Goal: Task Accomplishment & Management: Manage account settings

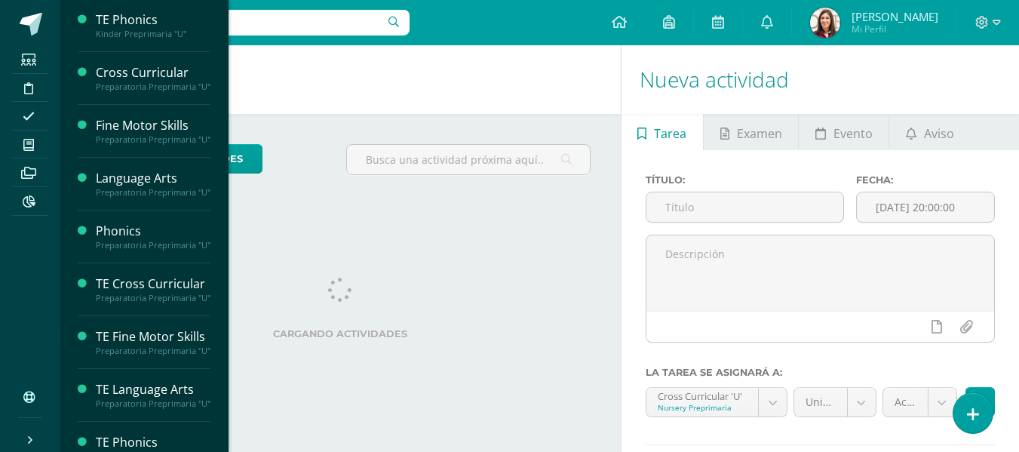
scroll to position [1677, 0]
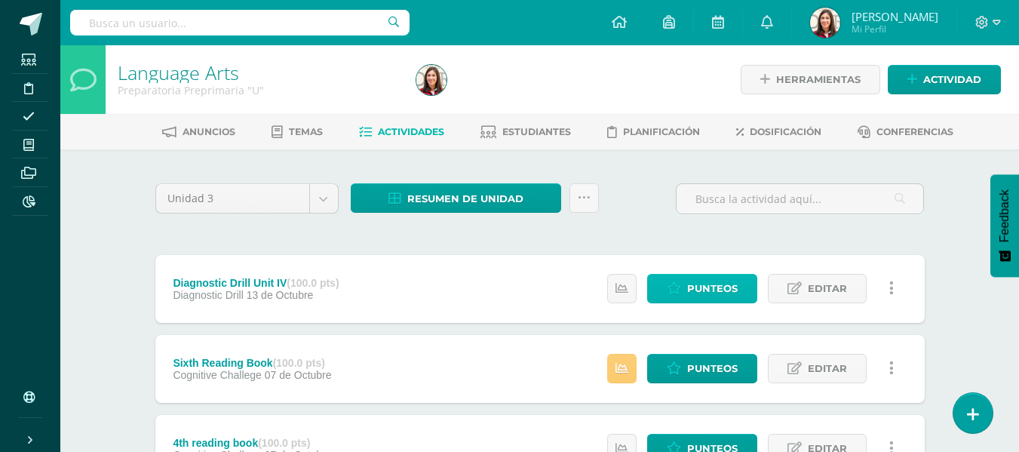
click at [684, 287] on link "Punteos" at bounding box center [702, 288] width 110 height 29
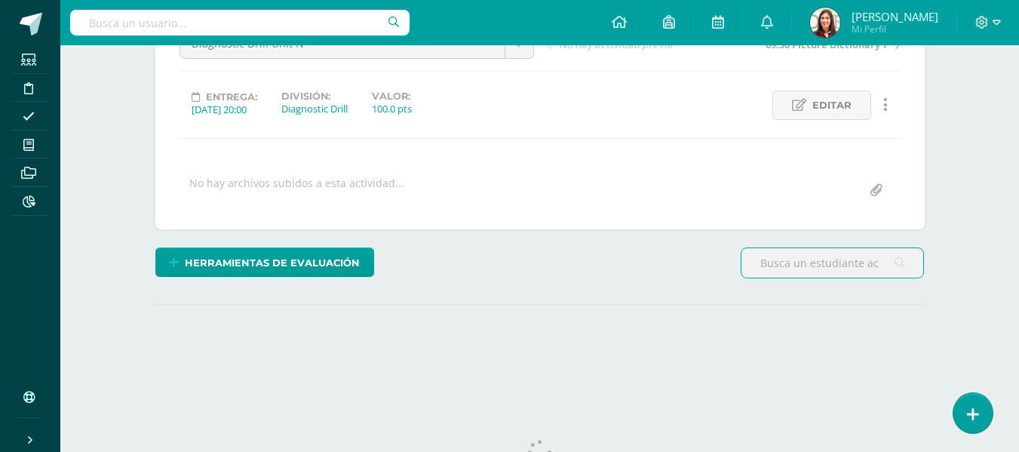
scroll to position [231, 0]
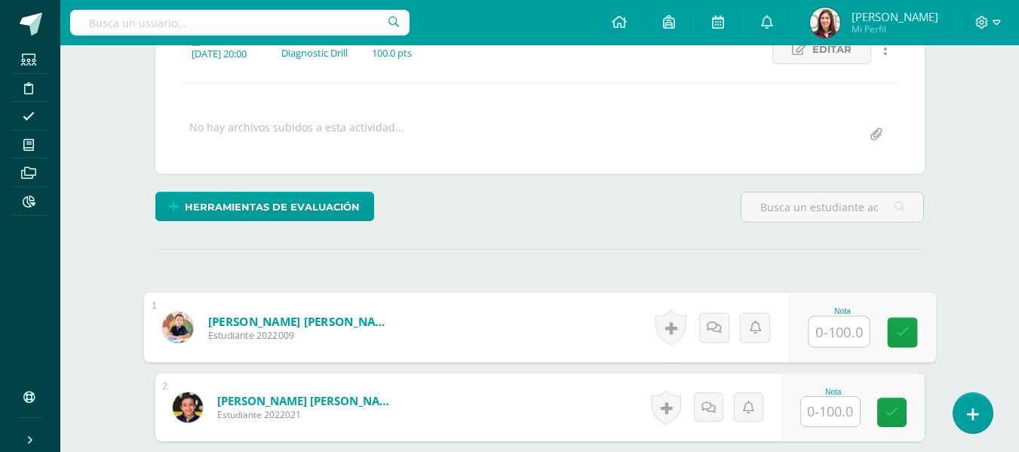
click at [829, 335] on input "text" at bounding box center [839, 332] width 60 height 30
type input "95"
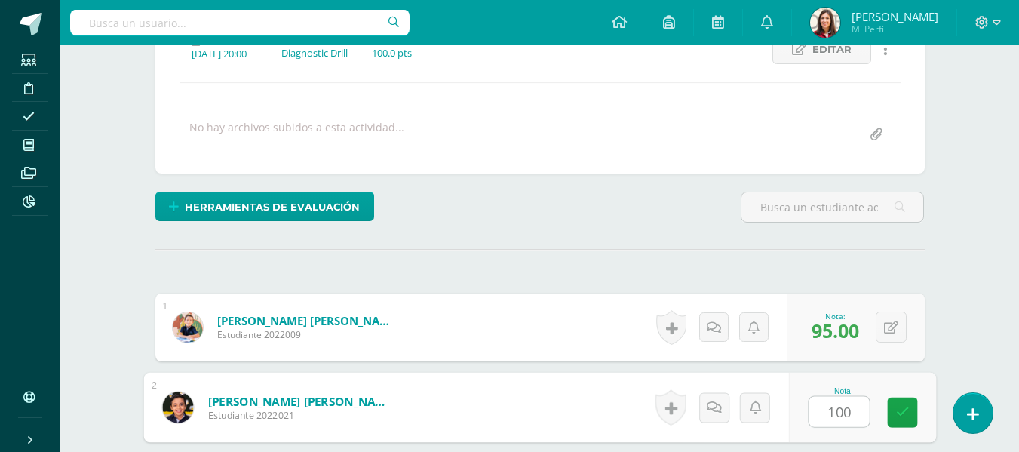
type input "100"
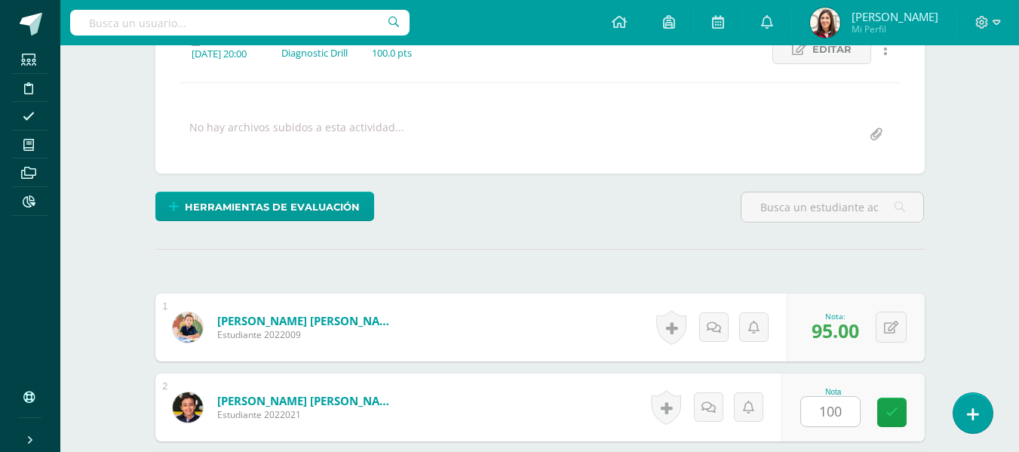
scroll to position [497, 0]
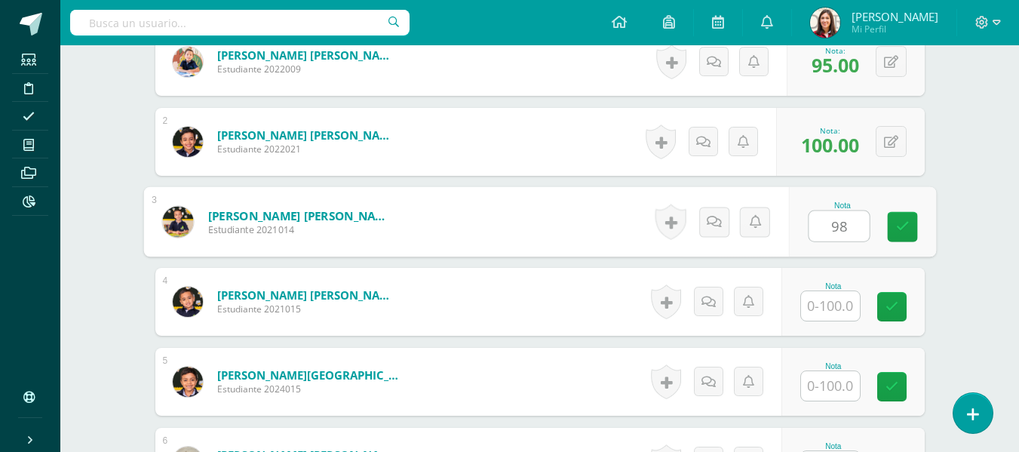
type input "98"
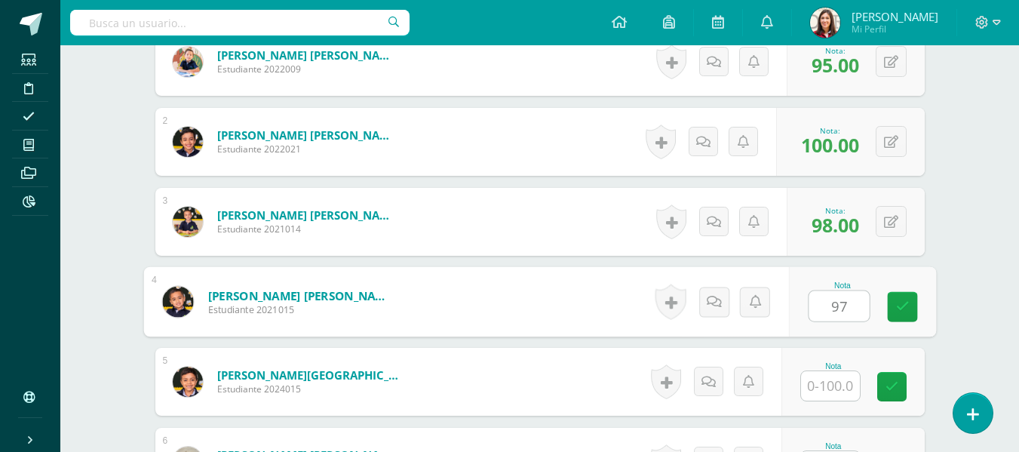
type input "97"
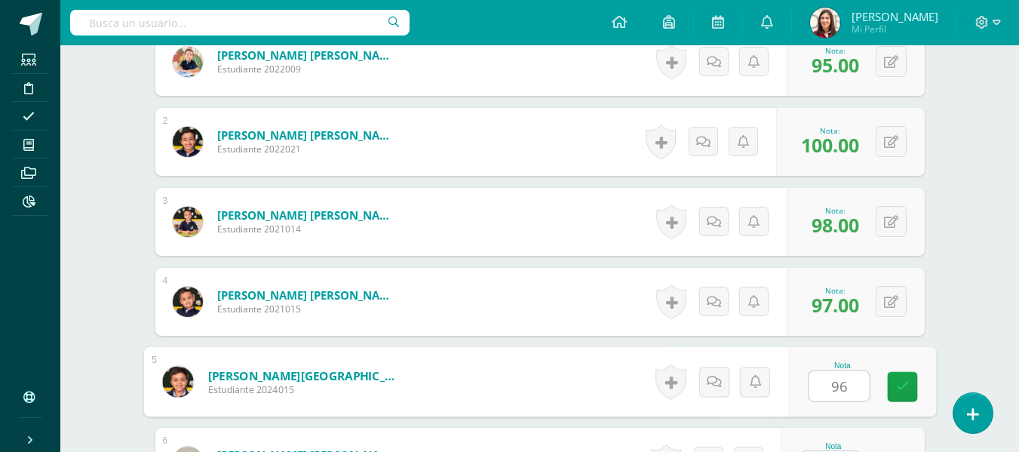
type input "96"
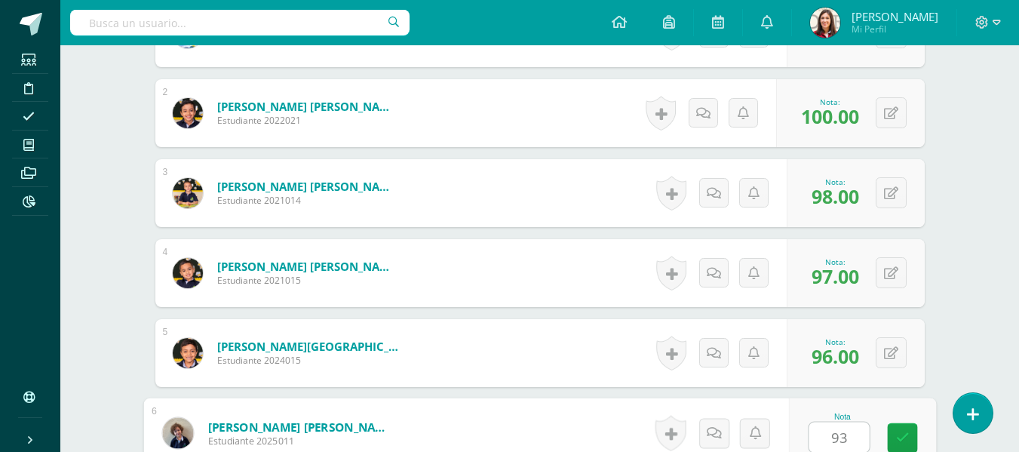
type input "93"
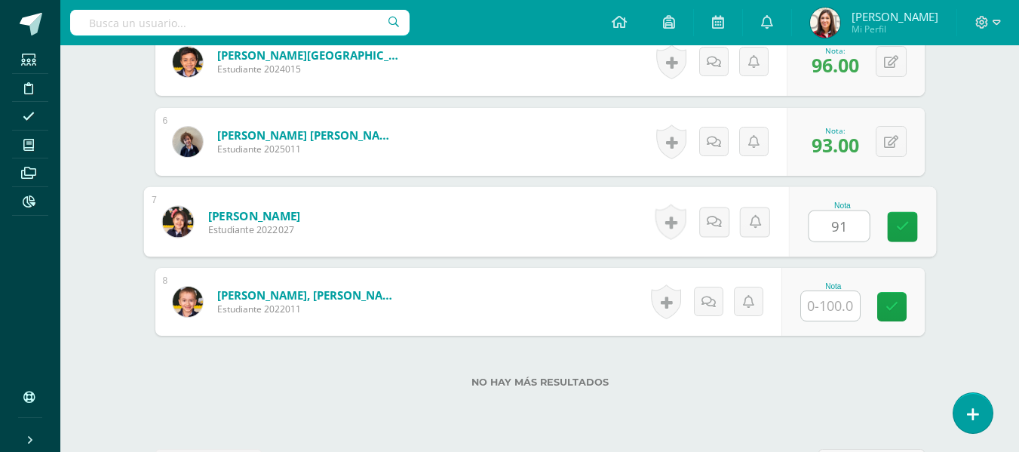
type input "91"
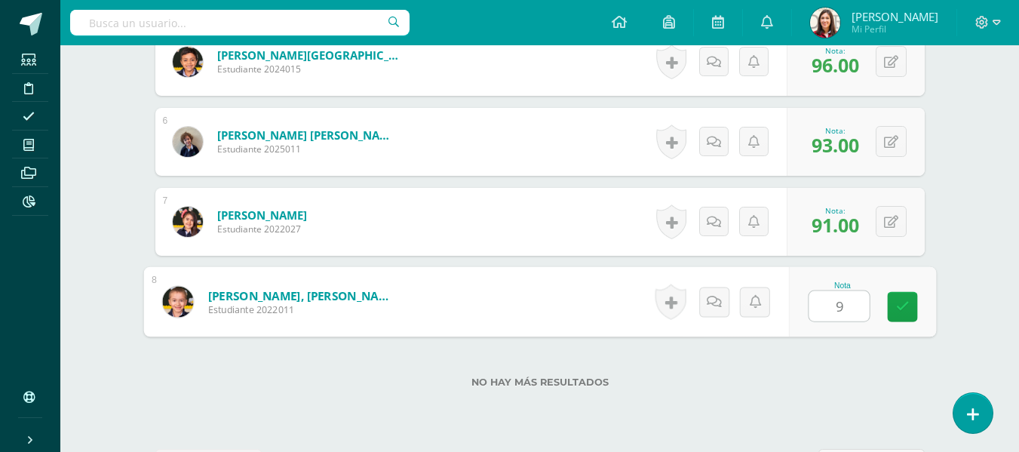
type input "91"
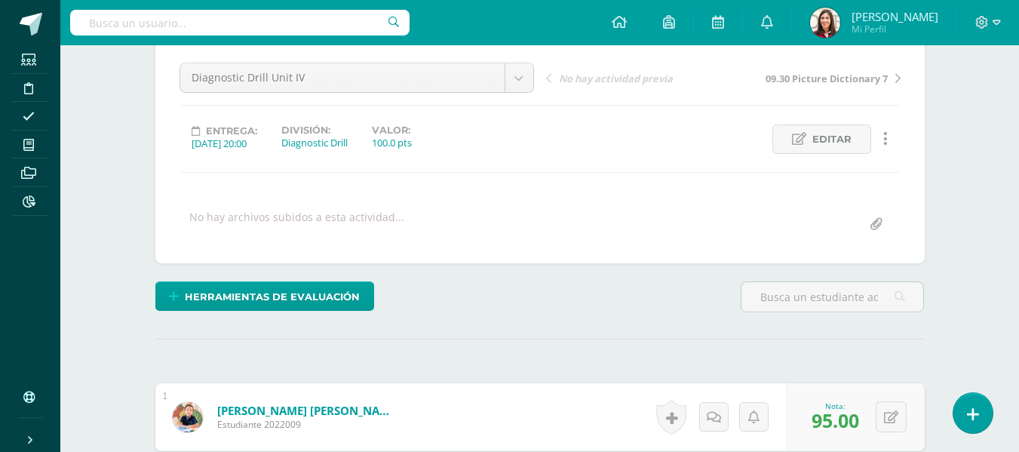
scroll to position [0, 0]
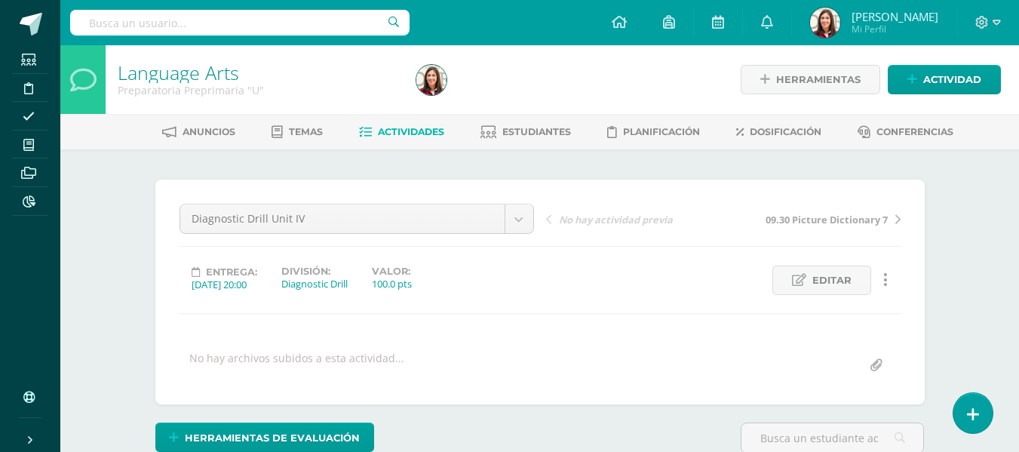
click at [431, 131] on span "Actividades" at bounding box center [411, 131] width 66 height 11
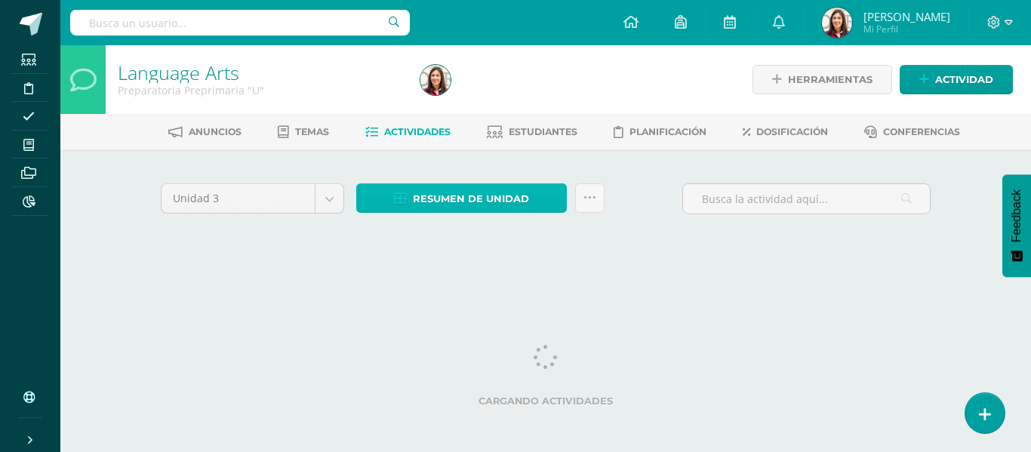
click at [438, 188] on span "Resumen de unidad" at bounding box center [471, 199] width 116 height 28
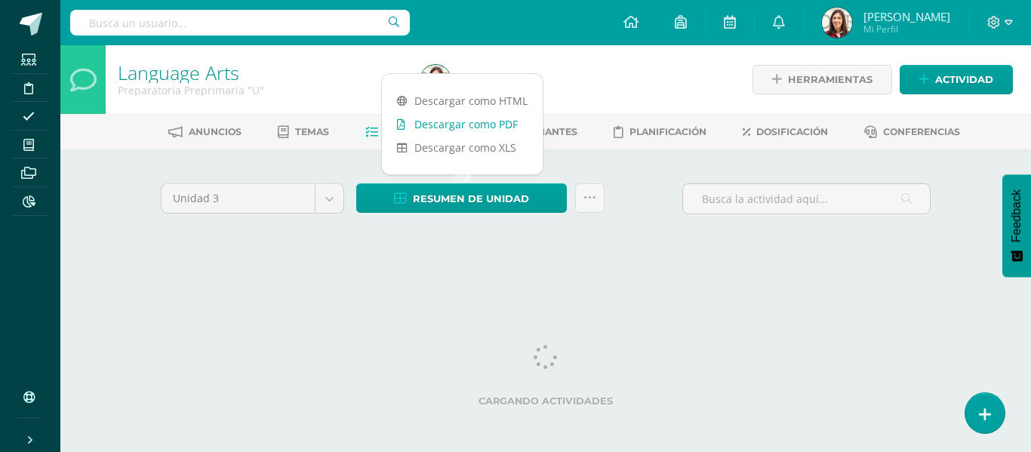
click at [471, 120] on link "Descargar como PDF" at bounding box center [462, 123] width 161 height 23
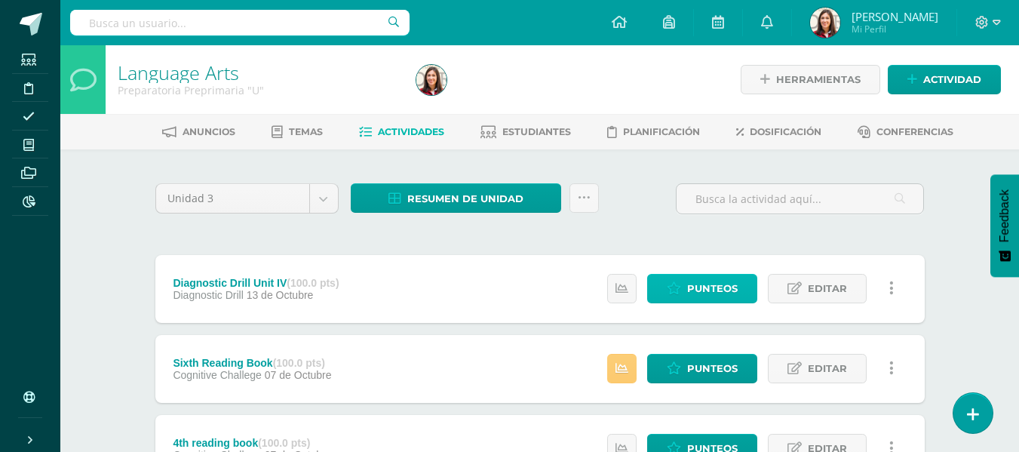
click at [696, 297] on span "Punteos" at bounding box center [712, 289] width 51 height 28
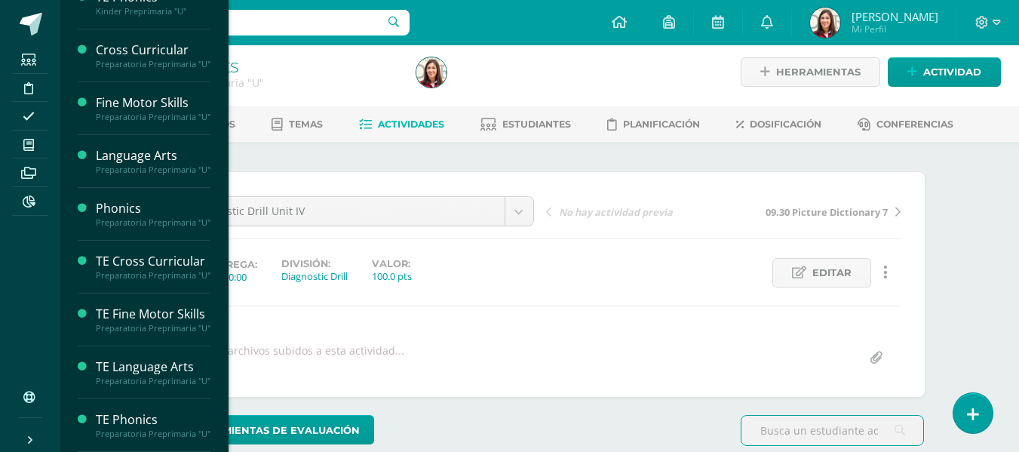
scroll to position [1605, 0]
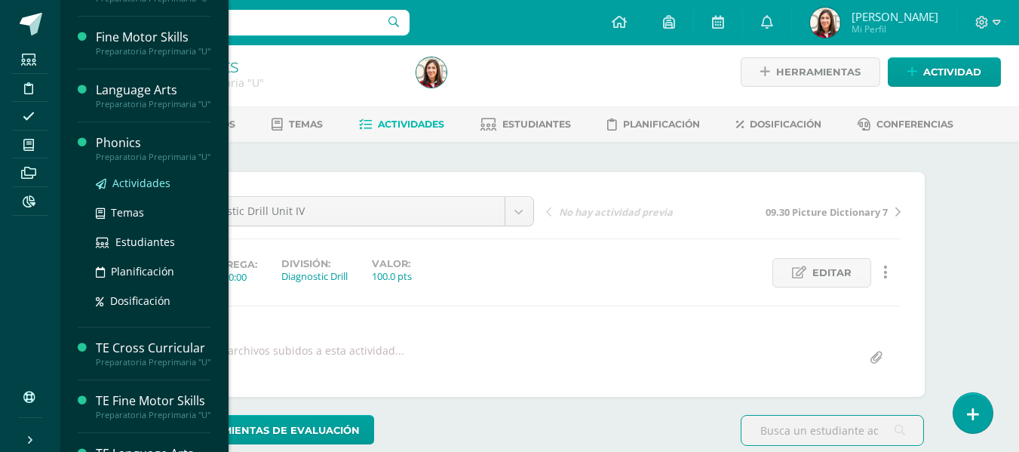
click at [130, 190] on span "Actividades" at bounding box center [141, 183] width 58 height 14
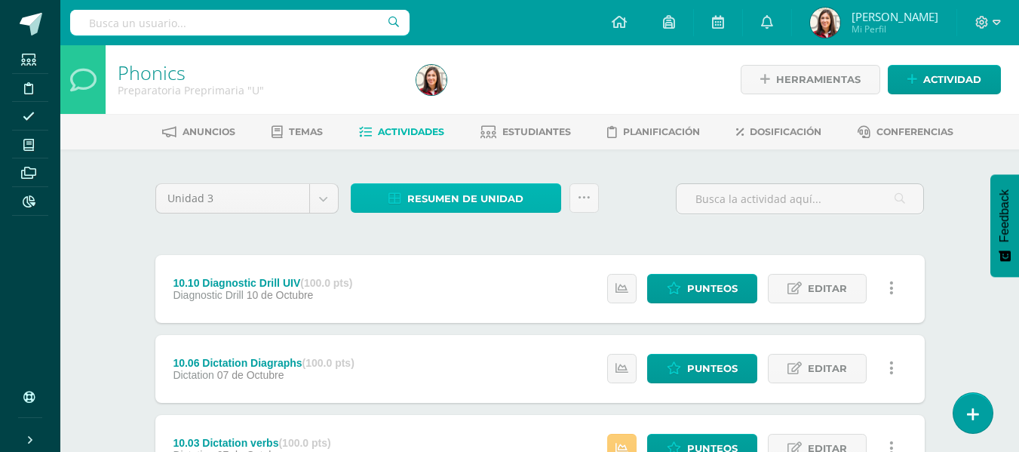
click at [438, 192] on span "Resumen de unidad" at bounding box center [465, 199] width 116 height 28
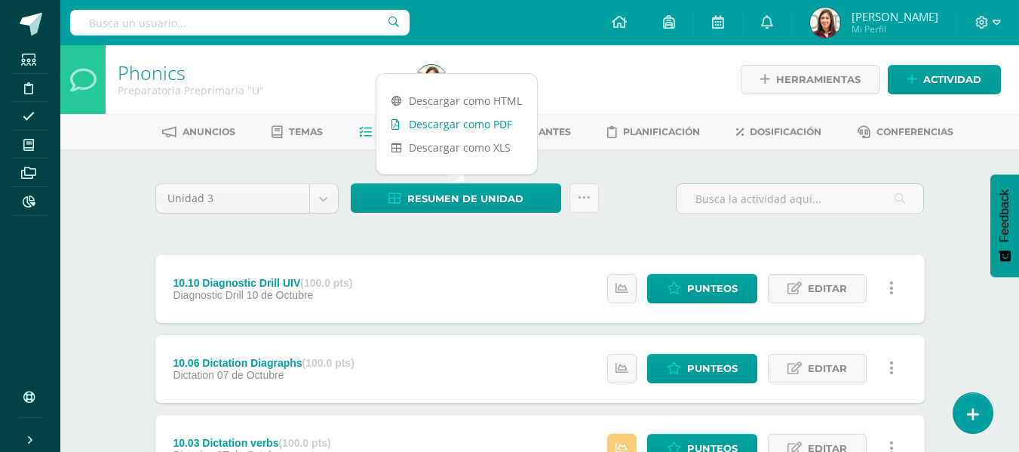
click at [460, 124] on link "Descargar como PDF" at bounding box center [457, 123] width 161 height 23
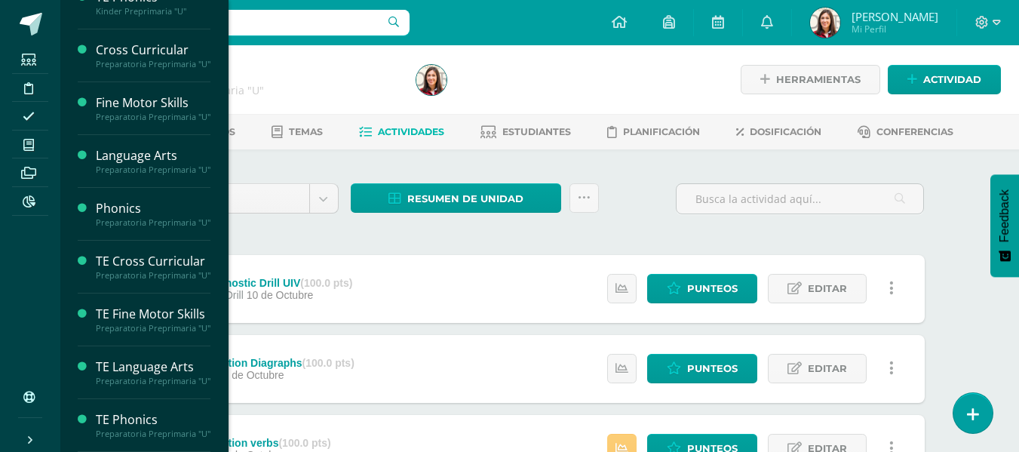
scroll to position [1677, 0]
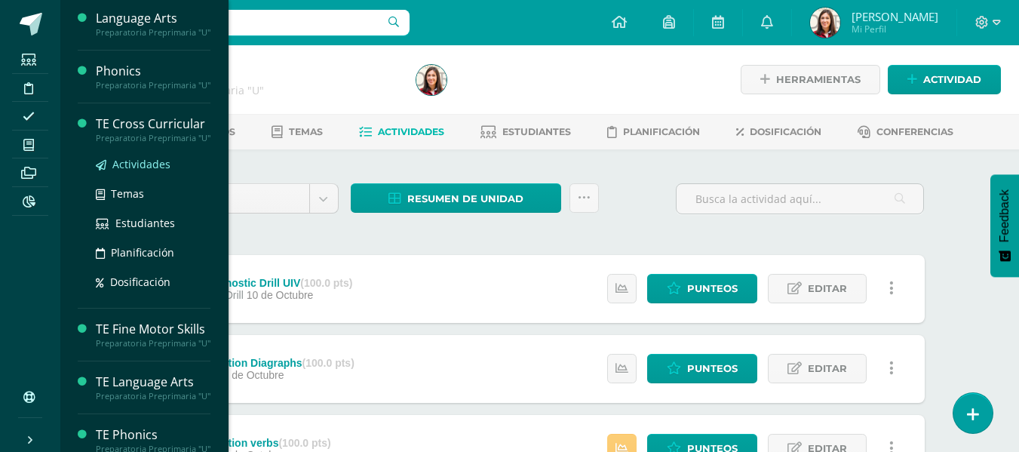
click at [140, 171] on span "Actividades" at bounding box center [141, 164] width 58 height 14
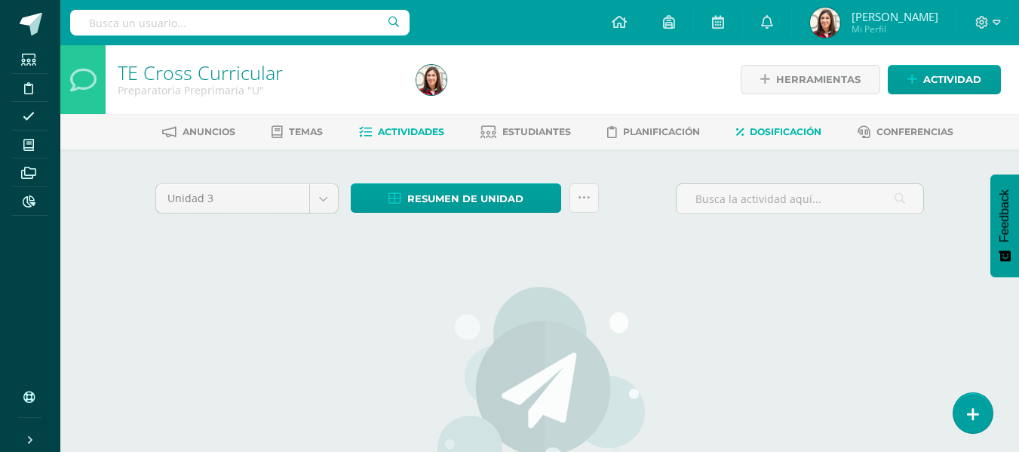
click at [779, 138] on link "Dosificación" at bounding box center [778, 132] width 85 height 24
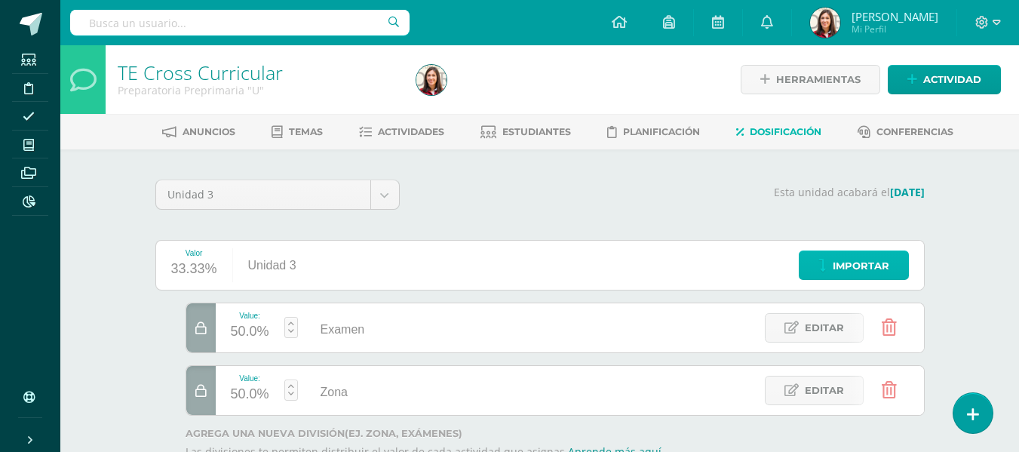
click at [847, 269] on span "Importar" at bounding box center [861, 266] width 57 height 28
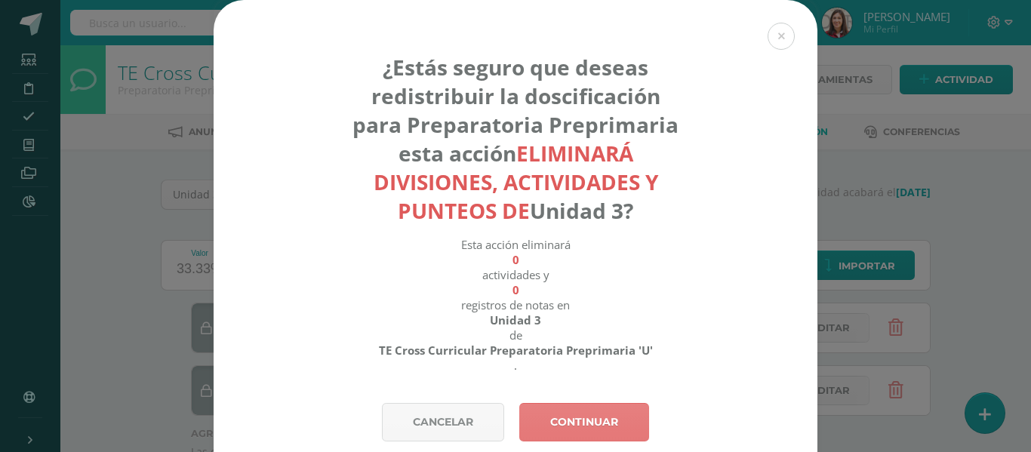
click at [566, 418] on link "Continuar" at bounding box center [584, 422] width 130 height 38
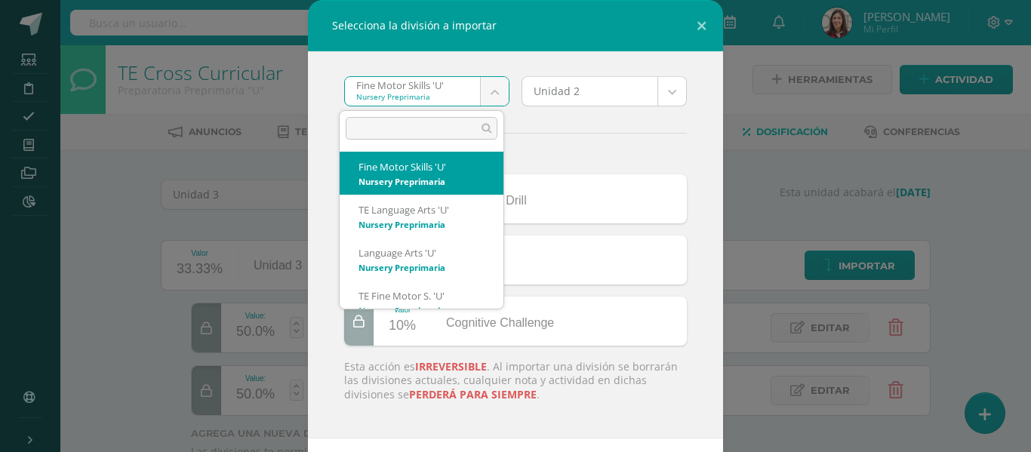
click at [487, 85] on body "Selecciona la división a importar Fine Motor Skills 'U' Nursery Preprimaria Fin…" at bounding box center [515, 276] width 1031 height 552
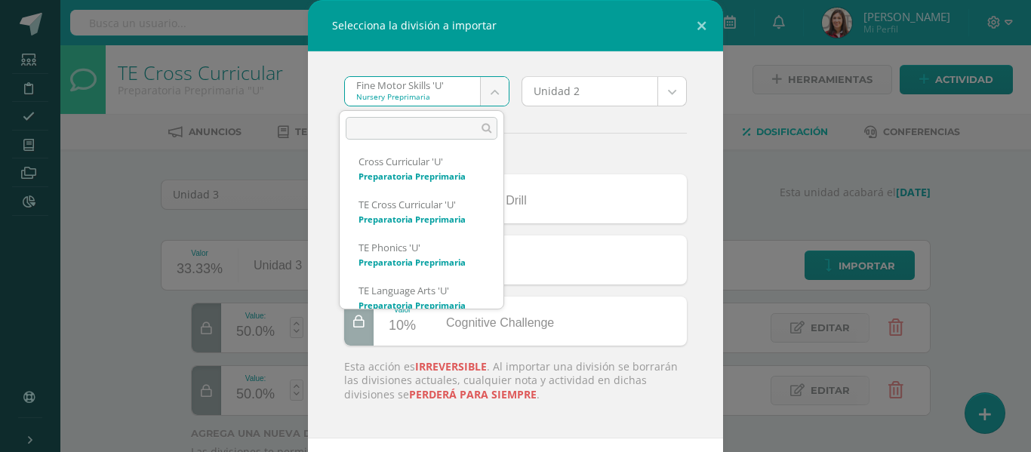
scroll to position [316, 0]
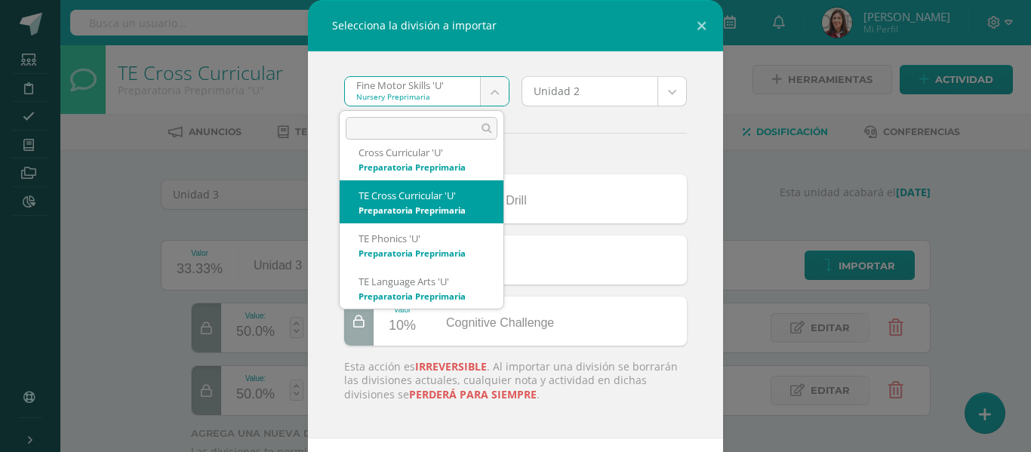
select select "2527"
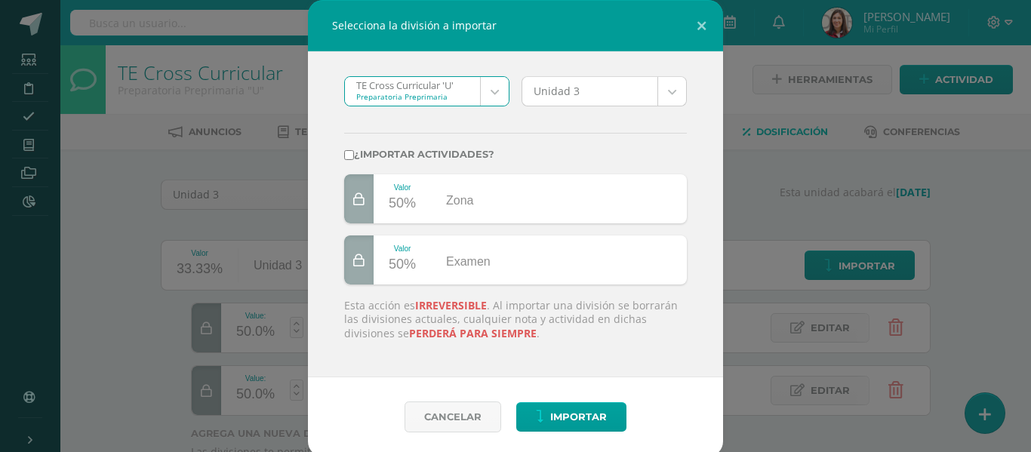
click at [665, 97] on body "Selecciona la división a importar TE Cross Curricular 'U' Preparatoria Preprima…" at bounding box center [515, 276] width 1031 height 552
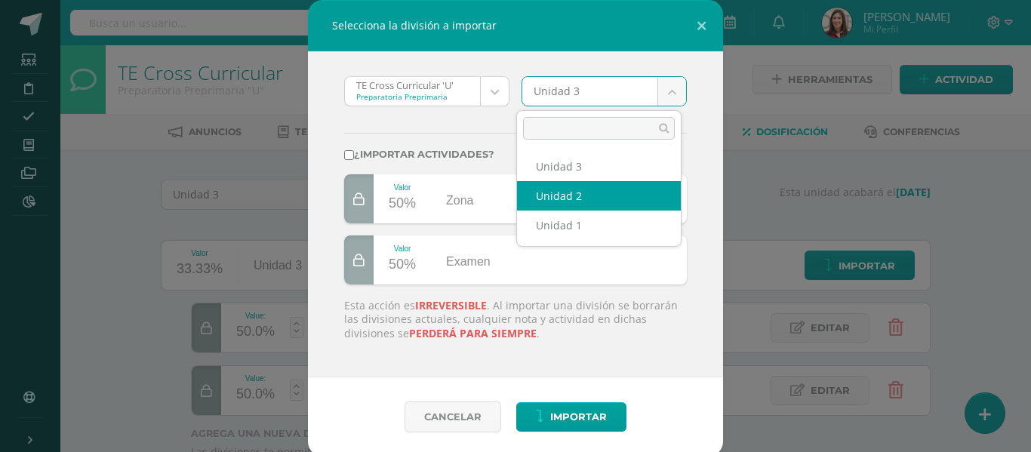
select select "201181"
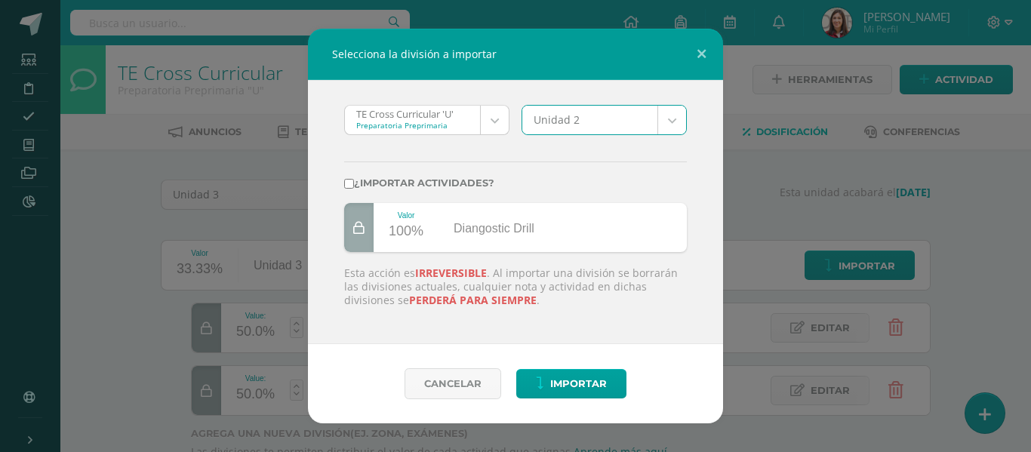
click at [378, 182] on label "¿Importar actividades?" at bounding box center [515, 182] width 343 height 11
click at [354, 182] on input "¿Importar actividades?" at bounding box center [349, 184] width 10 height 10
checkbox input "true"
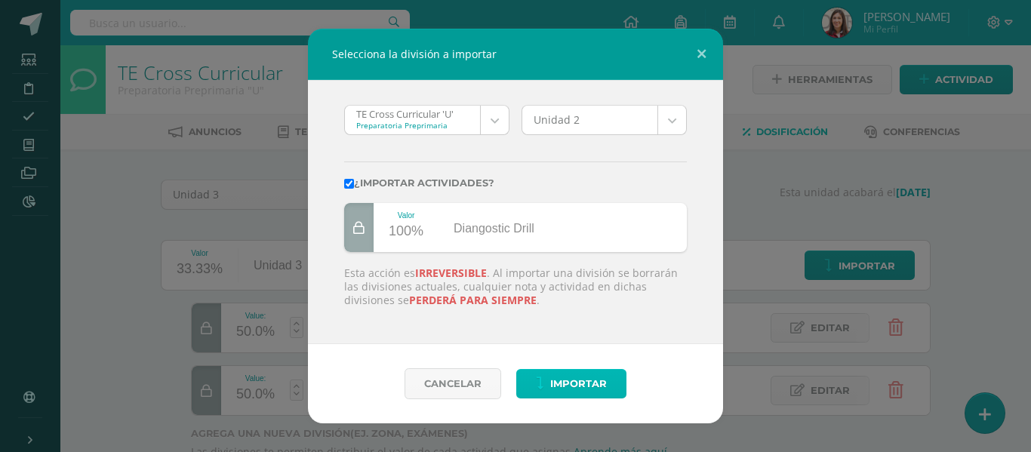
click at [571, 377] on span "Importar" at bounding box center [578, 384] width 57 height 28
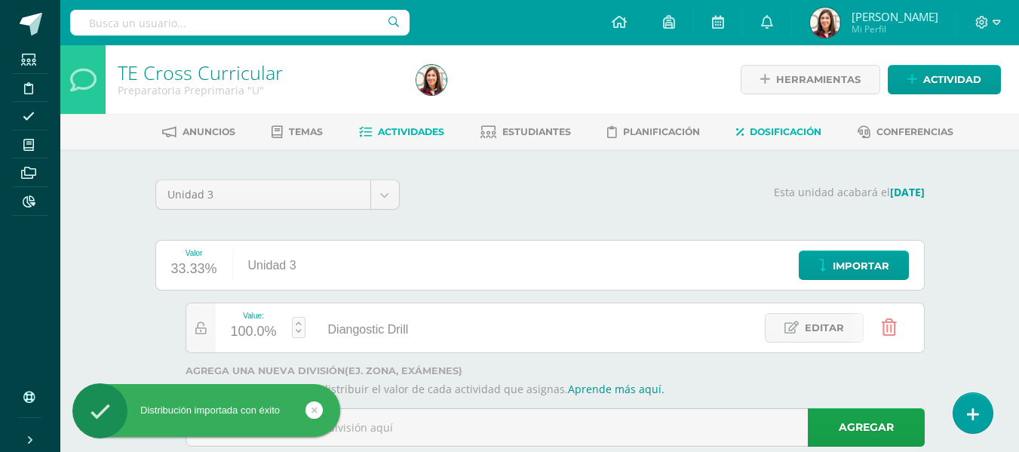
click at [412, 135] on span "Actividades" at bounding box center [411, 131] width 66 height 11
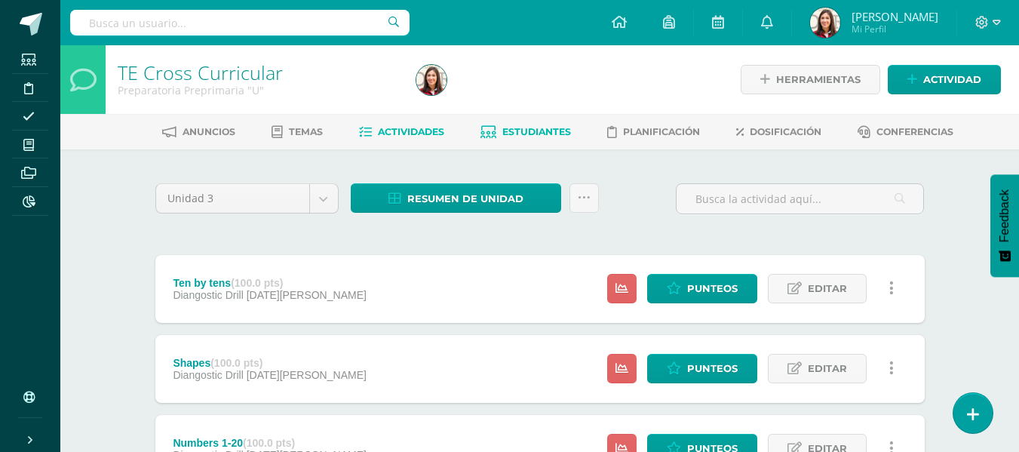
click at [549, 138] on link "Estudiantes" at bounding box center [526, 132] width 91 height 24
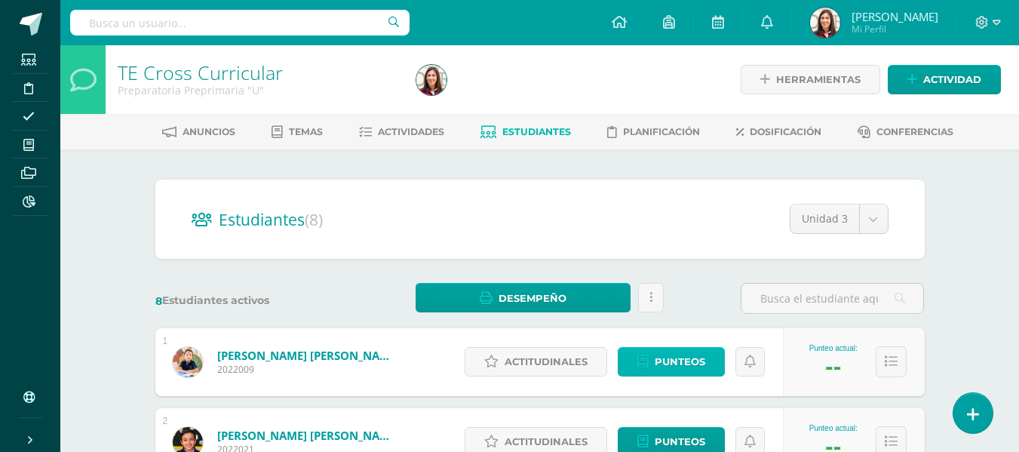
click at [690, 358] on span "Punteos" at bounding box center [680, 362] width 51 height 28
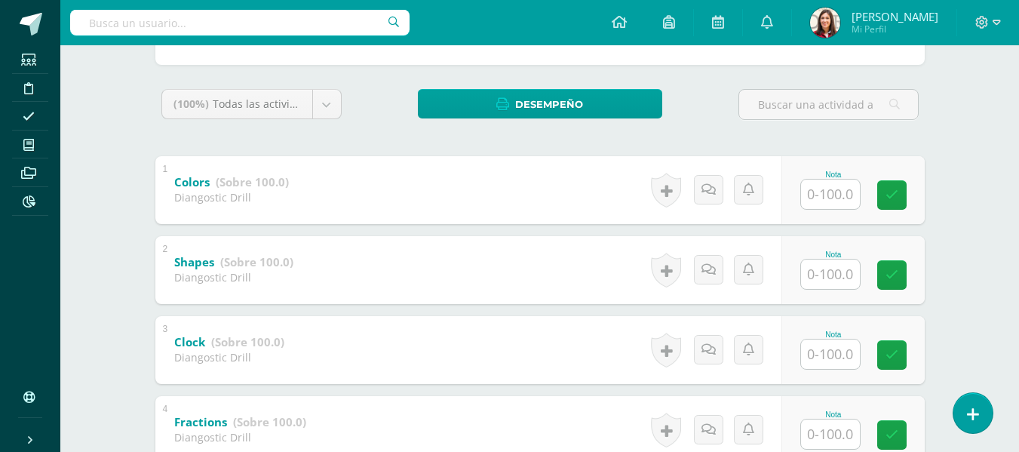
scroll to position [222, 0]
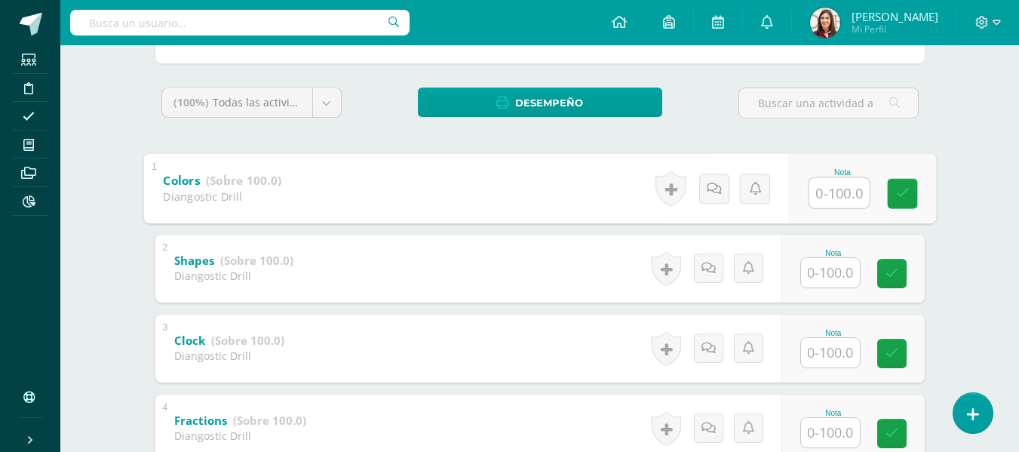
click at [831, 192] on input "text" at bounding box center [839, 192] width 60 height 30
type input "100"
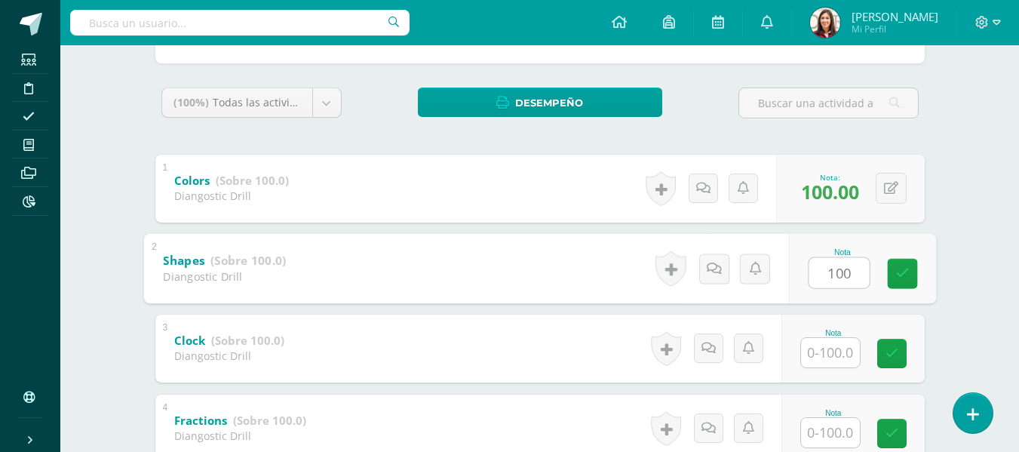
type input "100"
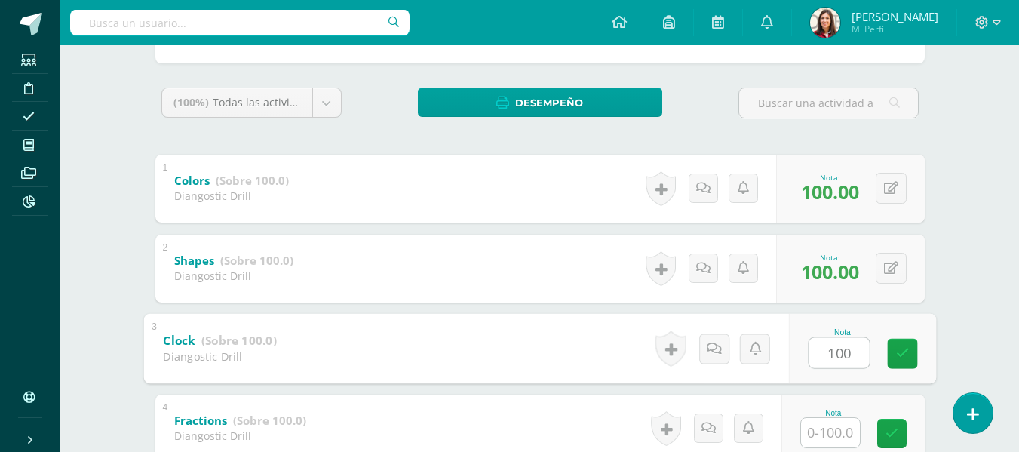
type input "100"
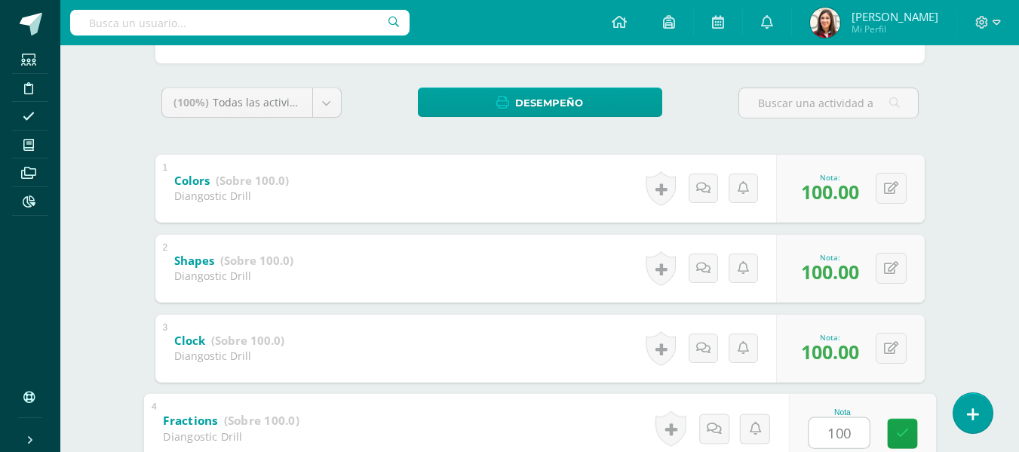
type input "100"
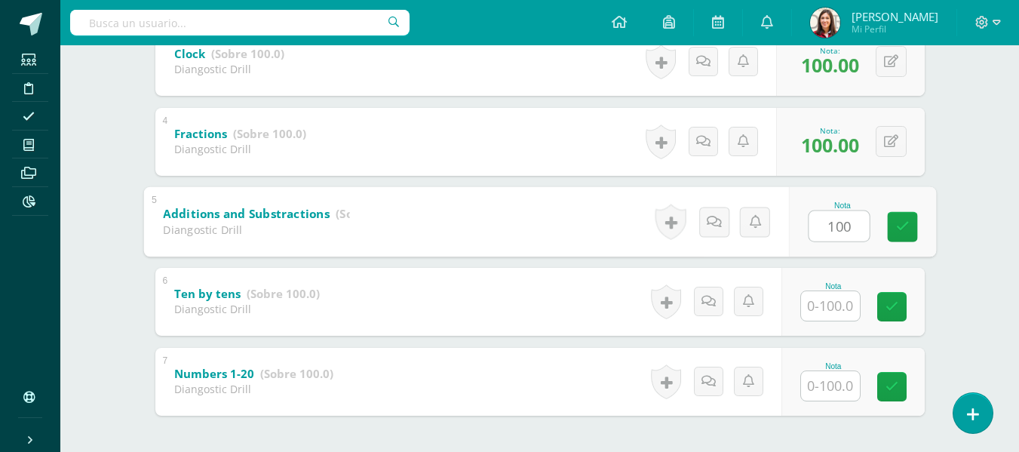
type input "100"
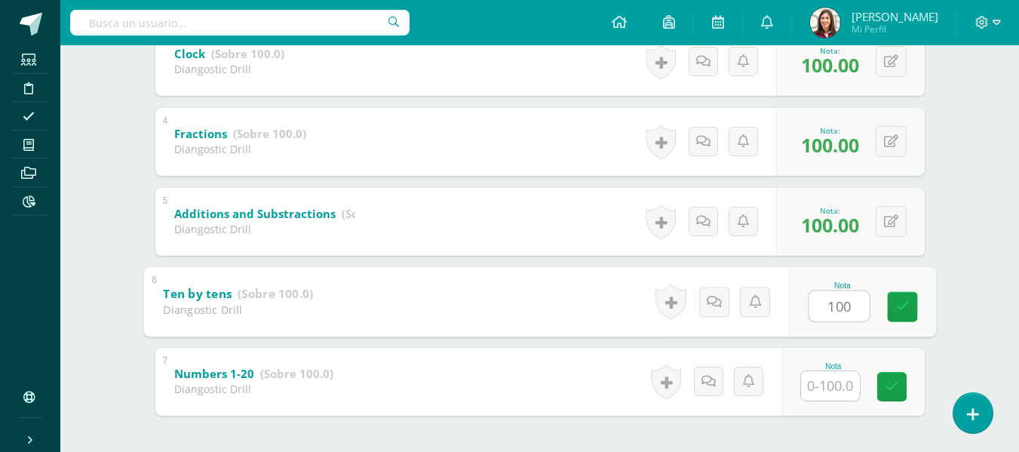
type input "100"
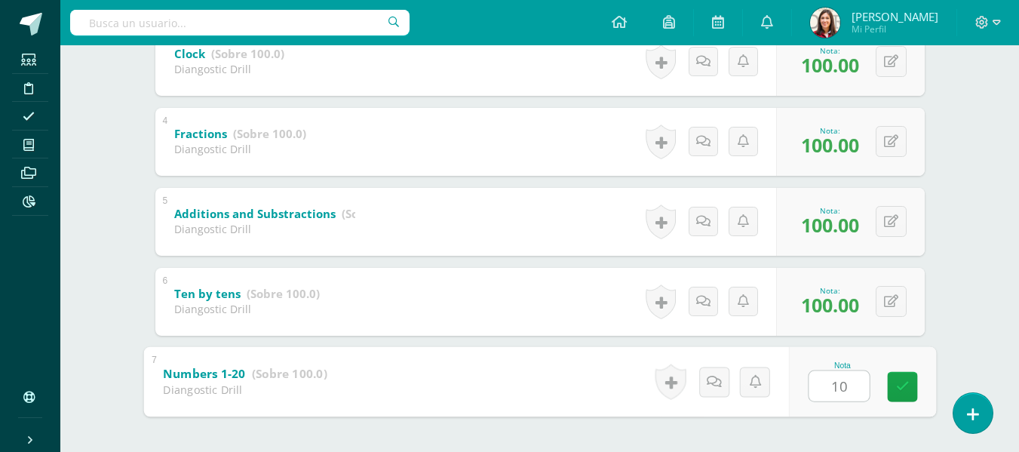
type input "100"
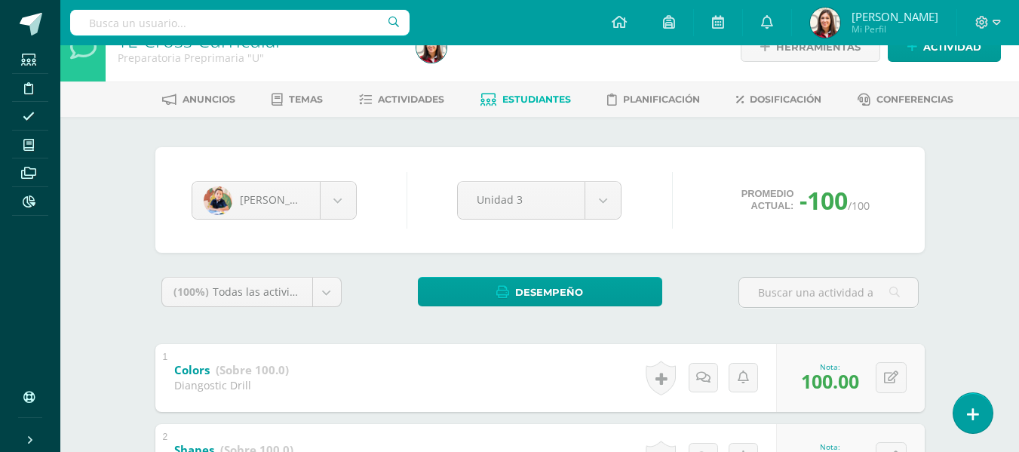
scroll to position [0, 0]
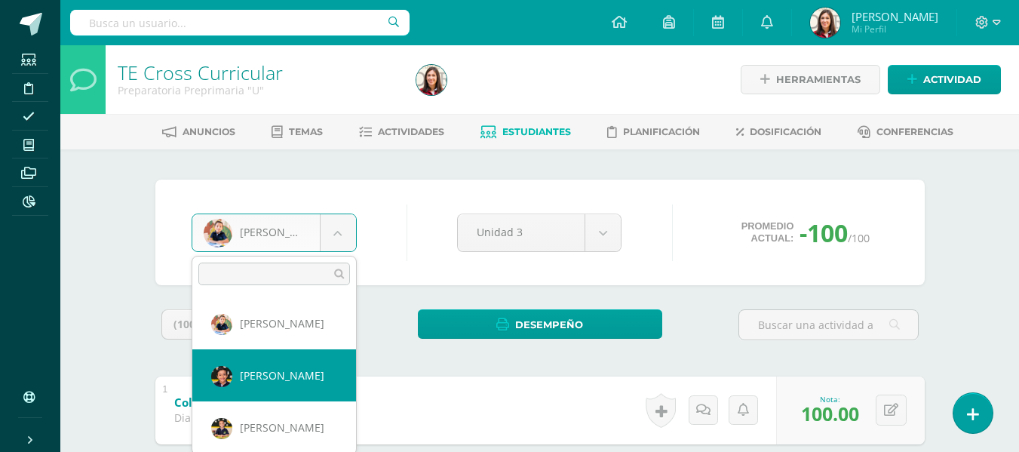
select select "521"
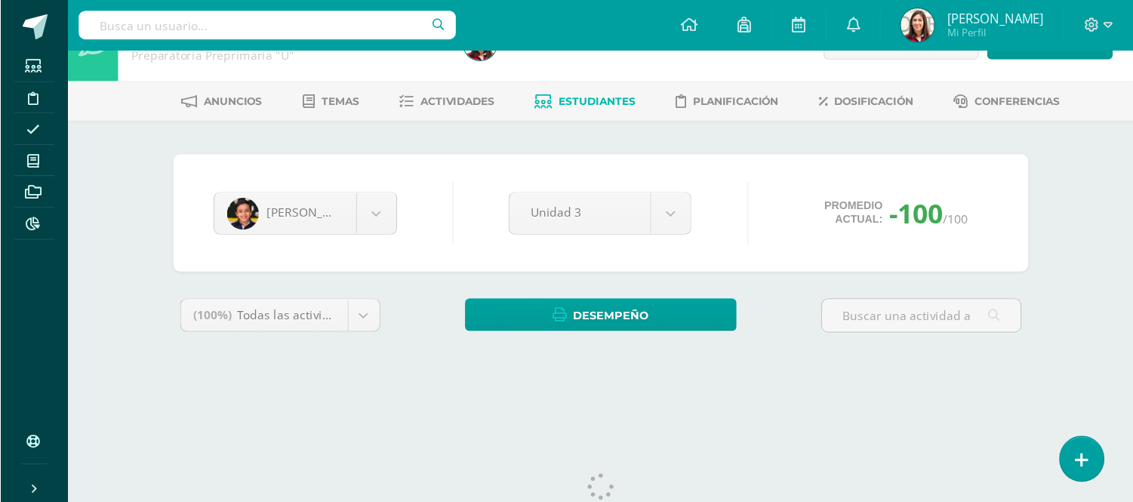
scroll to position [83, 0]
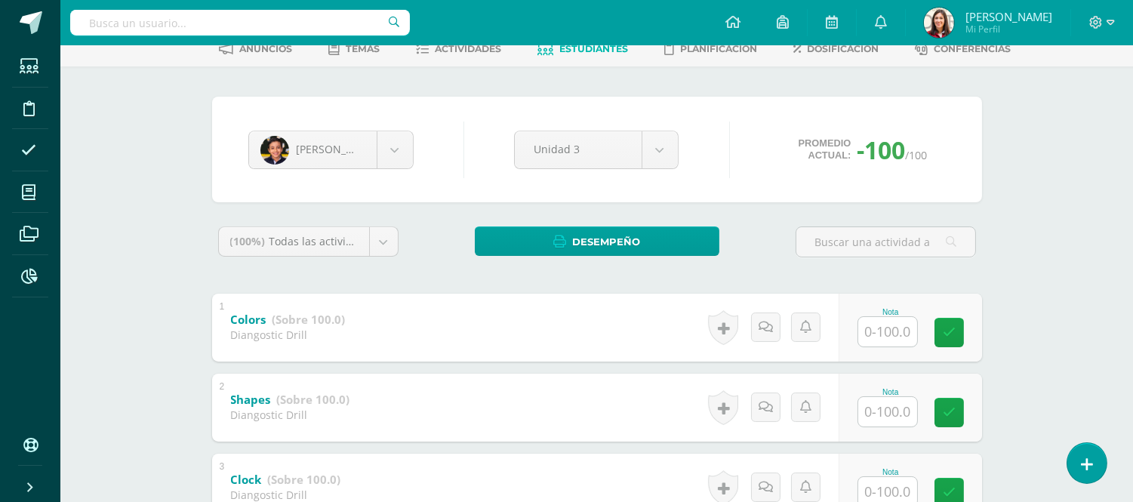
drag, startPoint x: 1007, startPoint y: 3, endPoint x: 747, endPoint y: 278, distance: 377.9
drag, startPoint x: 880, startPoint y: 319, endPoint x: 889, endPoint y: 329, distance: 13.3
click at [889, 329] on input "text" at bounding box center [895, 331] width 60 height 30
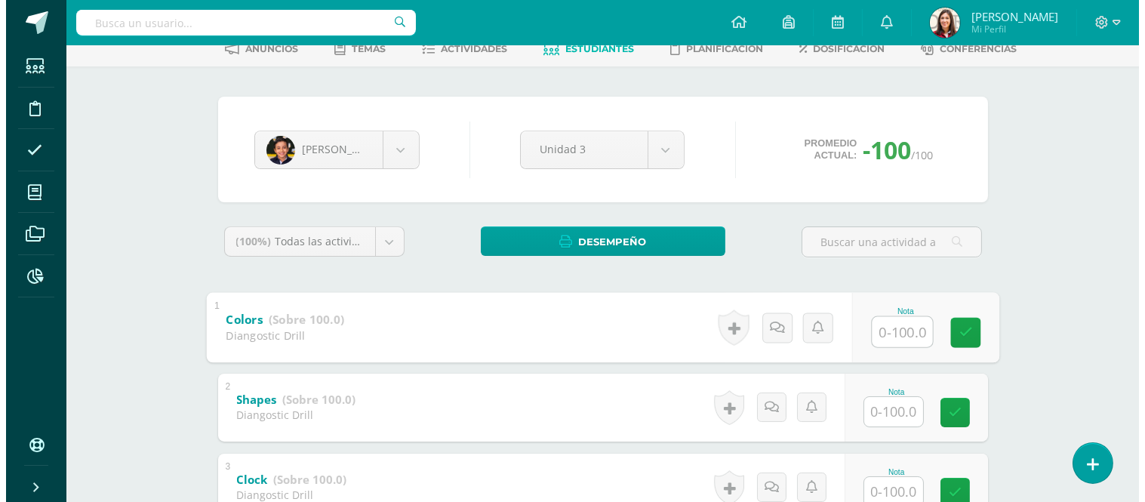
scroll to position [0, 0]
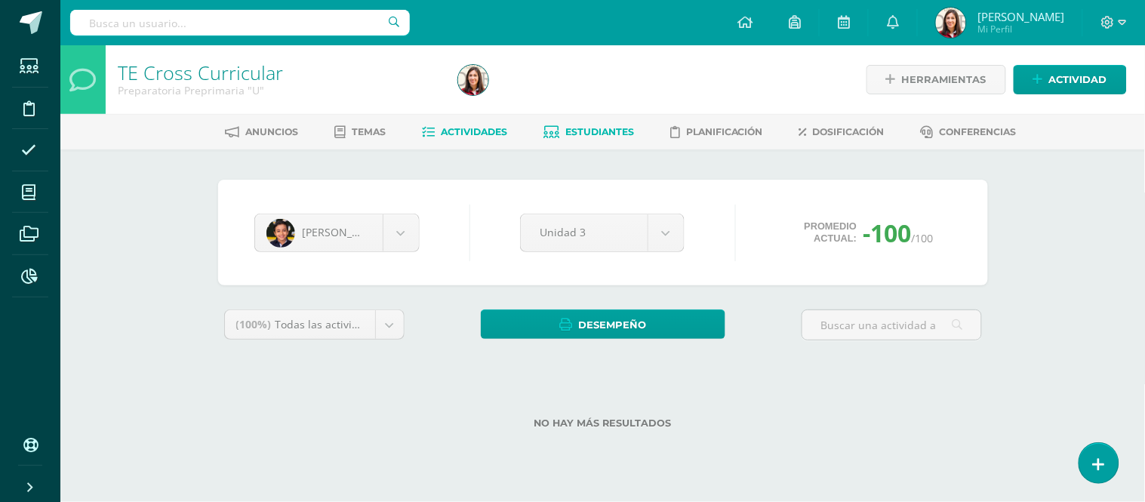
click at [468, 126] on span "Actividades" at bounding box center [474, 131] width 66 height 11
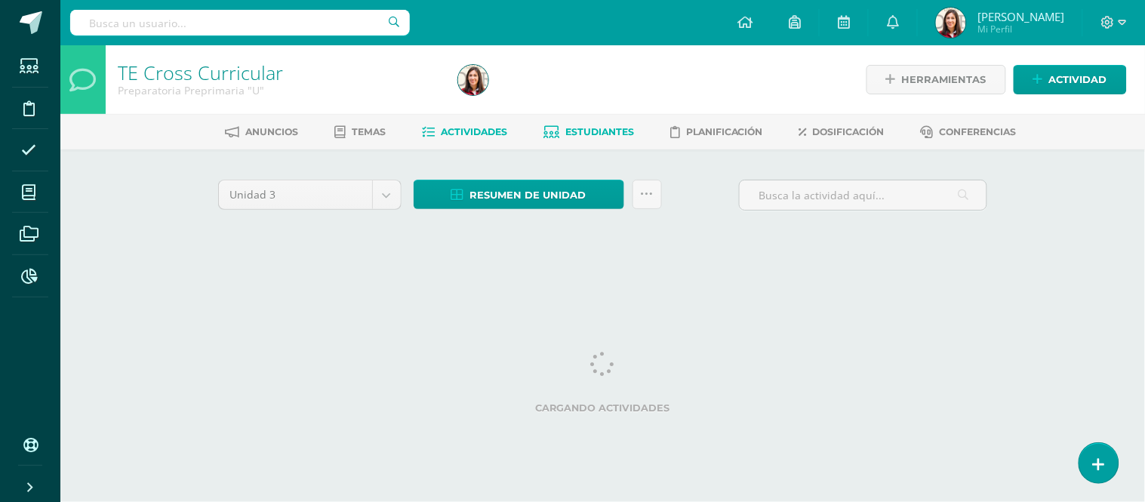
click at [614, 129] on span "Estudiantes" at bounding box center [599, 131] width 69 height 11
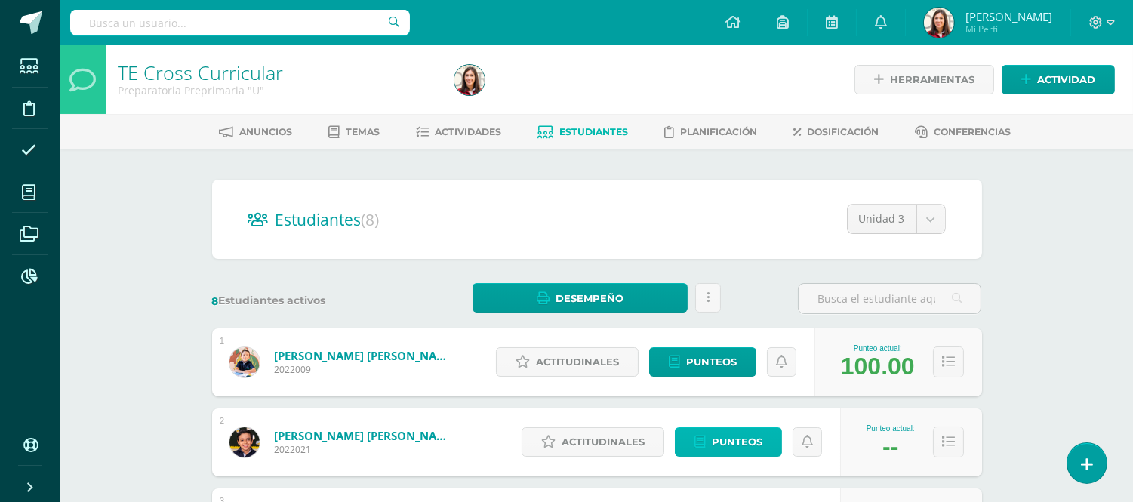
click at [752, 432] on span "Punteos" at bounding box center [737, 442] width 51 height 28
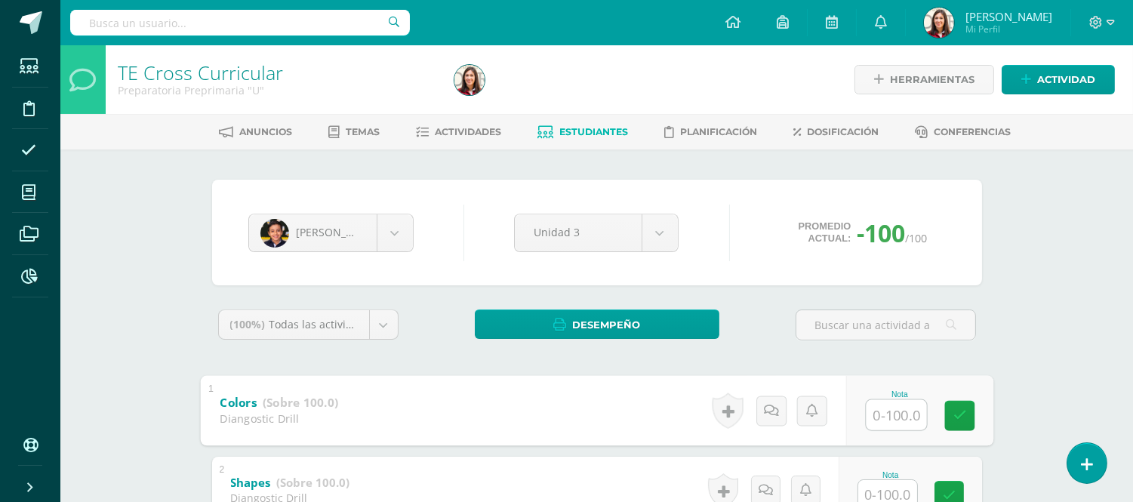
click at [895, 410] on input "text" at bounding box center [895, 414] width 60 height 30
type input "100"
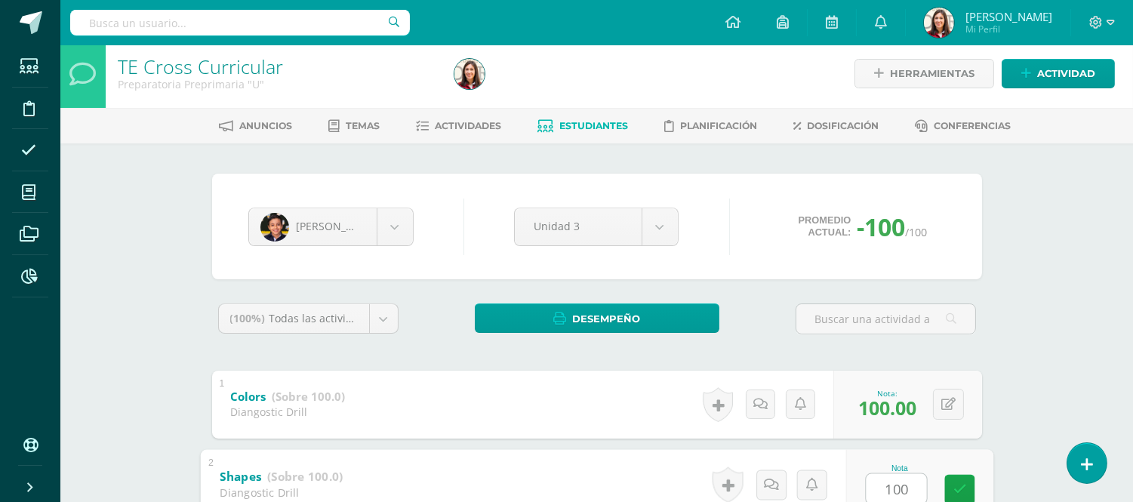
type input "100"
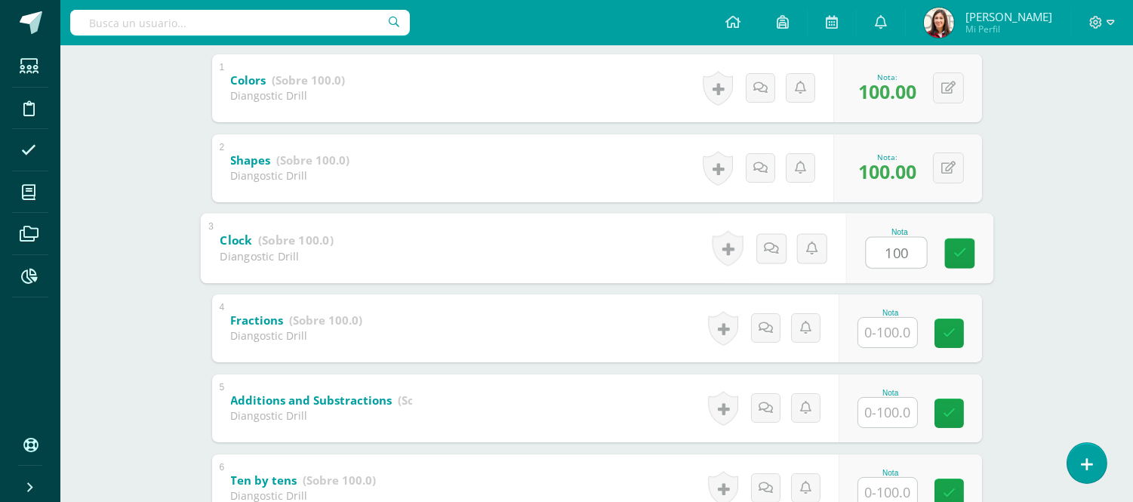
type input "100"
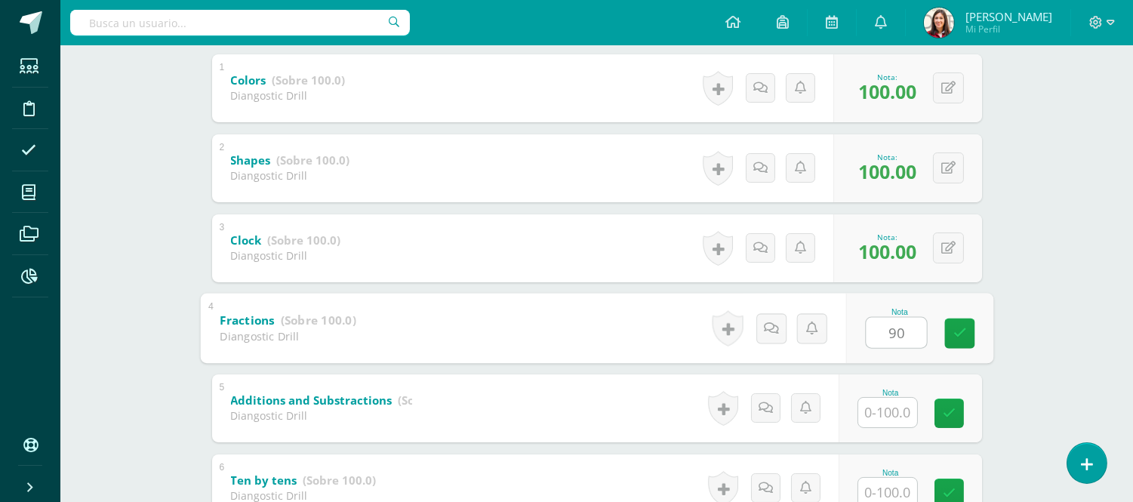
type input "90"
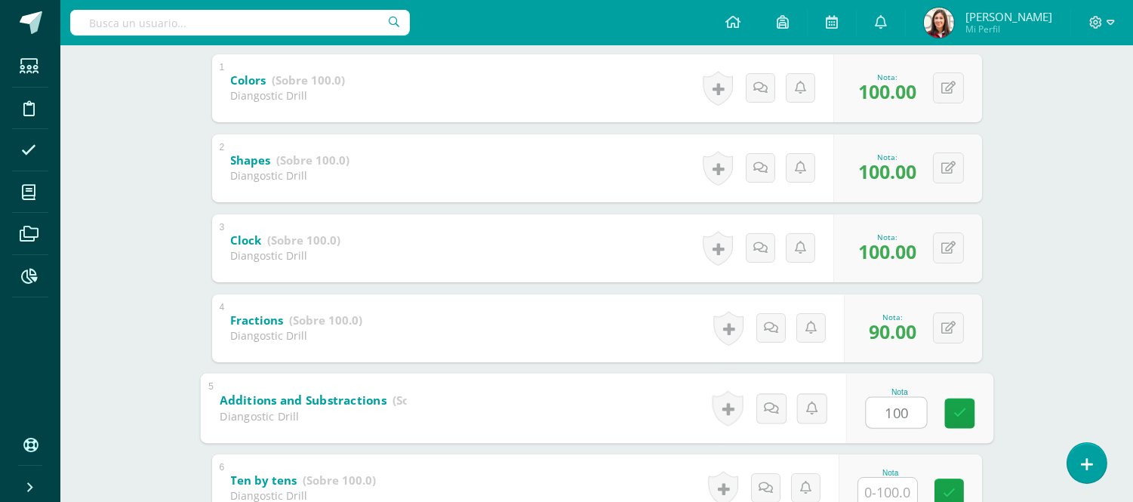
type input "100"
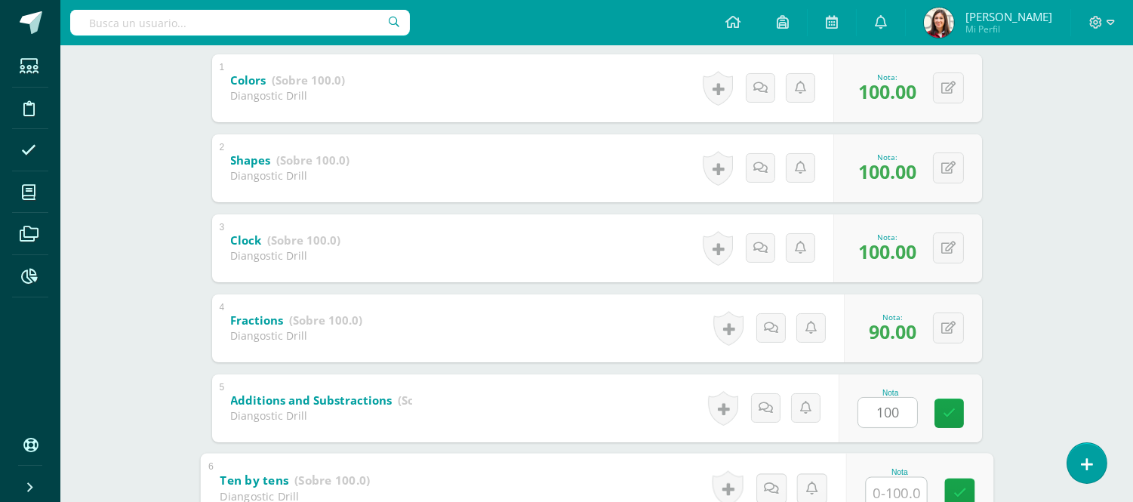
scroll to position [326, 0]
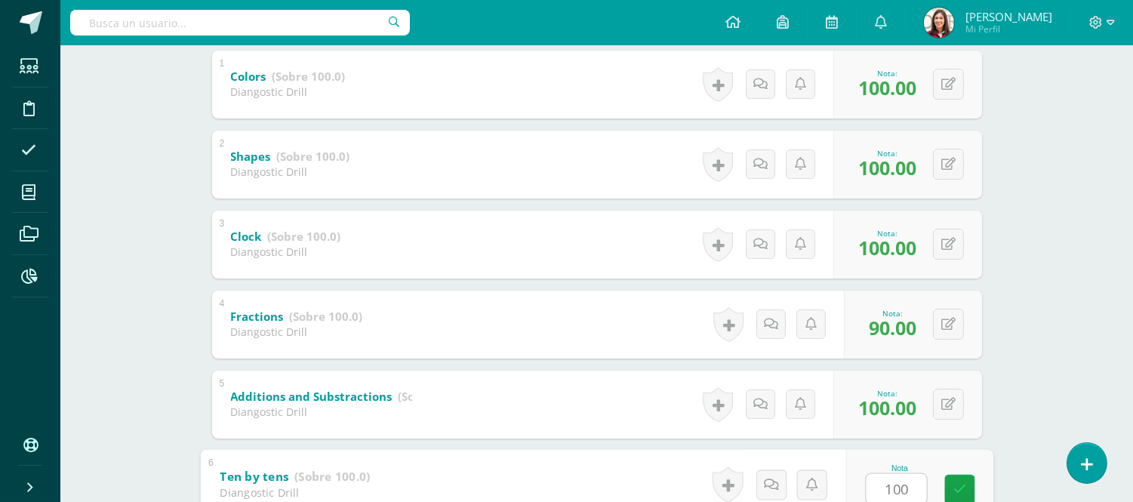
type input "100"
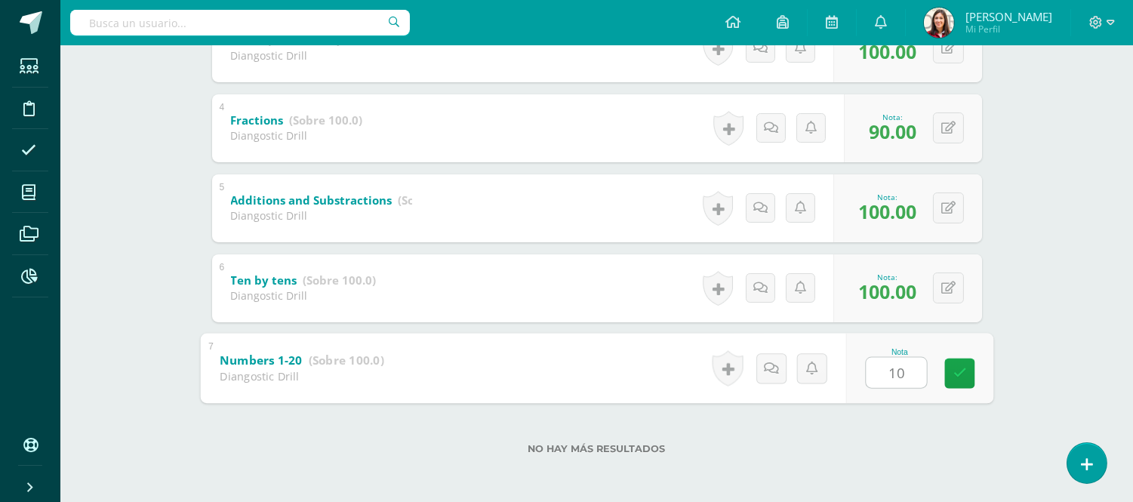
type input "100"
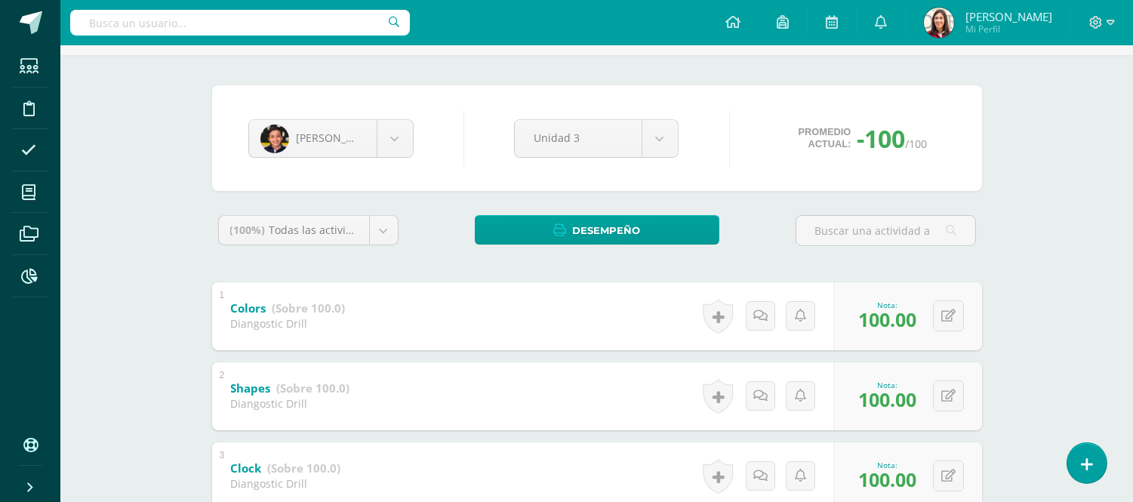
scroll to position [85, 0]
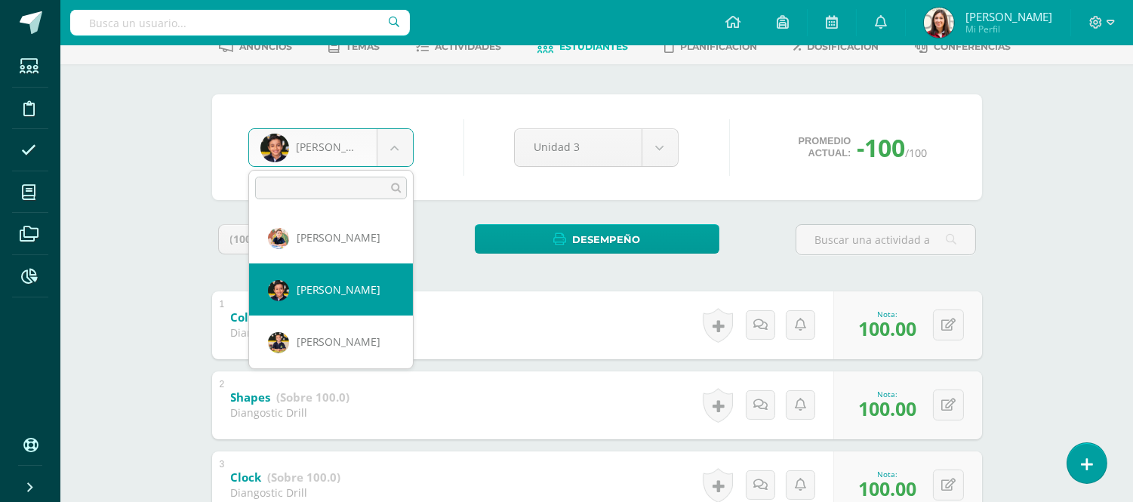
click at [391, 161] on body "Estudiantes Disciplina Asistencia Mis cursos Archivos Reportes Soporte Ayuda Re…" at bounding box center [566, 427] width 1133 height 1025
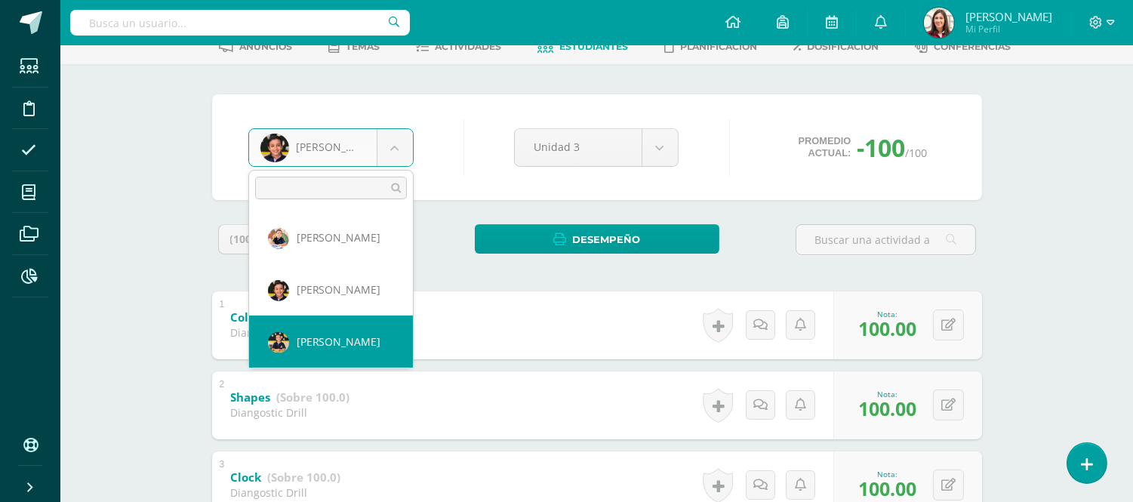
select select "485"
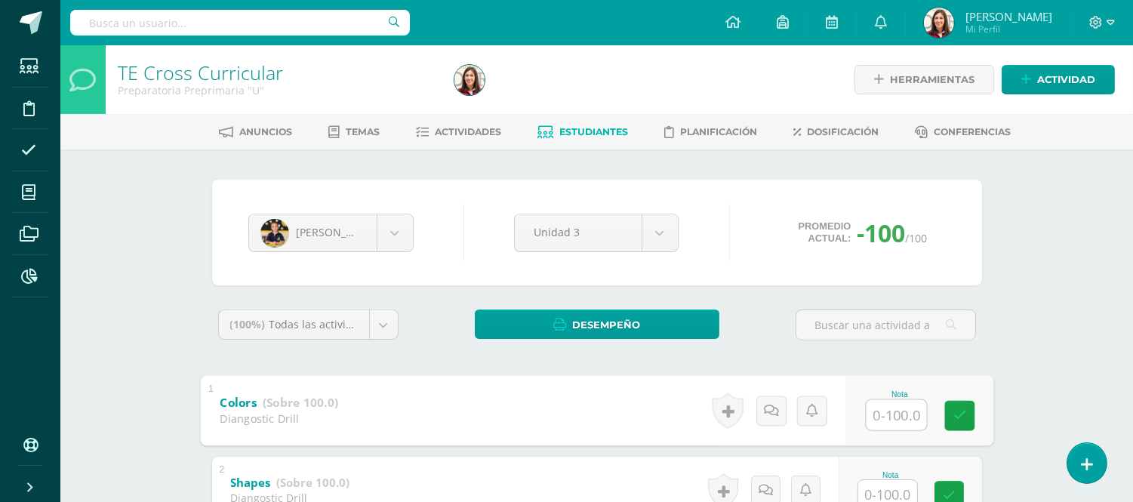
click at [893, 423] on input "text" at bounding box center [895, 414] width 60 height 30
type input "100"
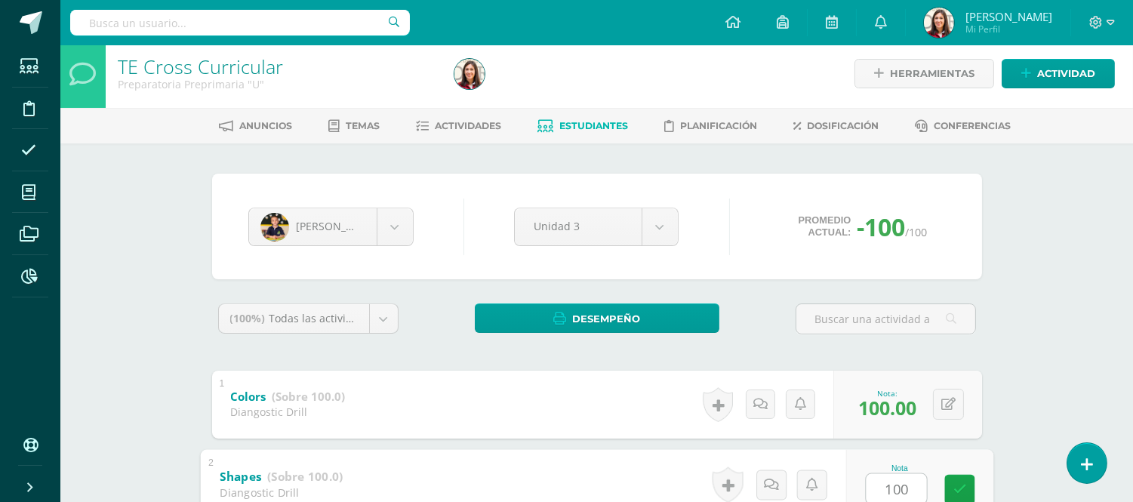
type input "100"
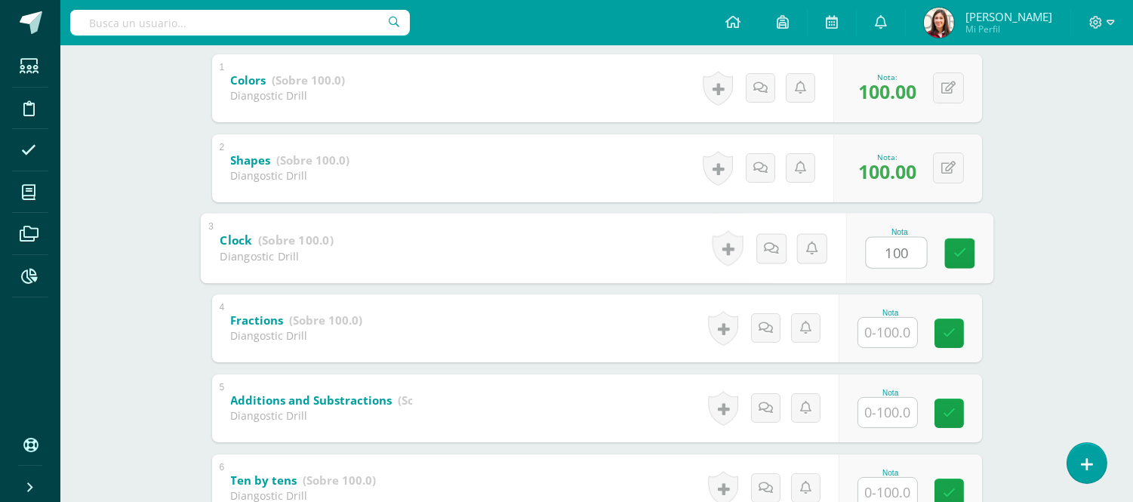
type input "100"
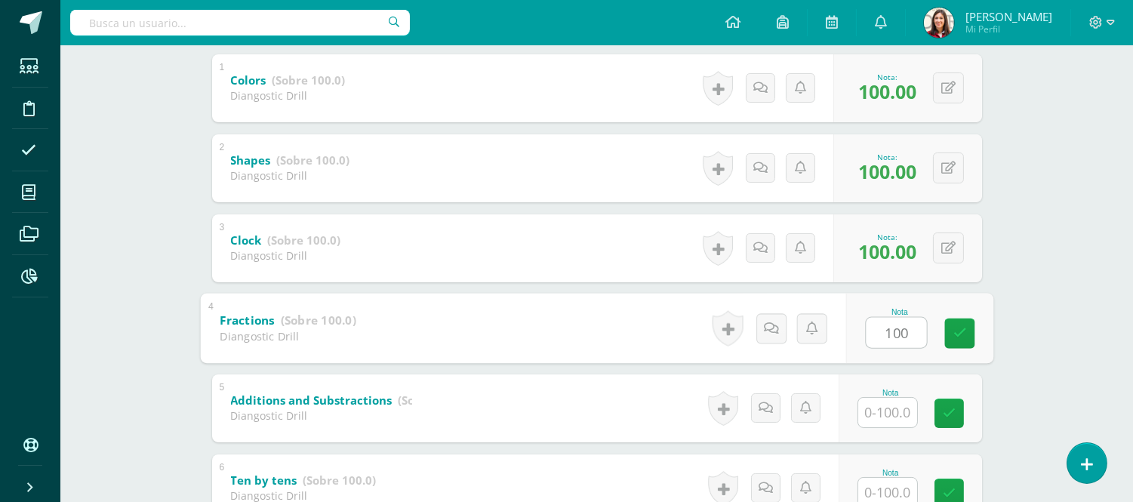
type input "100"
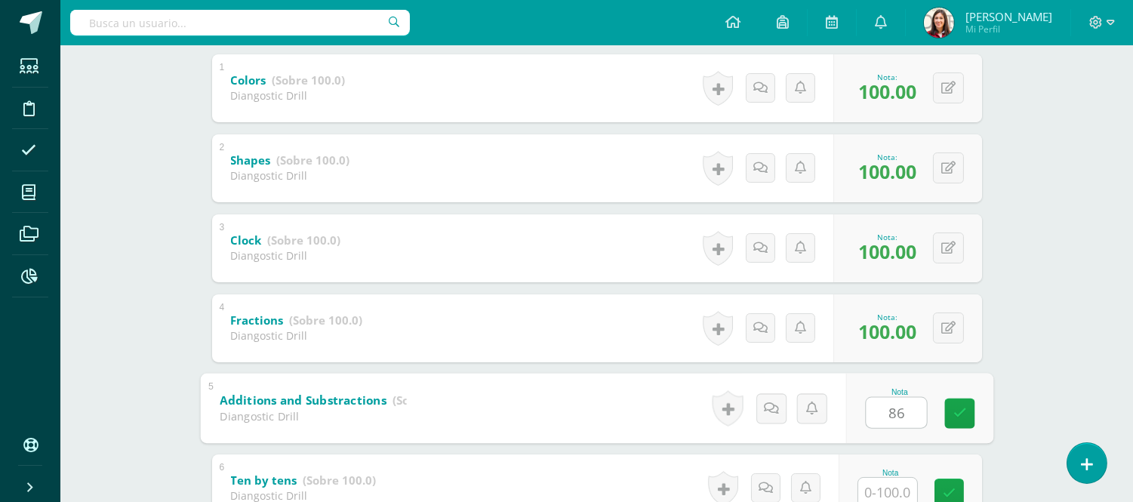
type input "86"
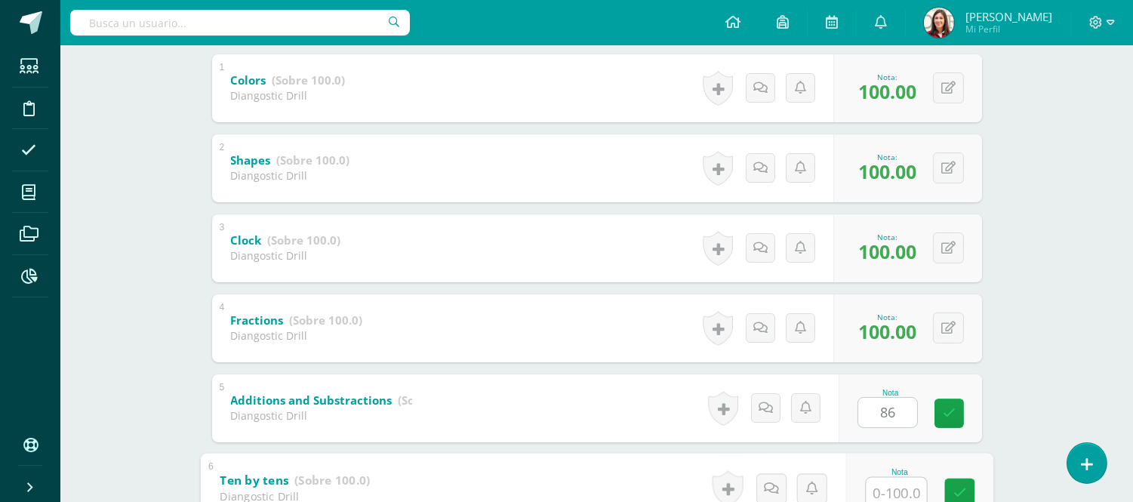
scroll to position [326, 0]
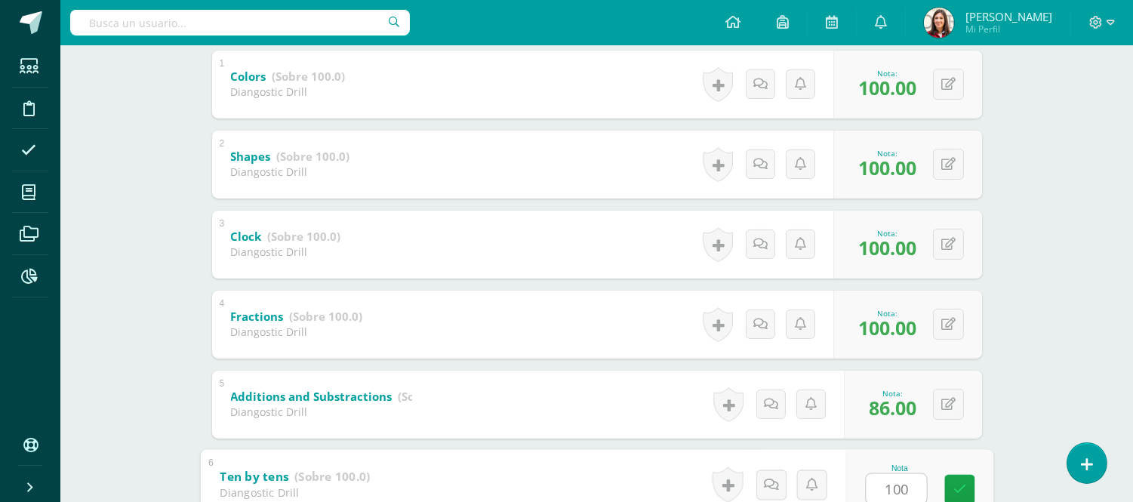
type input "100"
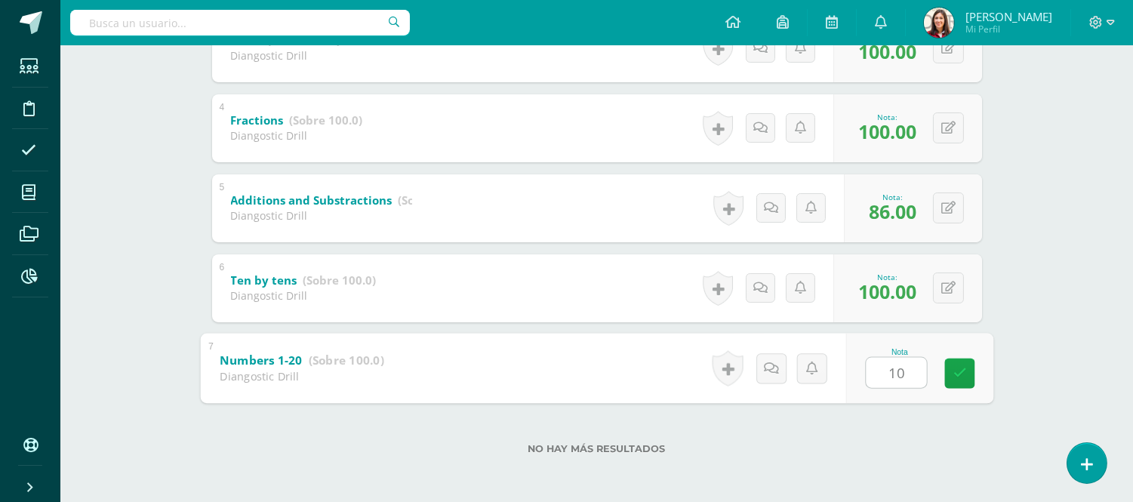
type input "100"
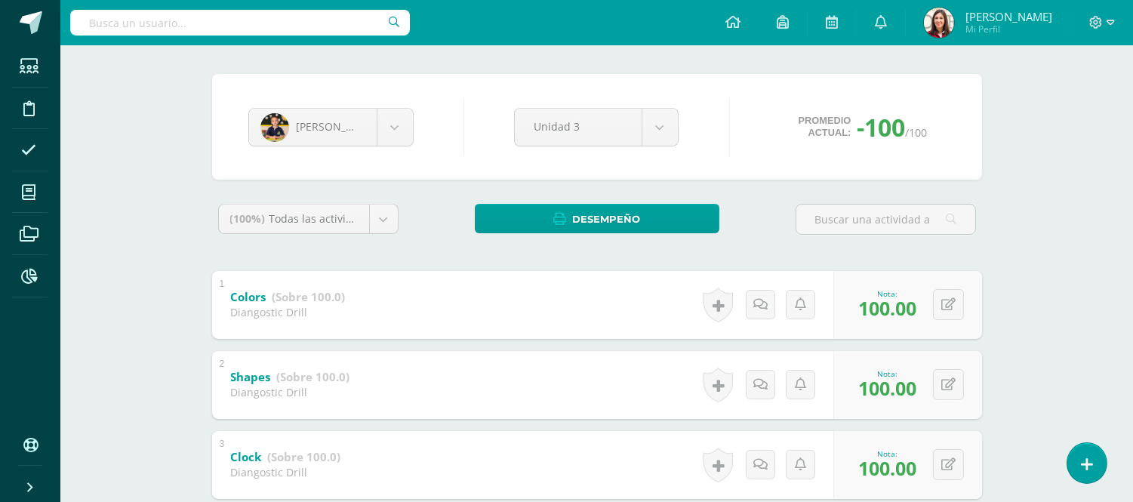
scroll to position [88, 0]
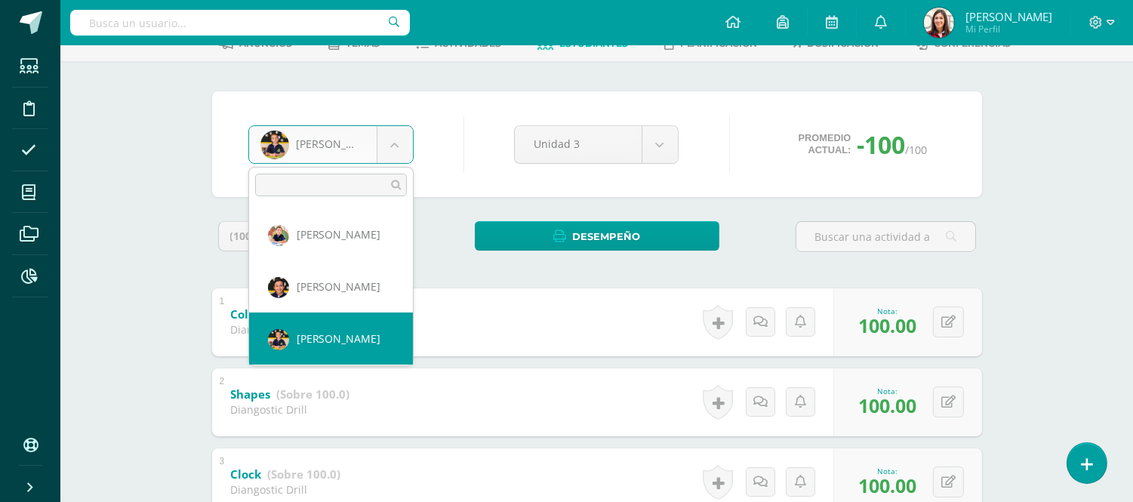
click at [398, 149] on body "Estudiantes Disciplina Asistencia Mis cursos Archivos Reportes Soporte Ayuda Re…" at bounding box center [566, 424] width 1133 height 1025
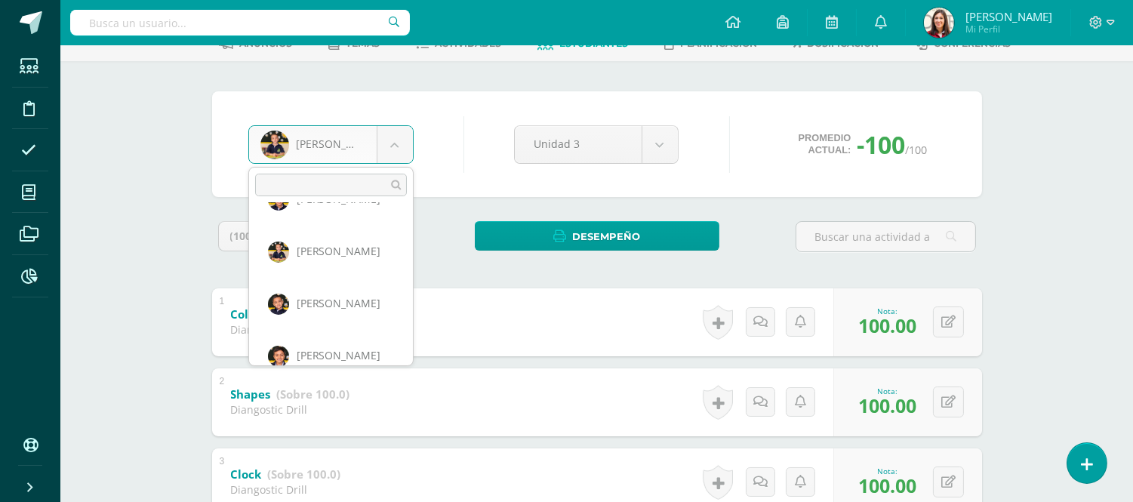
scroll to position [107, 0]
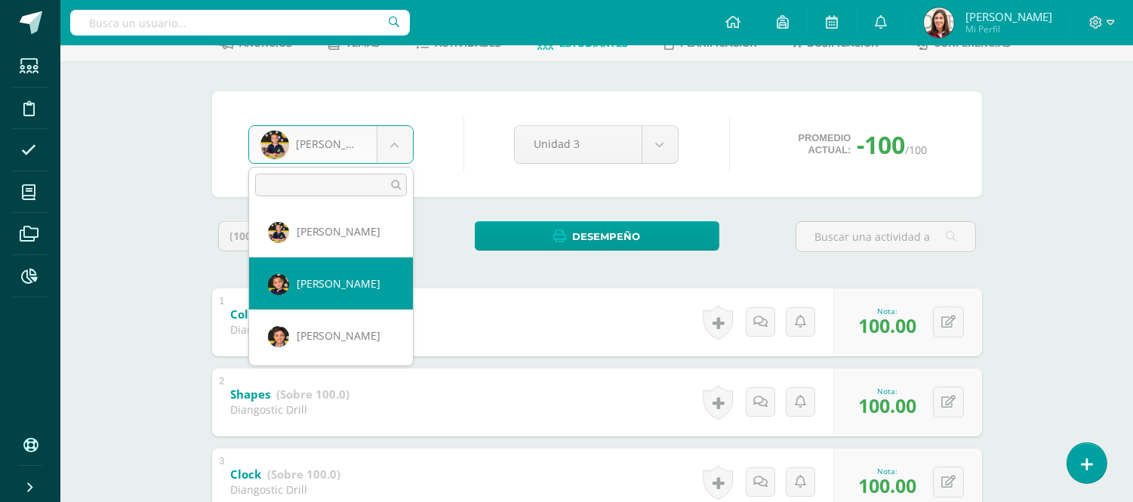
select select "486"
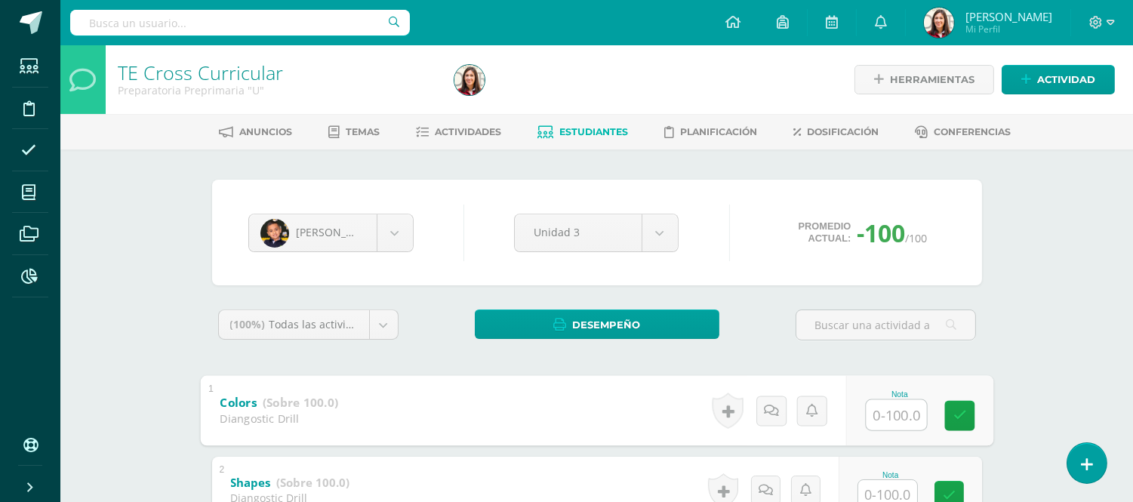
click at [896, 417] on input "text" at bounding box center [895, 414] width 60 height 30
type input "100"
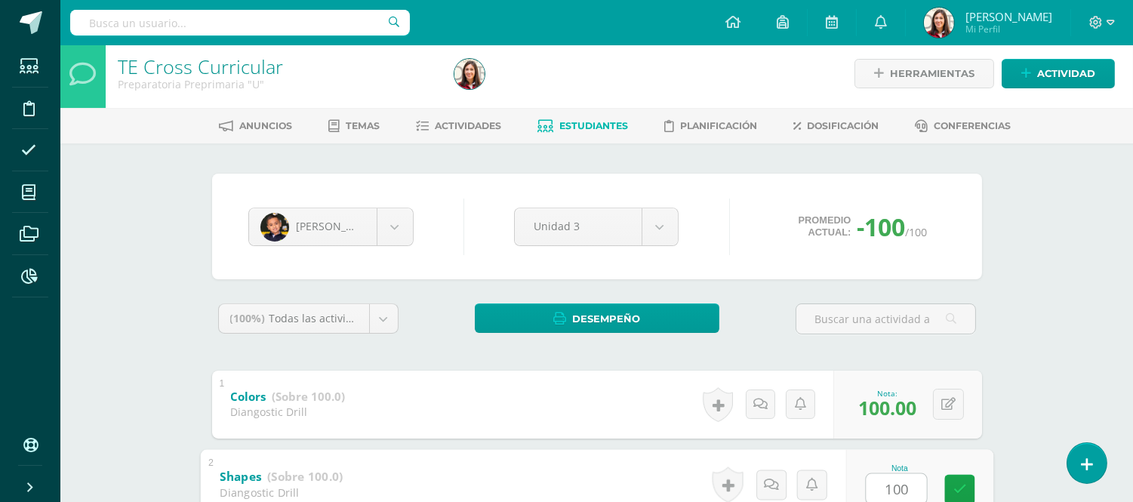
type input "100"
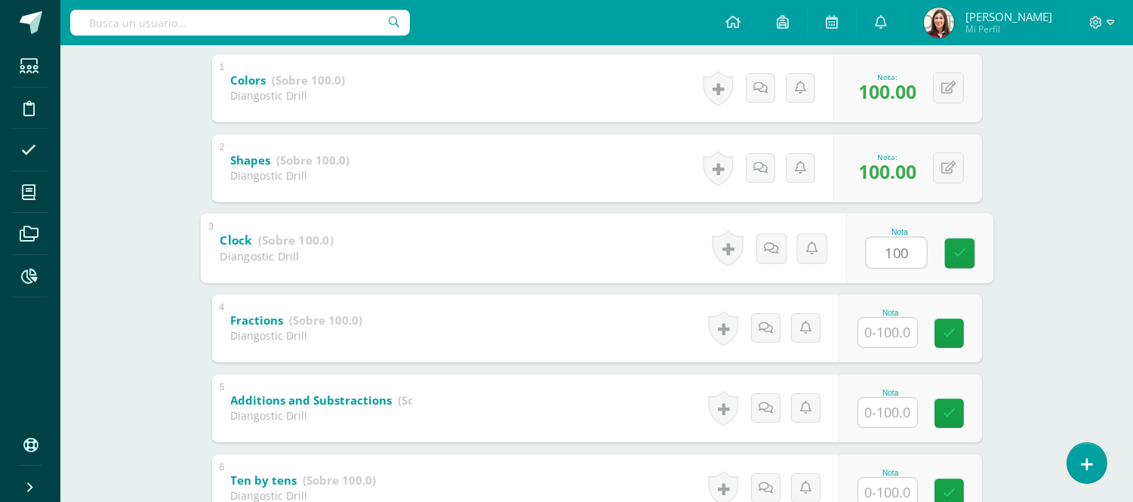
type input "100"
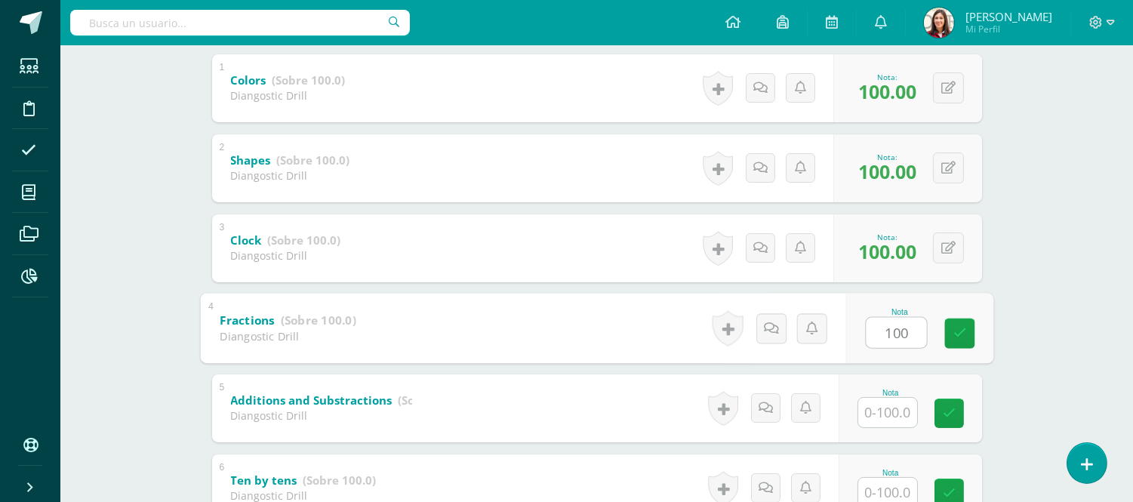
type input "100"
click at [1098, 300] on div "TE Cross Curricular Preparatoria Preprimaria "U" Herramientas Detalle de asiste…" at bounding box center [596, 212] width 1072 height 979
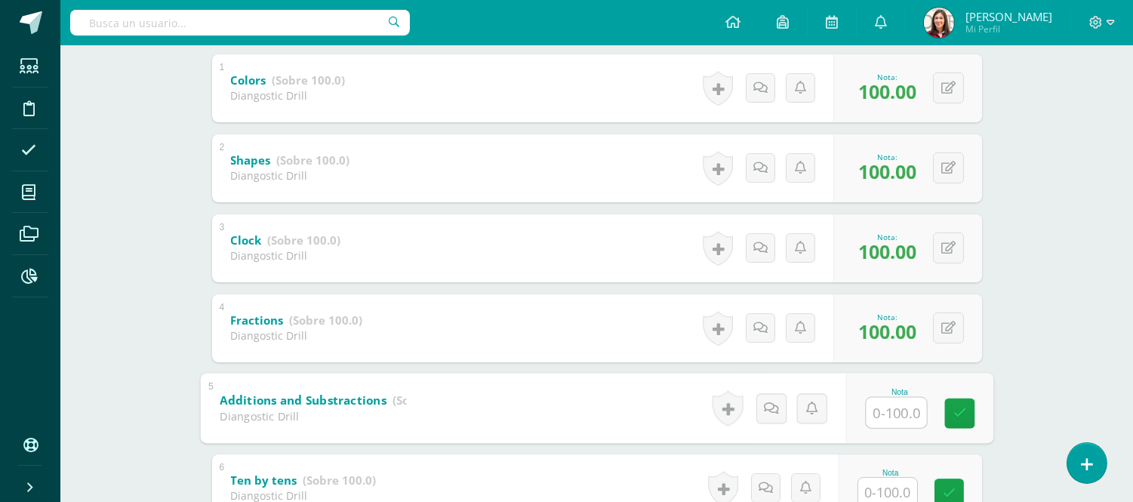
click at [896, 403] on input "text" at bounding box center [895, 412] width 60 height 30
type input "88"
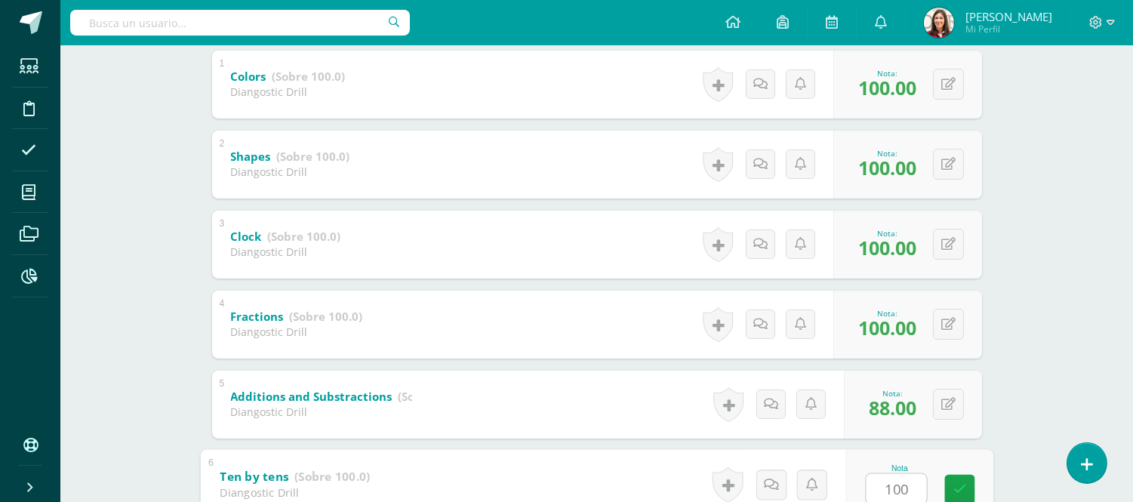
type input "100"
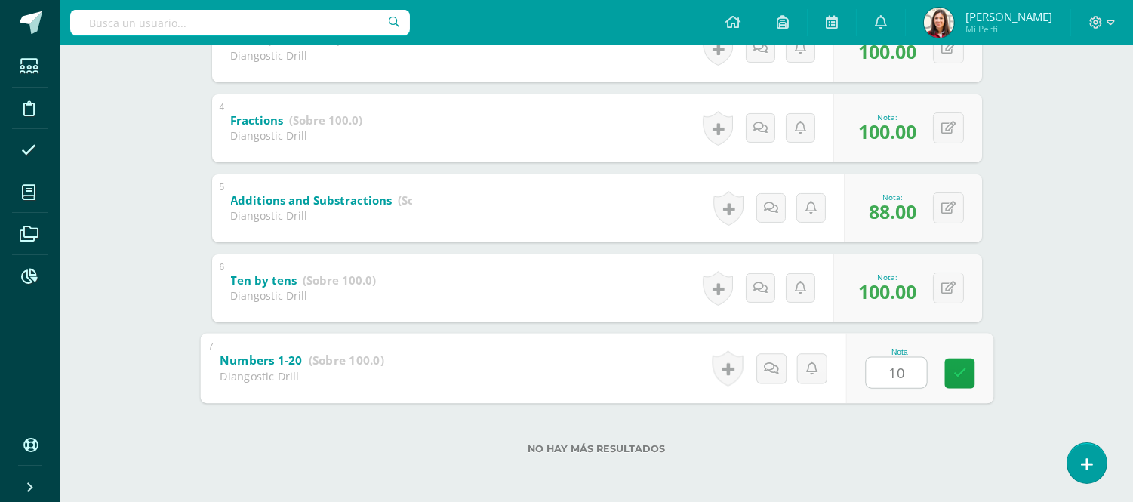
type input "100"
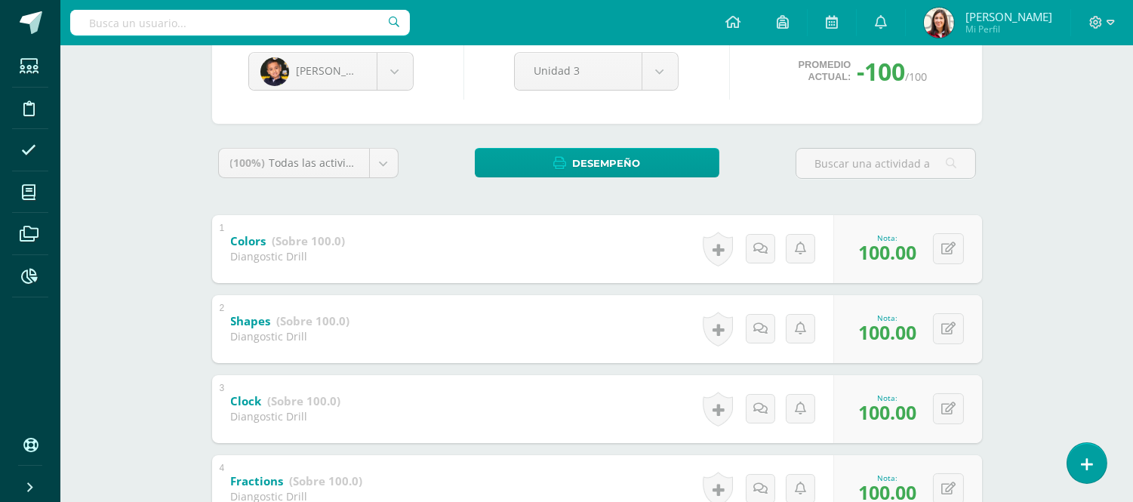
scroll to position [134, 0]
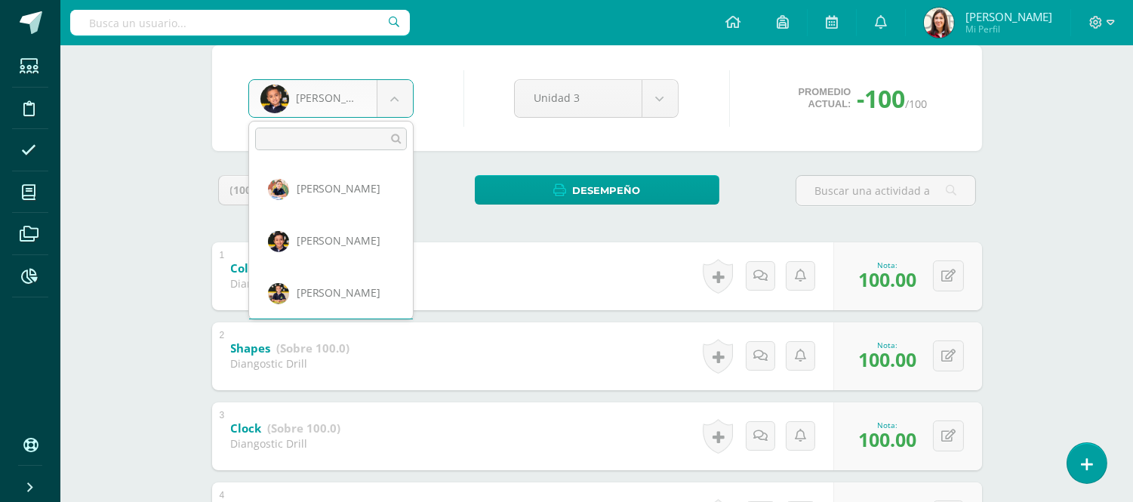
click at [391, 97] on body "Estudiantes Disciplina Asistencia Mis cursos Archivos Reportes Soporte Ayuda Re…" at bounding box center [566, 378] width 1133 height 1025
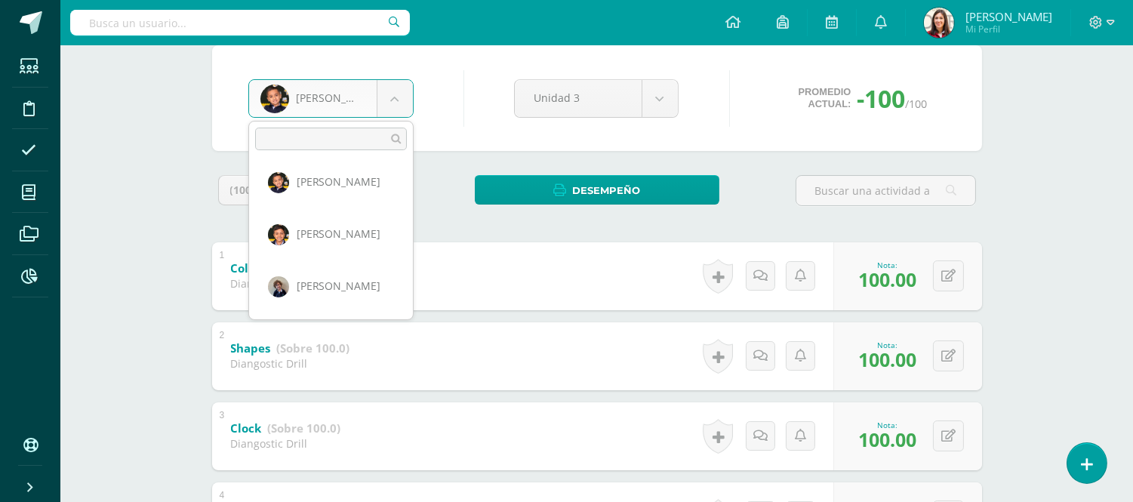
scroll to position [182, 0]
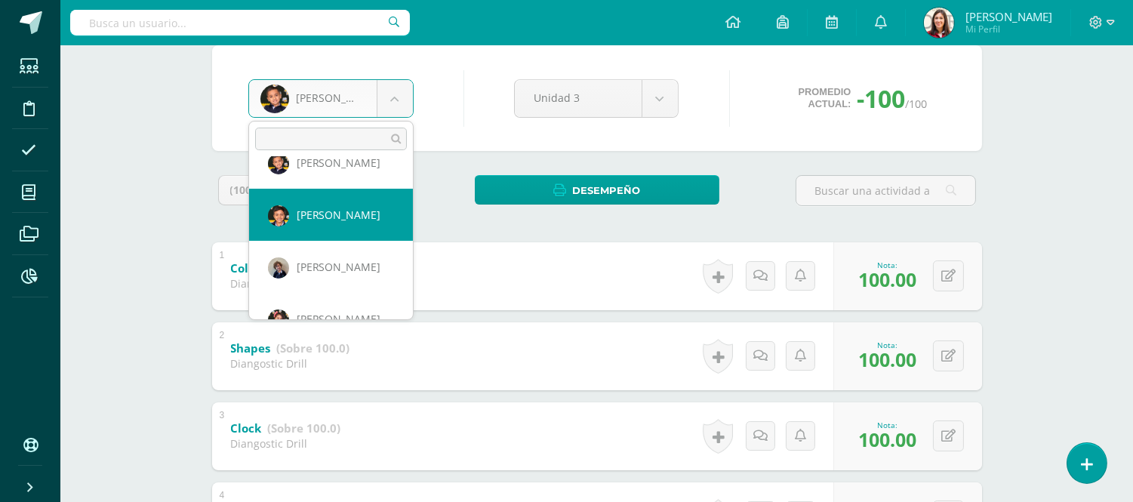
select select "585"
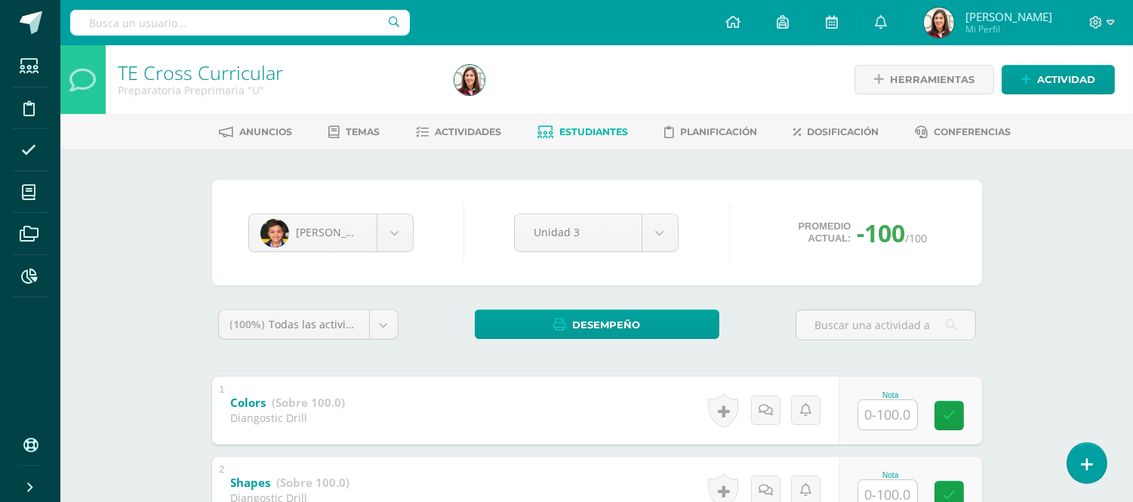
click at [902, 417] on input "text" at bounding box center [887, 414] width 59 height 29
type input "100"
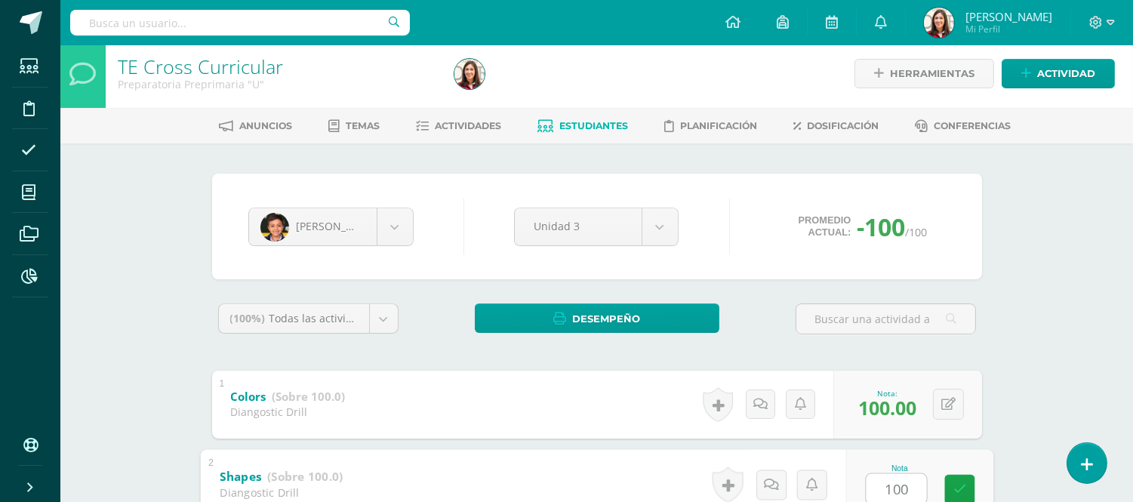
type input "100"
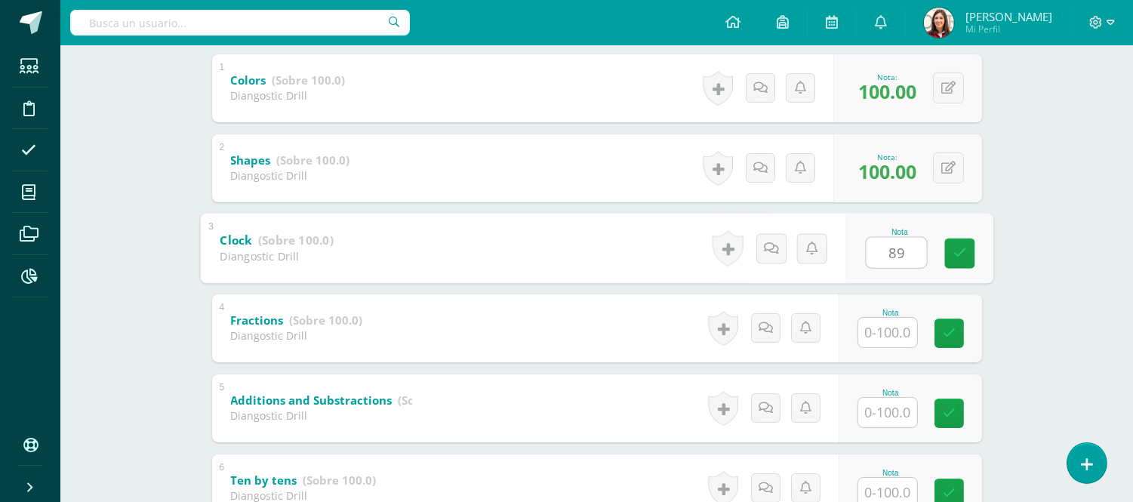
type input "89"
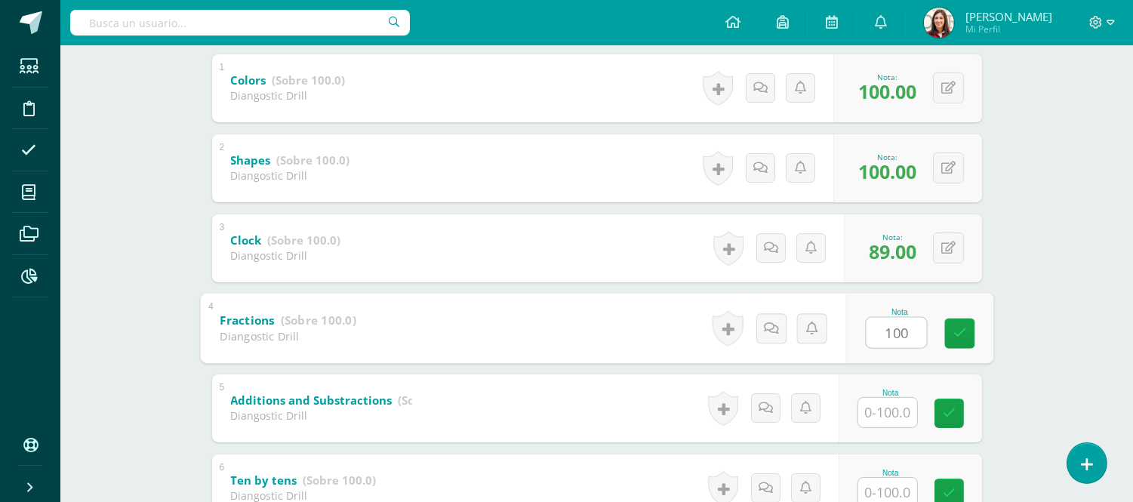
type input "100"
click at [1095, 239] on div "TE Cross Curricular Preparatoria Preprimaria "U" Herramientas Detalle de asiste…" at bounding box center [596, 212] width 1072 height 979
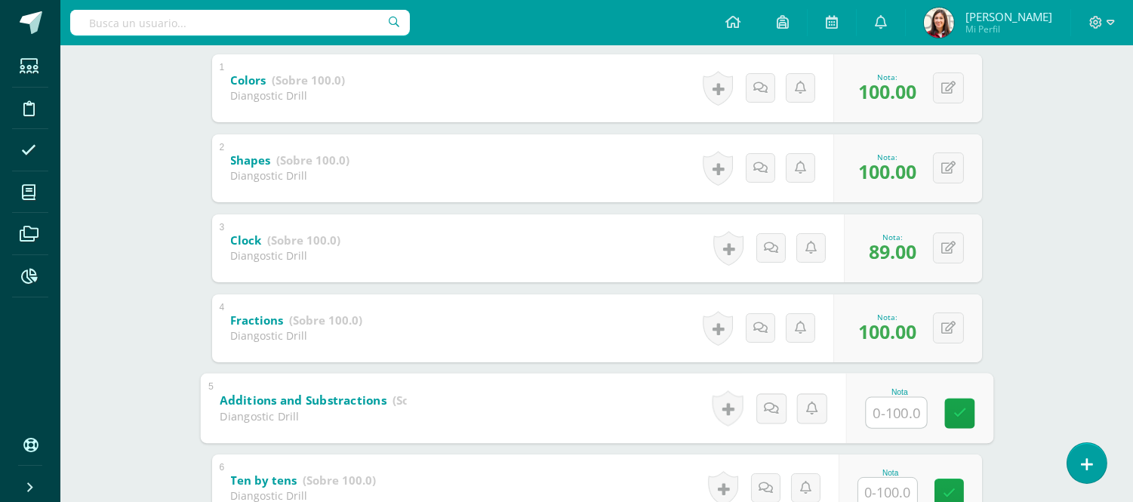
click at [910, 404] on input "text" at bounding box center [895, 412] width 60 height 30
type input "96"
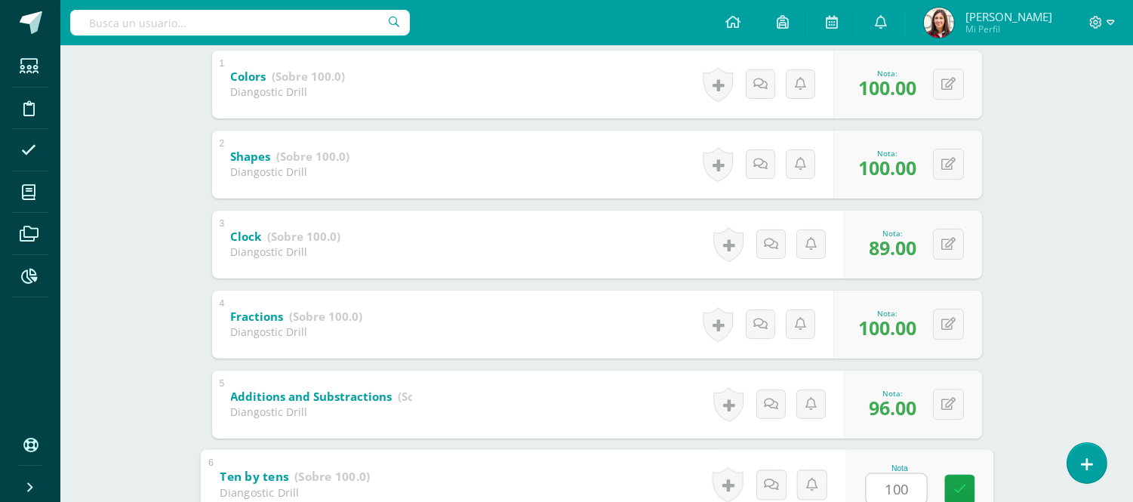
type input "100"
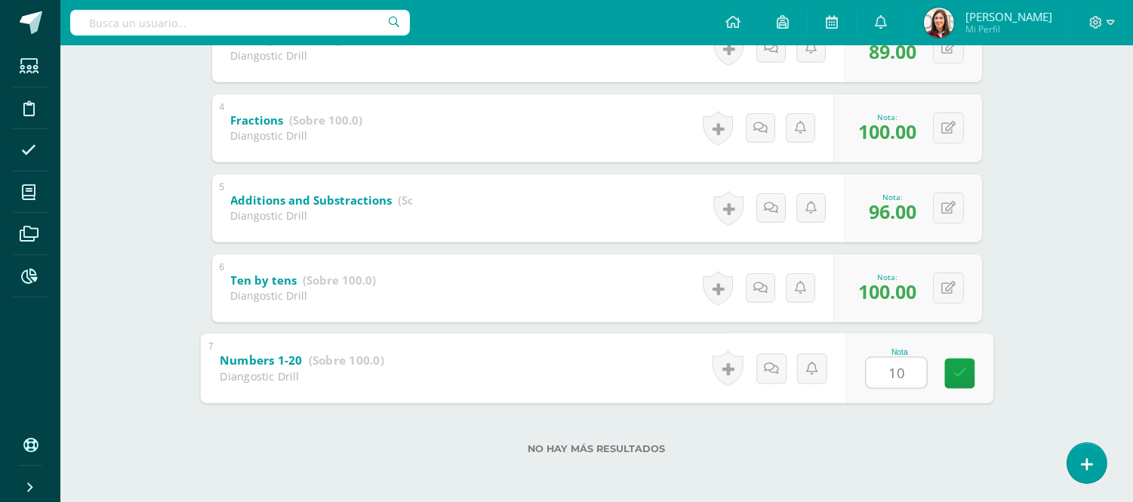
type input "100"
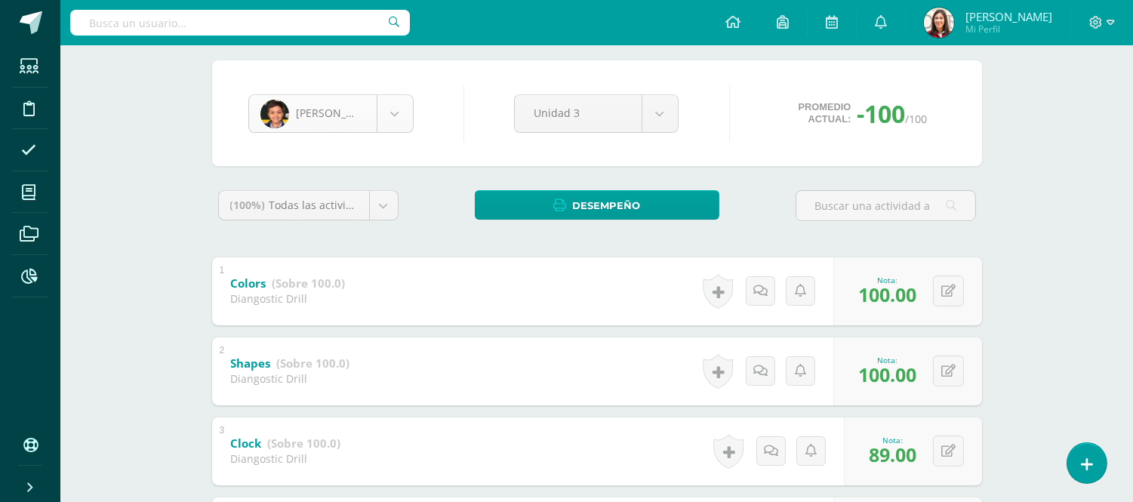
scroll to position [103, 0]
click at [395, 107] on body "Estudiantes Disciplina Asistencia Mis cursos Archivos Reportes Soporte Ayuda Re…" at bounding box center [566, 393] width 1133 height 1025
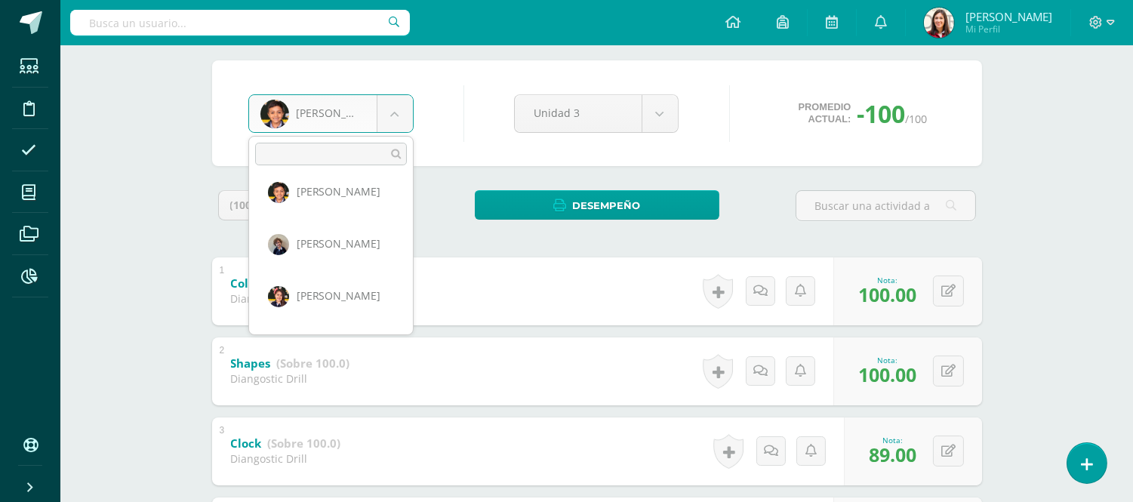
scroll to position [223, 0]
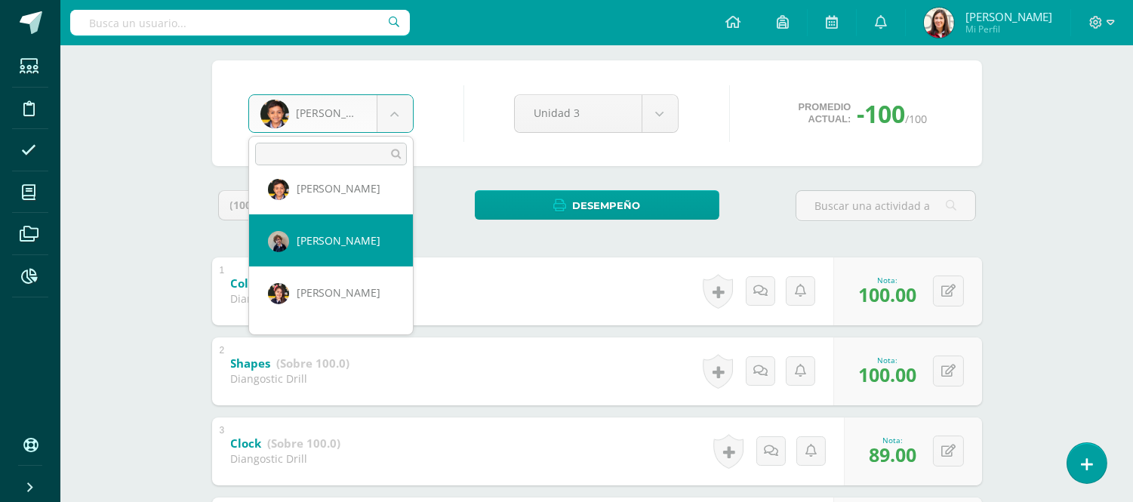
select select "599"
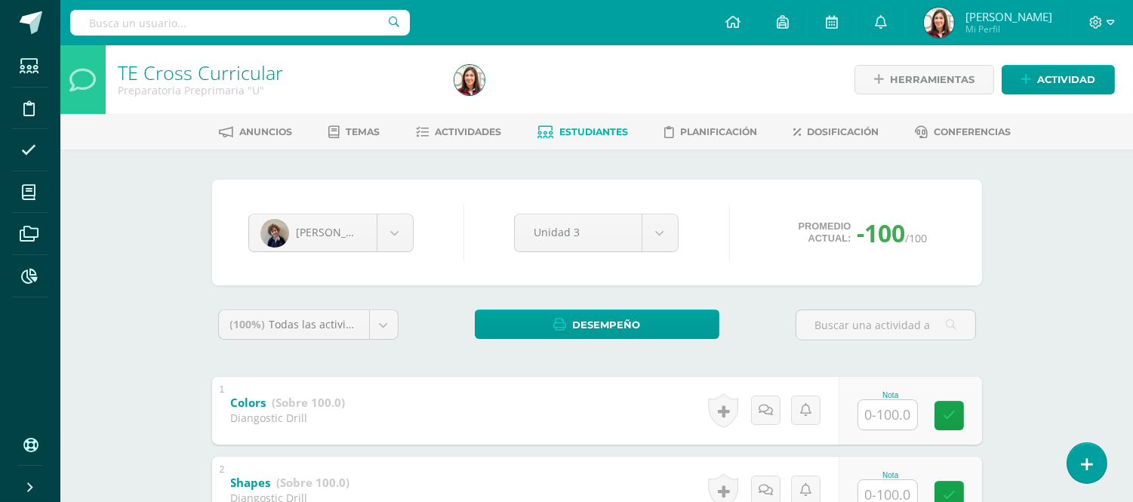
click at [885, 425] on input "text" at bounding box center [887, 414] width 59 height 29
type input "100"
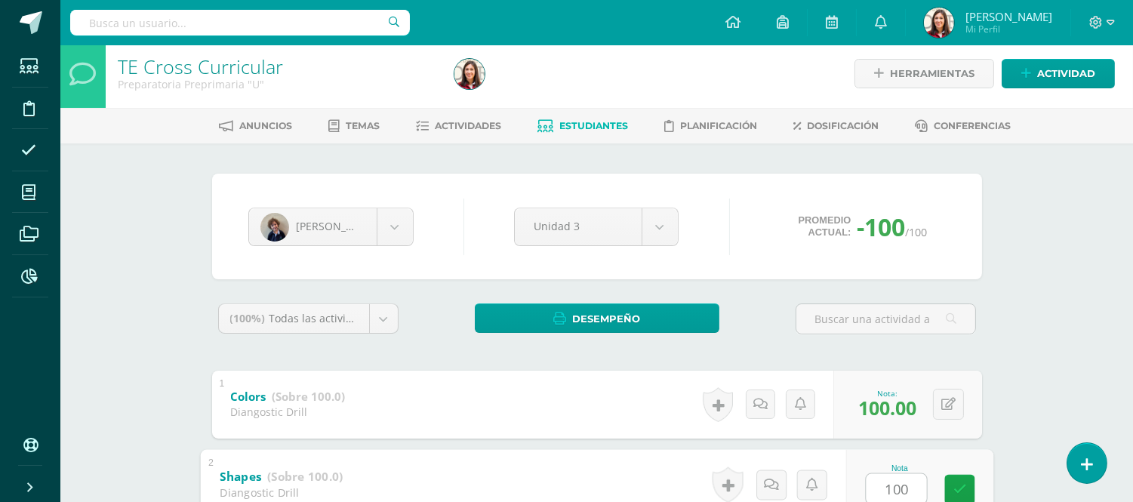
type input "100"
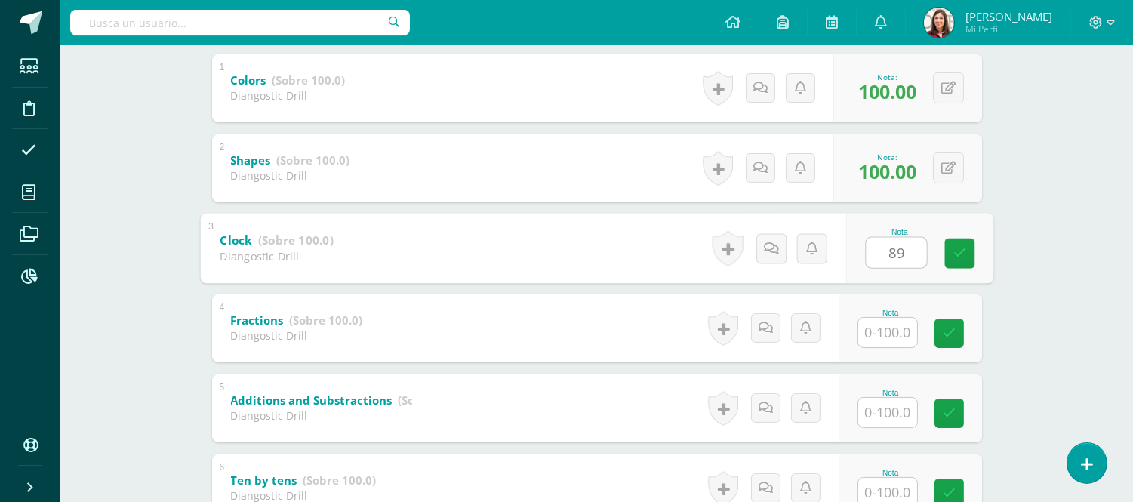
type input "89"
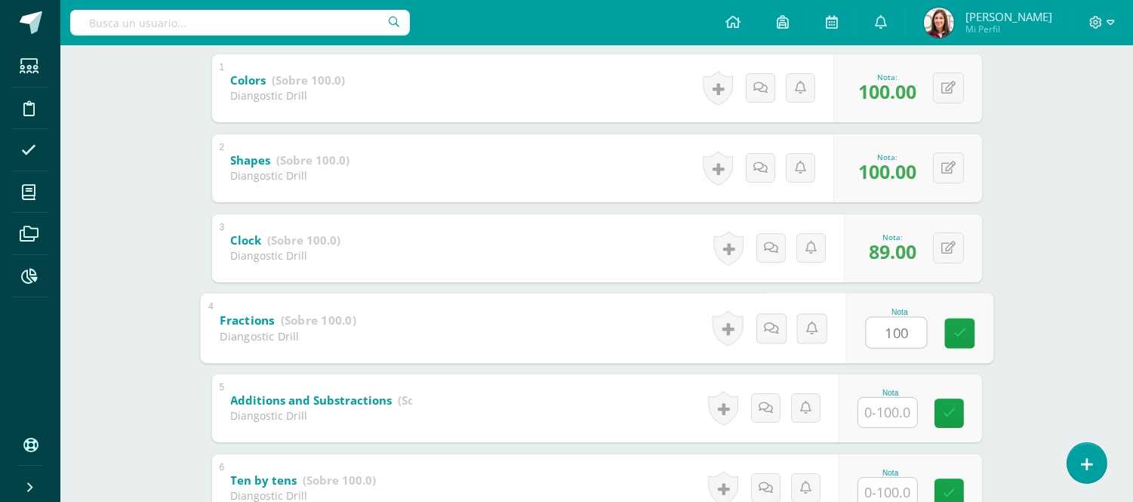
type input "100"
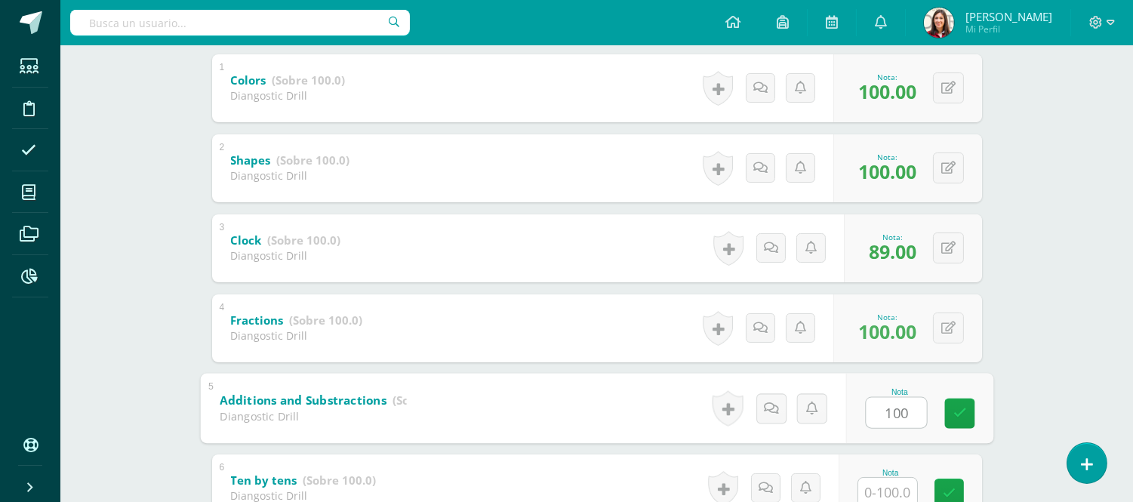
type input "100"
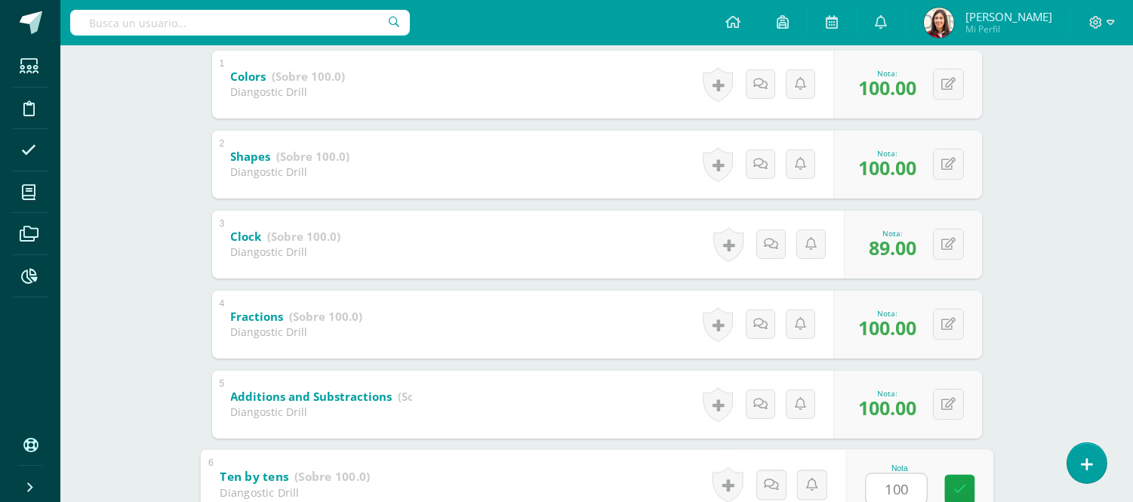
type input "100"
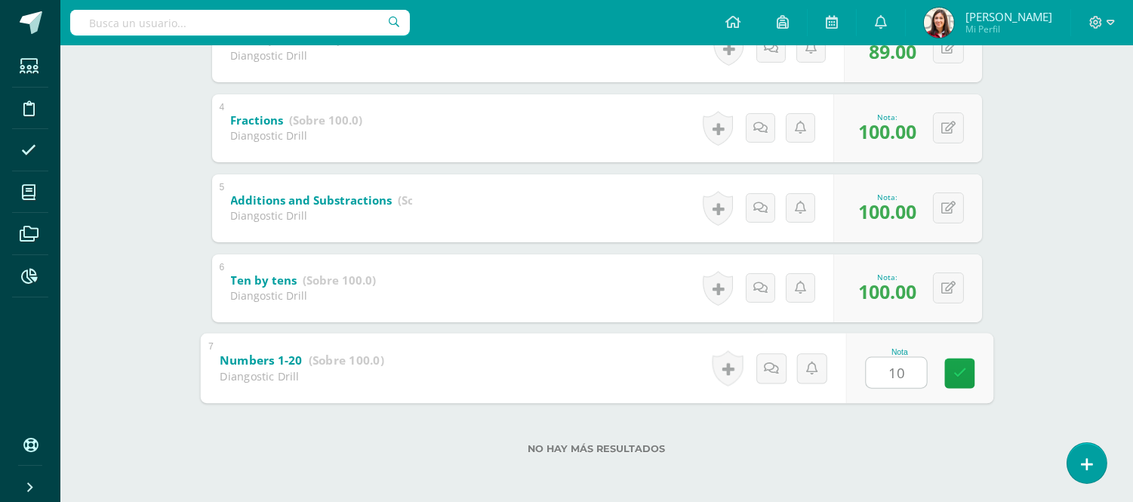
type input "100"
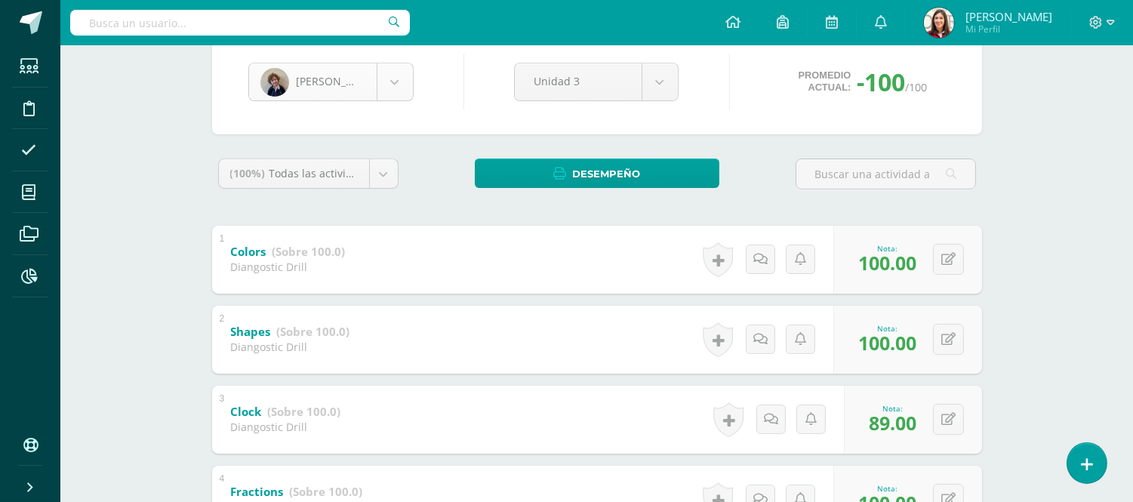
scroll to position [155, 0]
click at [395, 78] on body "Estudiantes Disciplina Asistencia Mis cursos Archivos Reportes Soporte Ayuda Re…" at bounding box center [566, 361] width 1133 height 1025
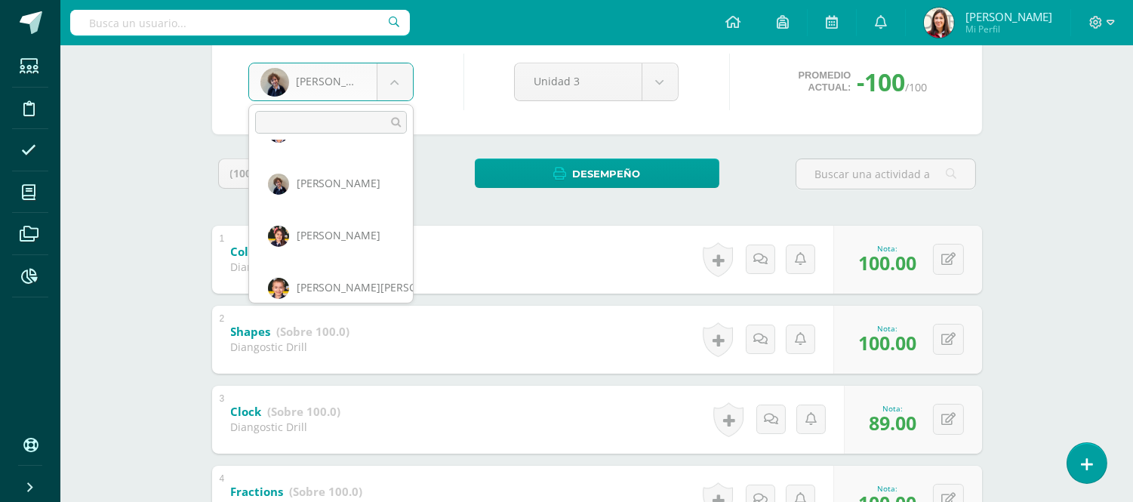
scroll to position [265, 0]
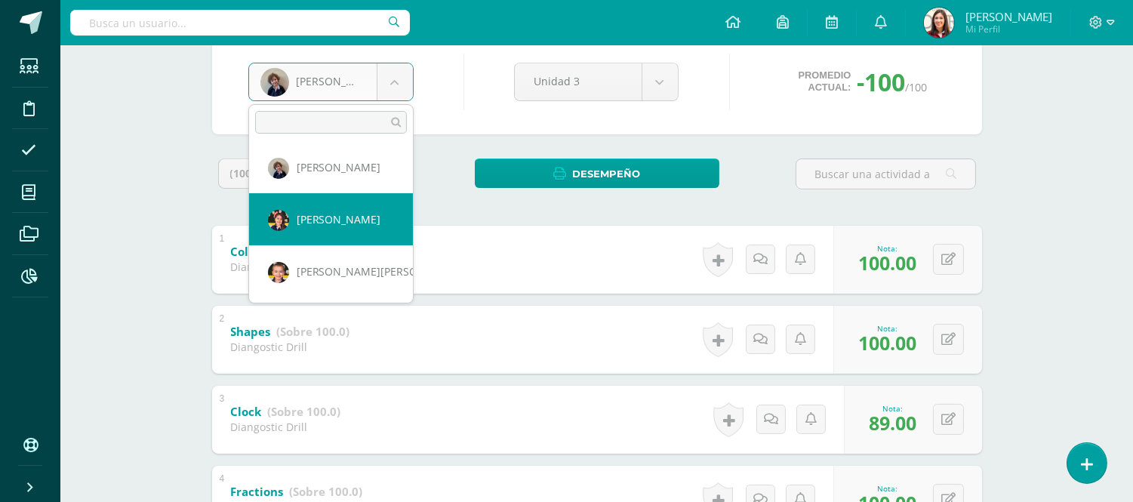
select select "527"
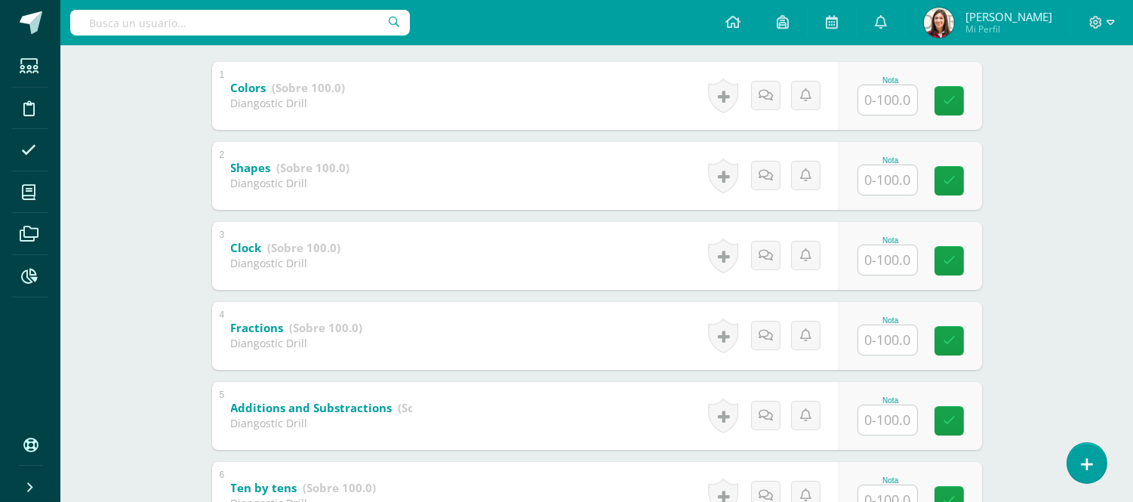
scroll to position [318, 0]
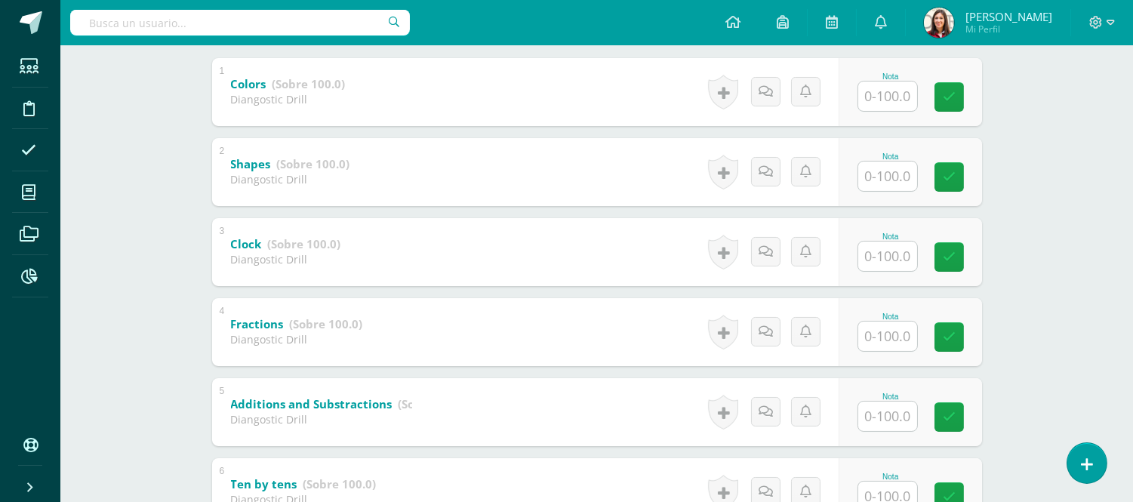
click at [880, 100] on input "text" at bounding box center [887, 95] width 59 height 29
type input "100"
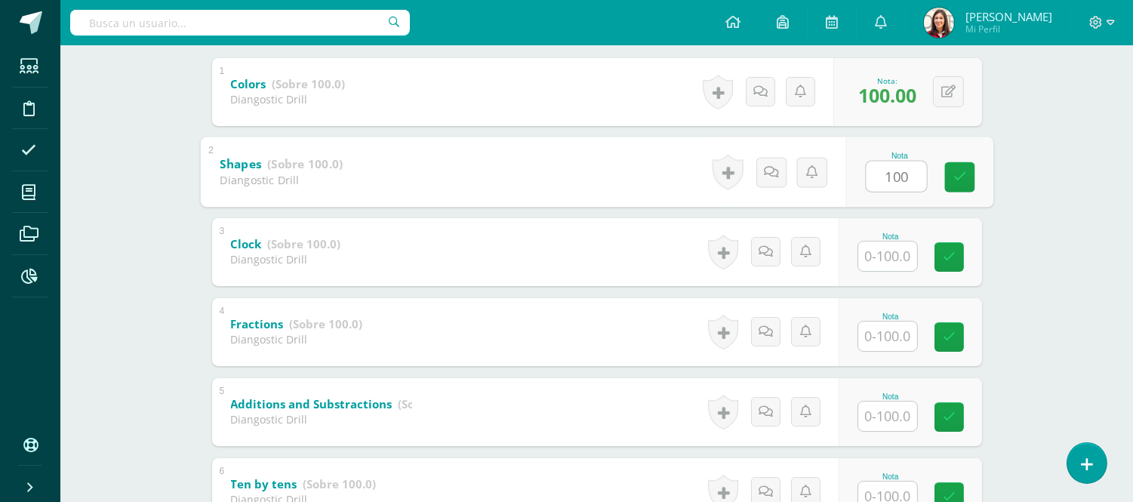
type input "100"
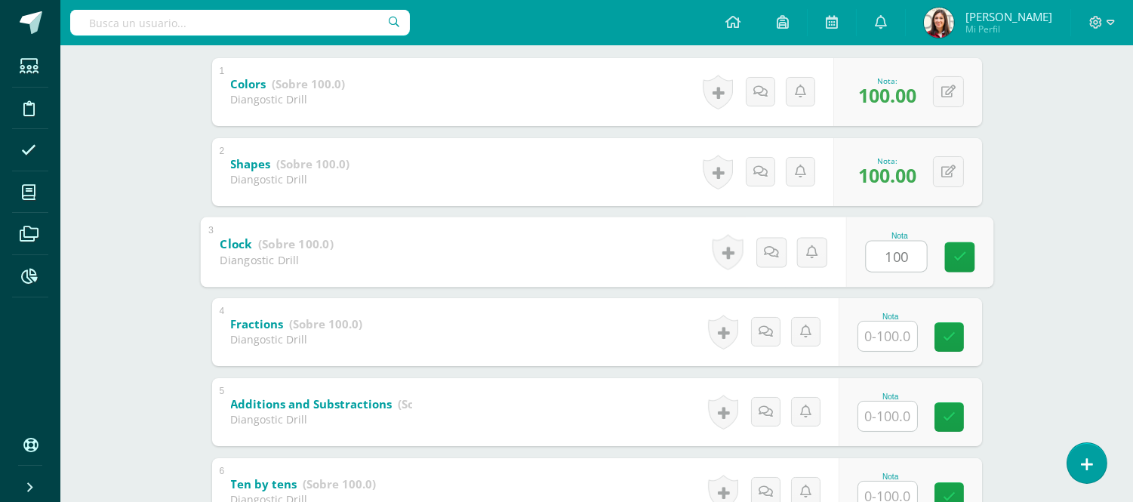
type input "100"
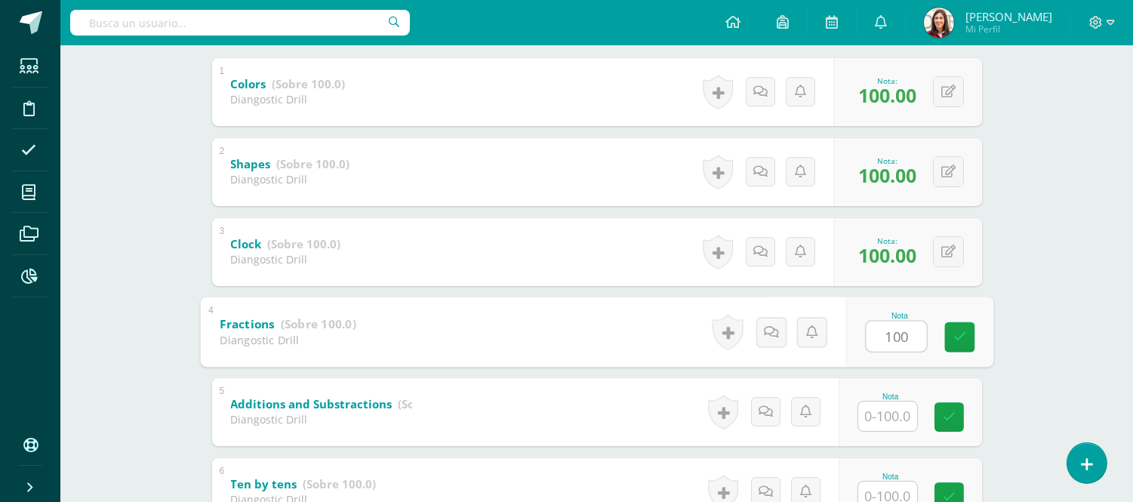
type input "100"
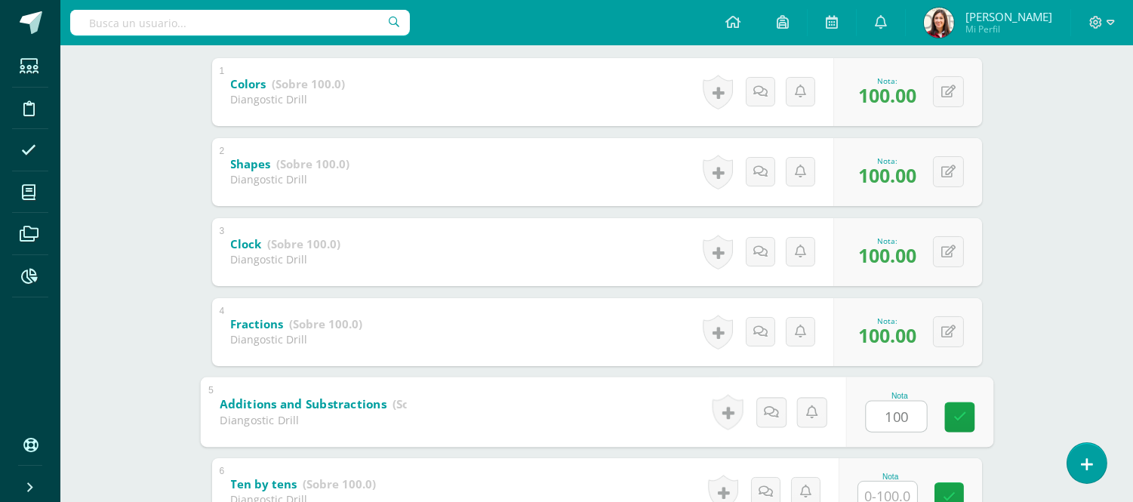
type input "100"
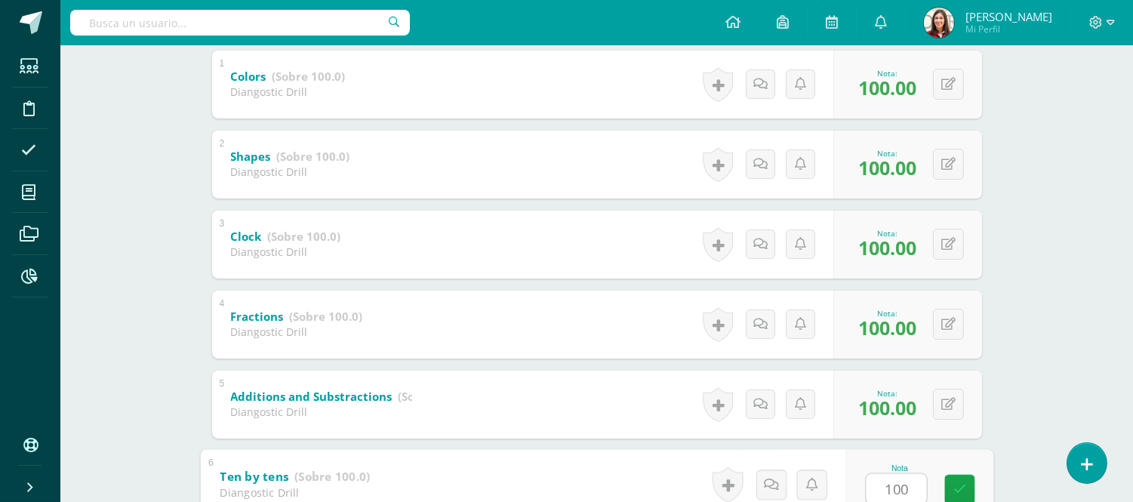
type input "100"
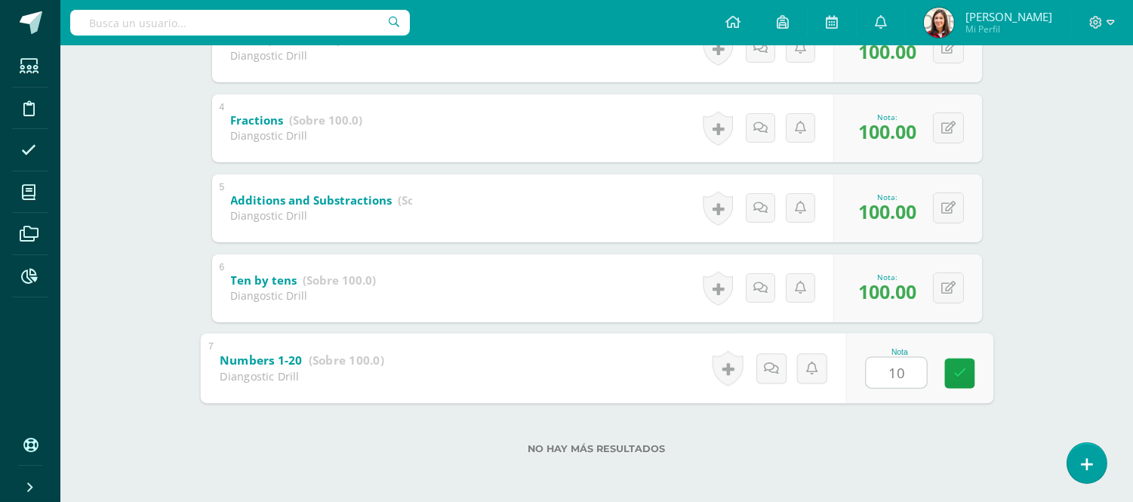
type input "100"
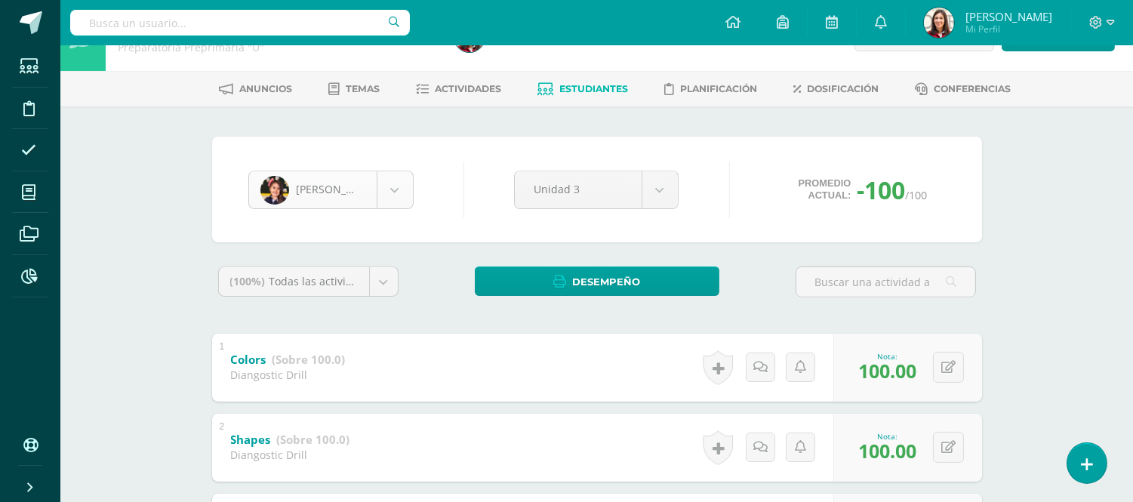
scroll to position [207, 0]
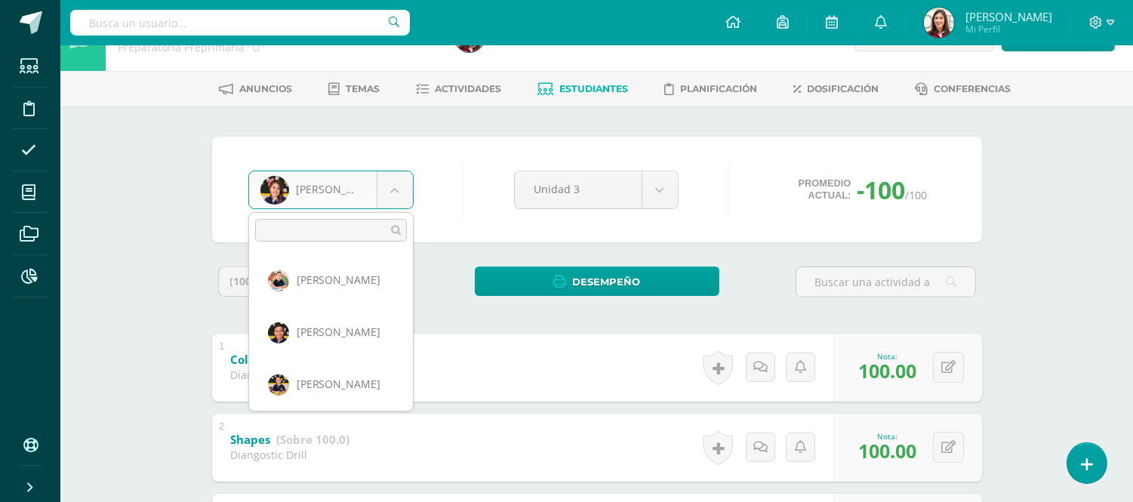
click at [387, 192] on body "Estudiantes Disciplina Asistencia Mis cursos Archivos Reportes Soporte Ayuda Re…" at bounding box center [566, 469] width 1133 height 1025
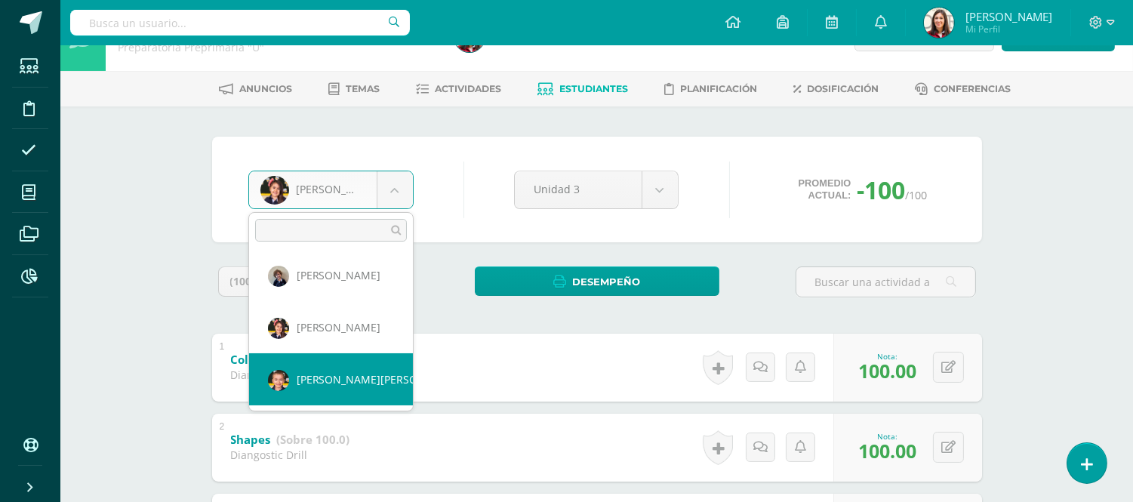
select select "511"
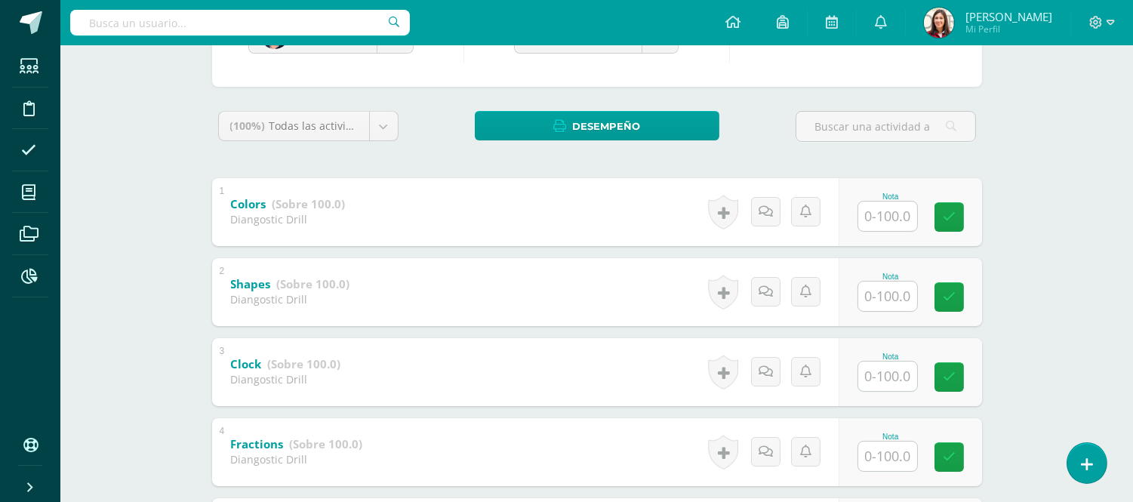
scroll to position [211, 0]
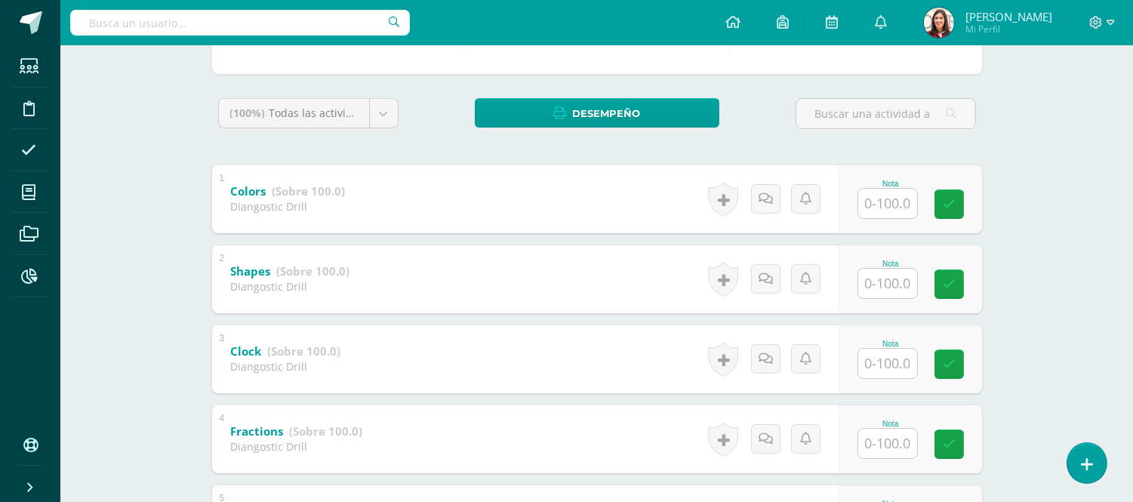
click at [884, 204] on input "text" at bounding box center [887, 203] width 59 height 29
type input "100"
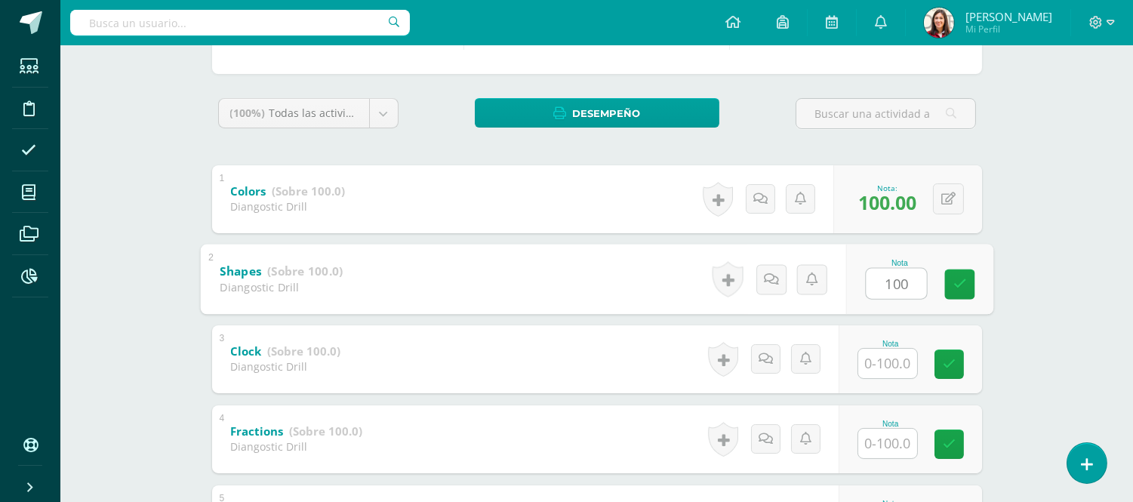
type input "100"
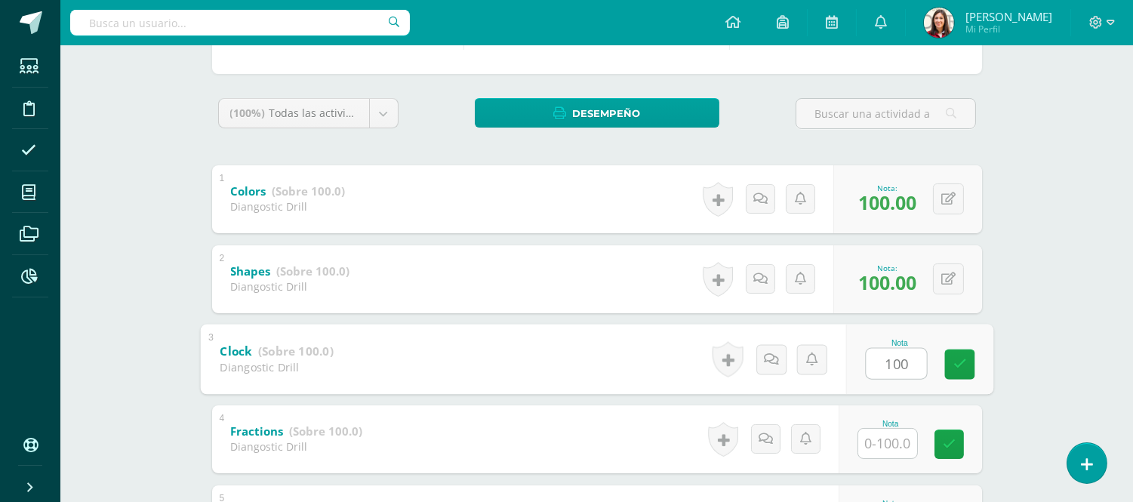
type input "100"
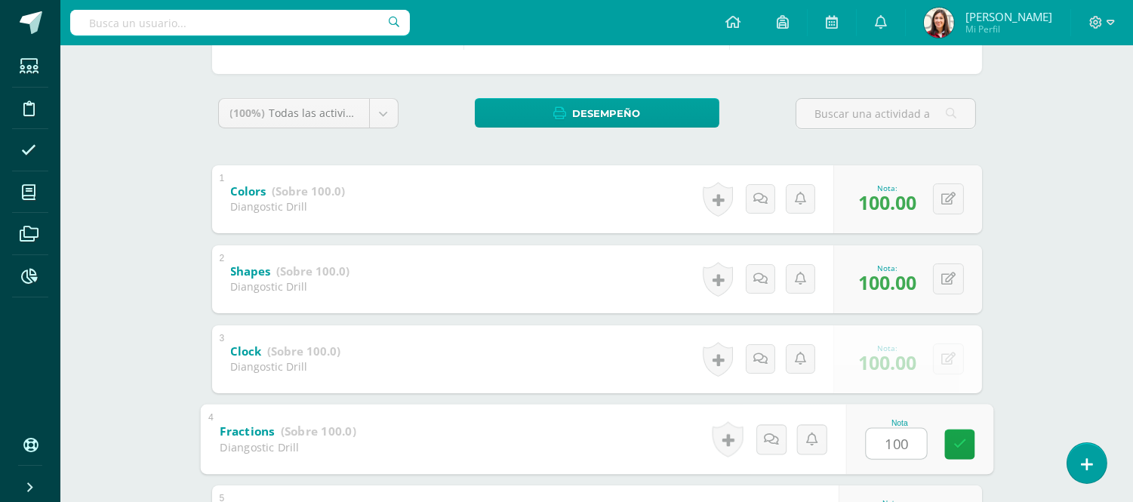
type input "100"
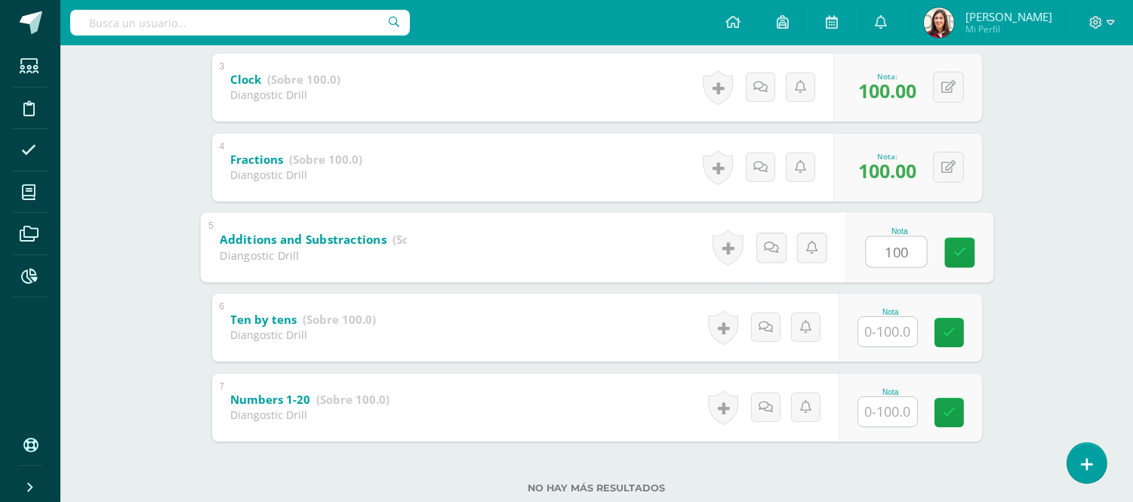
type input "100"
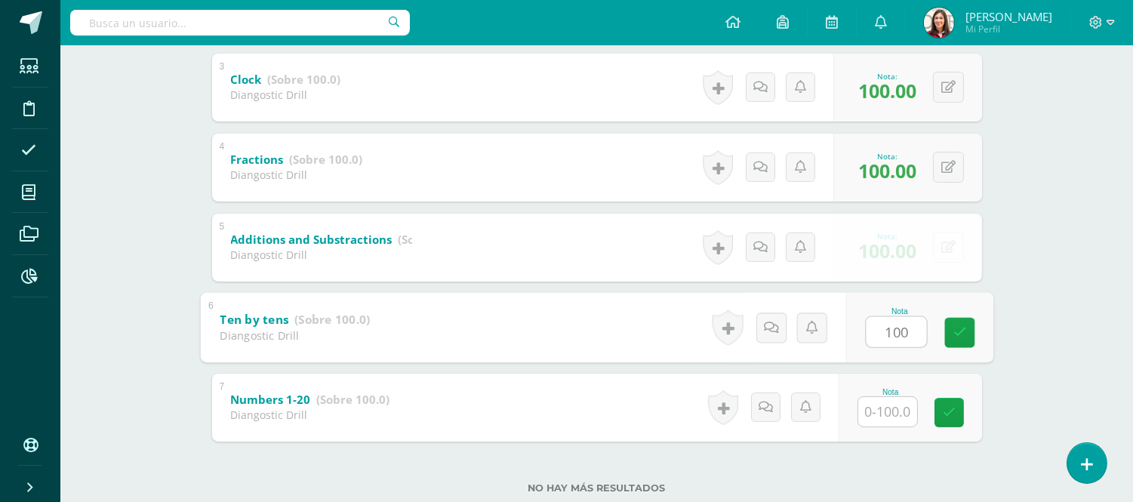
type input "100"
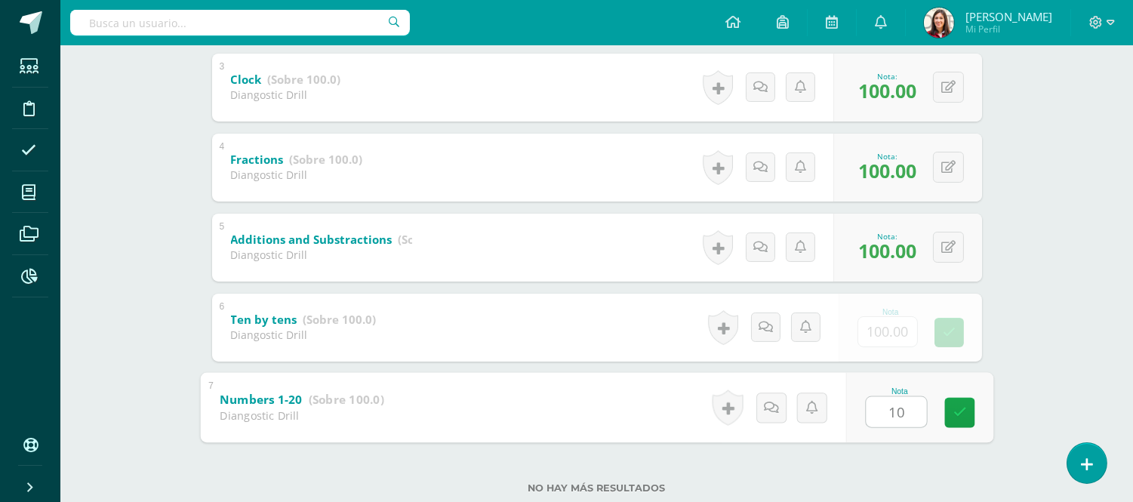
type input "100"
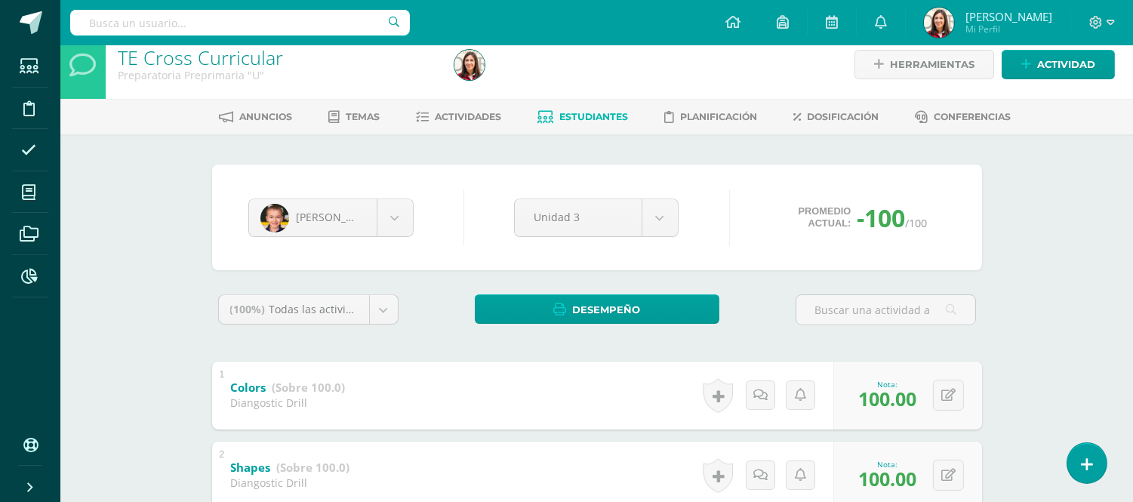
scroll to position [0, 0]
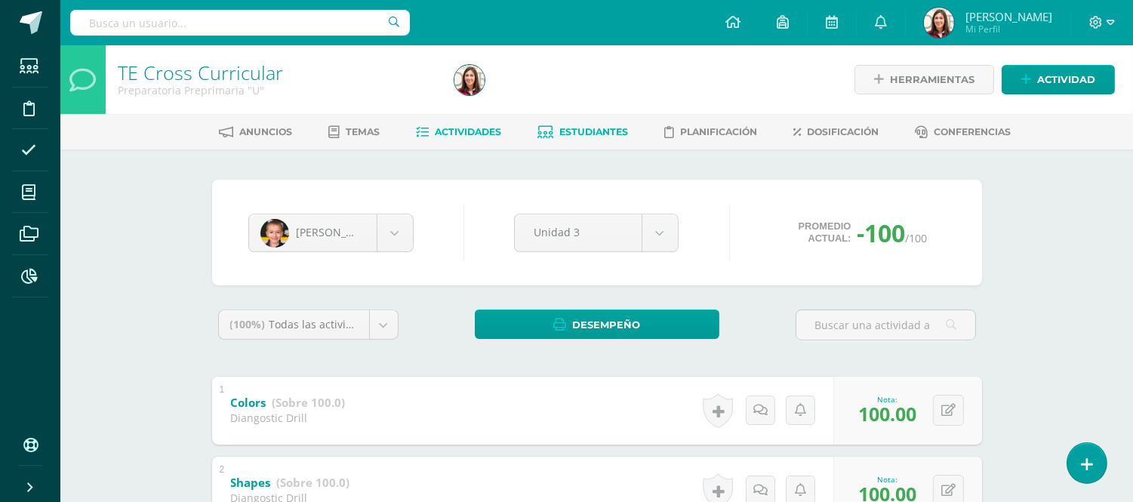
click at [449, 140] on link "Actividades" at bounding box center [458, 132] width 85 height 24
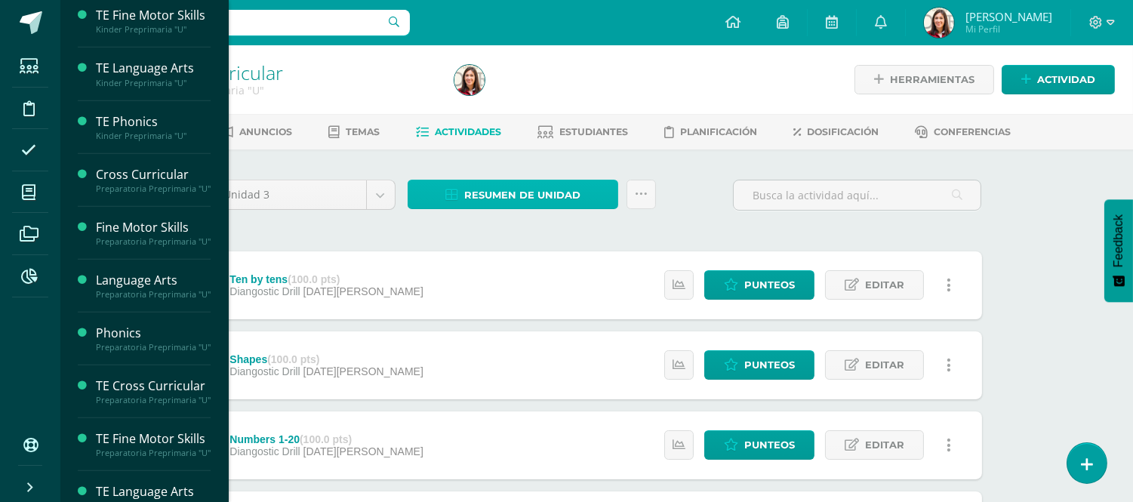
scroll to position [1436, 0]
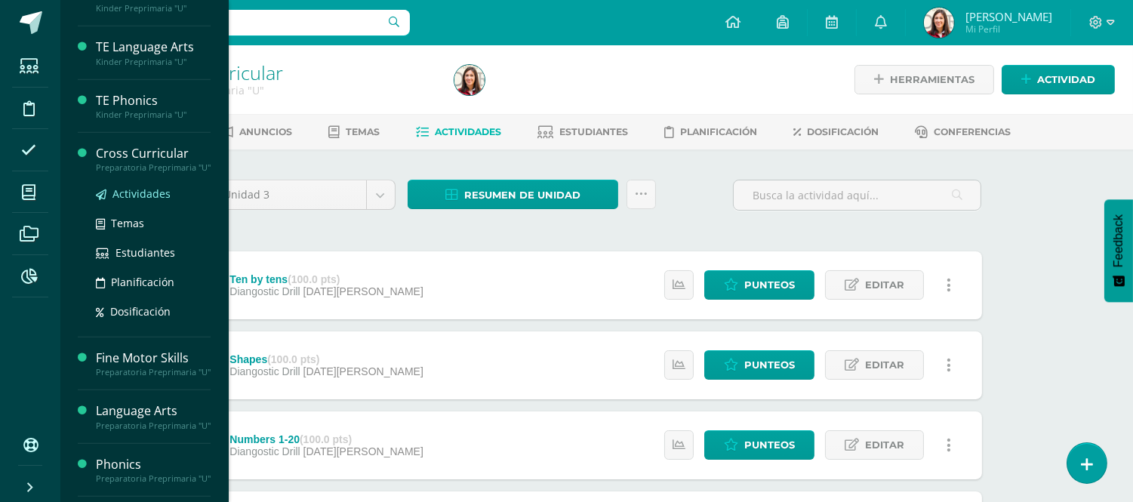
click at [138, 201] on span "Actividades" at bounding box center [141, 193] width 58 height 14
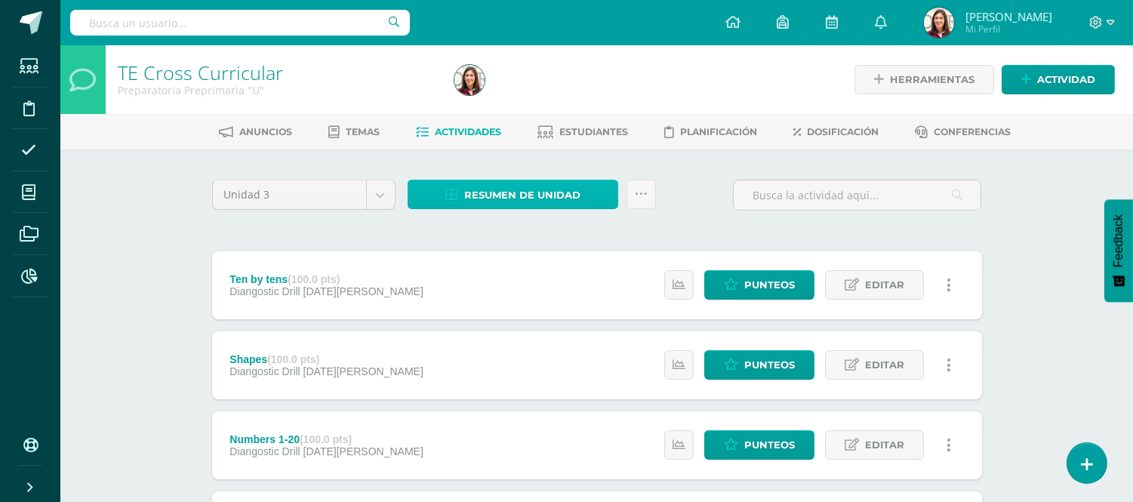
click at [457, 182] on link "Resumen de unidad" at bounding box center [512, 194] width 211 height 29
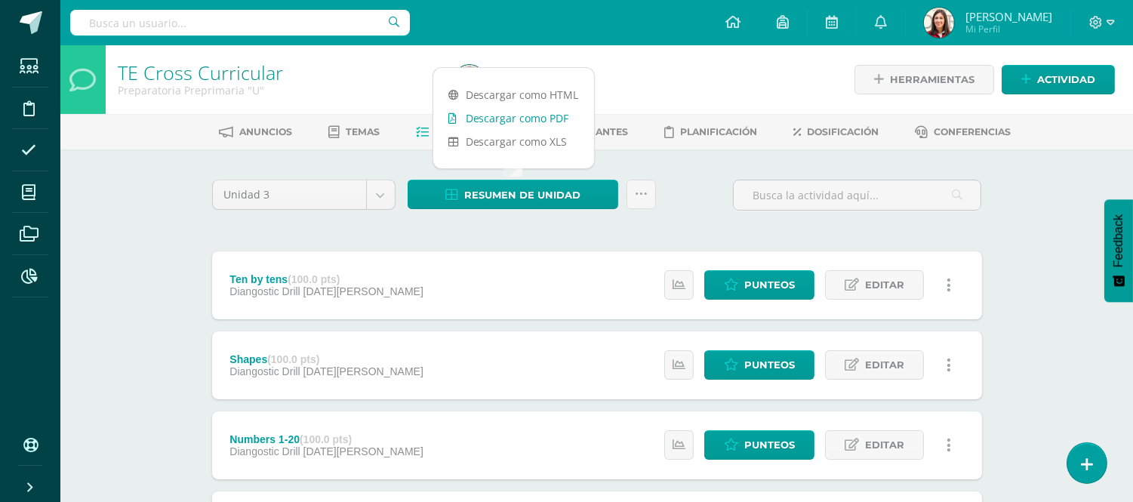
click at [472, 118] on link "Descargar como PDF" at bounding box center [513, 117] width 161 height 23
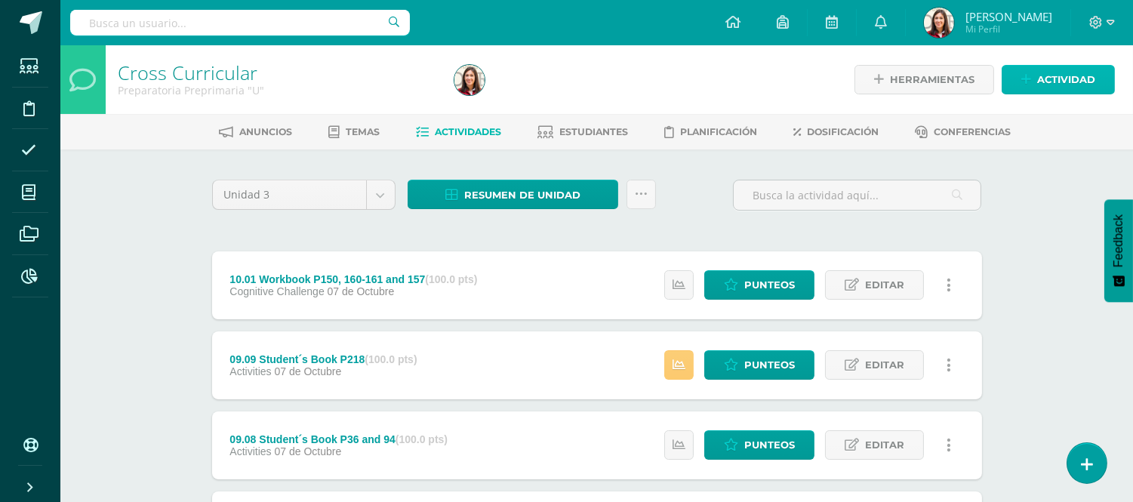
click at [1046, 88] on span "Actividad" at bounding box center [1066, 80] width 58 height 28
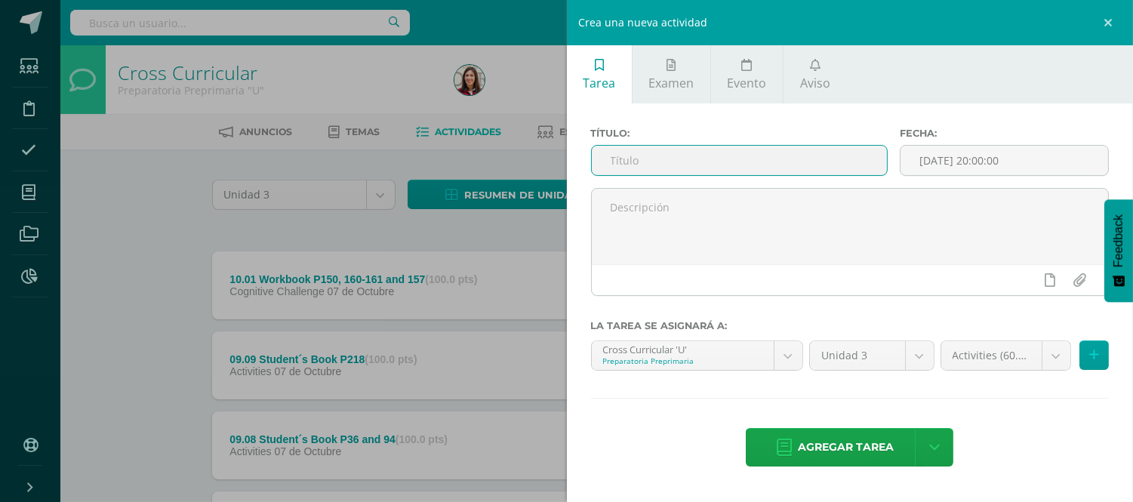
click at [705, 168] on input "text" at bounding box center [740, 160] width 296 height 29
type input "Diagnostic Drill Unit IV"
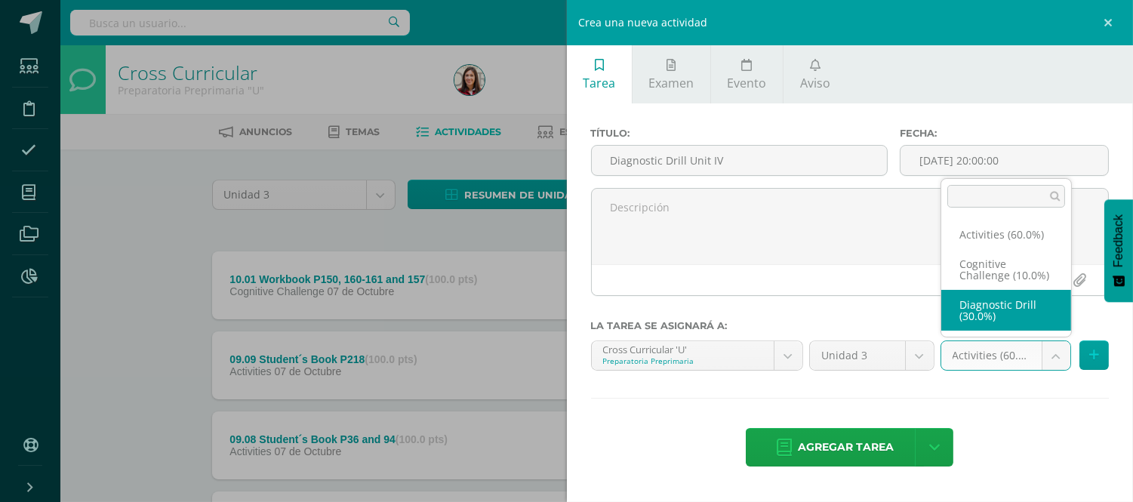
select select "204352"
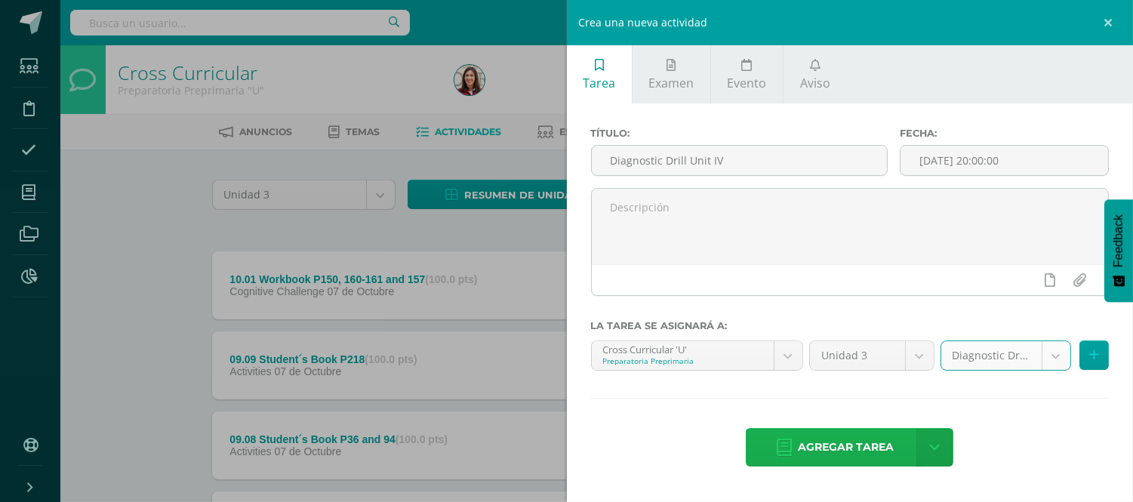
click at [881, 444] on span "Agregar tarea" at bounding box center [846, 447] width 96 height 37
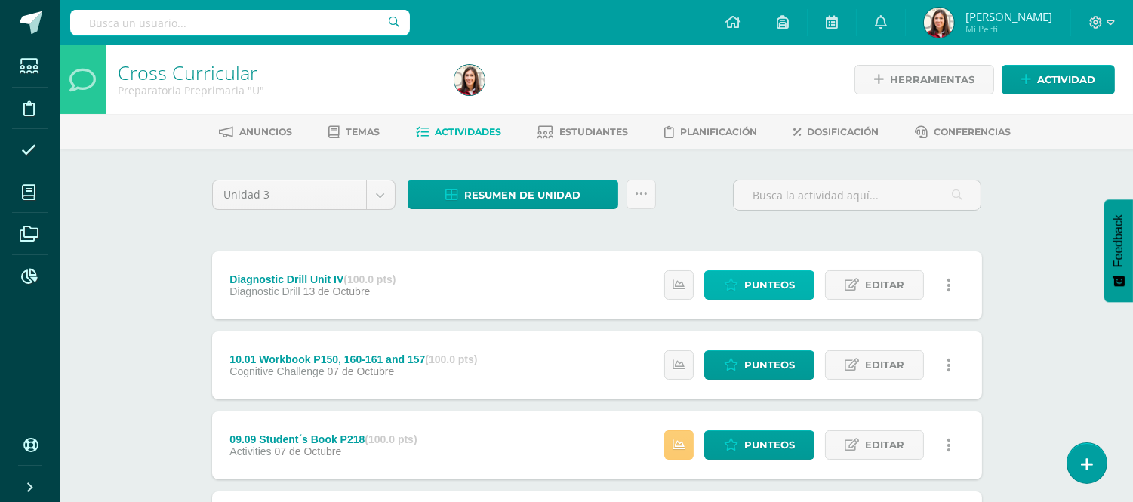
click at [804, 281] on link "Punteos" at bounding box center [759, 284] width 110 height 29
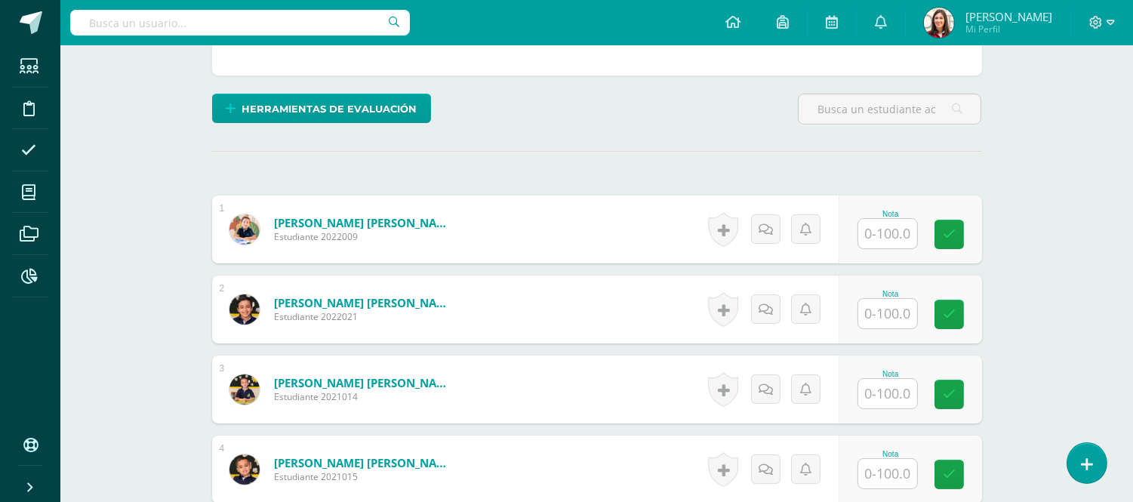
scroll to position [340, 0]
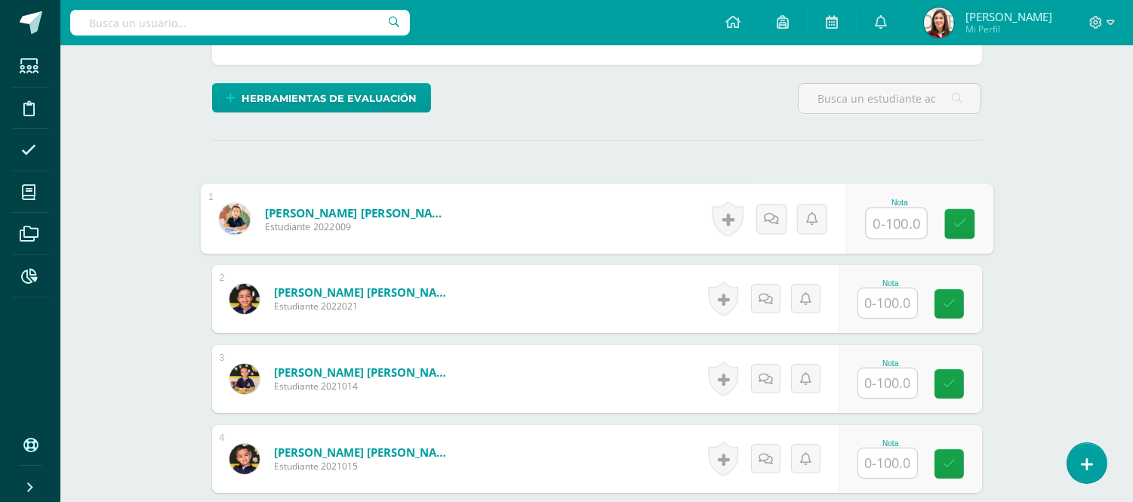
click at [879, 224] on input "text" at bounding box center [895, 223] width 60 height 30
type input "100"
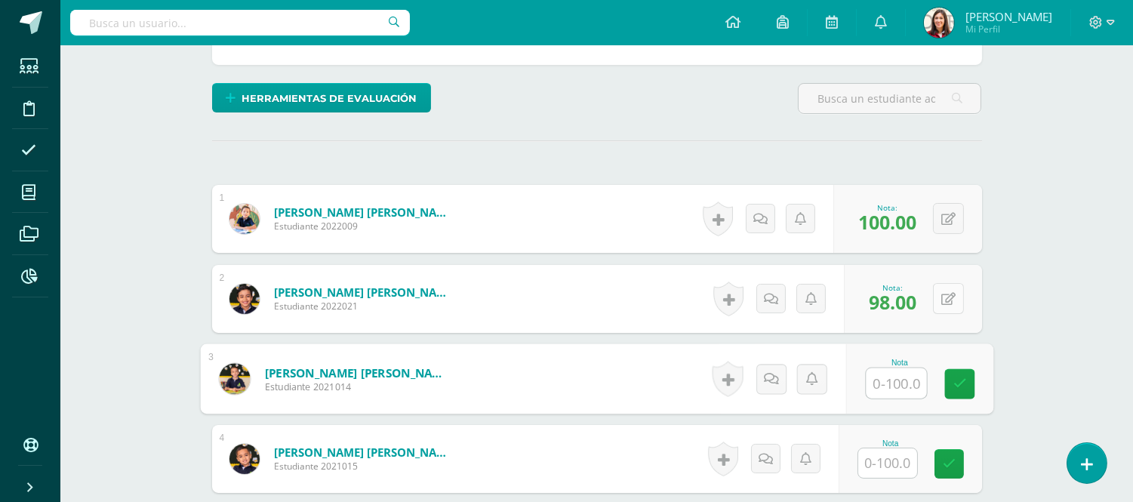
click at [952, 293] on icon at bounding box center [948, 299] width 14 height 13
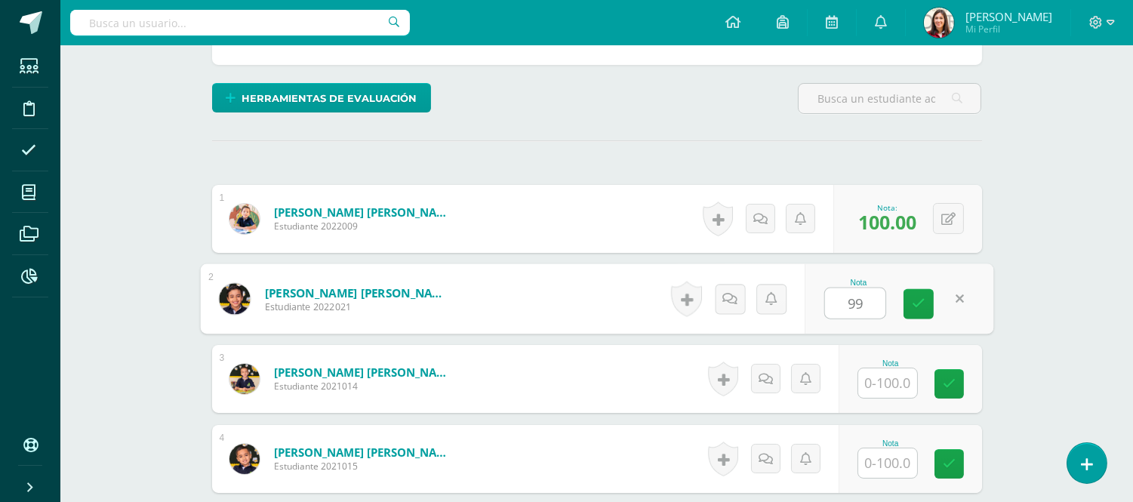
type input "99"
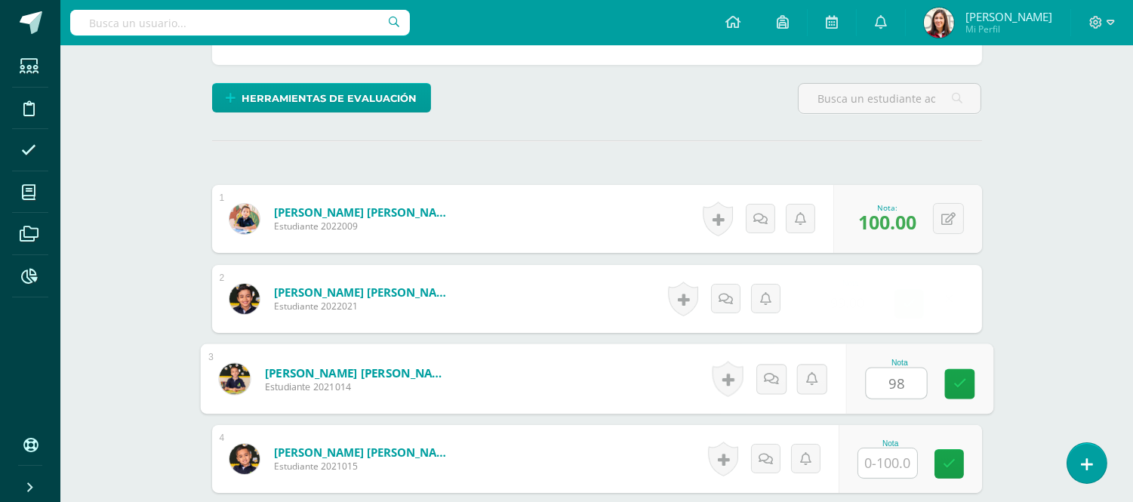
type input "98"
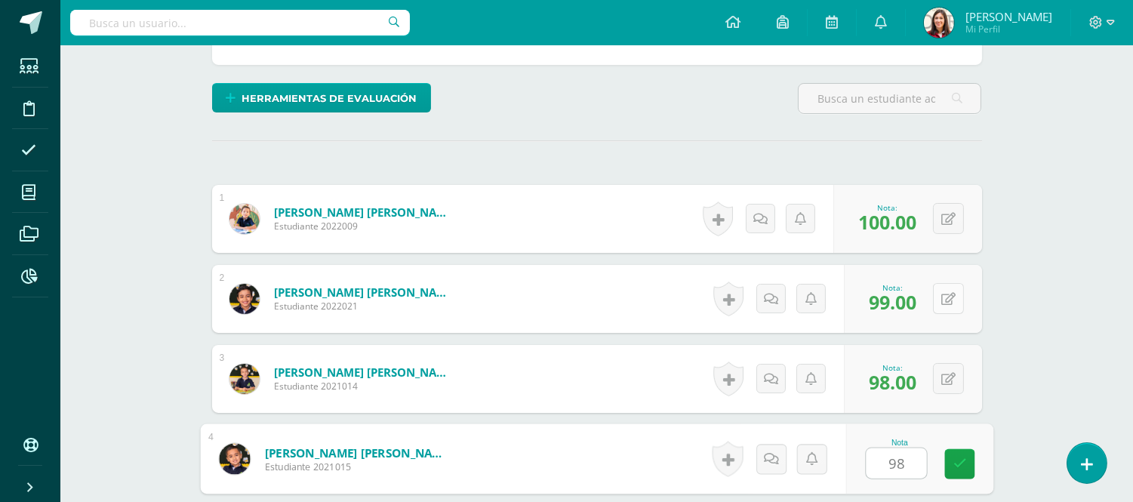
type input "98"
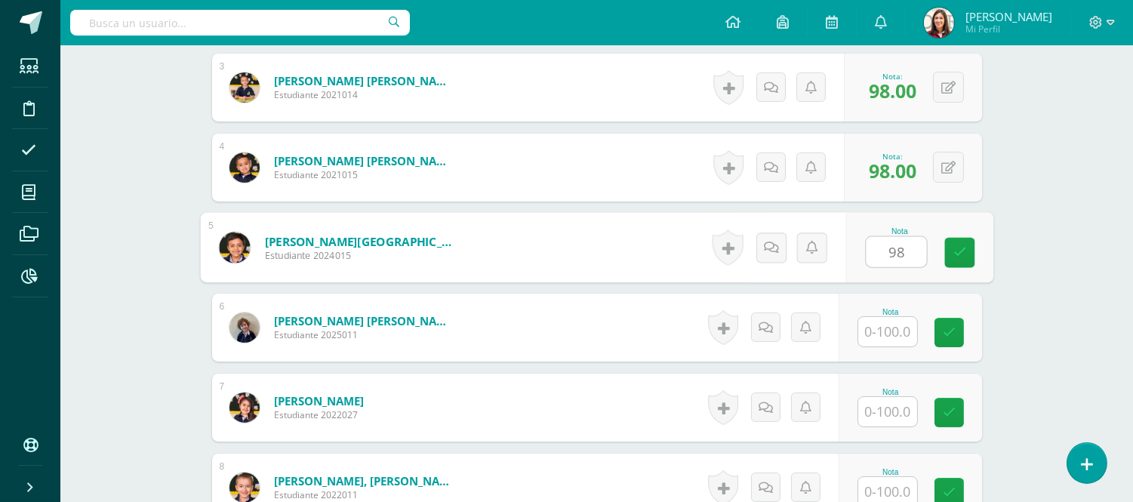
type input "98"
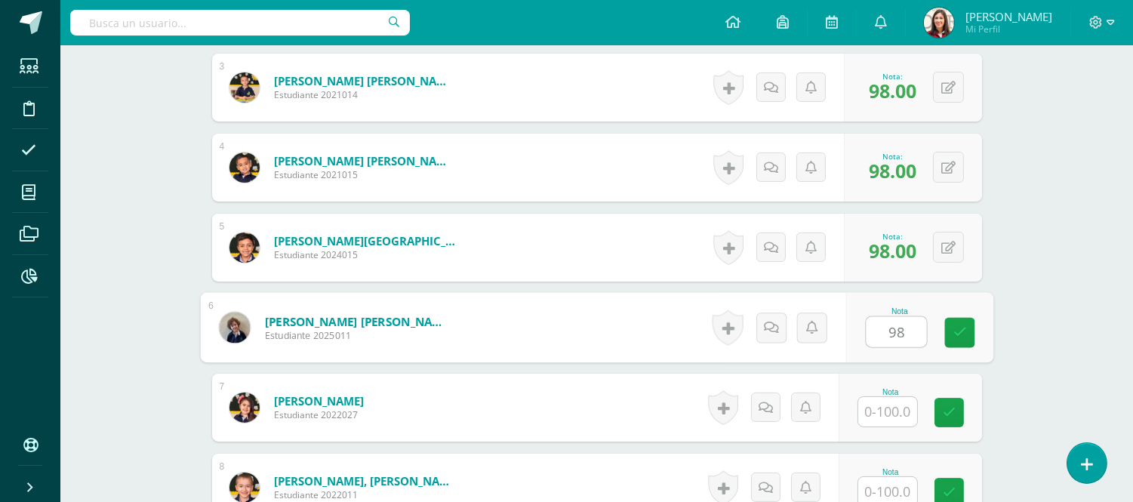
type input "98"
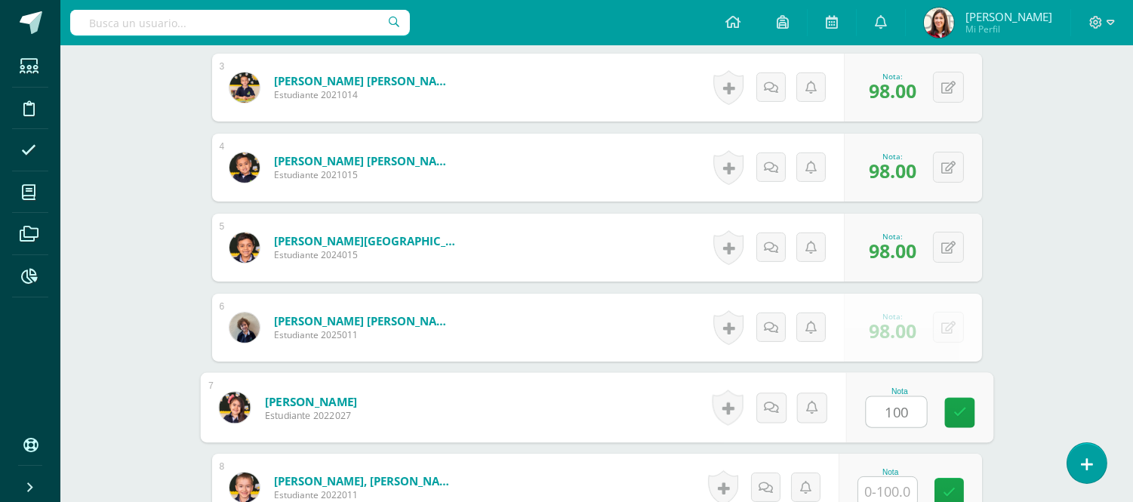
type input "100"
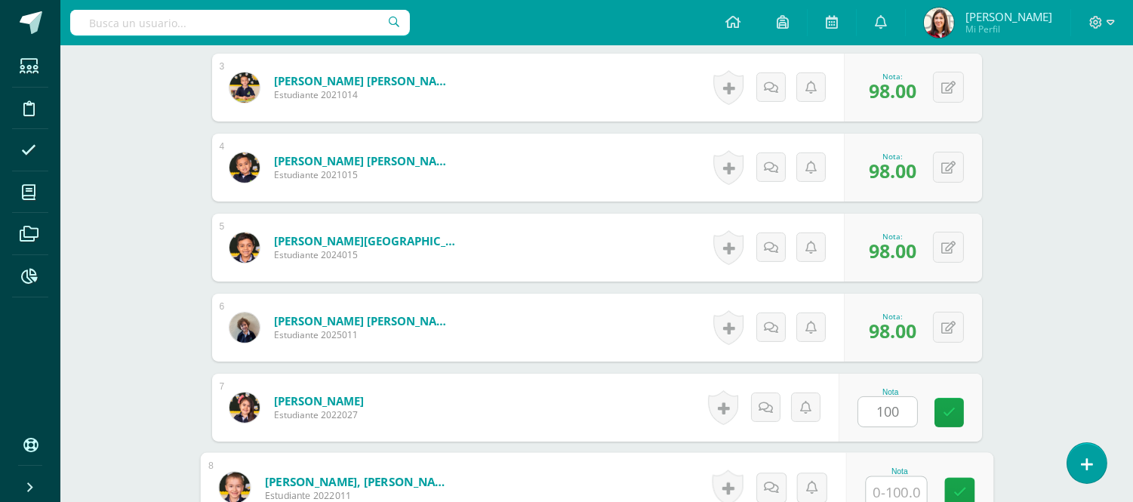
scroll to position [635, 0]
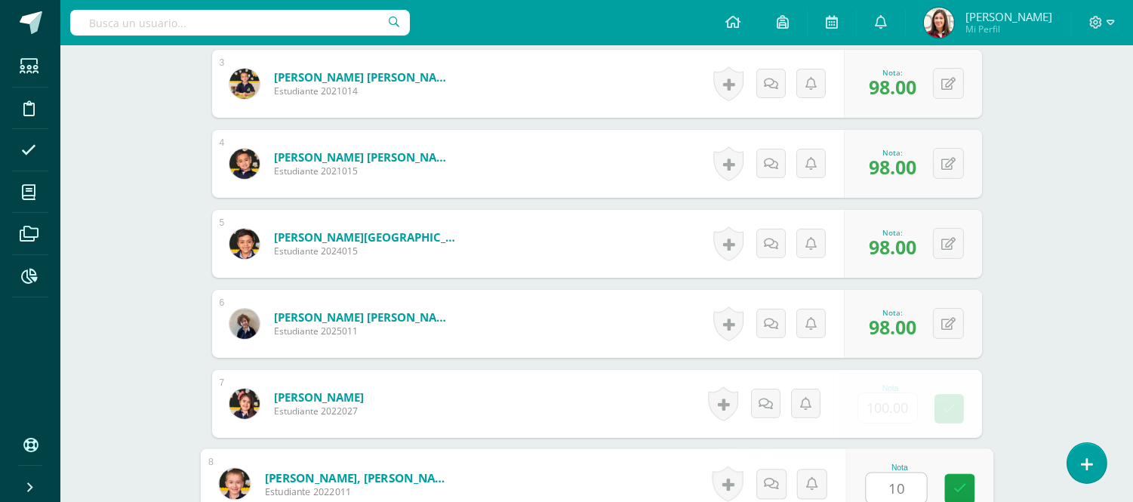
type input "100"
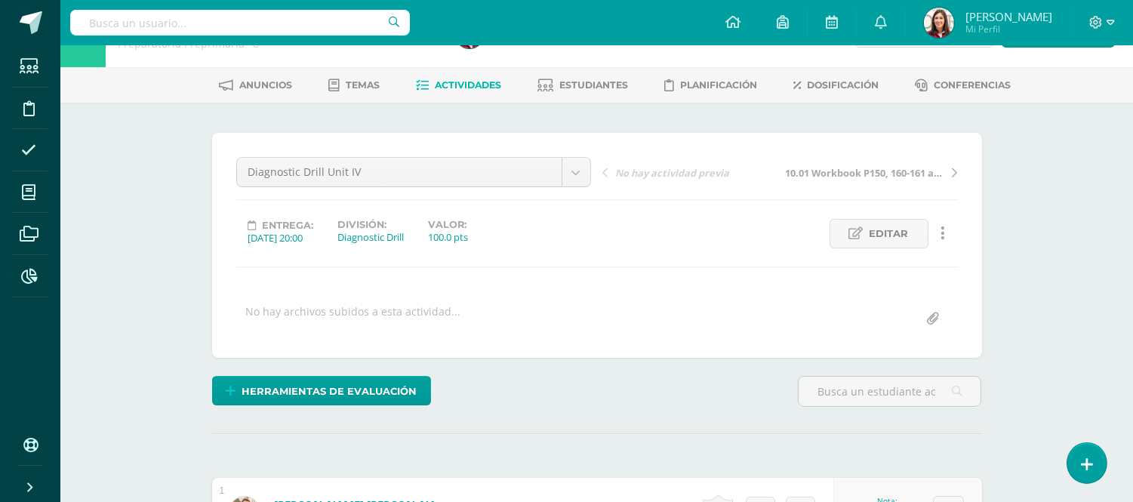
scroll to position [38, 0]
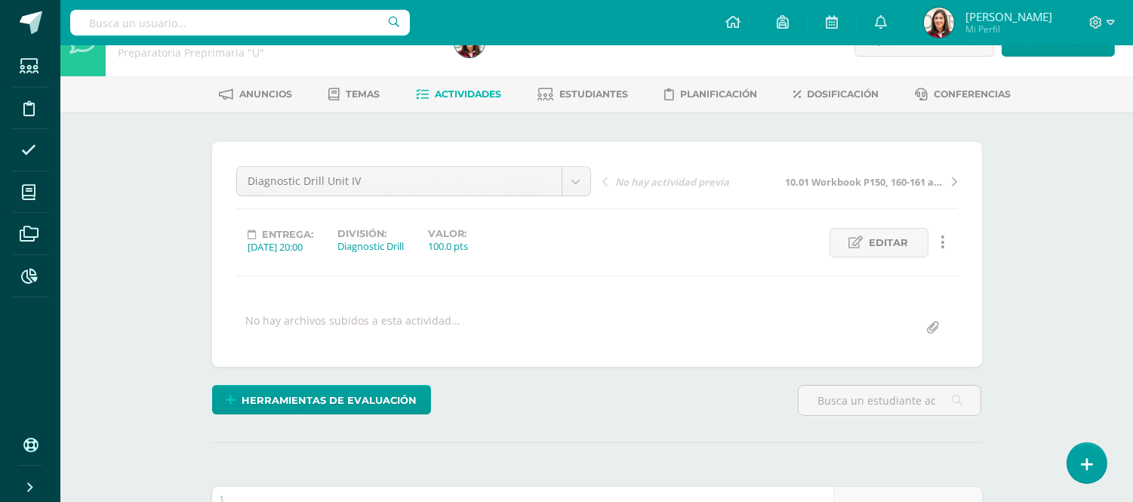
click at [468, 94] on span "Actividades" at bounding box center [468, 93] width 66 height 11
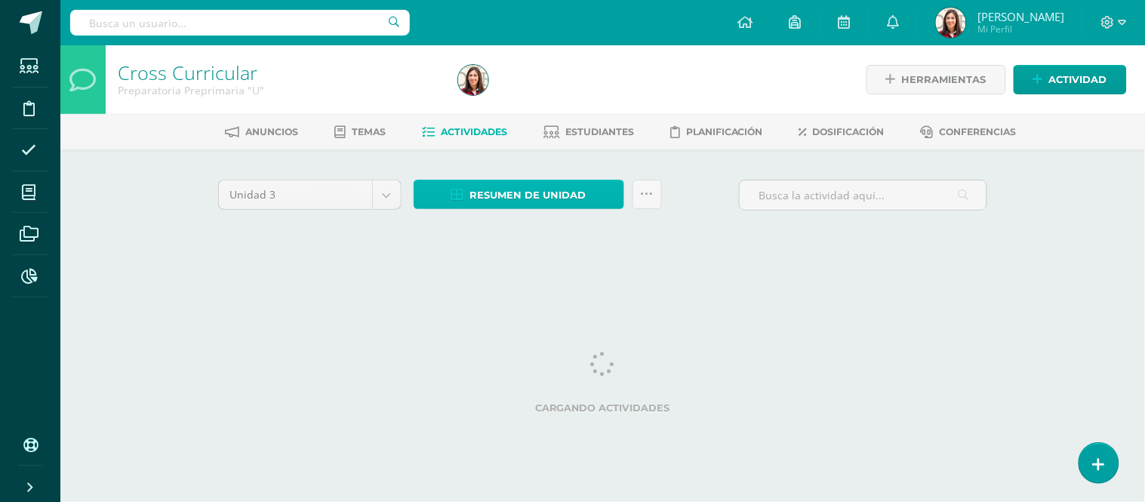
click at [478, 198] on span "Resumen de unidad" at bounding box center [528, 195] width 116 height 28
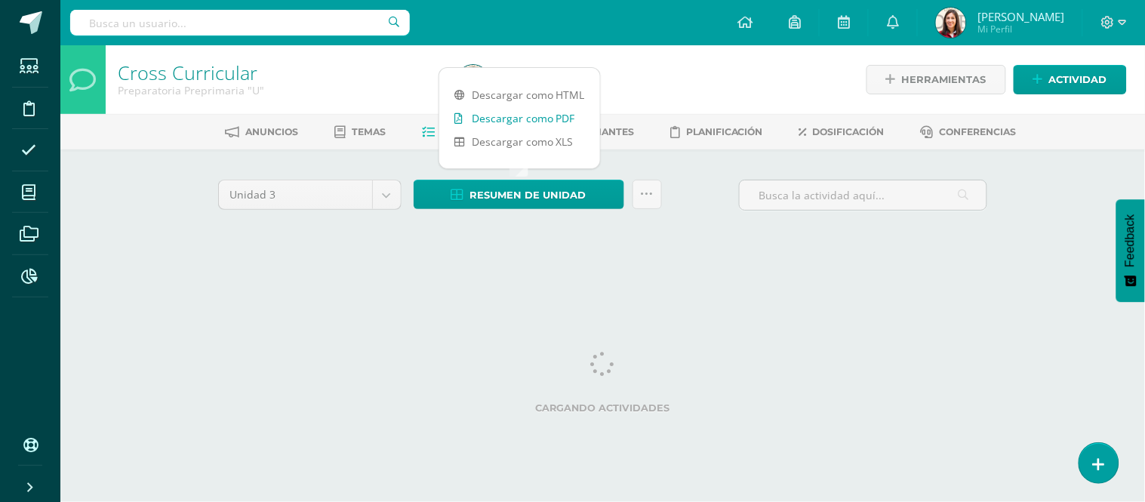
click at [506, 121] on link "Descargar como PDF" at bounding box center [519, 117] width 161 height 23
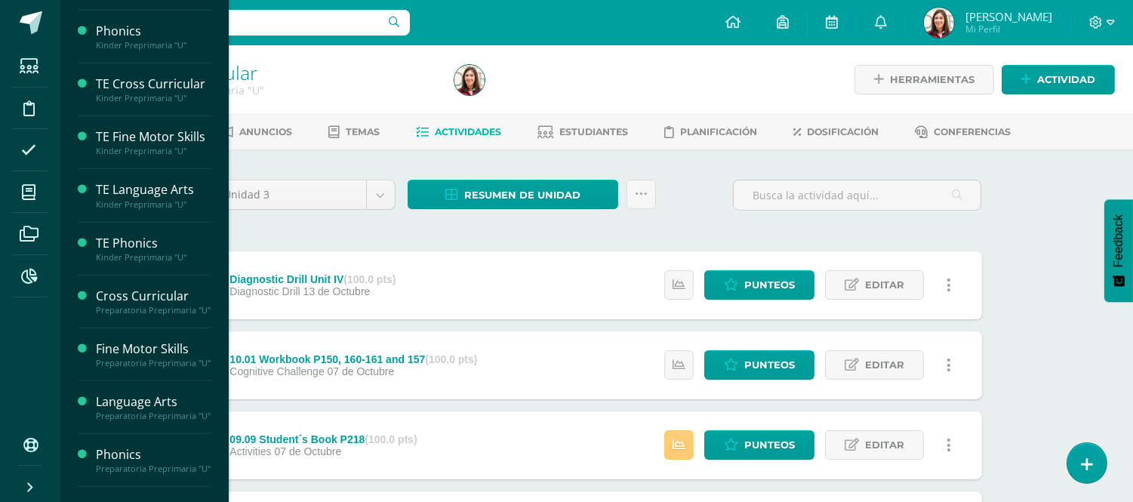
scroll to position [1279, 0]
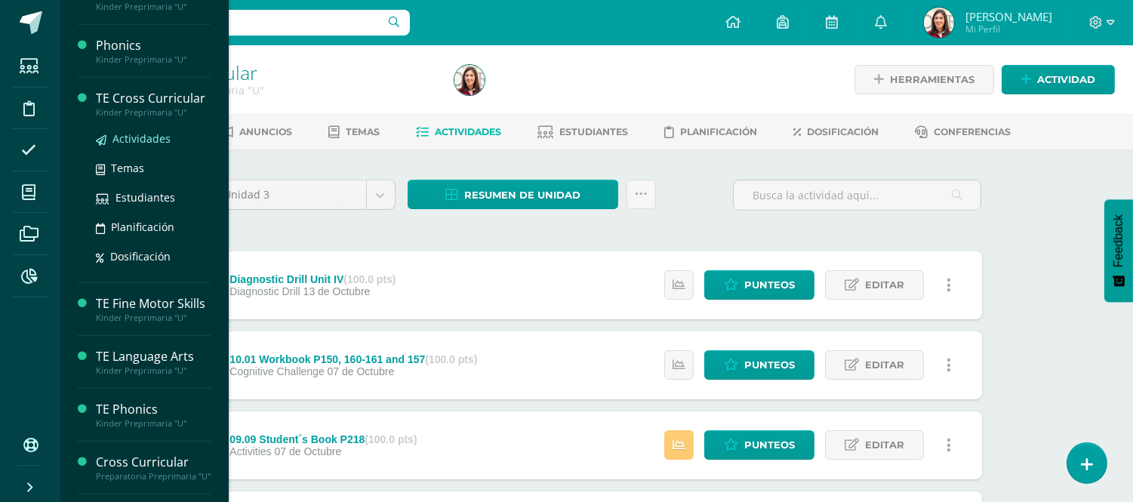
click at [134, 146] on span "Actividades" at bounding box center [141, 138] width 58 height 14
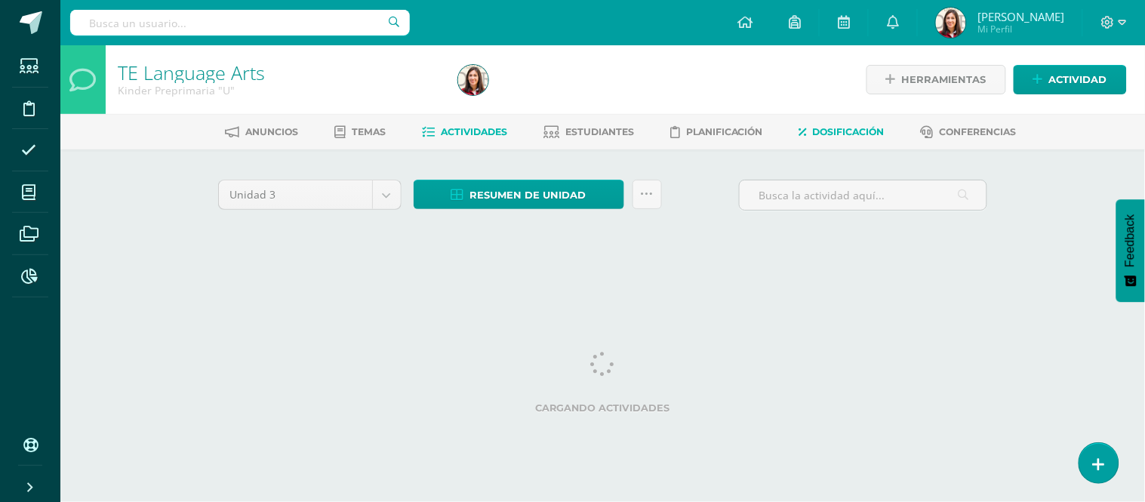
click at [847, 132] on span "Dosificación" at bounding box center [849, 131] width 72 height 11
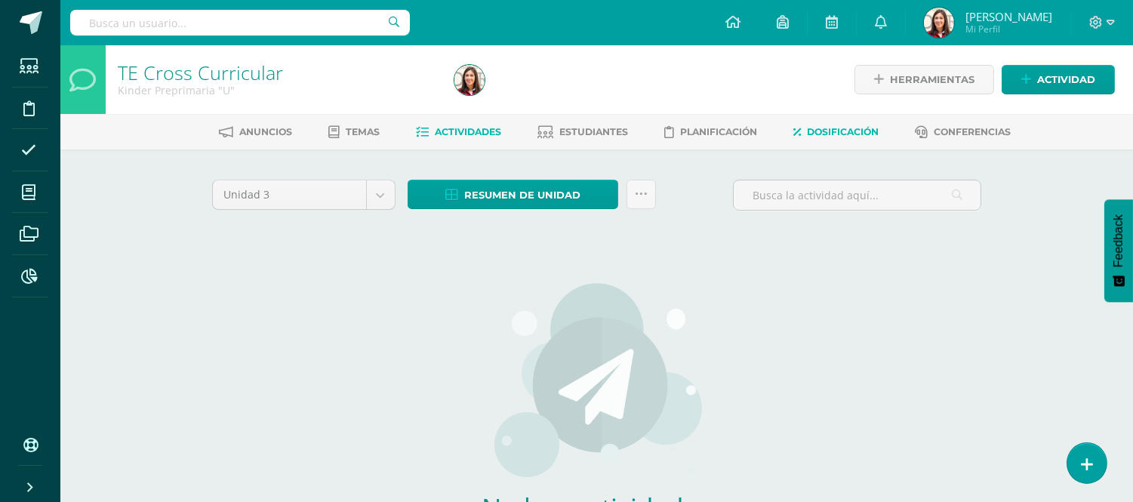
click at [833, 126] on span "Dosificación" at bounding box center [843, 131] width 72 height 11
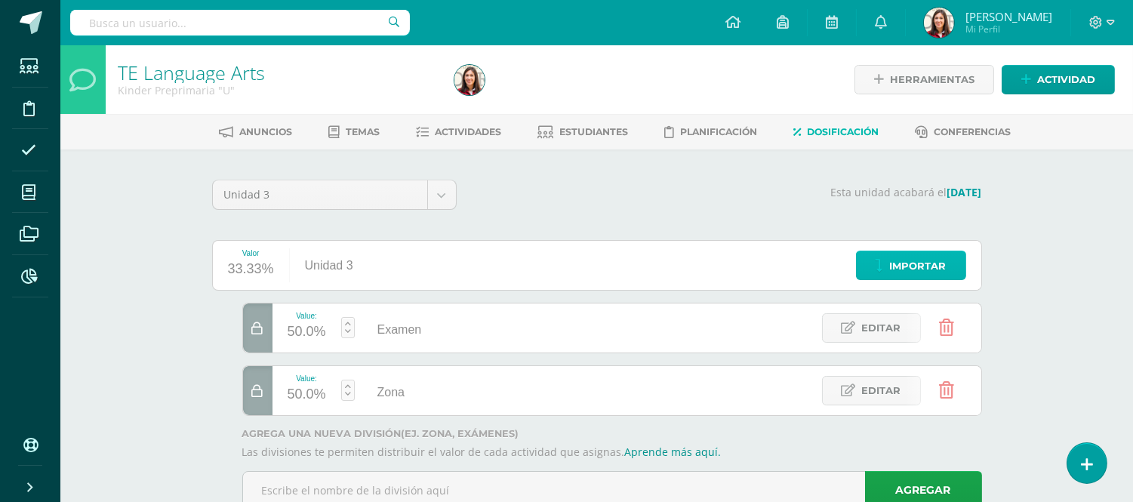
click at [918, 275] on span "Importar" at bounding box center [918, 266] width 57 height 28
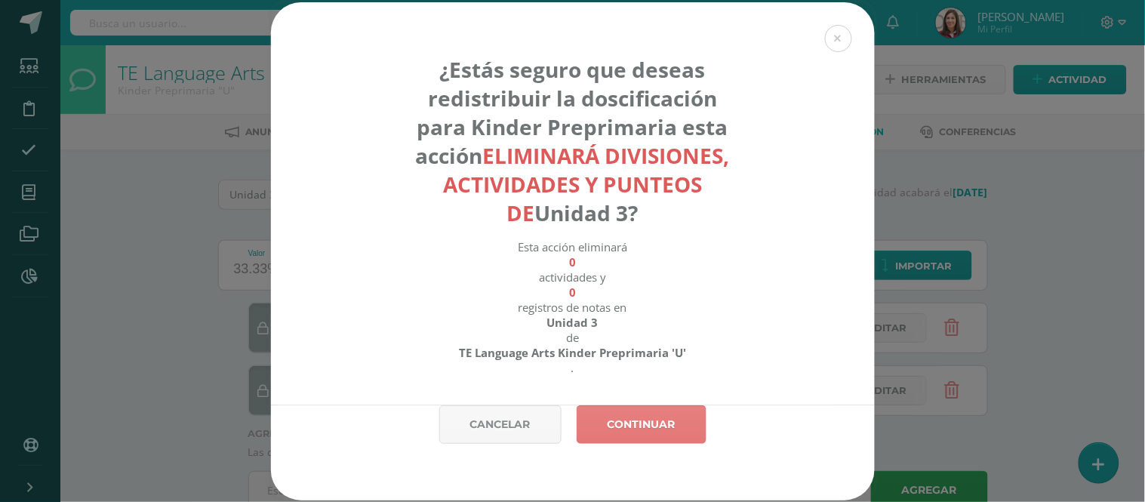
click at [636, 420] on link "Continuar" at bounding box center [641, 424] width 130 height 38
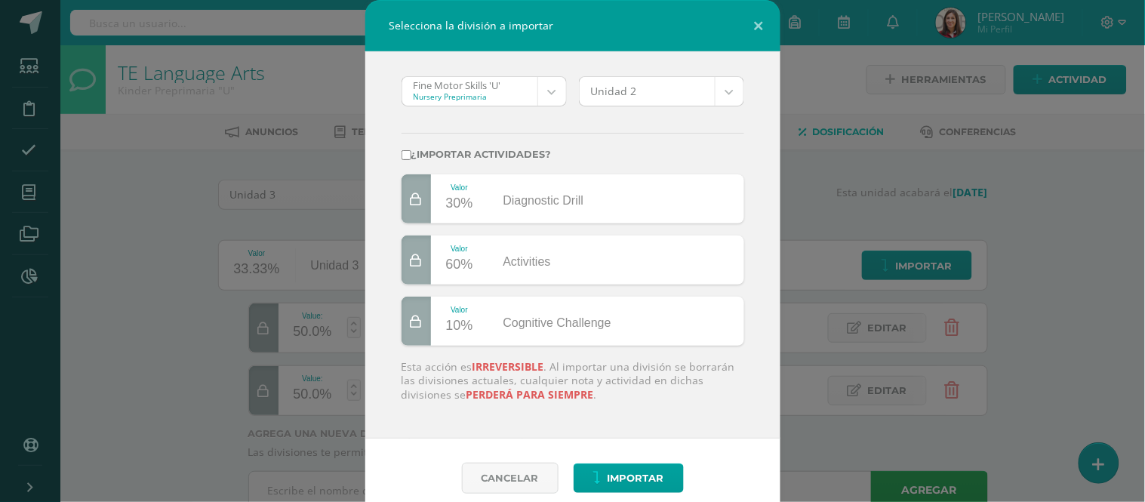
click at [542, 91] on body "Selecciona la división a importar Fine Motor Skills 'U' Nursery Preprimaria Fin…" at bounding box center [572, 276] width 1145 height 552
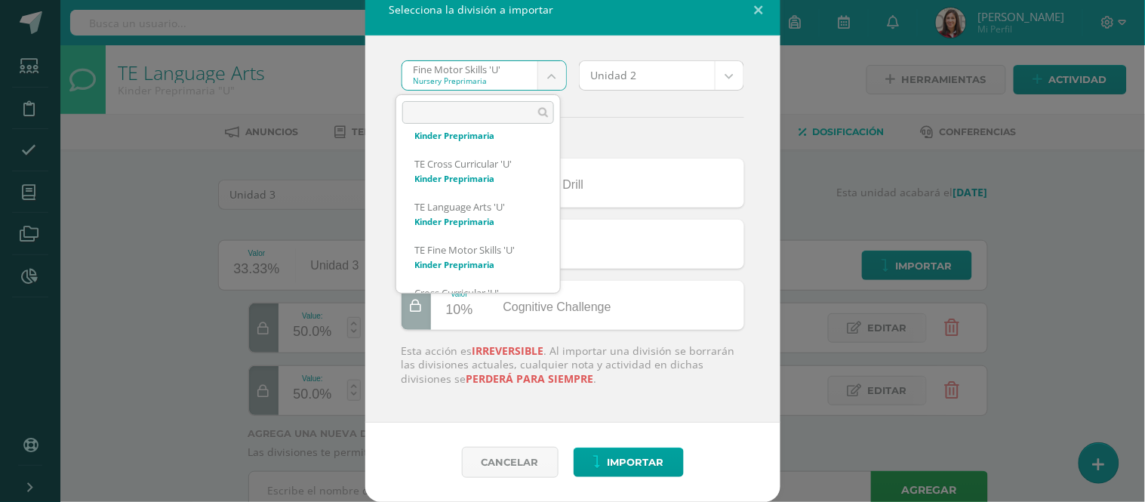
scroll to position [1142, 0]
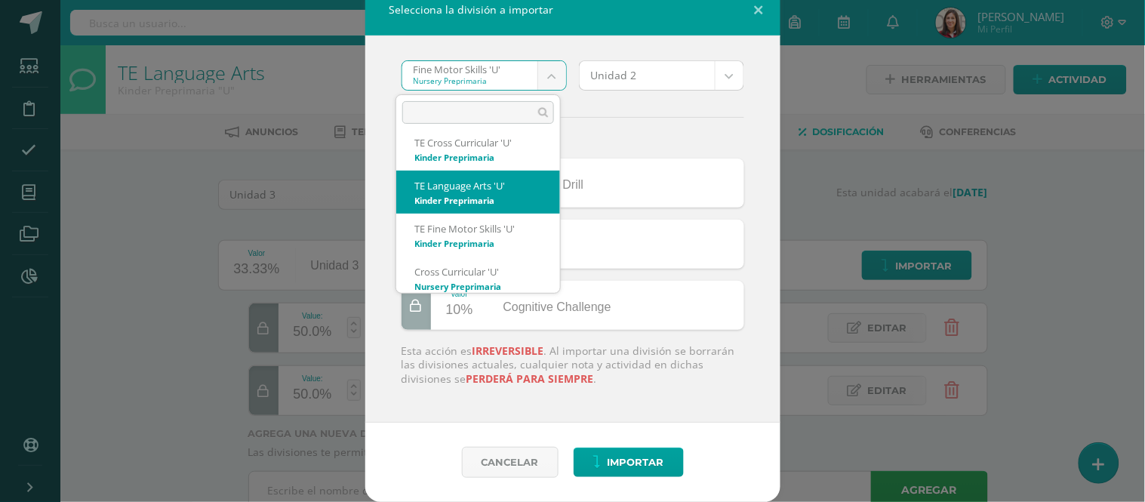
select select "2564"
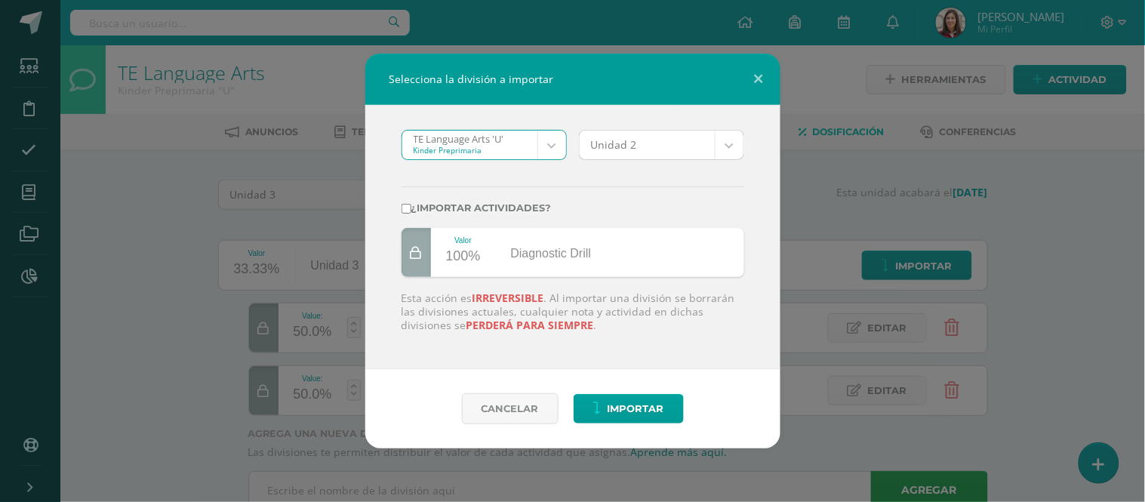
click at [411, 206] on label "¿Importar actividades?" at bounding box center [572, 207] width 343 height 11
click at [411, 206] on input "¿Importar actividades?" at bounding box center [406, 209] width 10 height 10
checkbox input "true"
click at [609, 409] on span "Importar" at bounding box center [635, 409] width 57 height 28
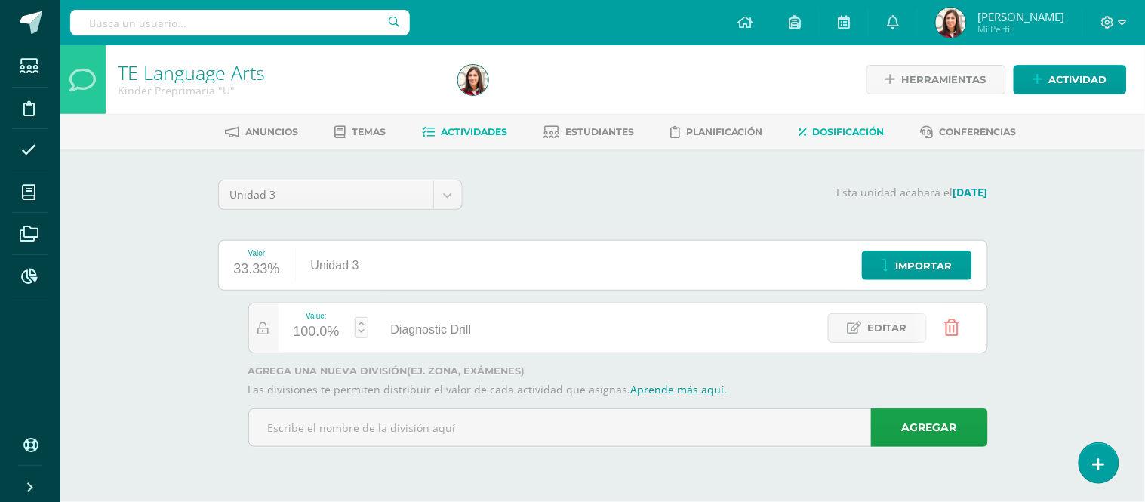
click at [451, 140] on link "Actividades" at bounding box center [464, 132] width 85 height 24
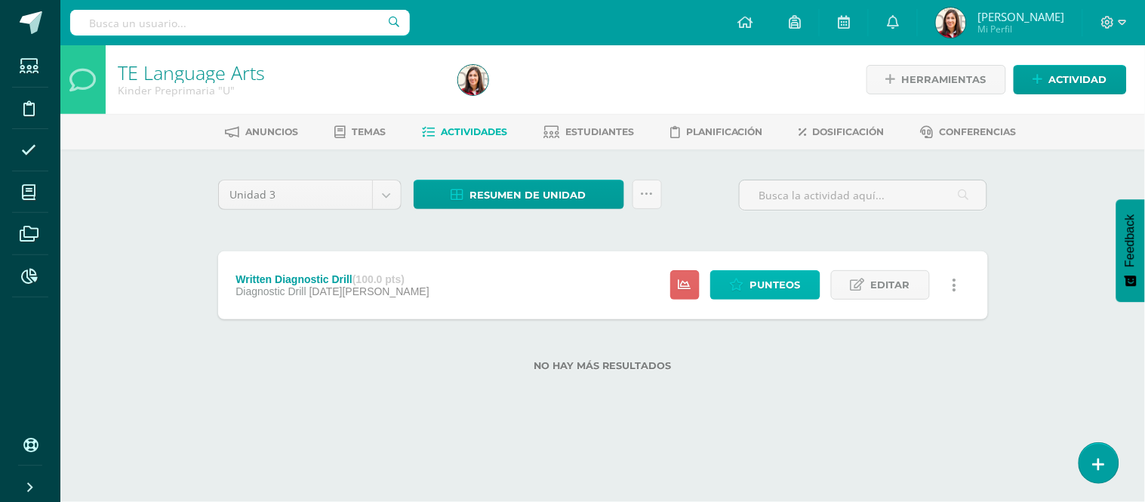
click at [748, 275] on link "Punteos" at bounding box center [765, 284] width 110 height 29
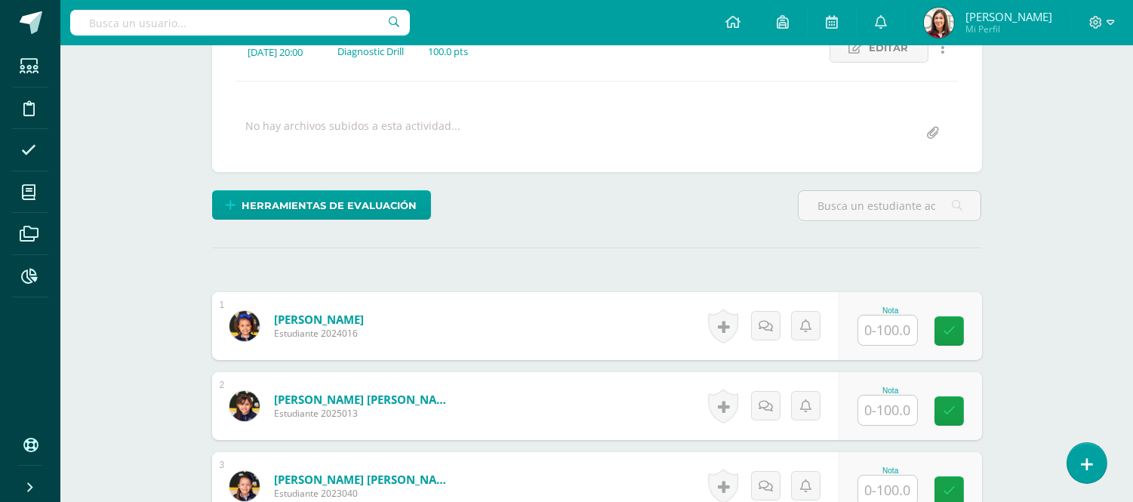
scroll to position [295, 0]
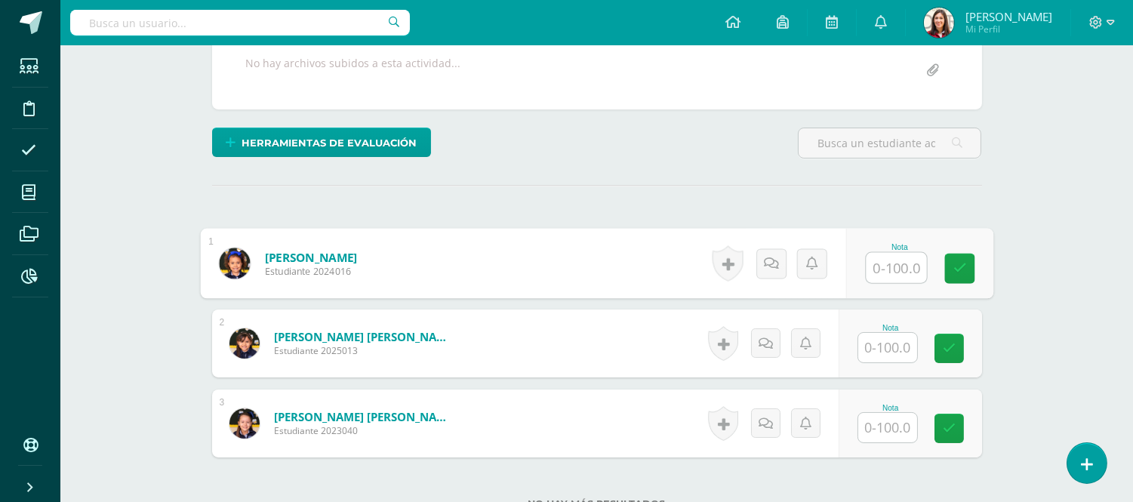
click at [899, 263] on input "text" at bounding box center [895, 268] width 60 height 30
type input "94"
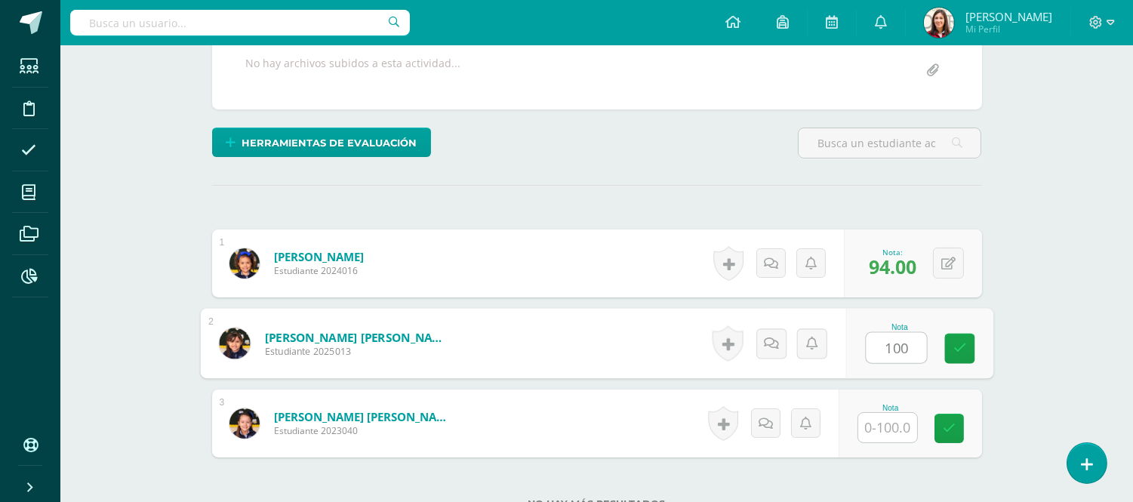
type input "100"
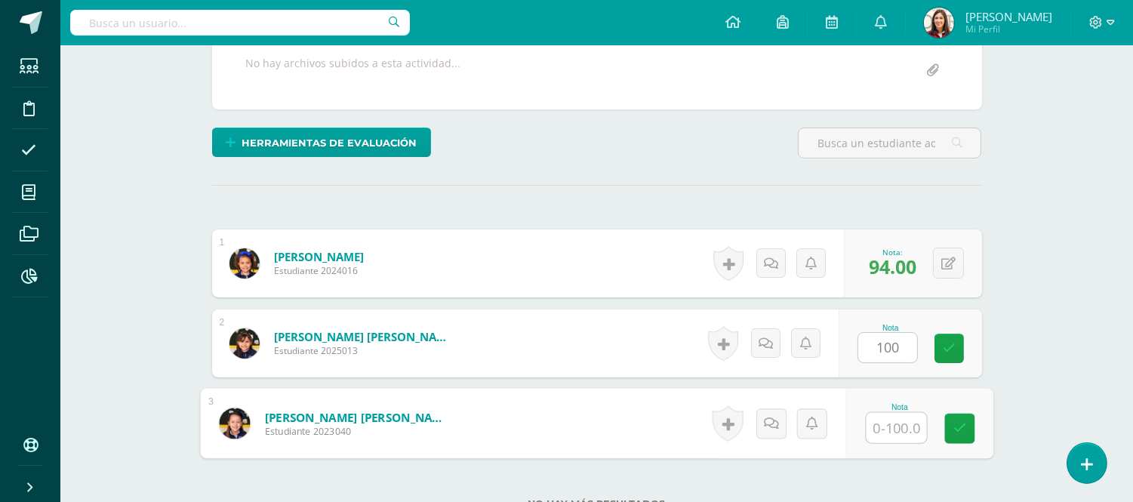
type input "2"
type input "58"
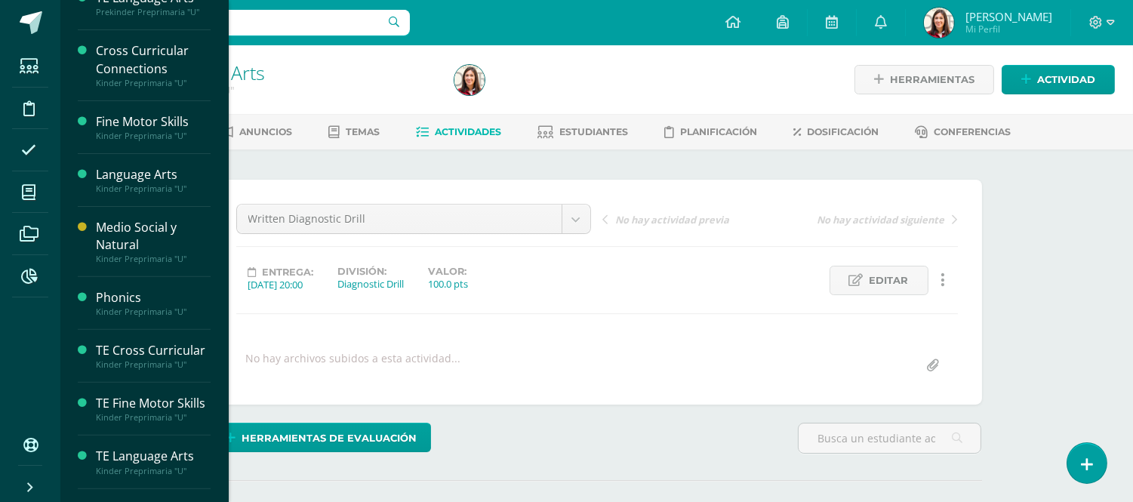
scroll to position [1031, 0]
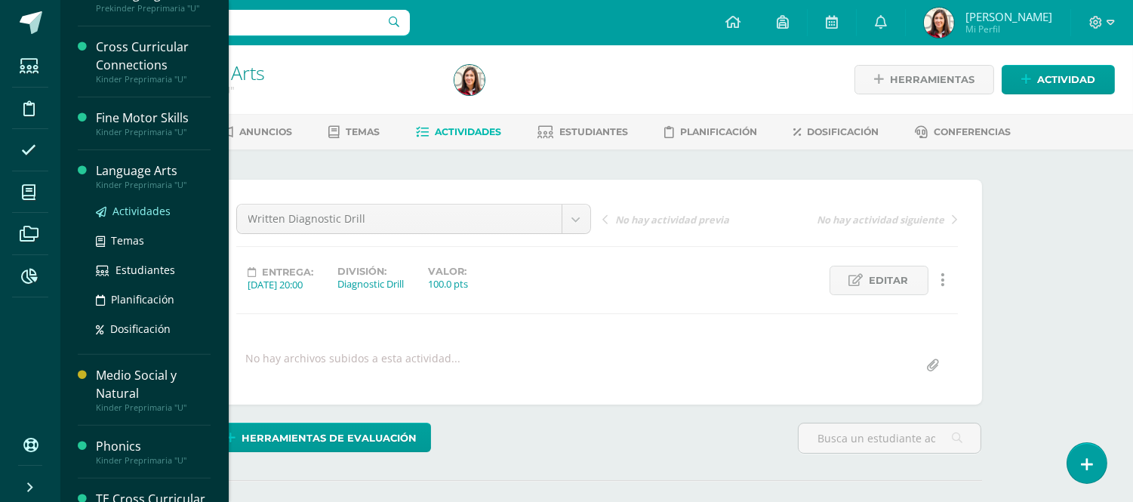
click at [140, 218] on span "Actividades" at bounding box center [141, 211] width 58 height 14
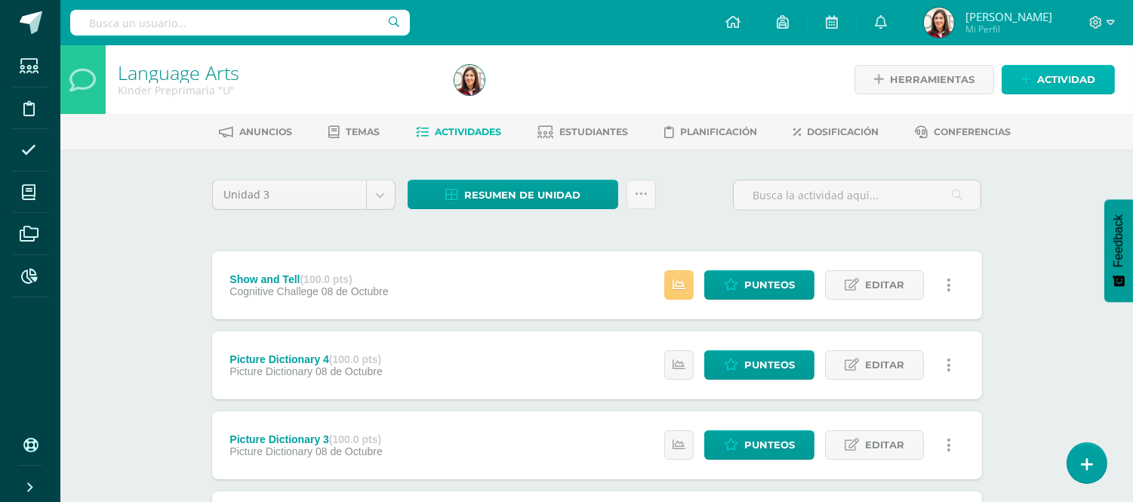
click at [1021, 77] on icon at bounding box center [1026, 79] width 10 height 13
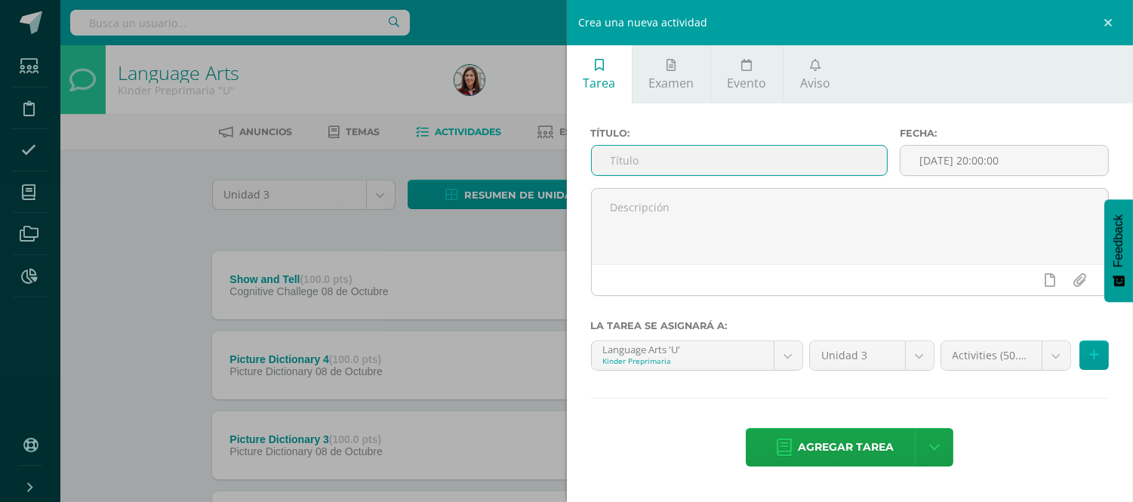
click at [752, 161] on input "text" at bounding box center [740, 160] width 296 height 29
type input "d"
type input "Diagnostic Drill Unit IV"
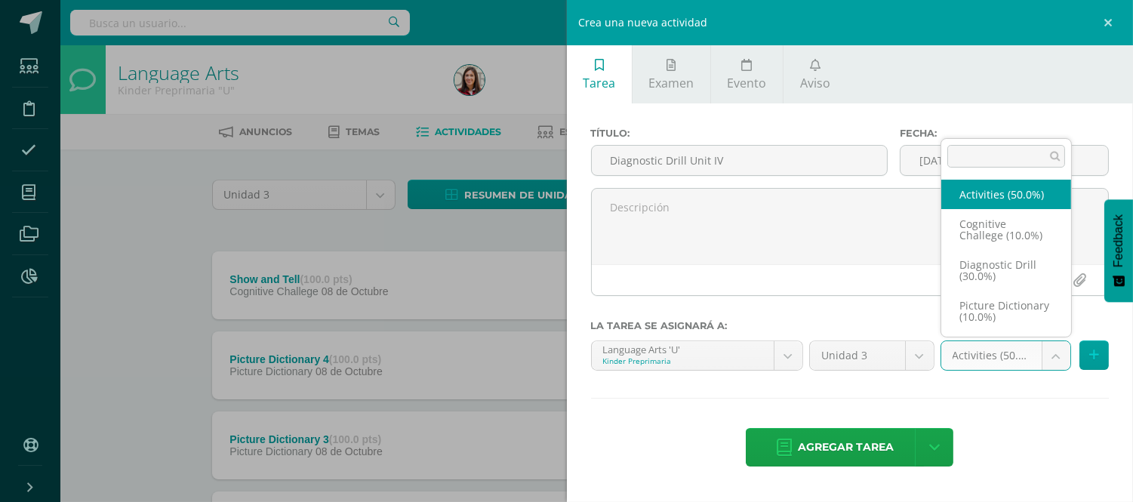
scroll to position [28, 0]
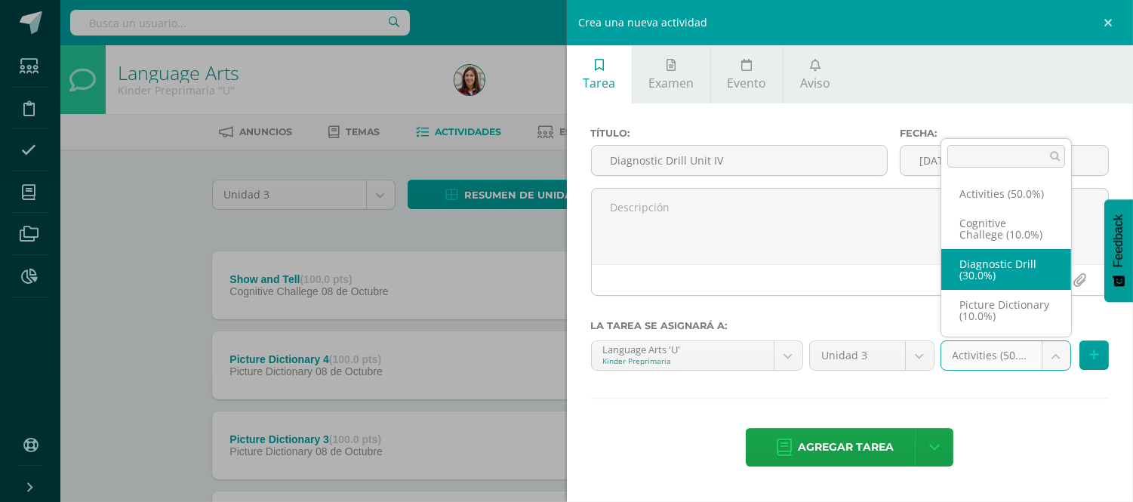
select select "204318"
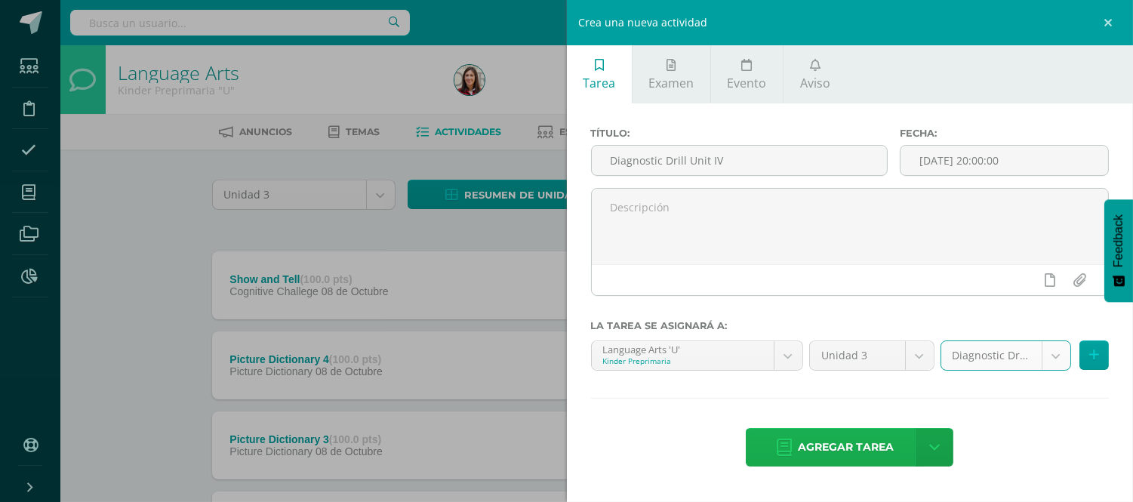
click at [880, 450] on span "Agregar tarea" at bounding box center [846, 447] width 96 height 37
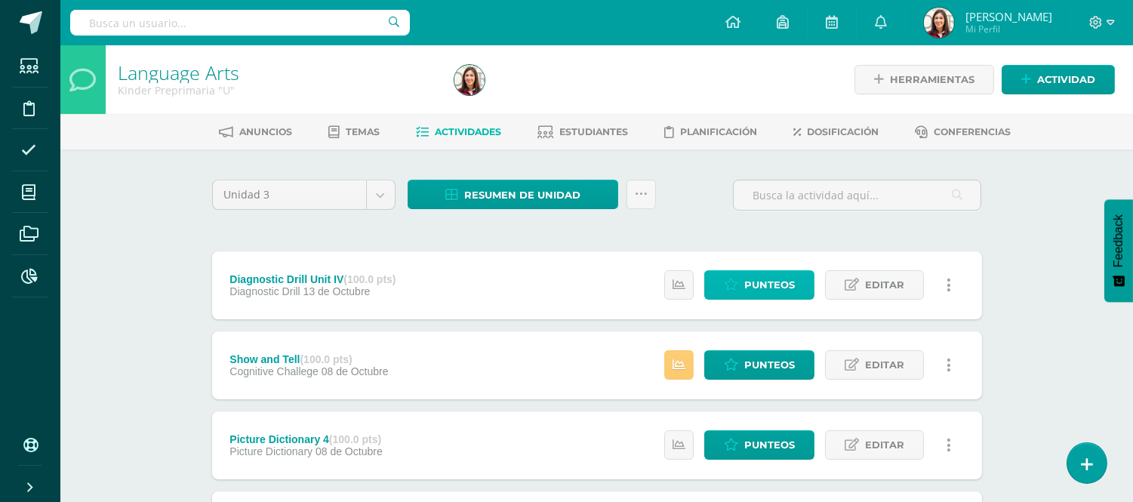
click at [795, 287] on link "Punteos" at bounding box center [759, 284] width 110 height 29
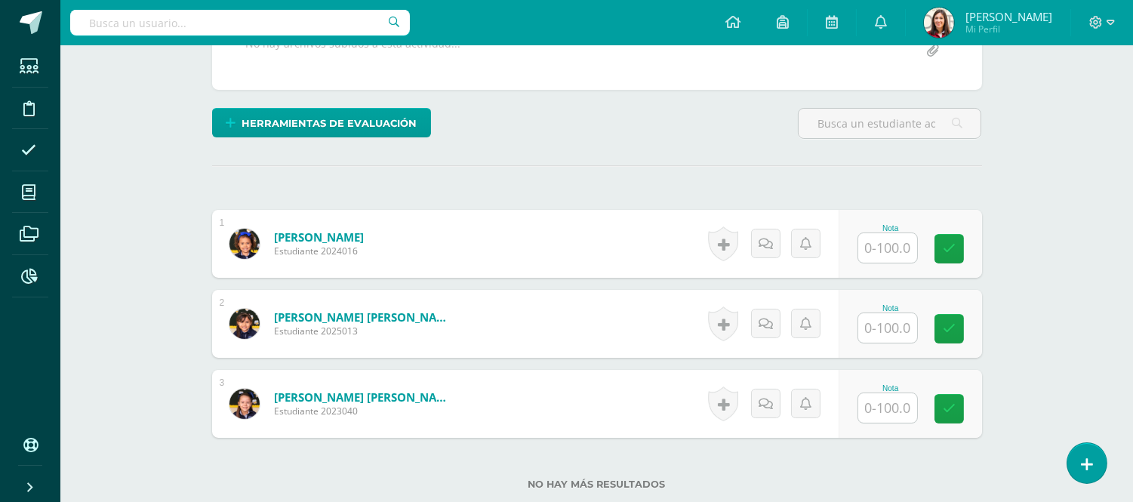
scroll to position [355, 0]
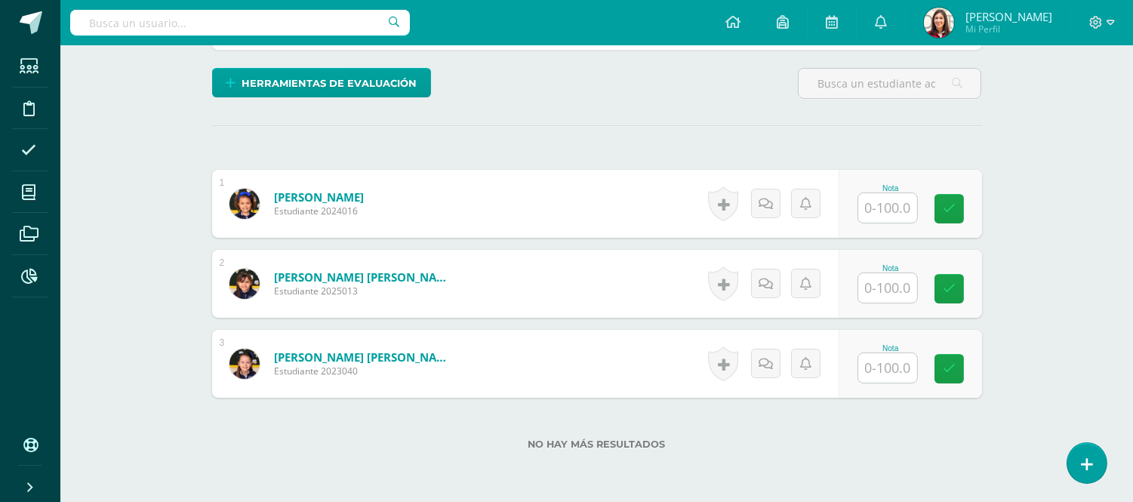
click at [901, 208] on input "text" at bounding box center [887, 207] width 59 height 29
type input "94"
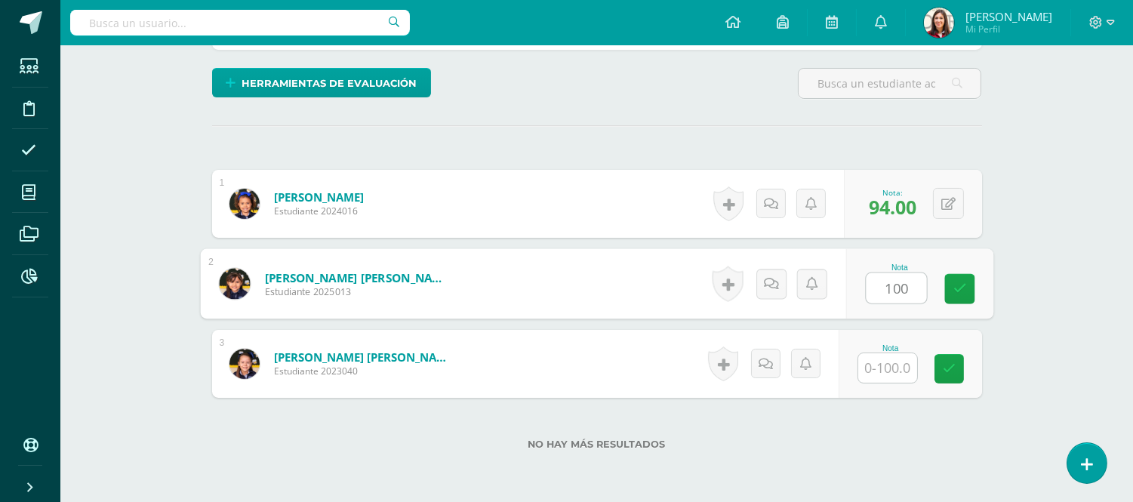
type input "100"
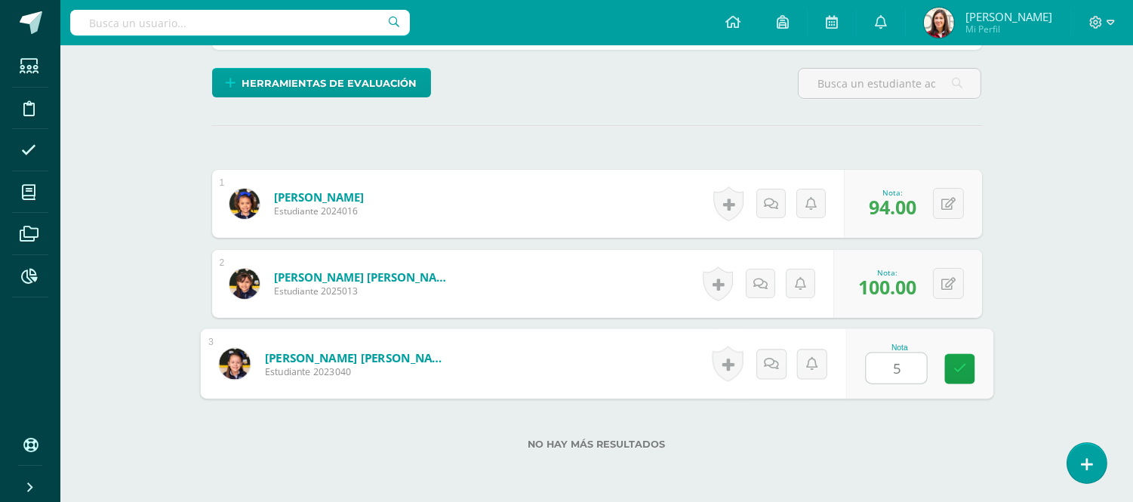
type input "58"
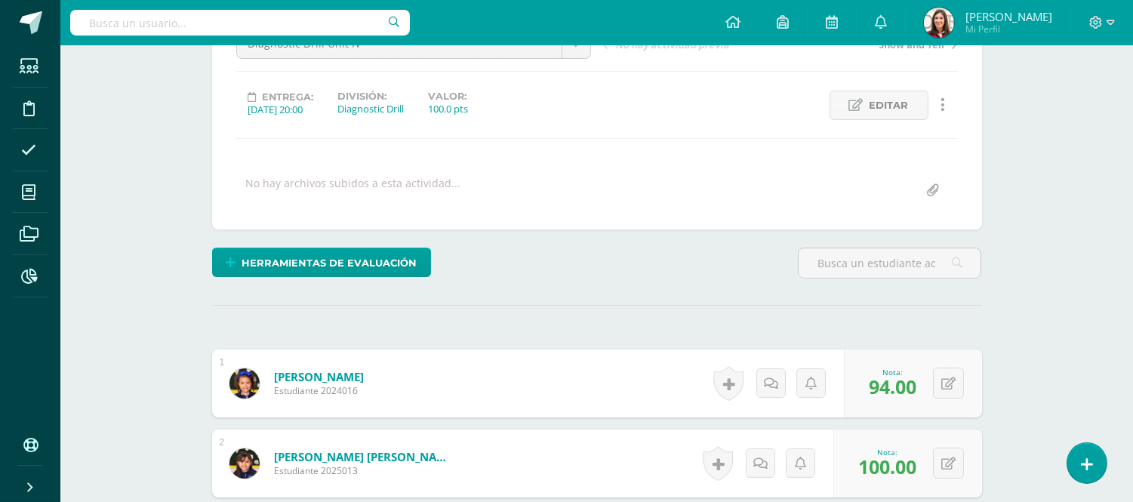
scroll to position [0, 0]
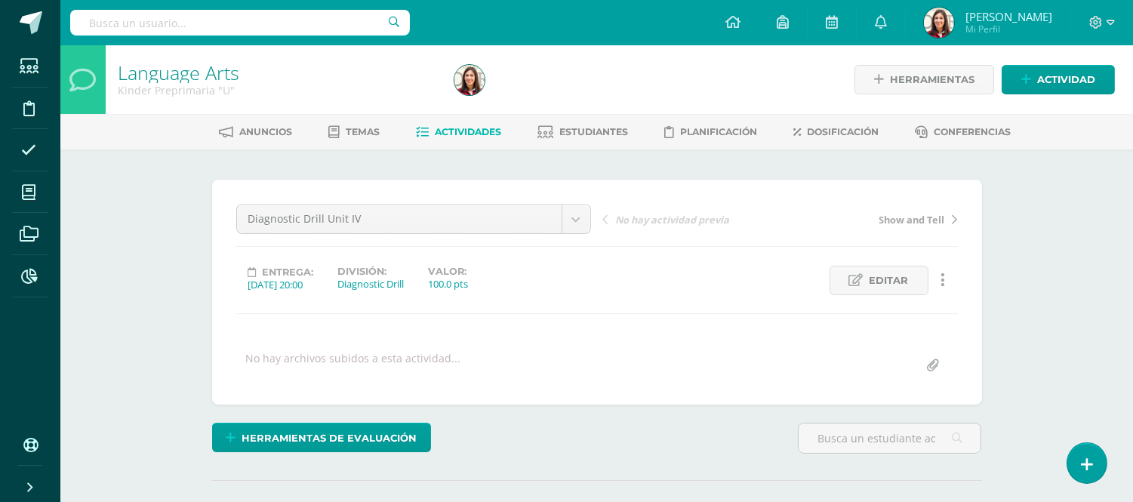
click at [469, 134] on span "Actividades" at bounding box center [468, 131] width 66 height 11
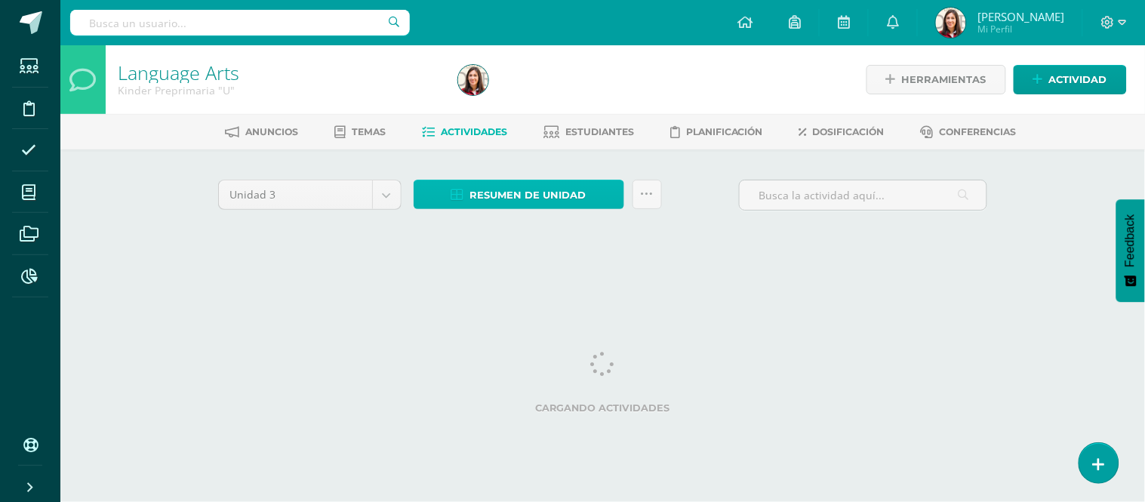
click at [513, 198] on span "Resumen de unidad" at bounding box center [528, 195] width 116 height 28
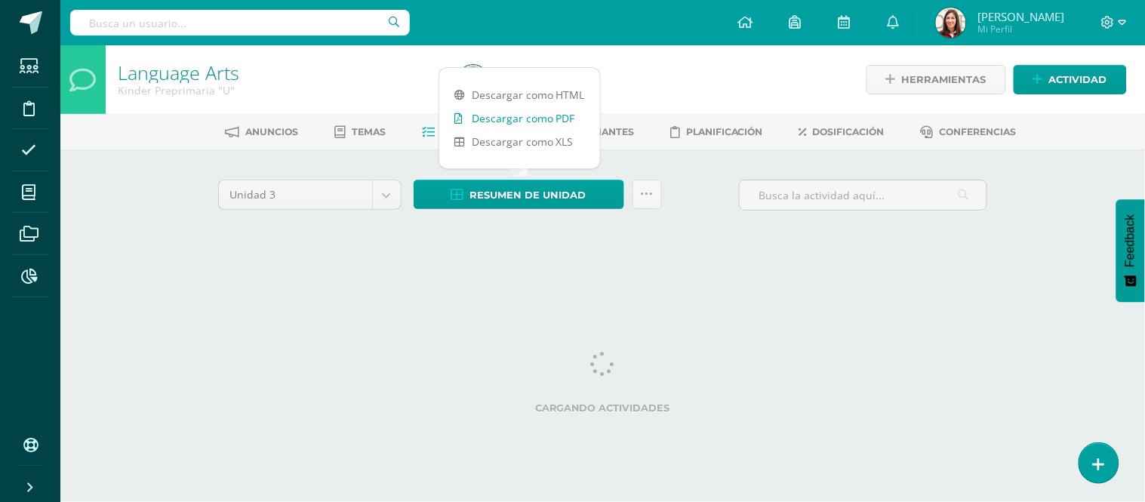
click at [514, 122] on link "Descargar como PDF" at bounding box center [519, 117] width 161 height 23
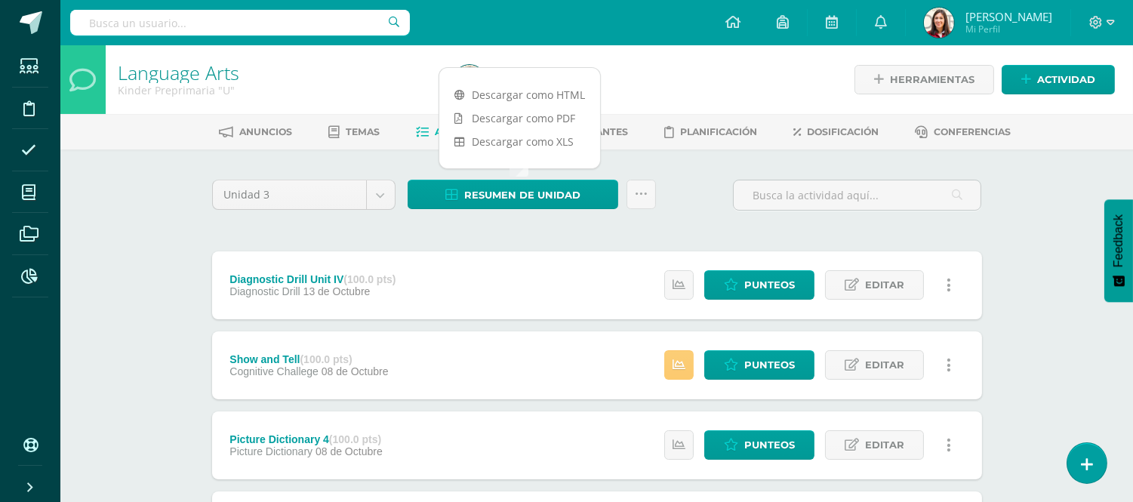
click at [730, 307] on div "Estatus de Actividad: 0 Estudiantes sin calificar 0 Estudiantes con cero Media …" at bounding box center [811, 285] width 340 height 68
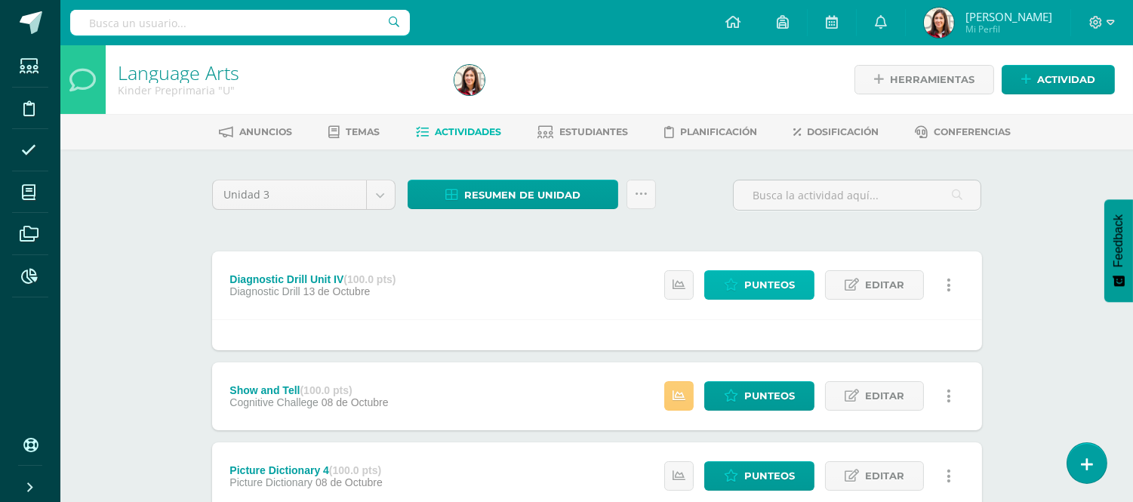
click at [750, 288] on span "Punteos" at bounding box center [769, 285] width 51 height 28
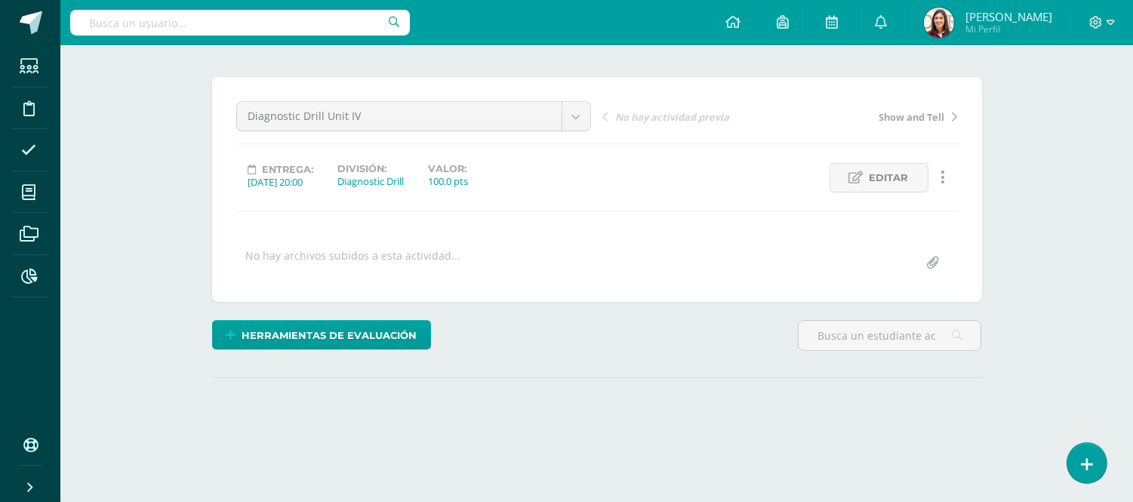
scroll to position [190, 0]
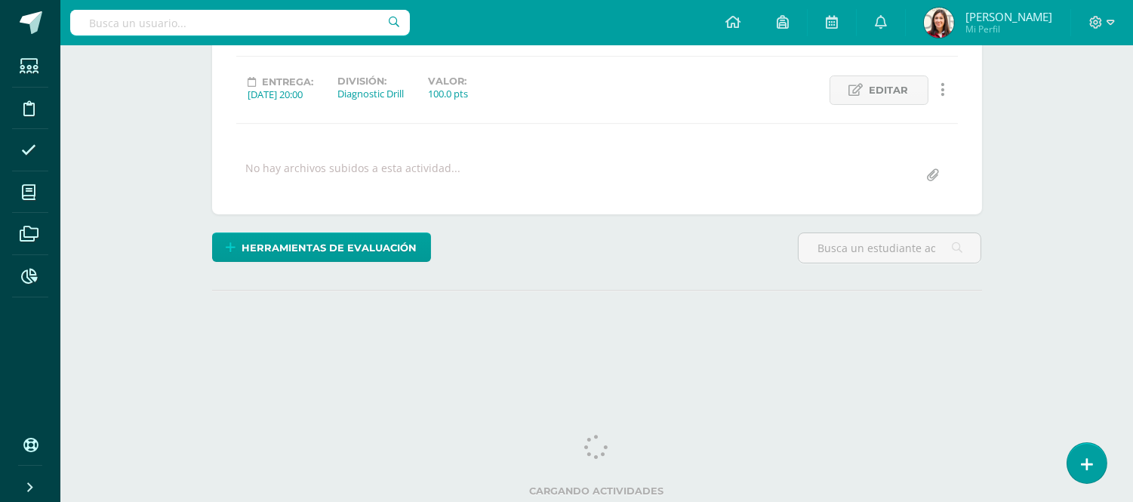
drag, startPoint x: 1137, startPoint y: 96, endPoint x: 1144, endPoint y: 248, distance: 151.8
click at [1132, 248] on html "Estudiantes Disciplina Asistencia Mis cursos Archivos Reportes Soporte Ayuda Re…" at bounding box center [566, 109] width 1133 height 598
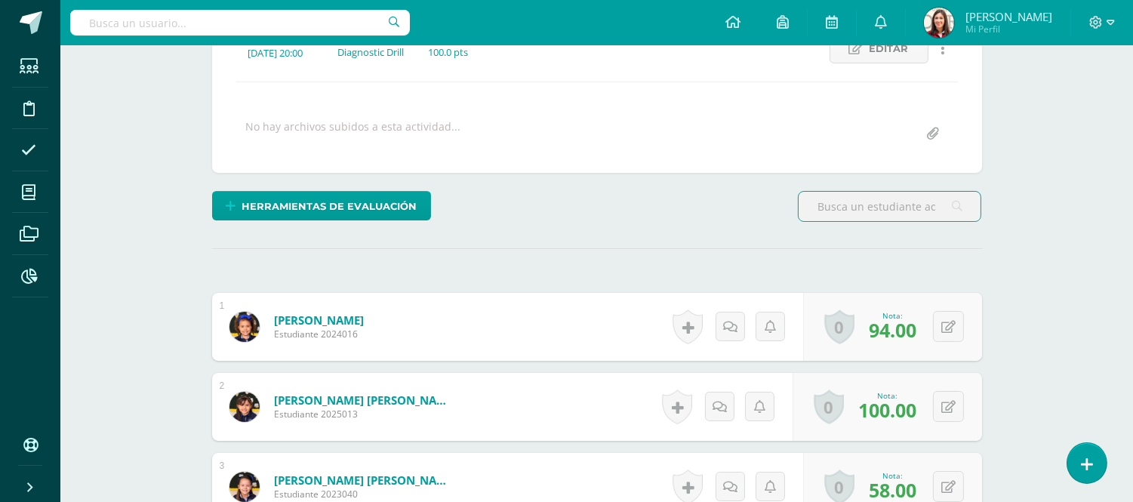
scroll to position [289, 0]
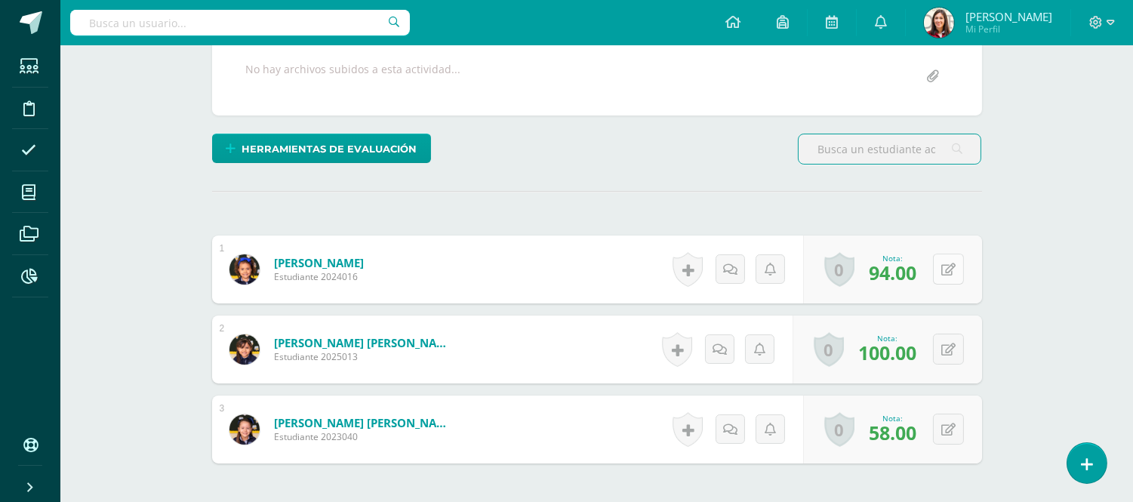
click at [936, 267] on div "0 Logros Logros obtenidos Aún no hay logros agregados Nota: 94.00" at bounding box center [892, 269] width 179 height 68
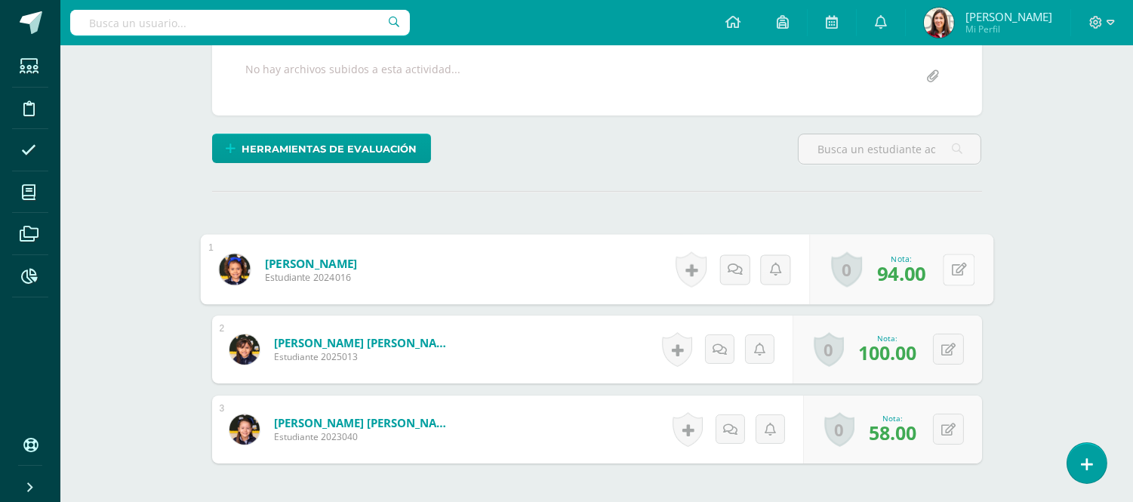
click at [959, 266] on icon at bounding box center [958, 269] width 15 height 13
type input "94"
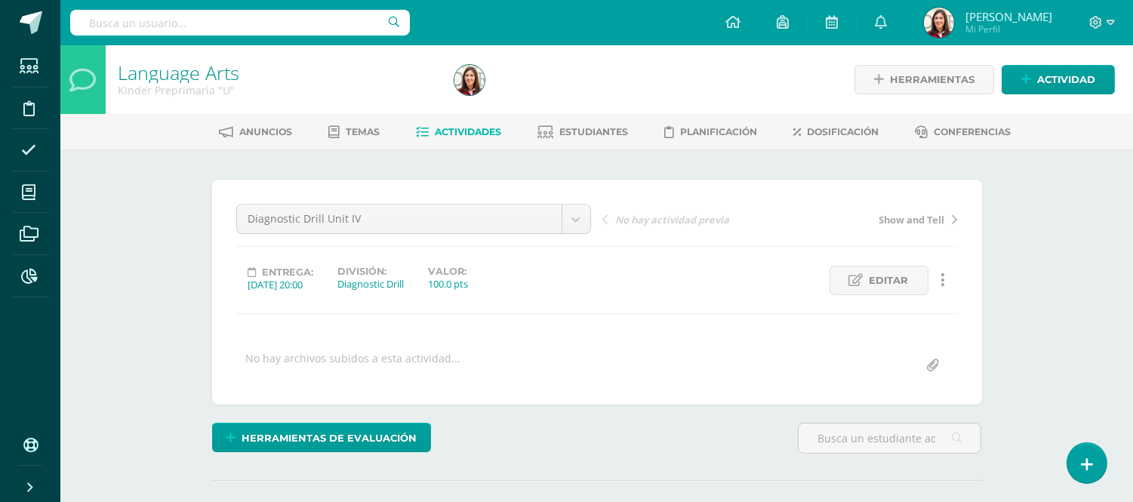
click at [484, 131] on span "Actividades" at bounding box center [468, 131] width 66 height 11
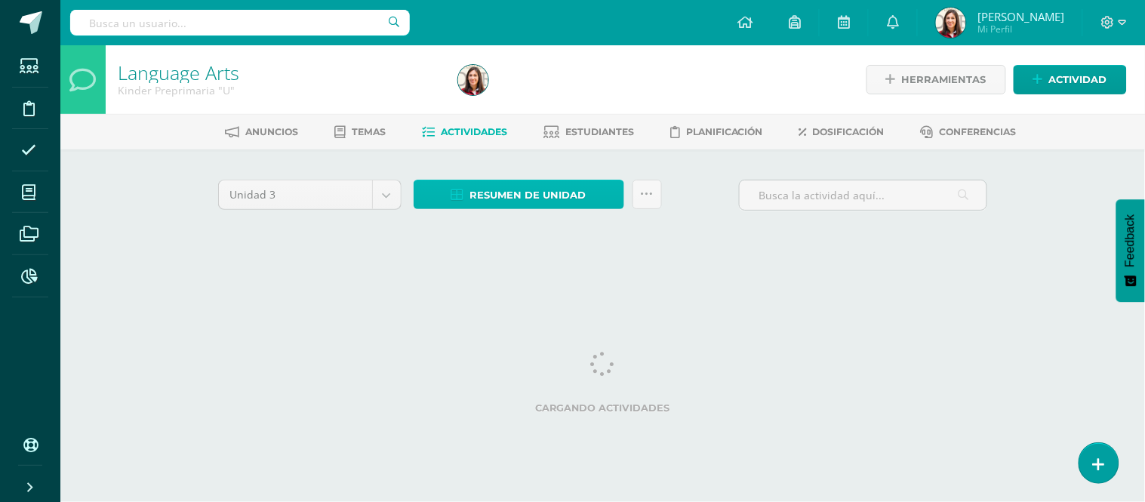
click at [517, 200] on span "Resumen de unidad" at bounding box center [528, 195] width 116 height 28
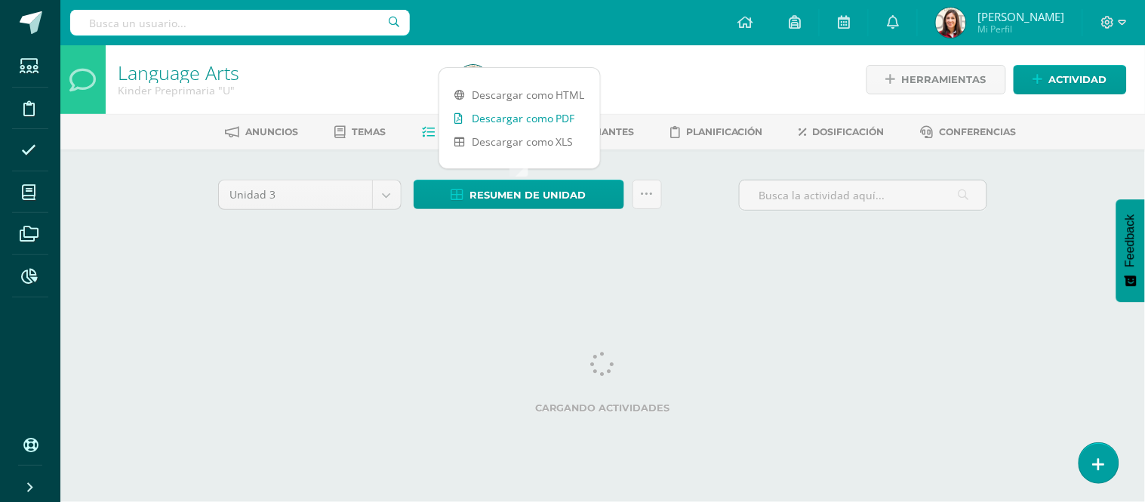
click at [518, 118] on link "Descargar como PDF" at bounding box center [519, 117] width 161 height 23
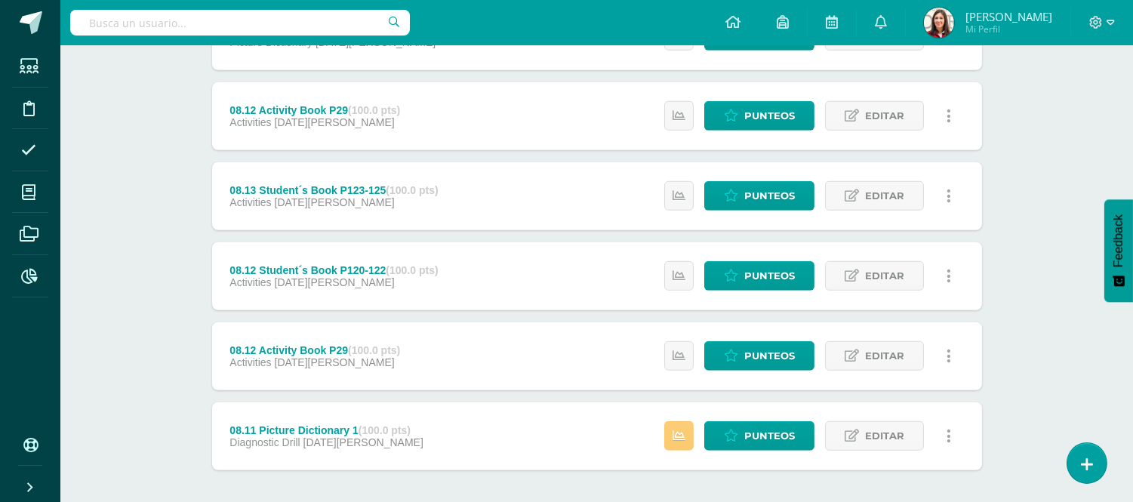
scroll to position [2094, 0]
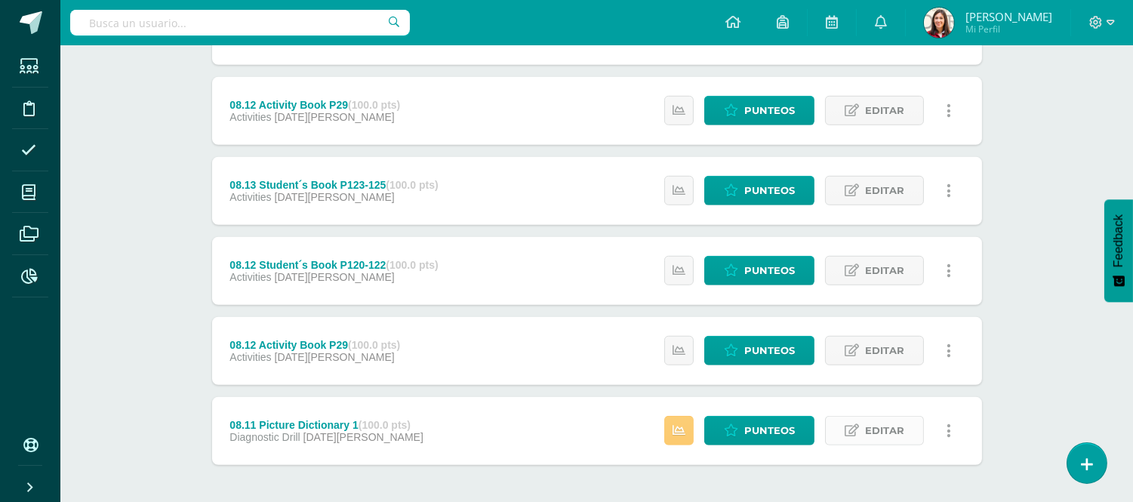
click at [876, 433] on span "Editar" at bounding box center [884, 431] width 39 height 28
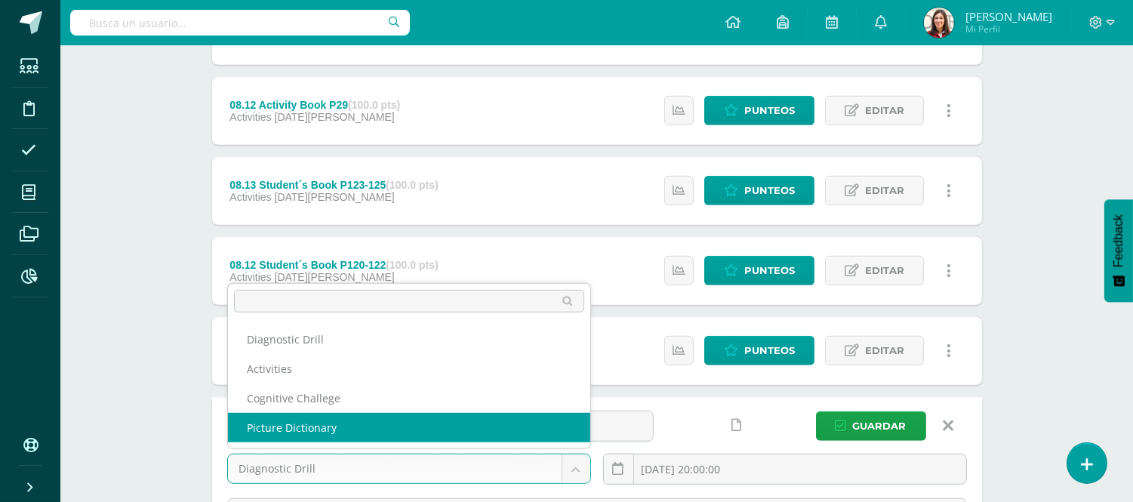
select select "204315"
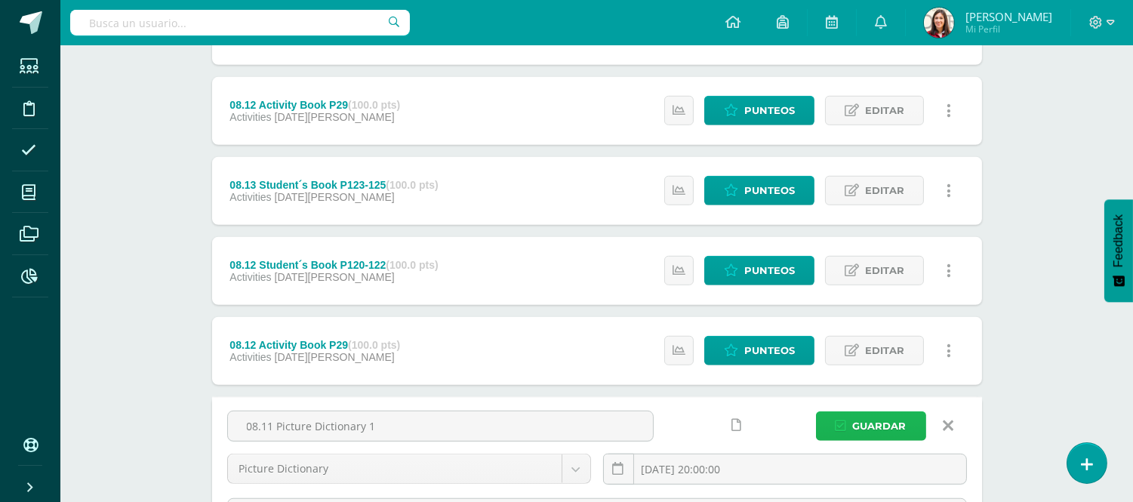
click at [880, 413] on span "Guardar" at bounding box center [880, 426] width 54 height 28
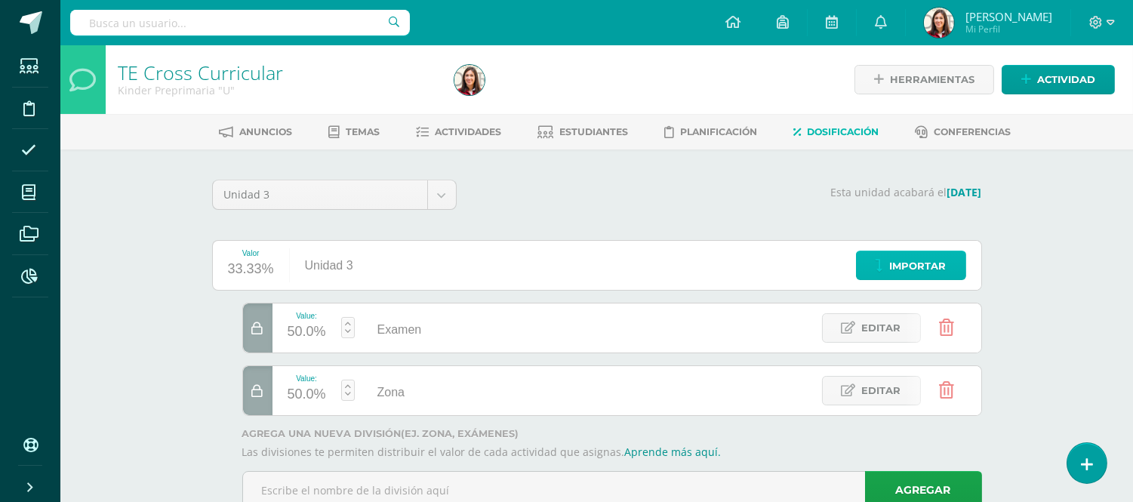
click at [883, 260] on icon at bounding box center [879, 266] width 8 height 13
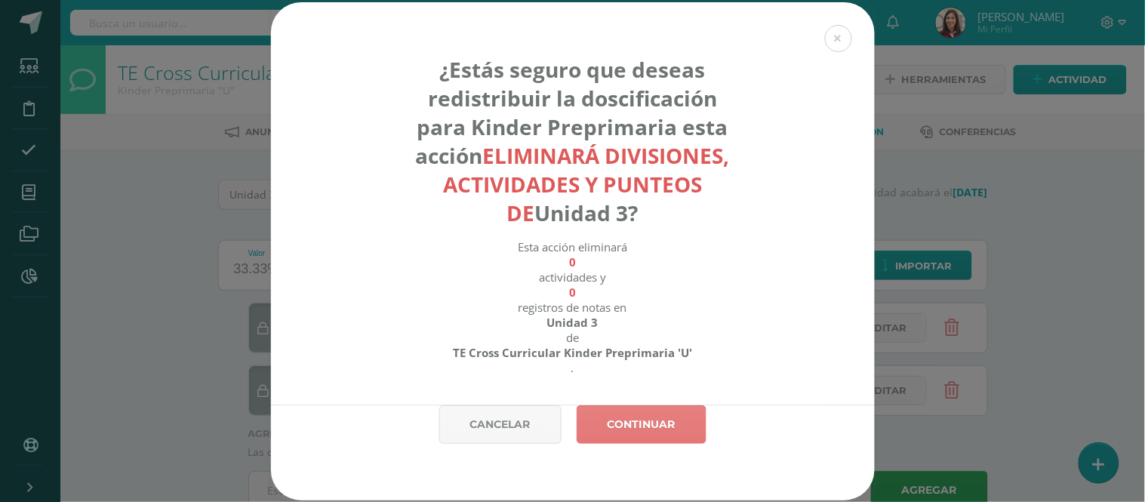
click at [656, 421] on link "Continuar" at bounding box center [641, 424] width 130 height 38
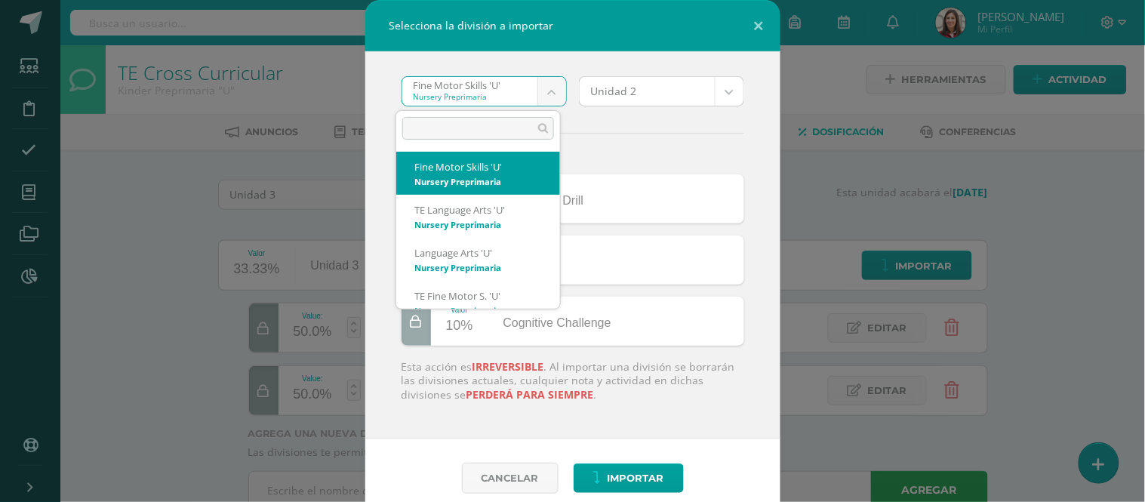
click at [542, 96] on body "Selecciona la división a importar Fine Motor Skills 'U' Nursery Preprimaria Fin…" at bounding box center [572, 276] width 1145 height 552
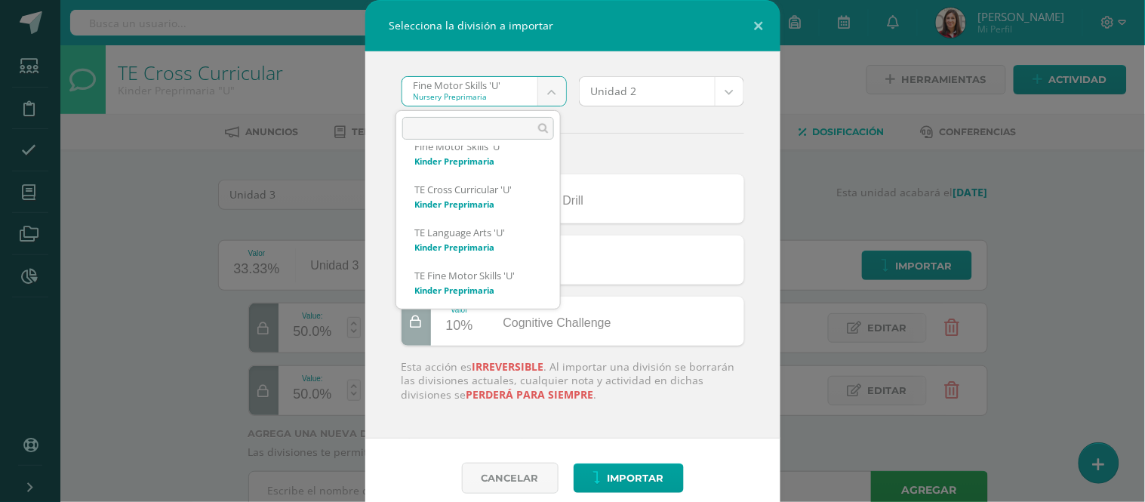
scroll to position [1142, 0]
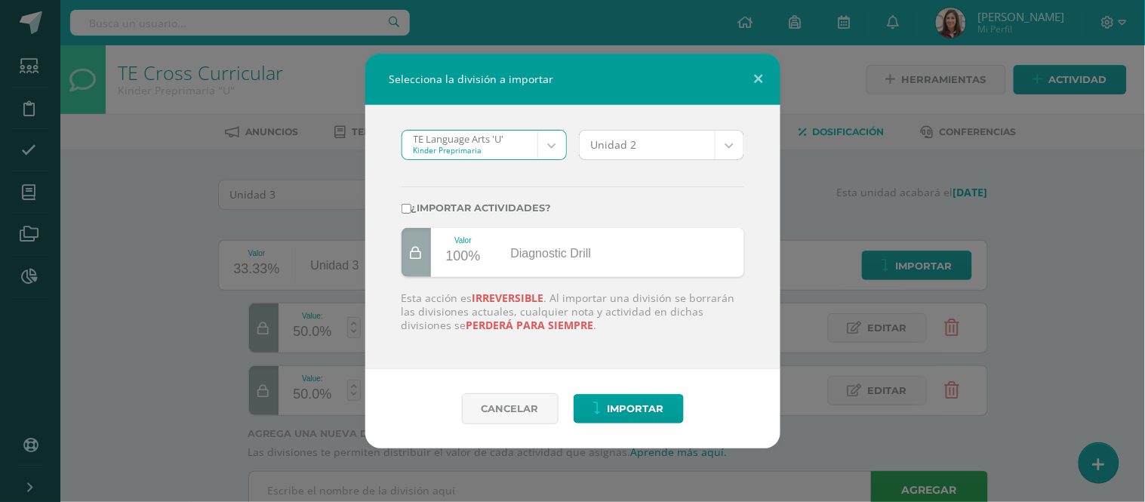
select select "2564"
click at [489, 208] on label "¿Importar actividades?" at bounding box center [572, 207] width 343 height 11
click at [411, 208] on input "¿Importar actividades?" at bounding box center [406, 209] width 10 height 10
checkbox input "true"
click at [615, 405] on span "Importar" at bounding box center [635, 409] width 57 height 28
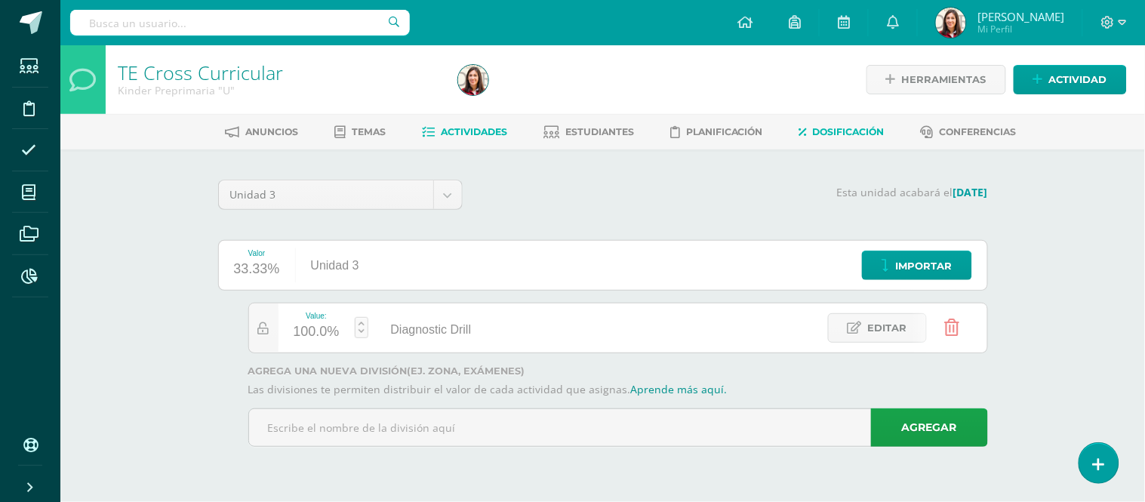
click at [488, 131] on span "Actividades" at bounding box center [474, 131] width 66 height 11
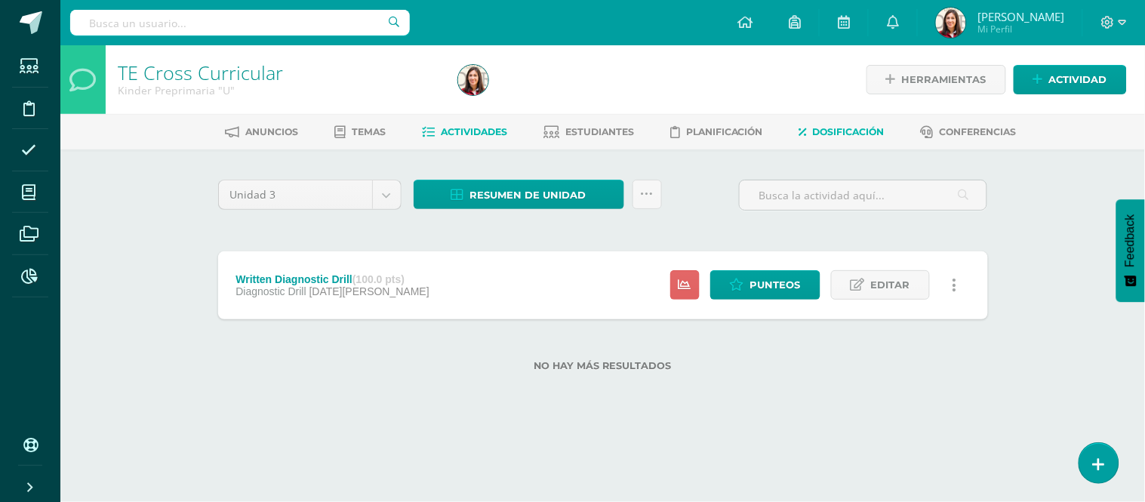
click at [829, 134] on span "Dosificación" at bounding box center [849, 131] width 72 height 11
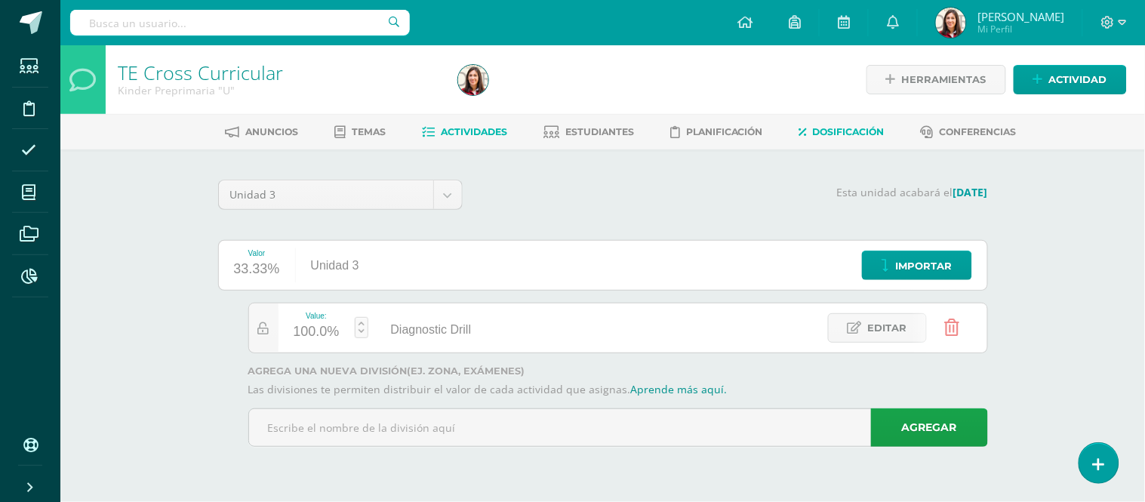
click at [442, 131] on span "Actividades" at bounding box center [474, 131] width 66 height 11
click at [851, 136] on span "Dosificación" at bounding box center [849, 131] width 72 height 11
click at [909, 264] on span "Importar" at bounding box center [924, 266] width 57 height 28
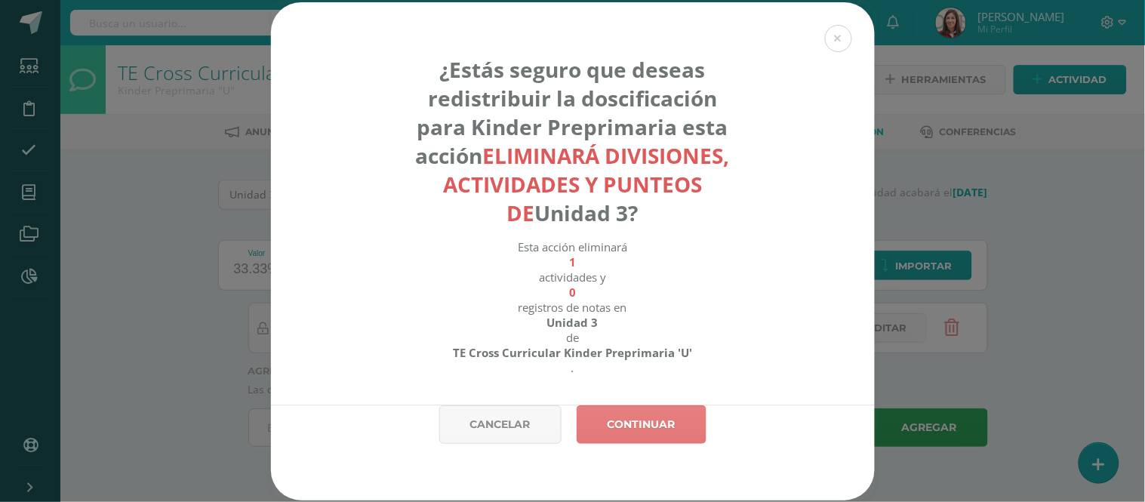
click at [650, 430] on link "Continuar" at bounding box center [641, 424] width 130 height 38
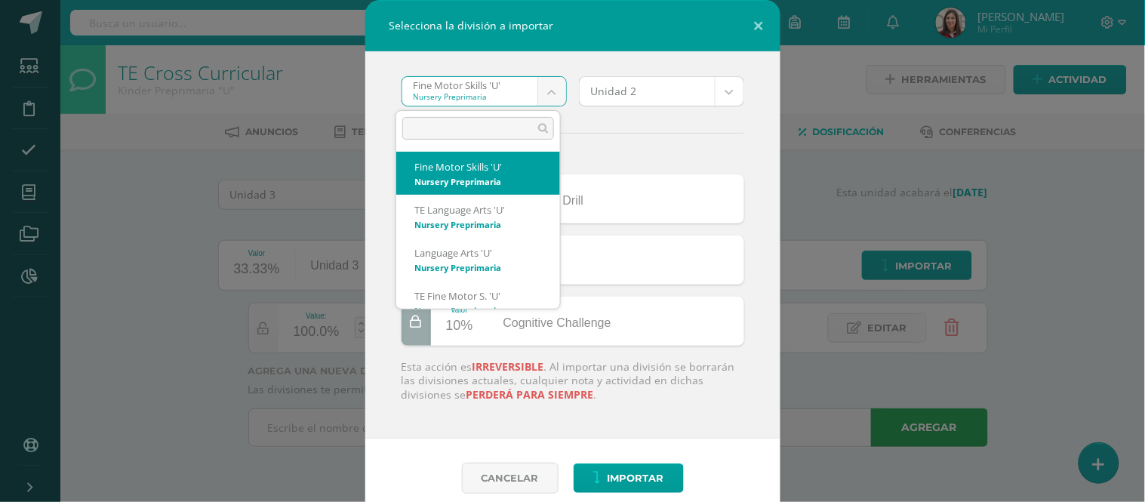
click at [540, 99] on body "Selecciona la división a importar Fine Motor Skills 'U' Nursery Preprimaria Fin…" at bounding box center [572, 244] width 1145 height 489
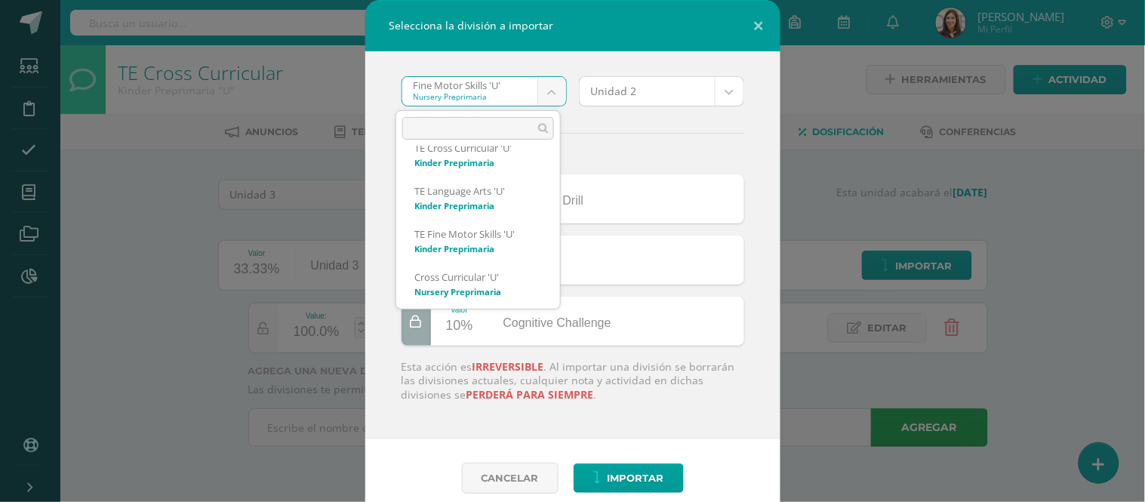
scroll to position [1173, 0]
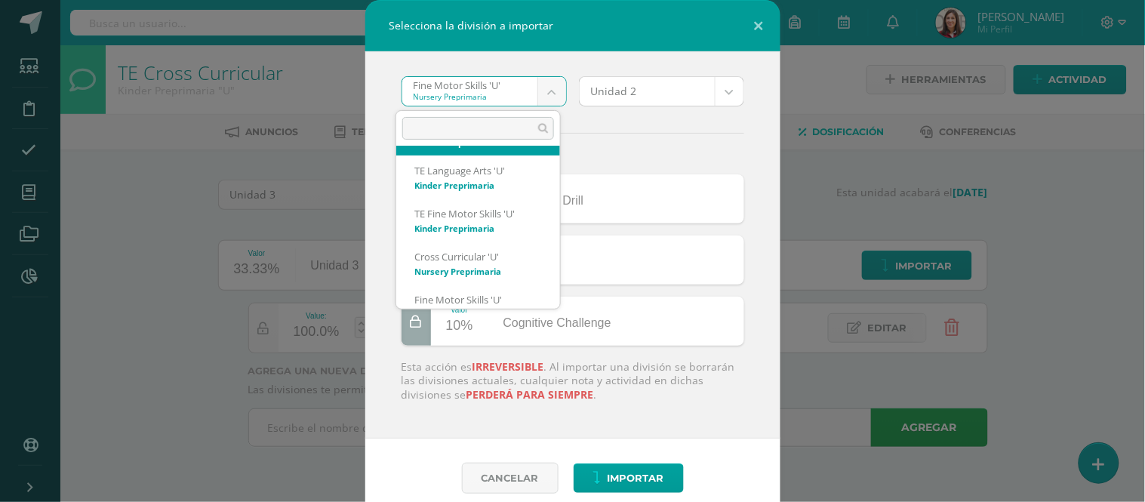
select select "2562"
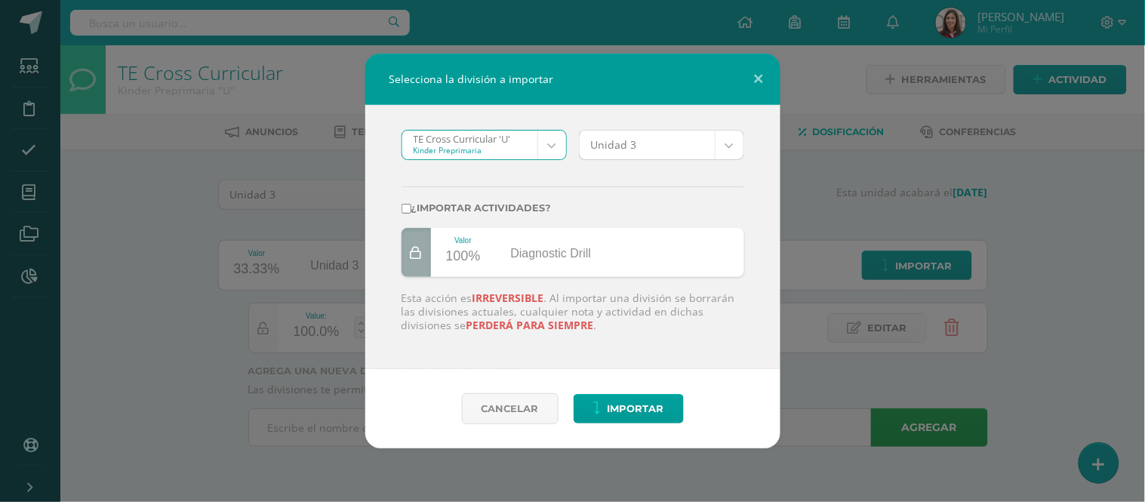
click at [736, 140] on body "Selecciona la división a importar TE Cross Curricular 'U' Kinder Preprimaria Fi…" at bounding box center [572, 244] width 1145 height 489
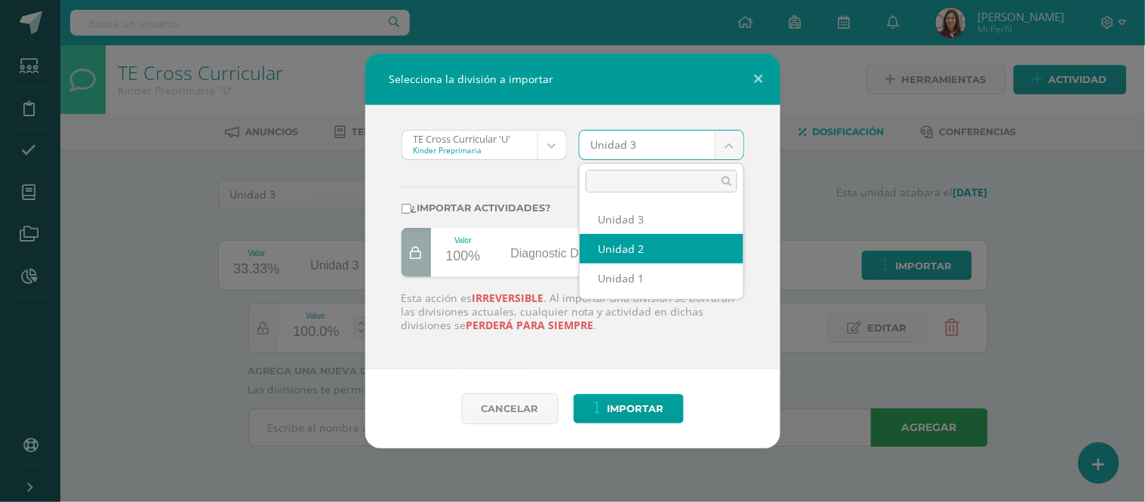
select select "201531"
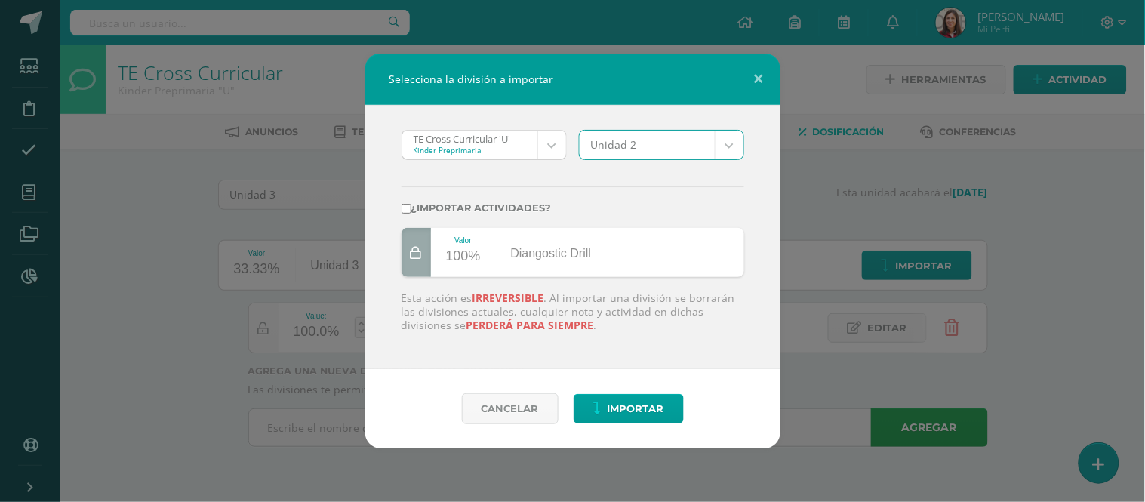
click at [506, 202] on label "¿Importar actividades?" at bounding box center [572, 207] width 343 height 11
click at [411, 204] on input "¿Importar actividades?" at bounding box center [406, 209] width 10 height 10
checkbox input "true"
click at [626, 404] on span "Importar" at bounding box center [635, 409] width 57 height 28
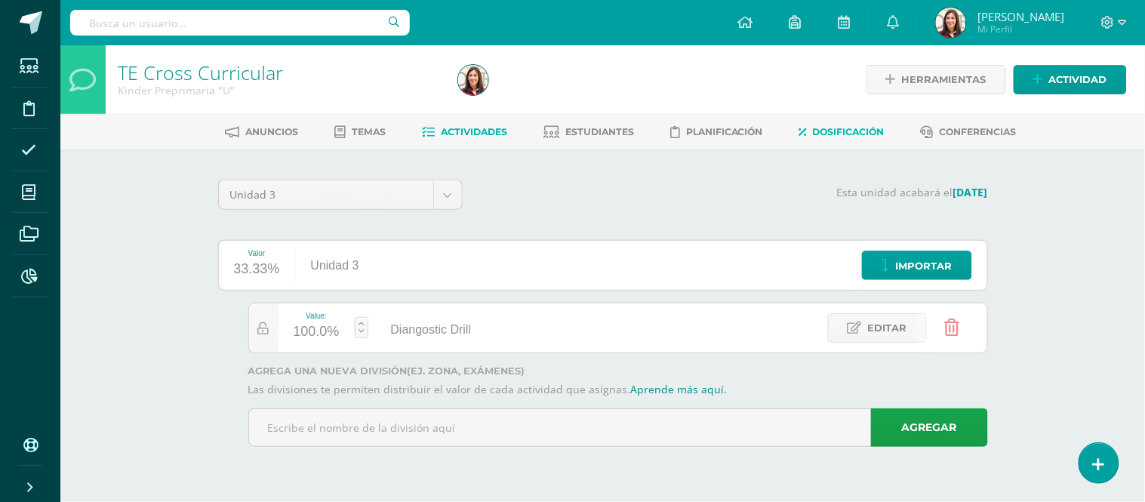
click at [455, 136] on span "Actividades" at bounding box center [474, 131] width 66 height 11
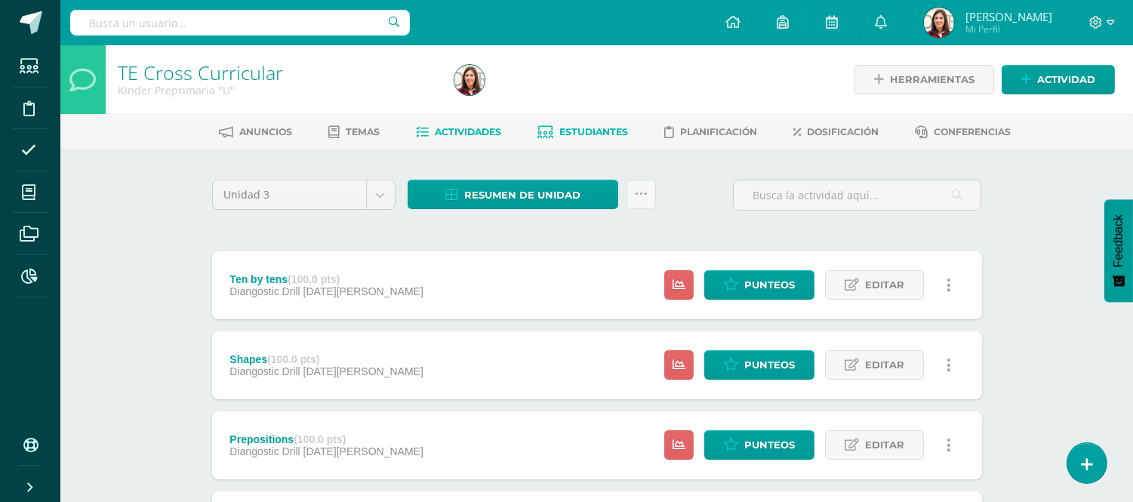
click at [573, 129] on span "Estudiantes" at bounding box center [593, 131] width 69 height 11
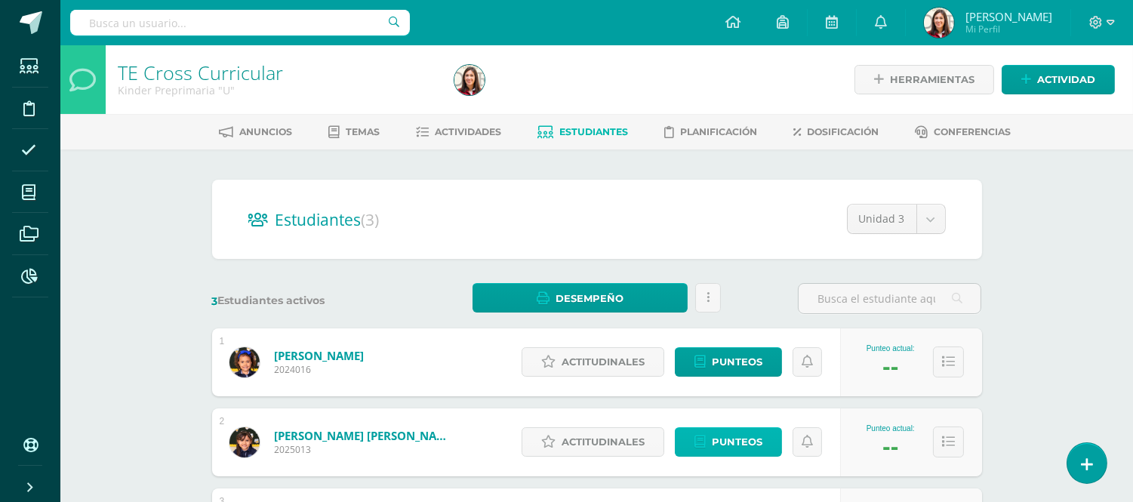
click at [734, 442] on span "Punteos" at bounding box center [737, 442] width 51 height 28
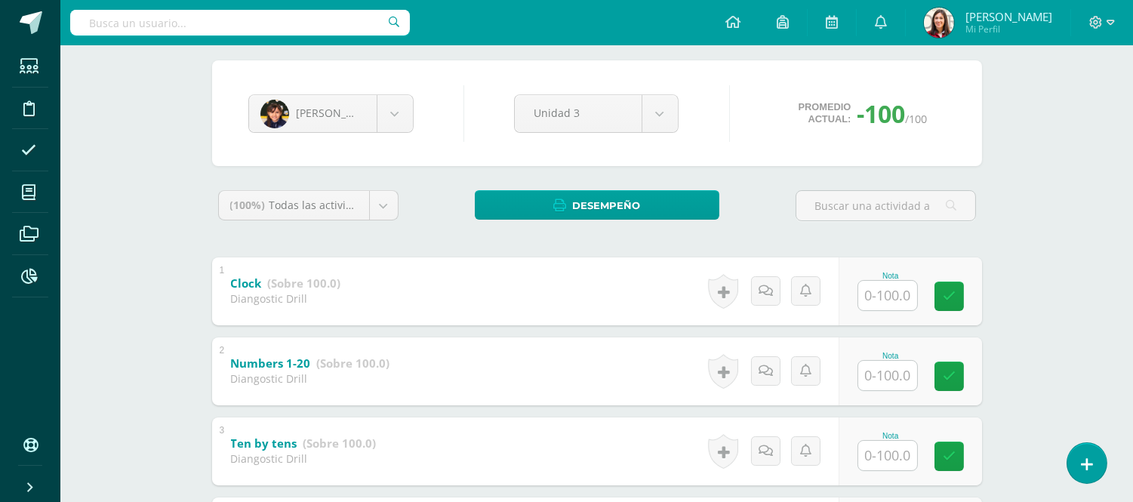
scroll to position [229, 0]
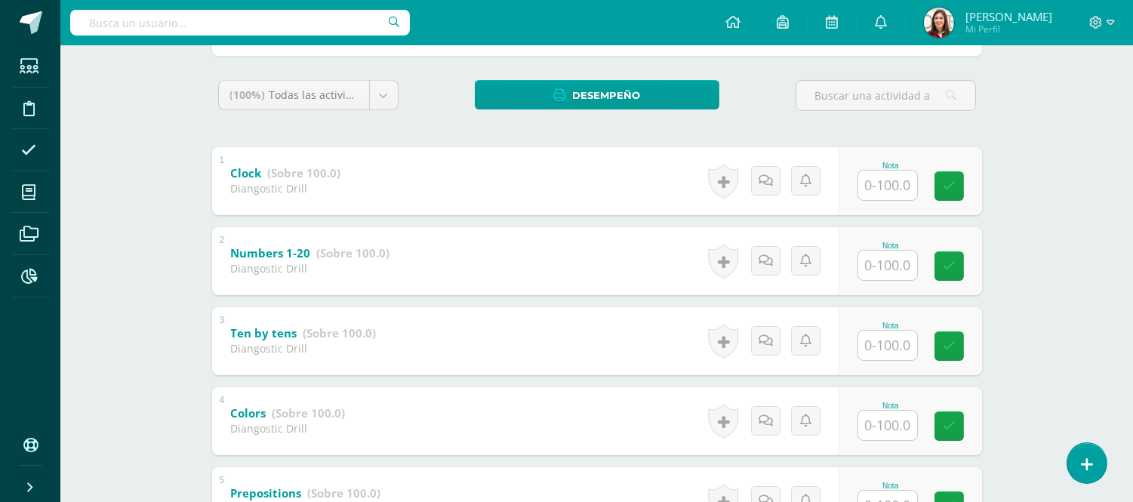
click at [887, 184] on input "text" at bounding box center [887, 185] width 59 height 29
type input "100"
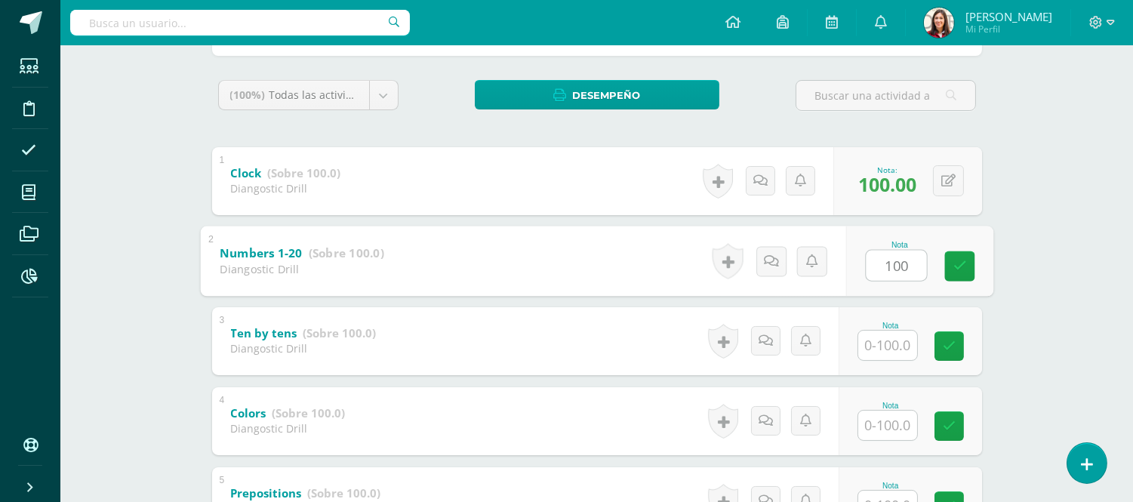
type input "100"
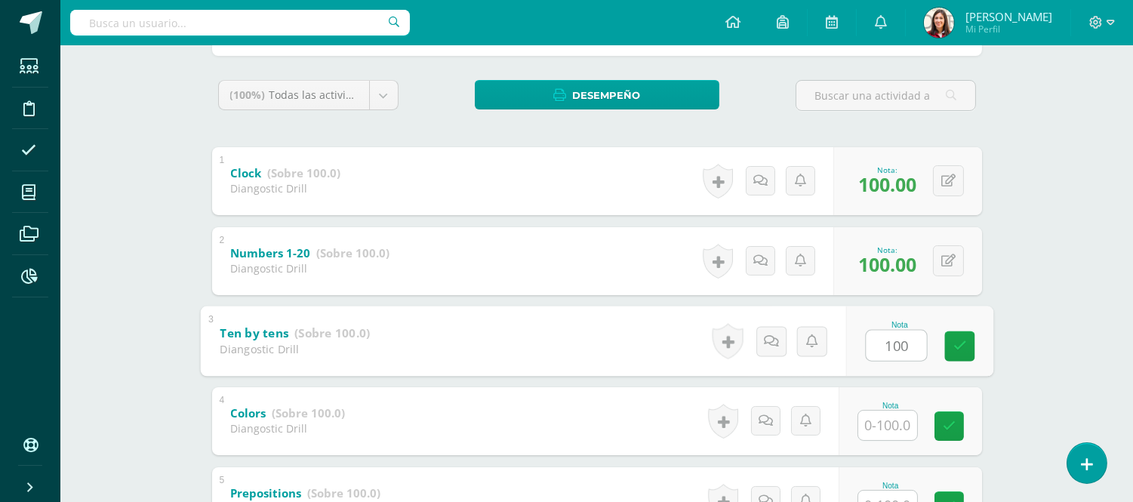
type input "100"
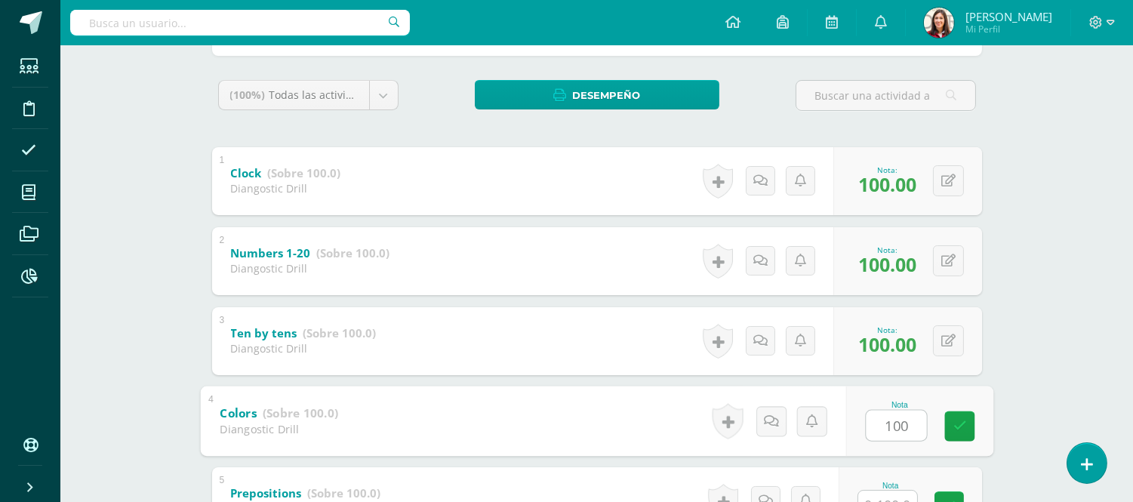
type input "100"
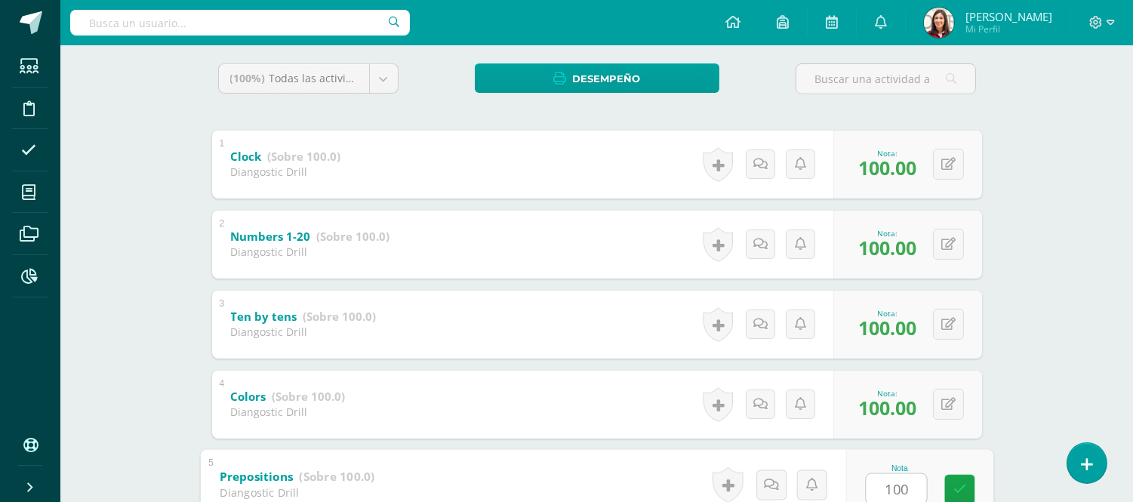
type input "100"
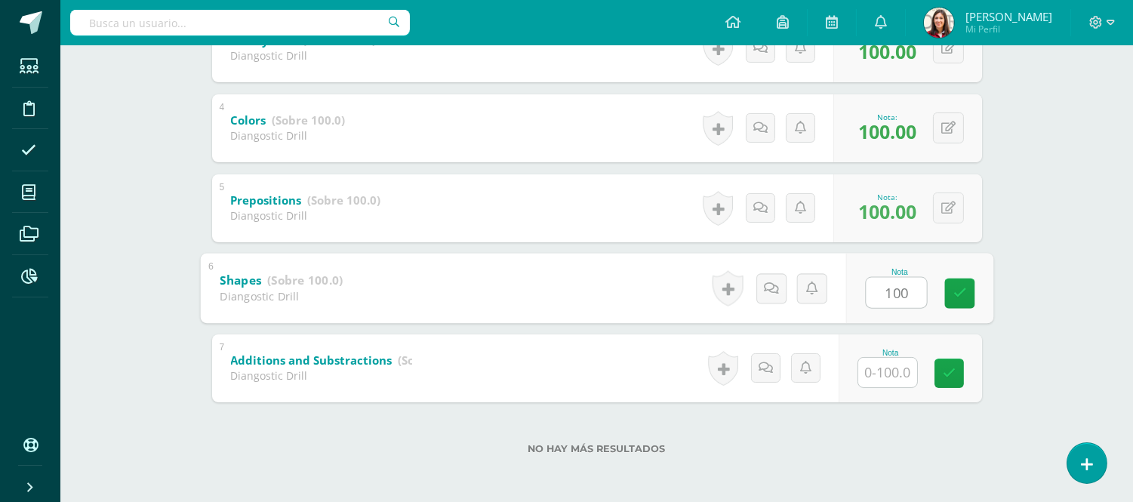
type input "100"
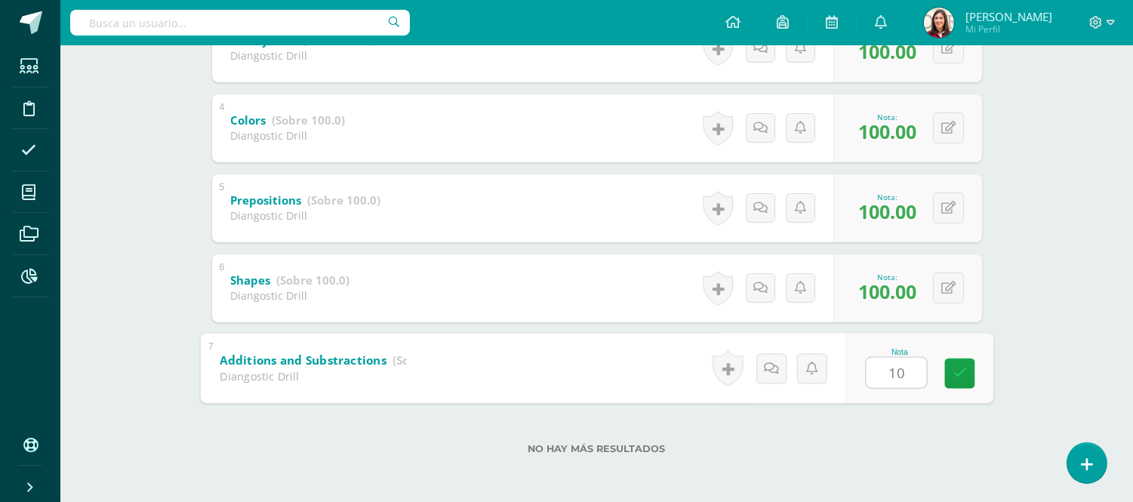
type input "100"
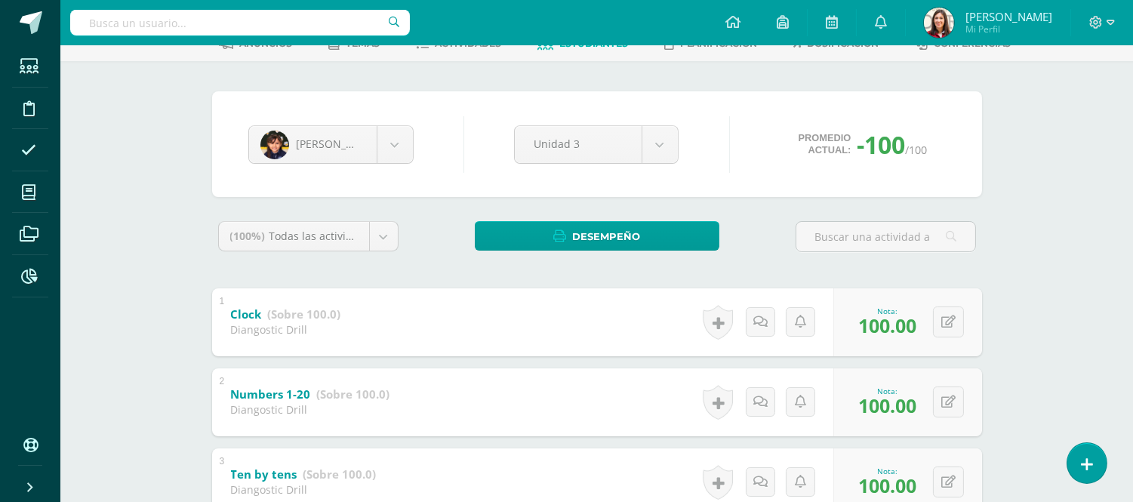
scroll to position [70, 0]
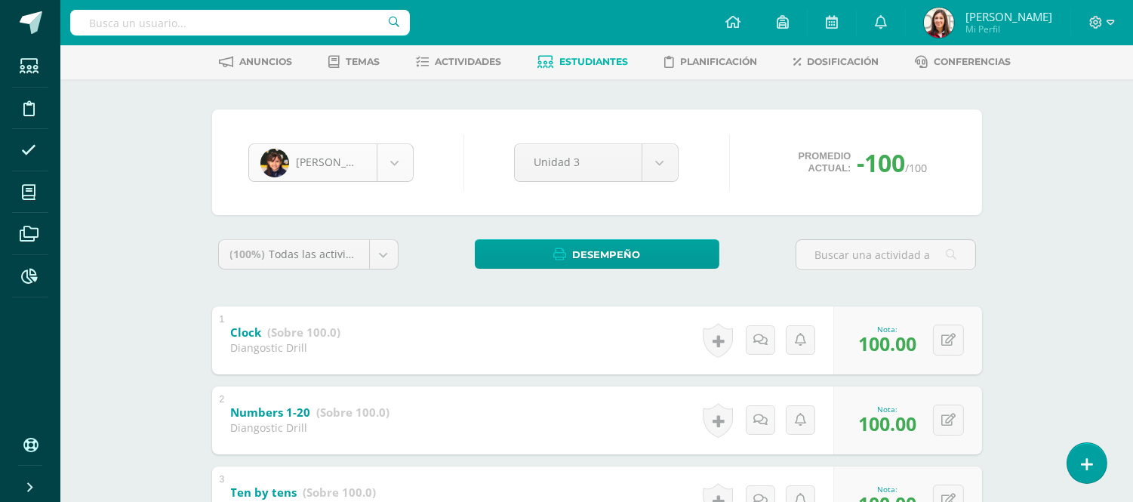
click at [403, 158] on body "Estudiantes Disciplina Asistencia Mis cursos Archivos Reportes Soporte Ayuda Re…" at bounding box center [566, 442] width 1133 height 1025
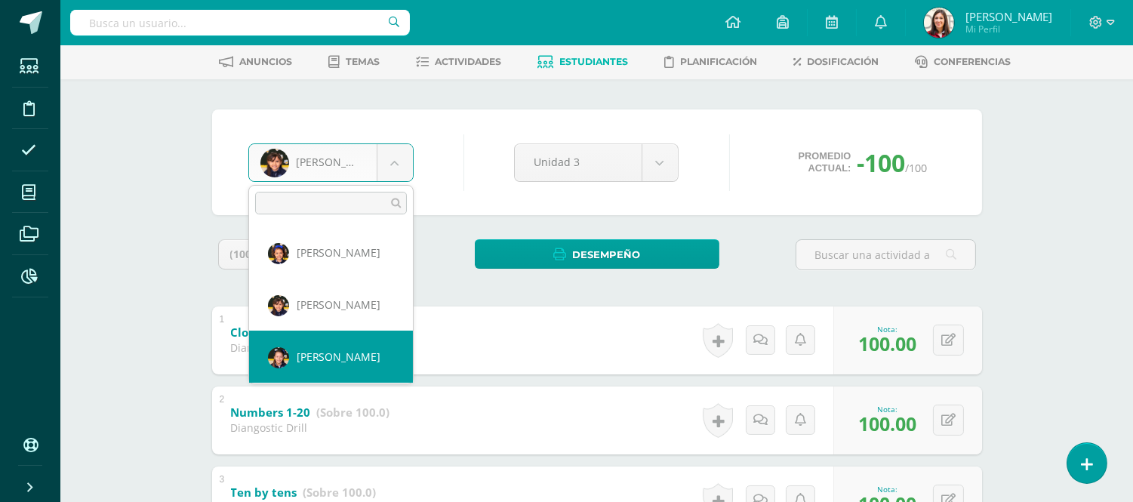
select select "568"
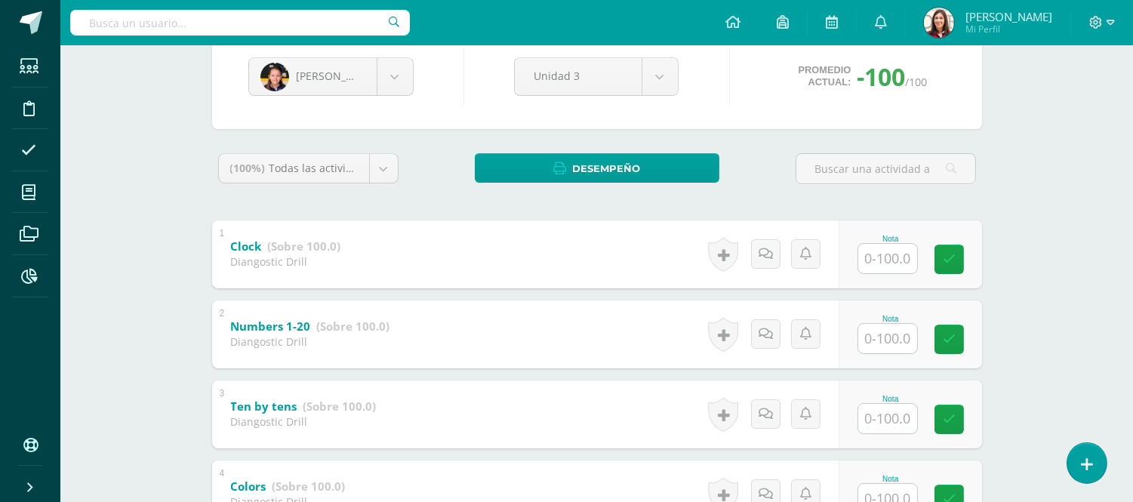
scroll to position [160, 0]
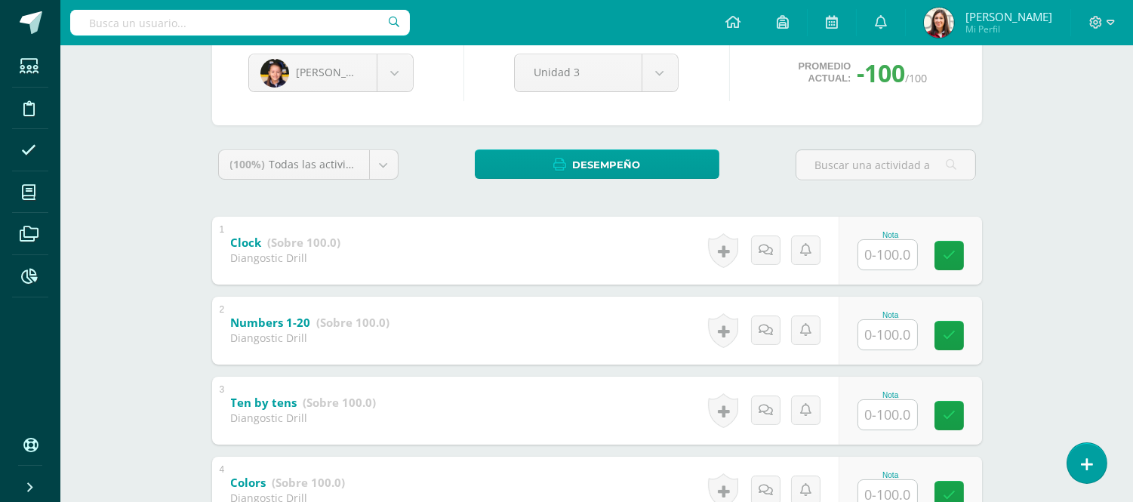
click at [907, 248] on input "text" at bounding box center [887, 254] width 59 height 29
type input "66"
click at [890, 421] on input "text" at bounding box center [895, 414] width 60 height 30
type input "45"
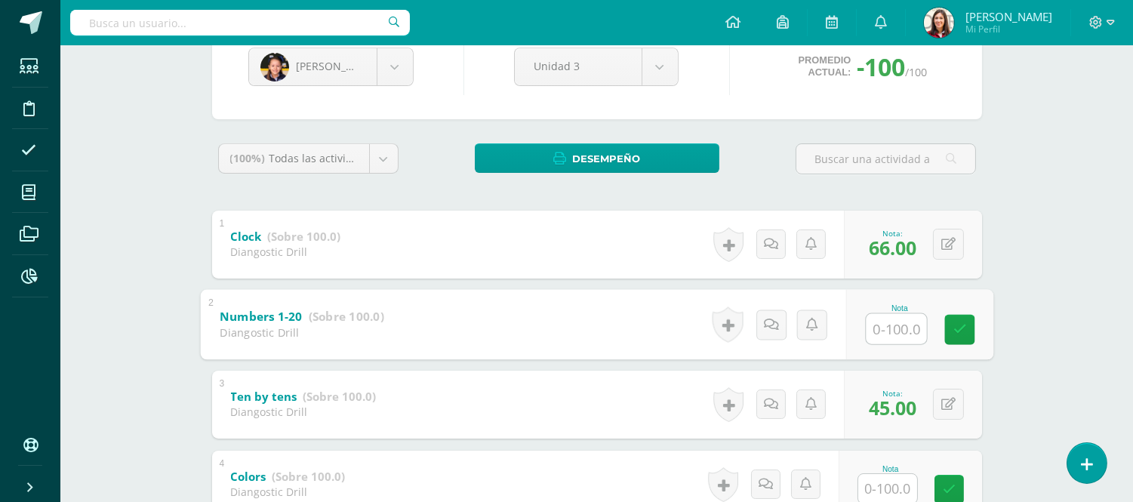
click at [890, 338] on input "text" at bounding box center [895, 328] width 60 height 30
type input "50"
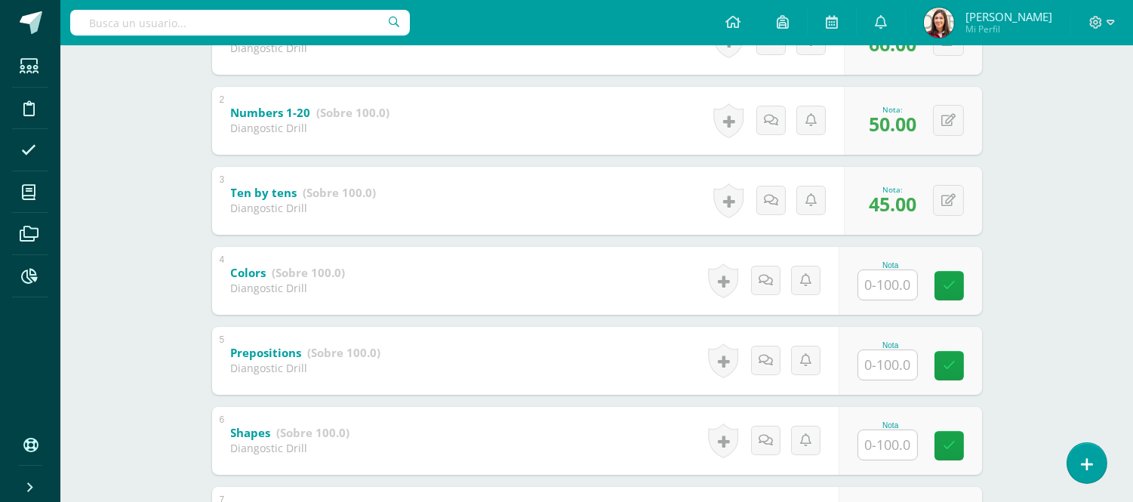
scroll to position [406, 0]
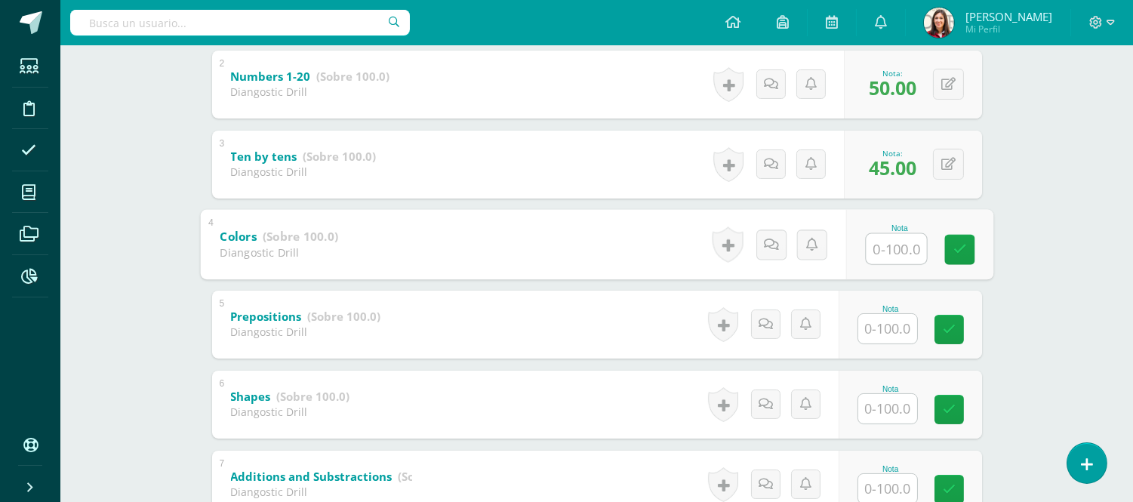
click at [911, 245] on input "text" at bounding box center [895, 248] width 60 height 30
type input "100"
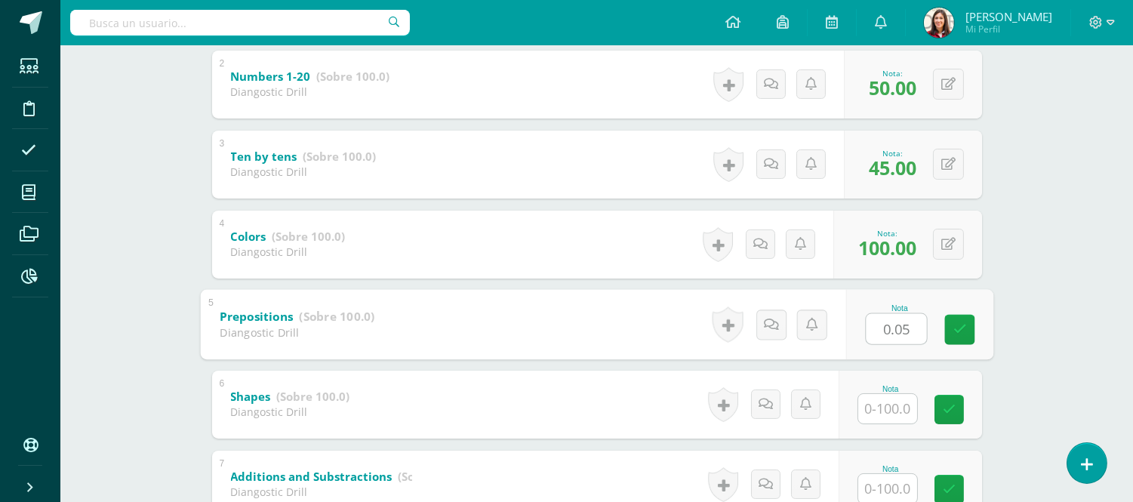
type input "0.05"
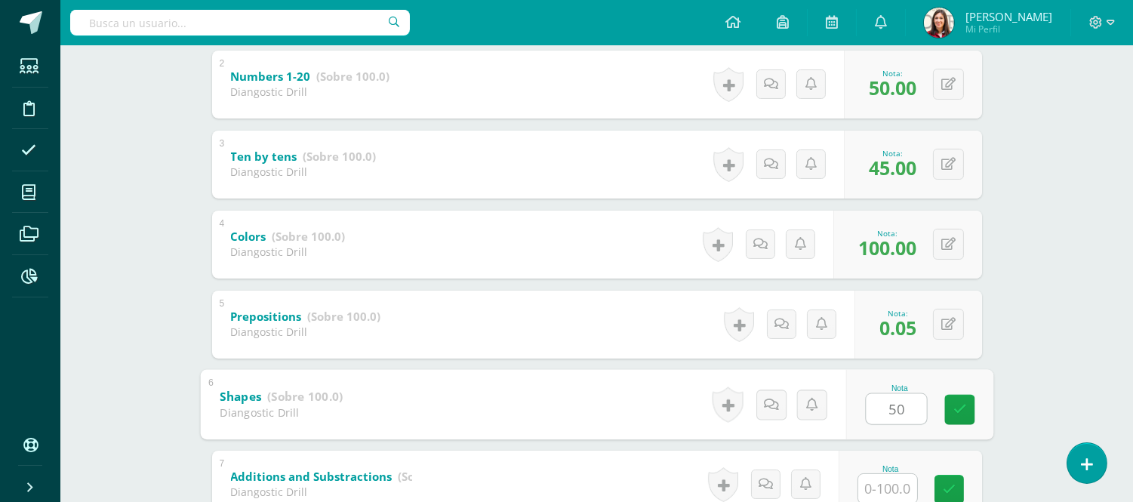
type input "50"
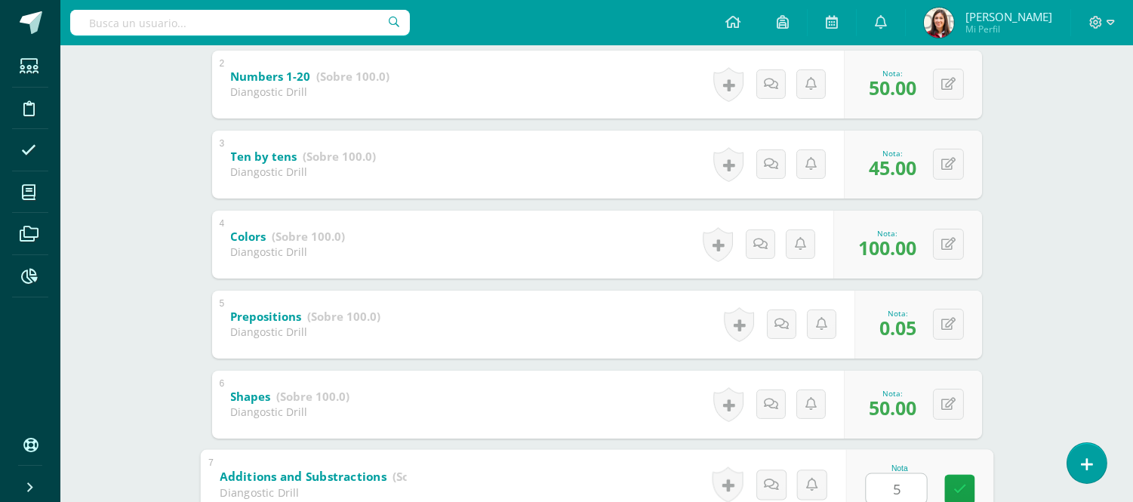
type input "50"
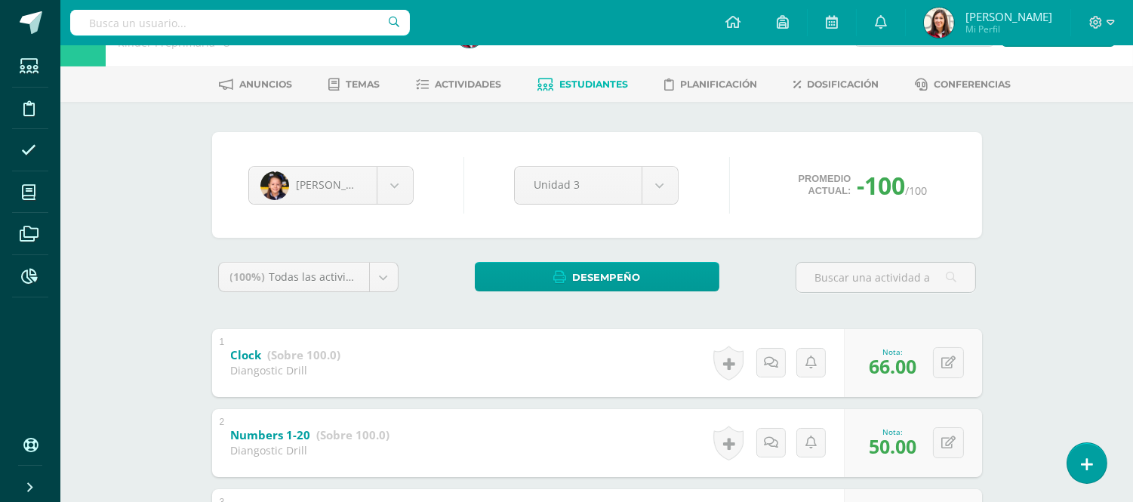
scroll to position [0, 0]
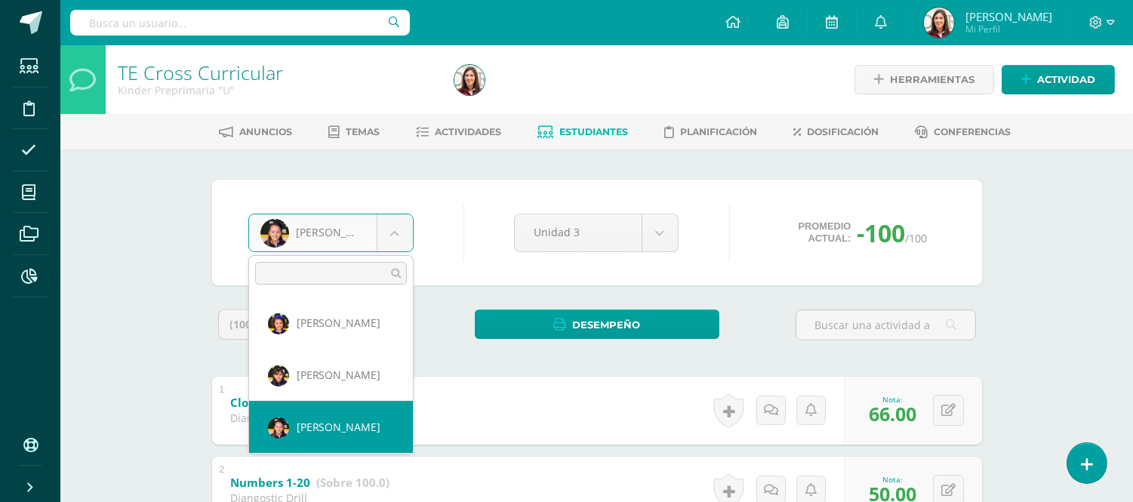
click at [389, 250] on body "Estudiantes Disciplina Asistencia Mis cursos Archivos Reportes Soporte Ayuda Re…" at bounding box center [566, 512] width 1133 height 1025
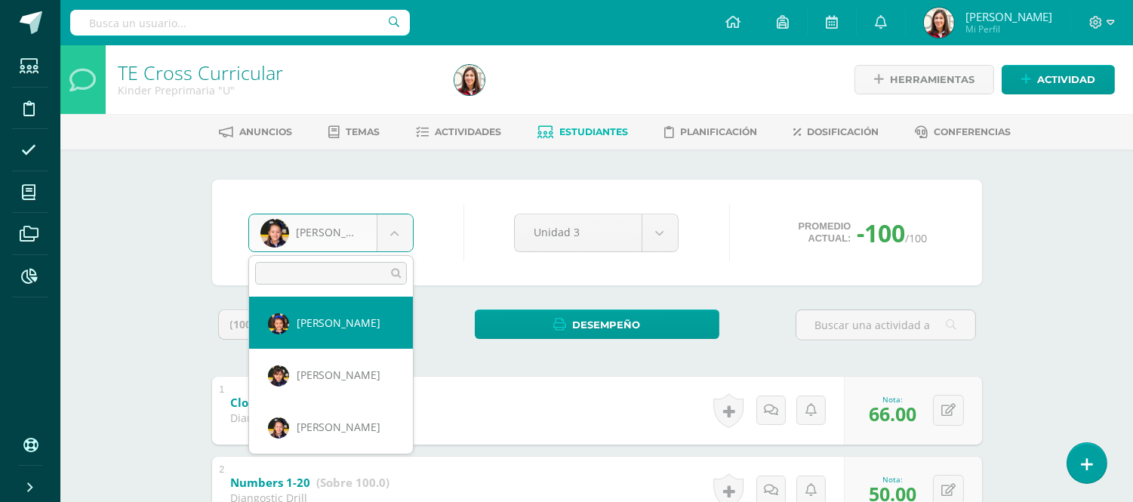
select select "586"
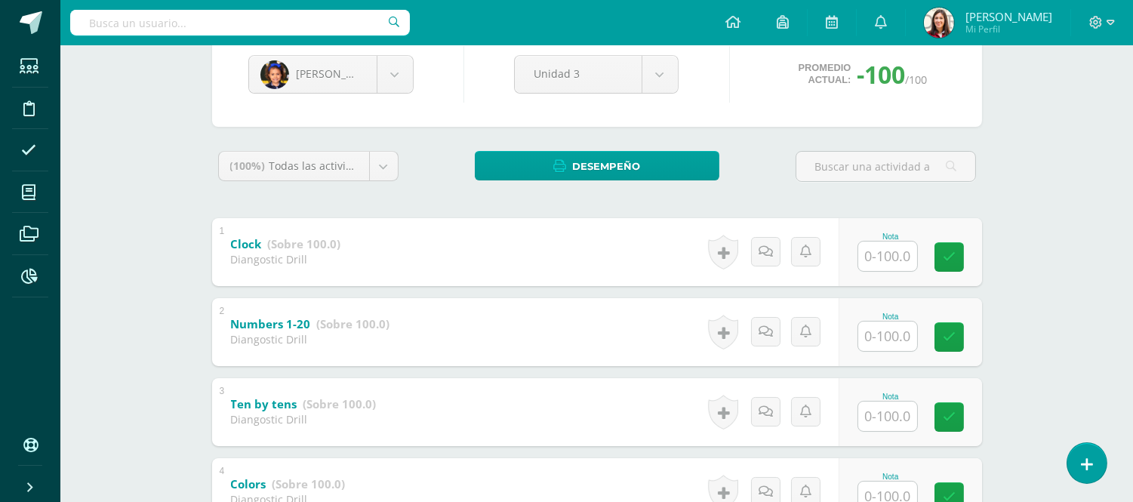
scroll to position [201, 0]
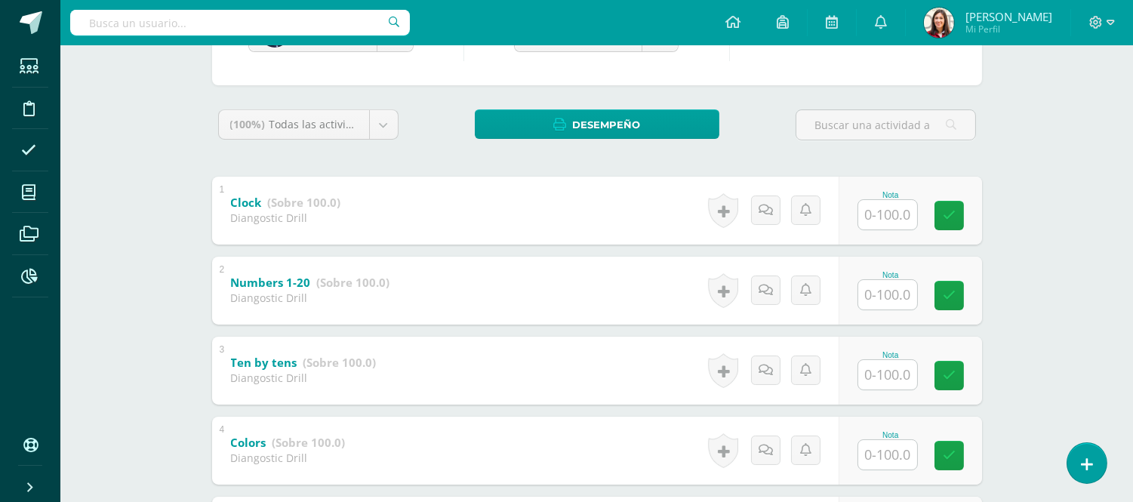
drag, startPoint x: 1142, startPoint y: 131, endPoint x: 1144, endPoint y: 277, distance: 145.6
click at [1132, 277] on html "Estudiantes Disciplina Asistencia Mis cursos Archivos Reportes Soporte Ayuda Re…" at bounding box center [566, 312] width 1133 height 1025
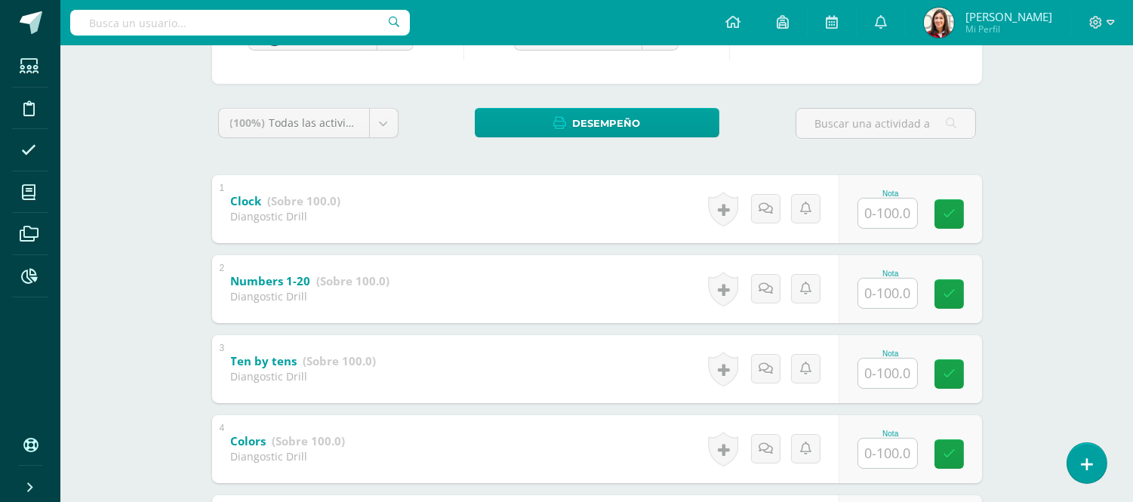
click at [906, 290] on input "text" at bounding box center [887, 292] width 59 height 29
type input "100"
click at [898, 449] on input "text" at bounding box center [887, 452] width 59 height 29
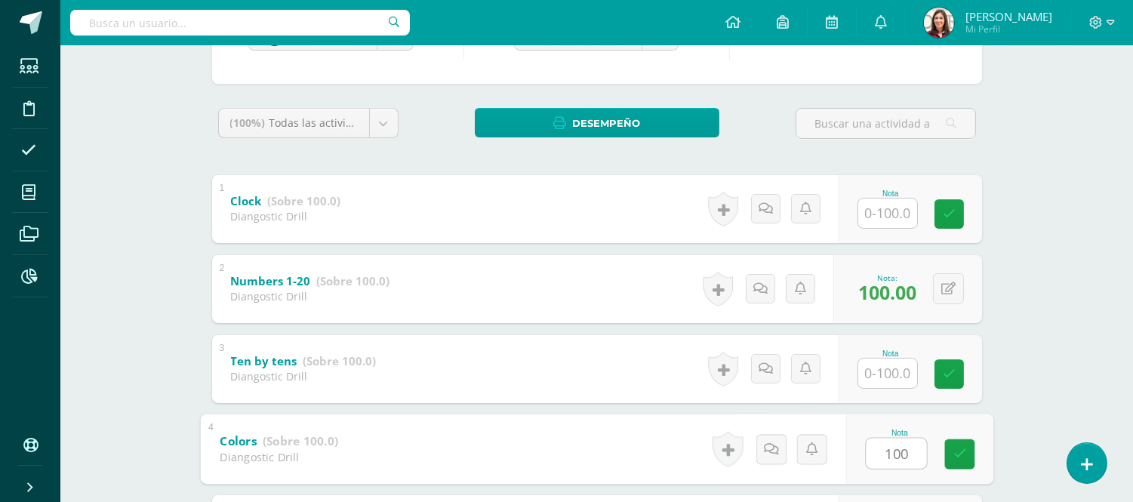
type input "100"
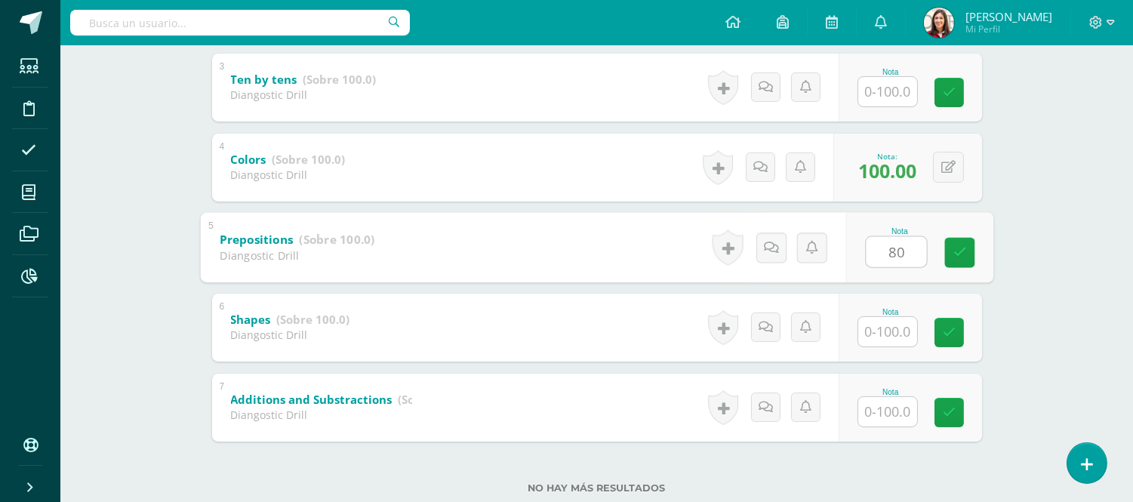
type input "80"
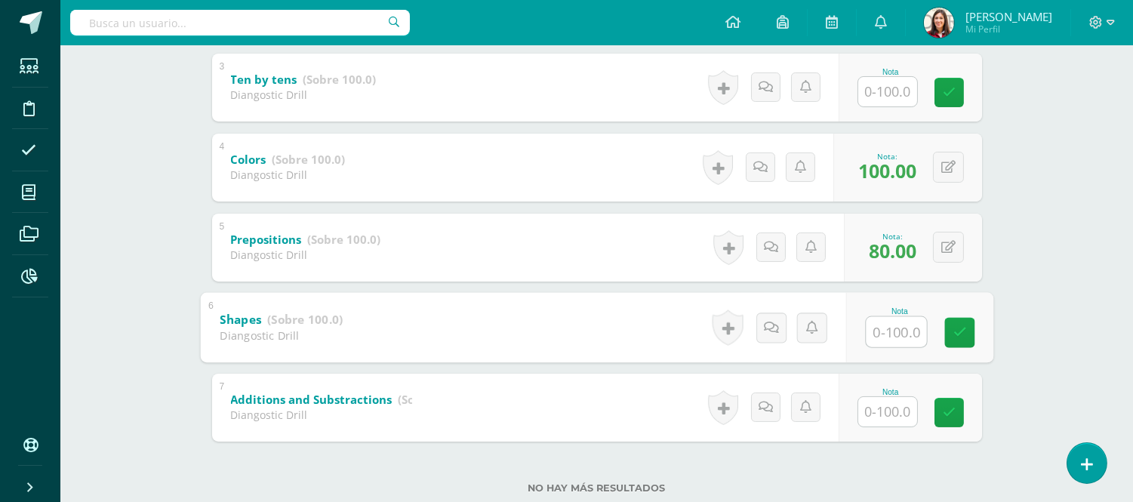
click at [887, 401] on input "text" at bounding box center [887, 411] width 59 height 29
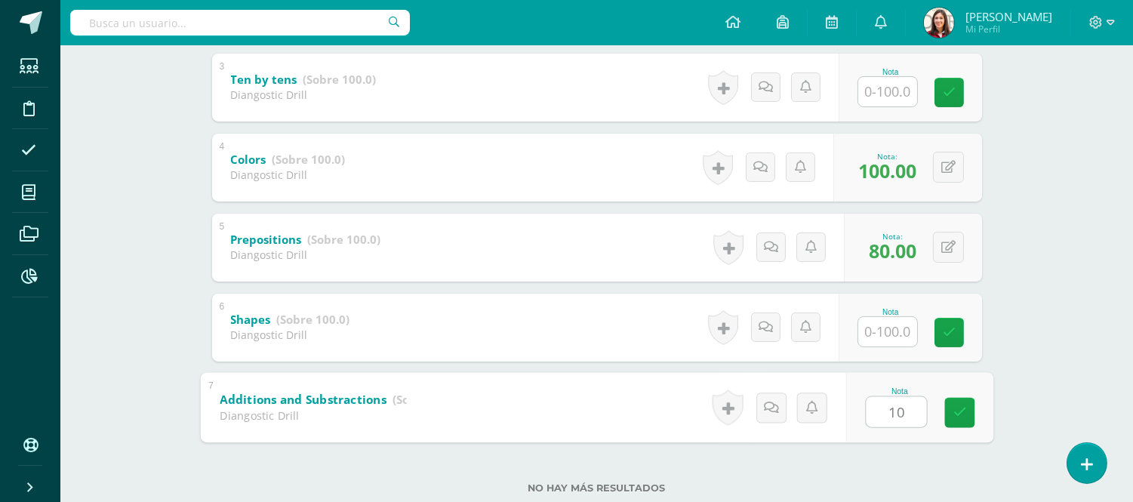
type input "100"
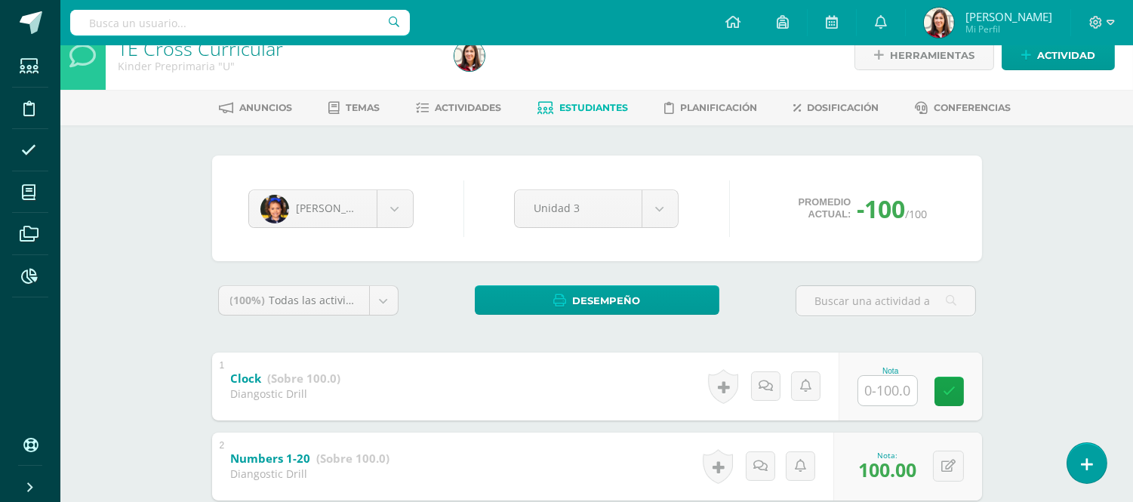
scroll to position [0, 0]
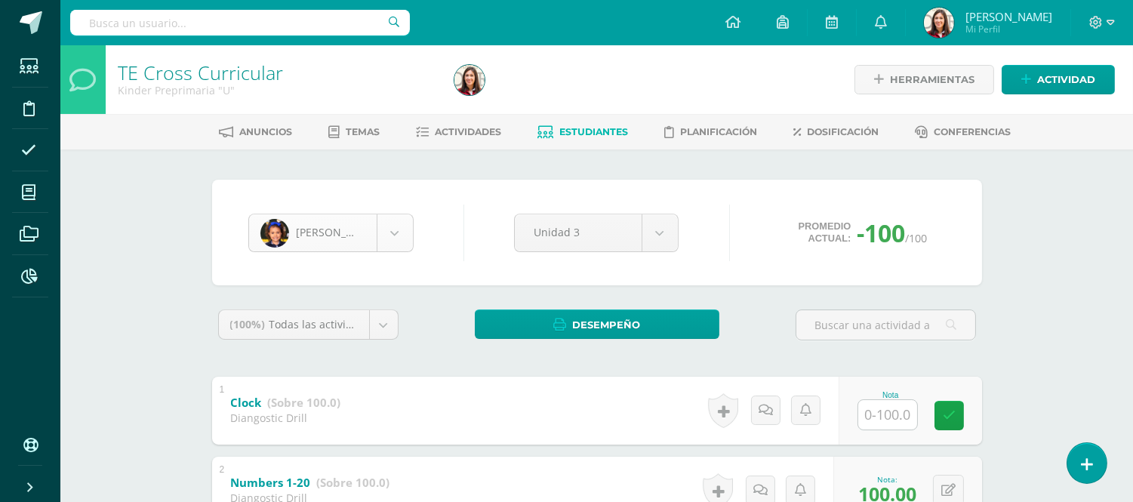
click at [402, 239] on body "Estudiantes Disciplina Asistencia Mis cursos Archivos Reportes Soporte Ayuda Re…" at bounding box center [566, 512] width 1133 height 1025
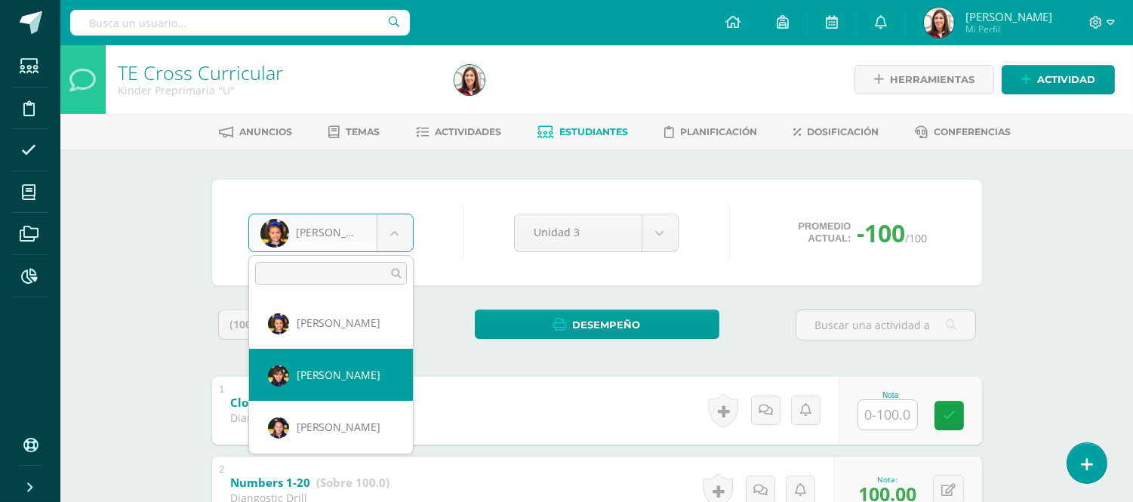
select select "601"
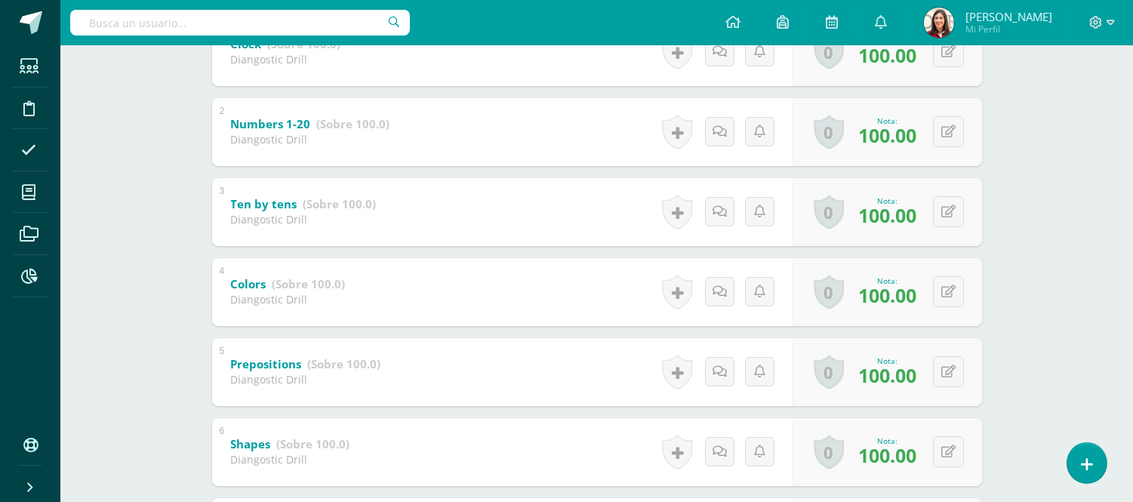
scroll to position [360, 0]
drag, startPoint x: 1136, startPoint y: 56, endPoint x: 1105, endPoint y: 300, distance: 246.4
click at [1105, 300] on html "Estudiantes Disciplina Asistencia Mis cursos Archivos Reportes Soporte Ayuda Re…" at bounding box center [566, 152] width 1133 height 1025
click at [939, 373] on div "0 Logros Logros obtenidos Aún no hay logros agregados Nota: 100.00" at bounding box center [886, 371] width 189 height 68
click at [957, 367] on icon at bounding box center [958, 370] width 15 height 13
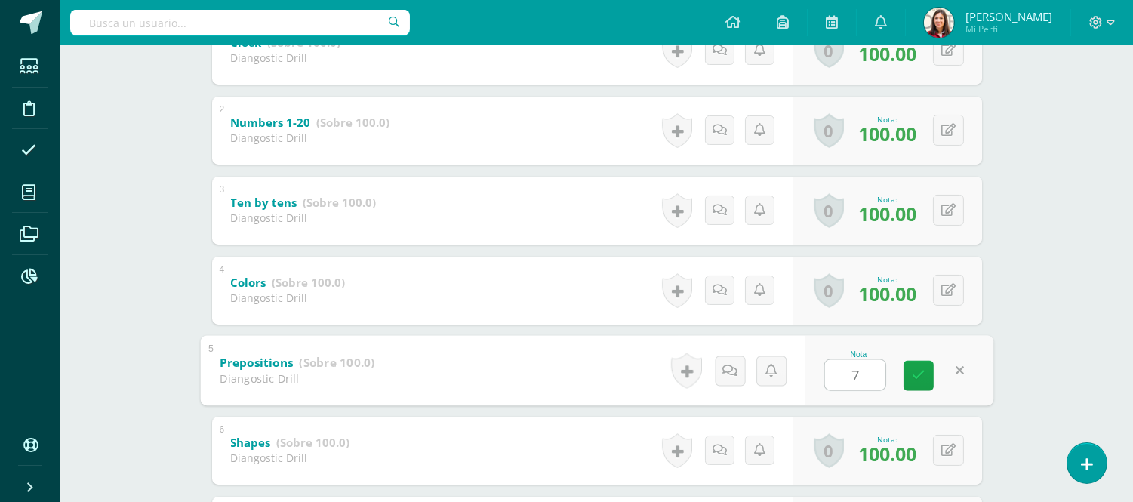
type input "70"
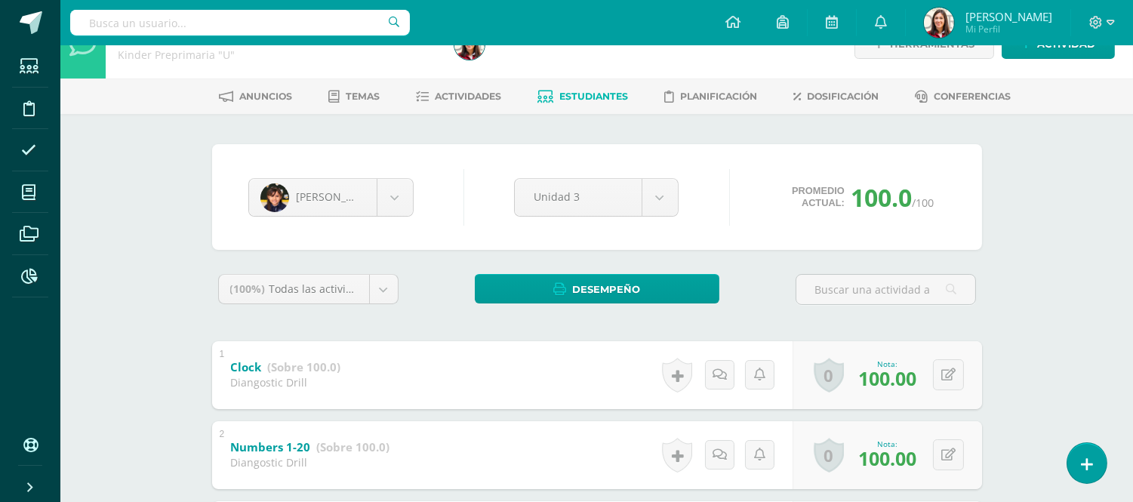
scroll to position [0, 0]
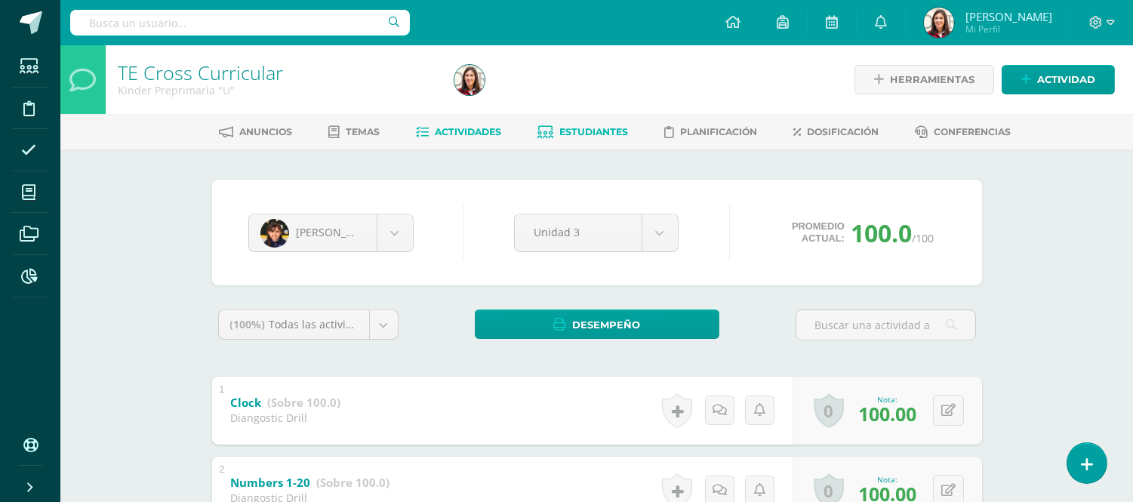
click at [464, 137] on span "Actividades" at bounding box center [468, 131] width 66 height 11
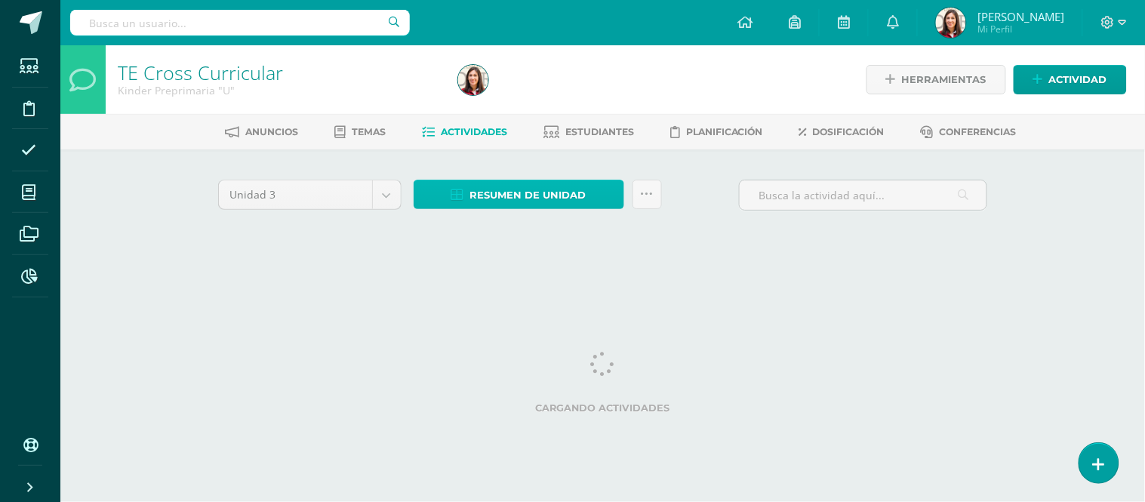
click at [478, 186] on span "Resumen de unidad" at bounding box center [528, 195] width 116 height 28
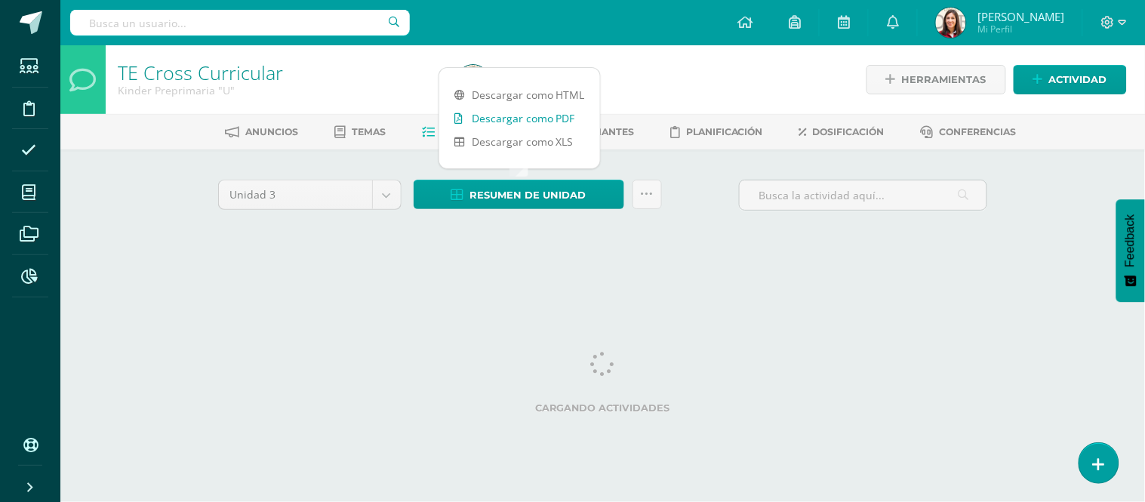
click at [506, 114] on link "Descargar como PDF" at bounding box center [519, 117] width 161 height 23
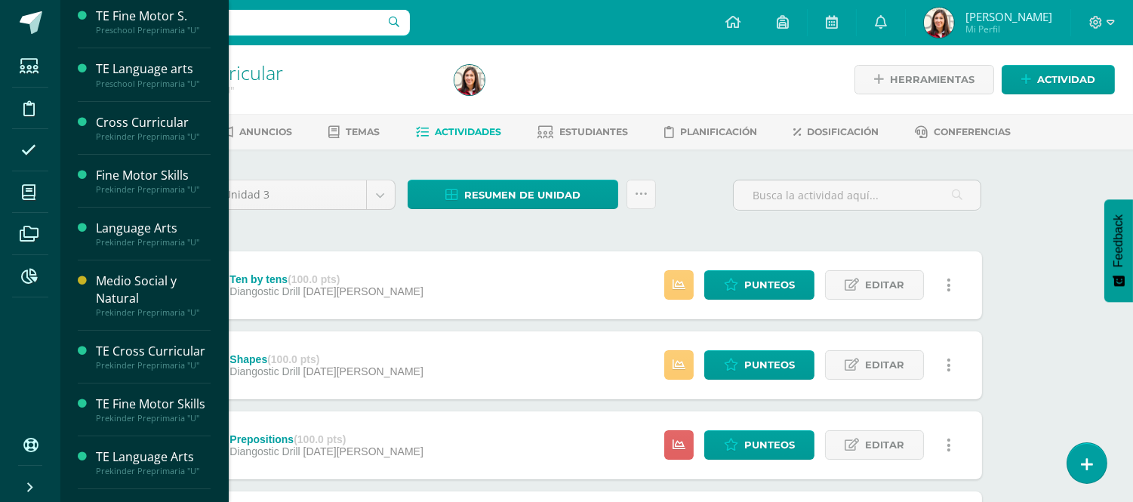
scroll to position [569, 0]
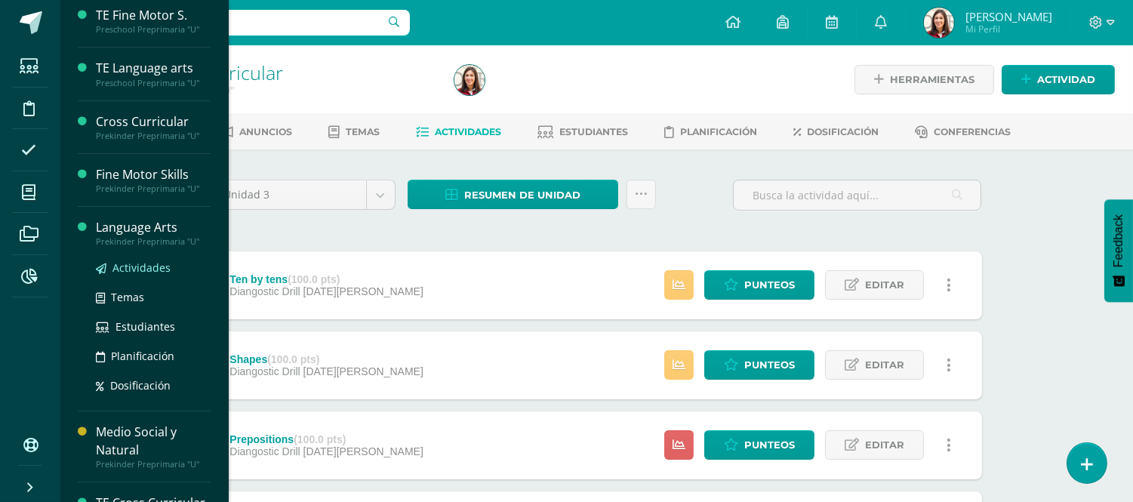
click at [136, 266] on span "Actividades" at bounding box center [141, 267] width 58 height 14
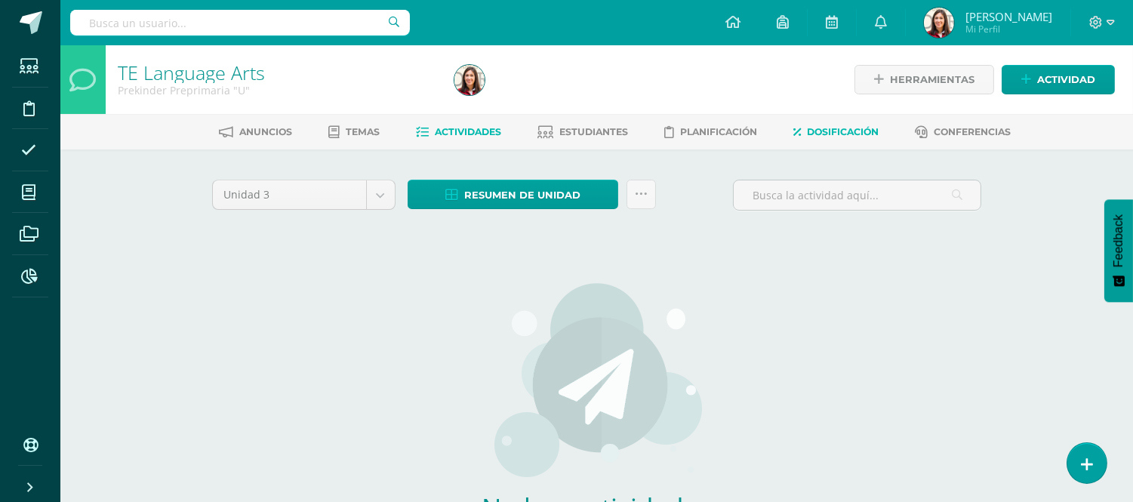
click at [817, 131] on span "Dosificación" at bounding box center [843, 131] width 72 height 11
click at [832, 137] on span "Dosificación" at bounding box center [843, 131] width 72 height 11
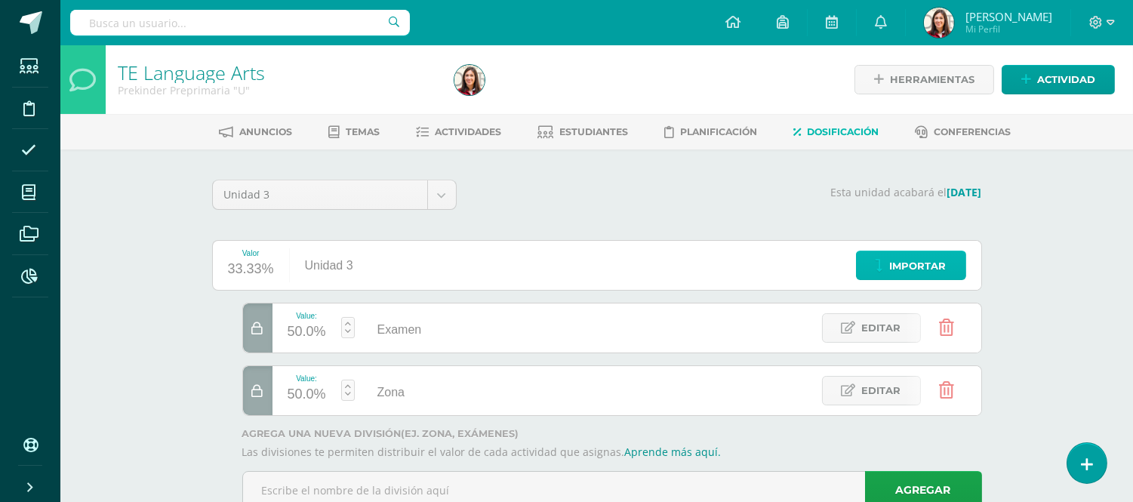
click at [926, 260] on span "Importar" at bounding box center [918, 266] width 57 height 28
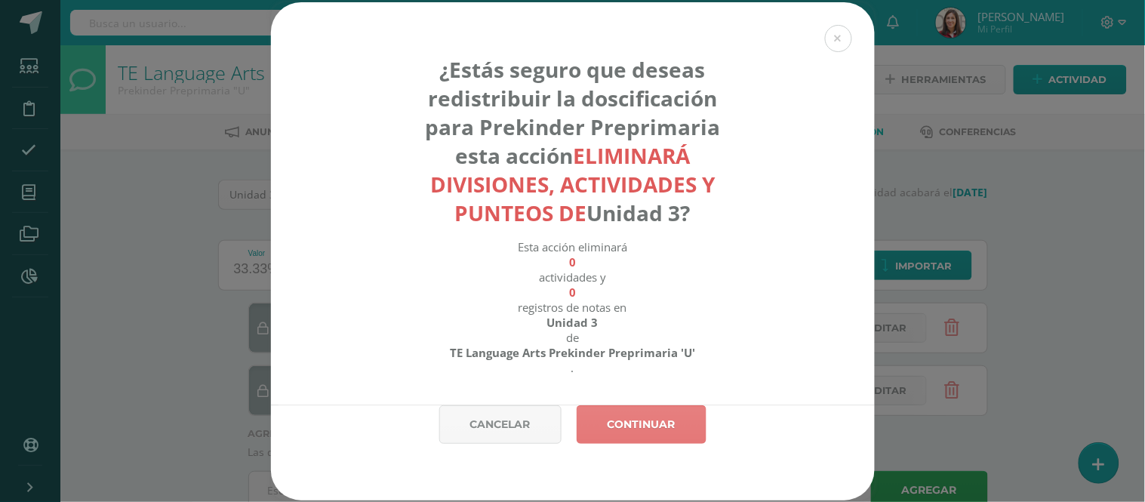
click at [674, 427] on link "Continuar" at bounding box center [641, 424] width 130 height 38
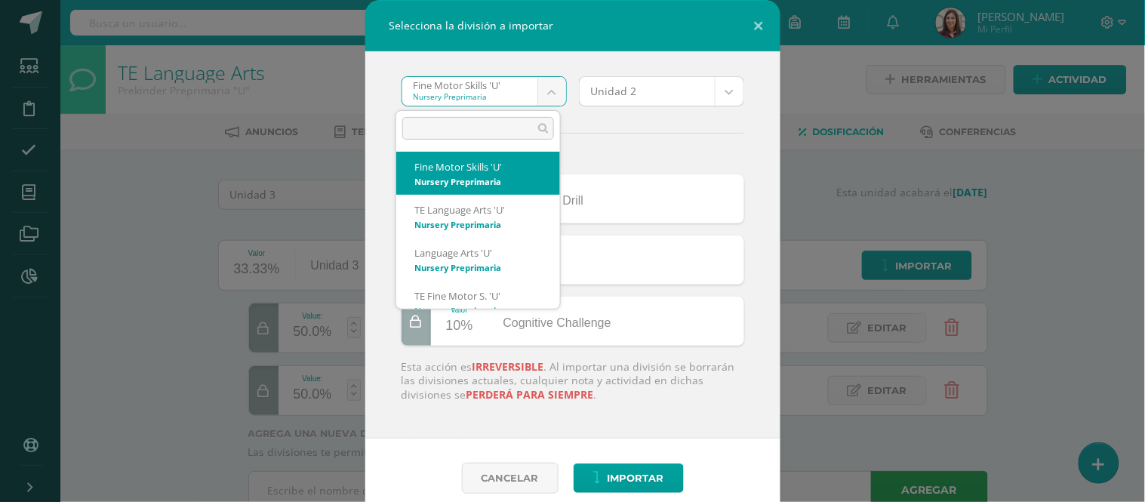
click at [546, 96] on body "Selecciona la división a importar Fine Motor Skills 'U' Nursery Preprimaria Fin…" at bounding box center [572, 276] width 1145 height 552
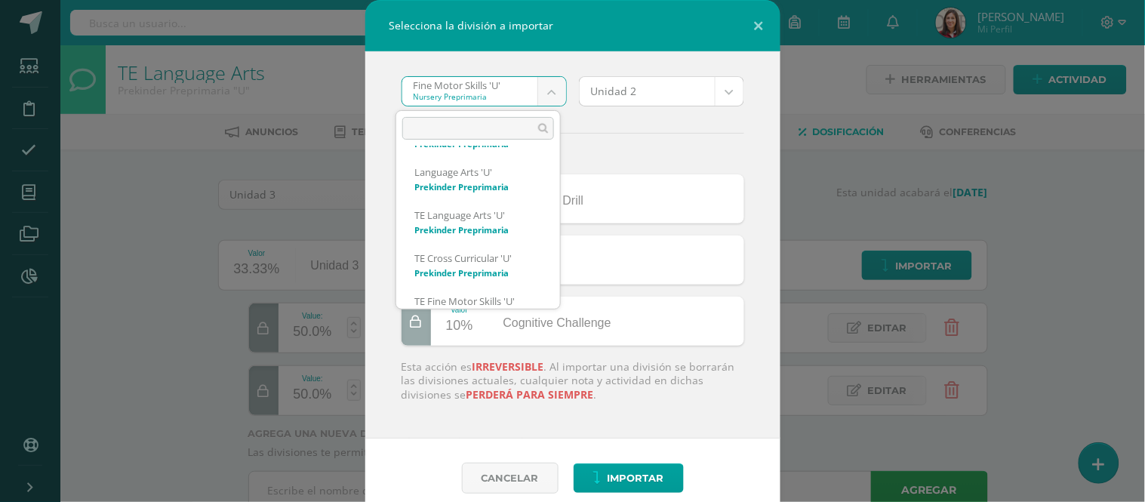
scroll to position [696, 0]
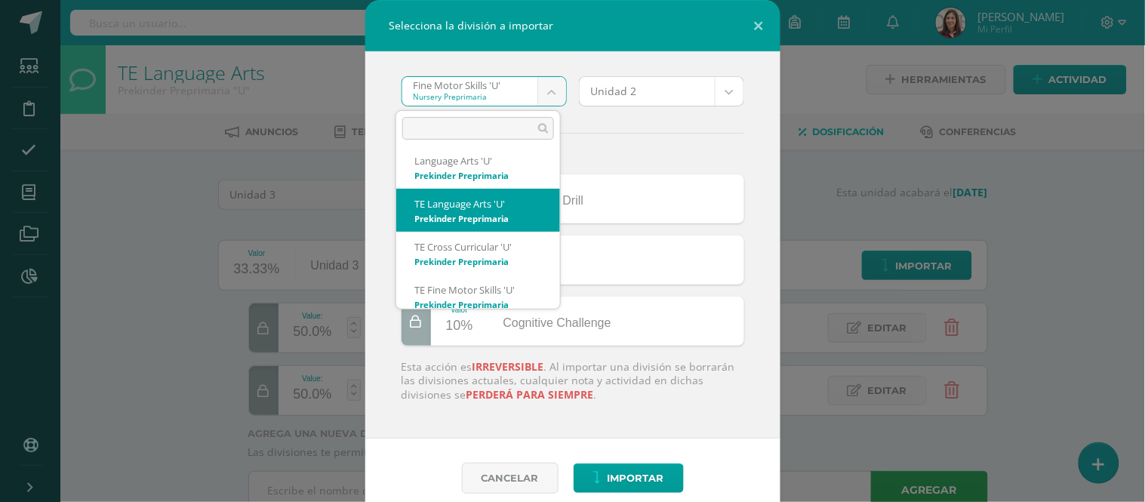
select select "2542"
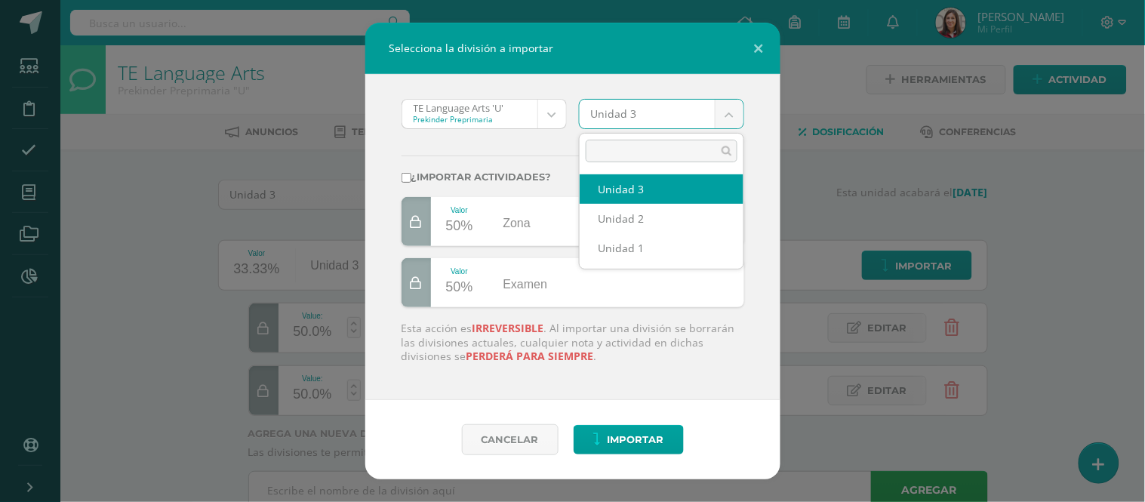
click at [726, 124] on body "Selecciona la división a importar TE Language Arts 'U' Prekinder Preprimaria Fi…" at bounding box center [572, 276] width 1145 height 552
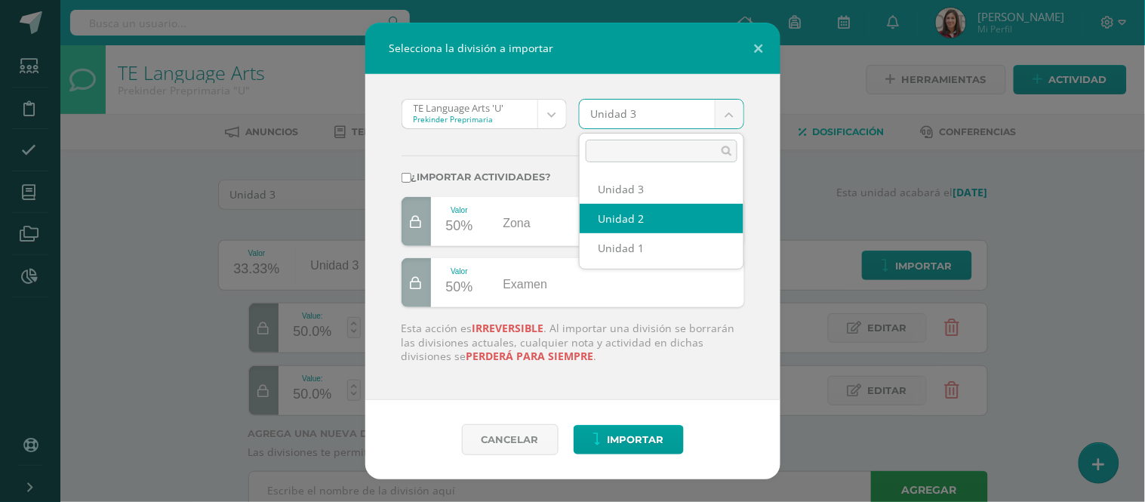
select select "201331"
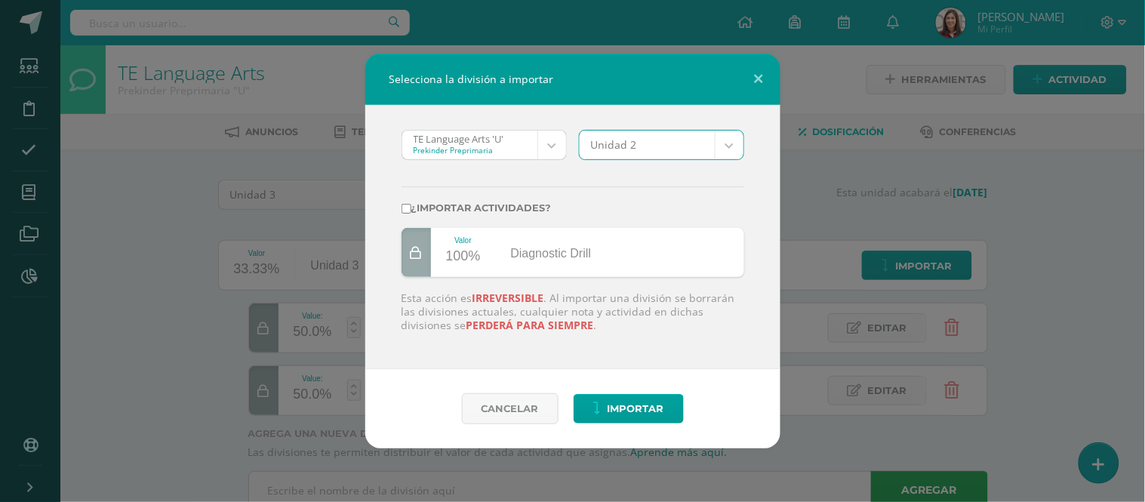
click at [442, 202] on label "¿Importar actividades?" at bounding box center [572, 207] width 343 height 11
click at [411, 204] on input "¿Importar actividades?" at bounding box center [406, 209] width 10 height 10
checkbox input "true"
click at [601, 401] on button "Importar" at bounding box center [628, 408] width 110 height 29
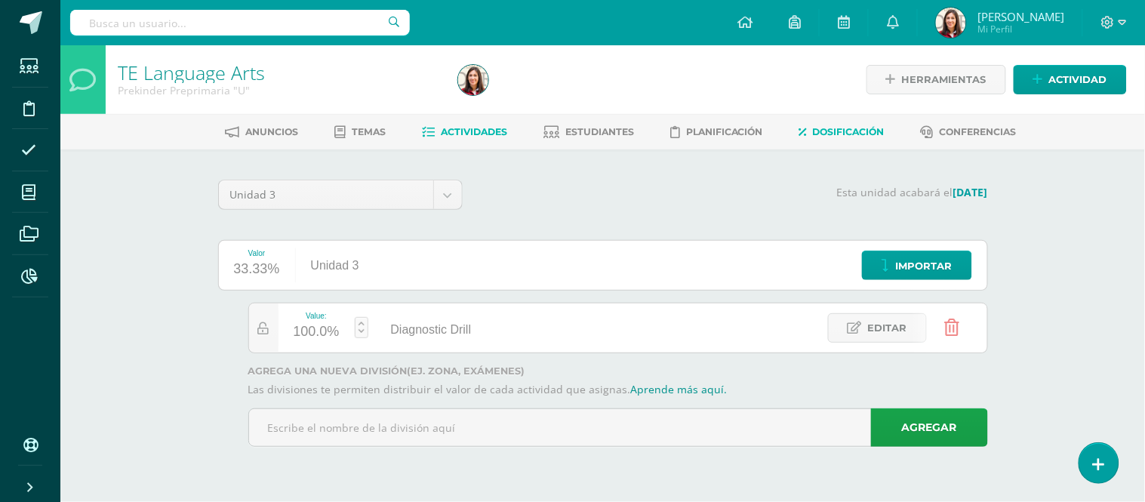
click at [479, 133] on span "Actividades" at bounding box center [474, 131] width 66 height 11
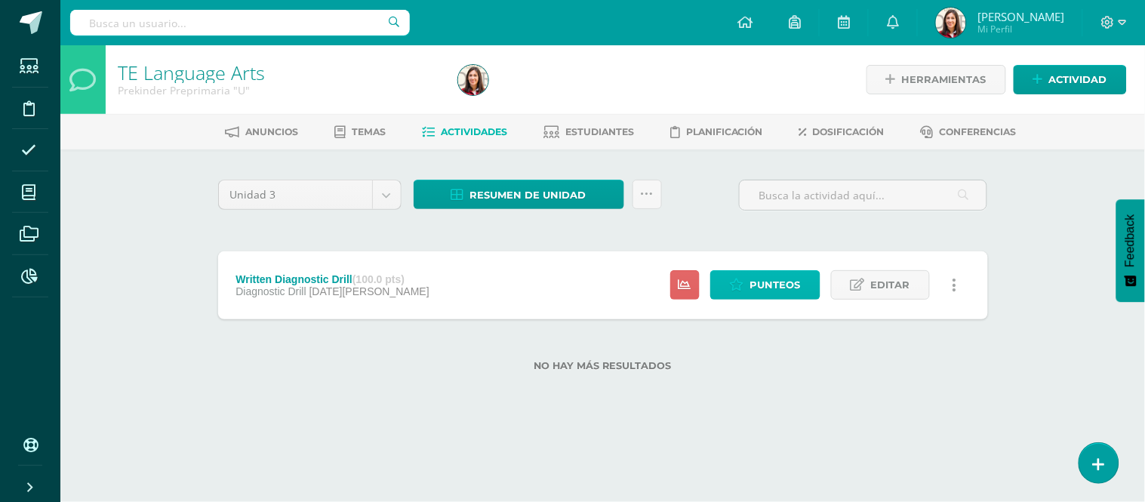
click at [752, 280] on span "Punteos" at bounding box center [775, 285] width 51 height 28
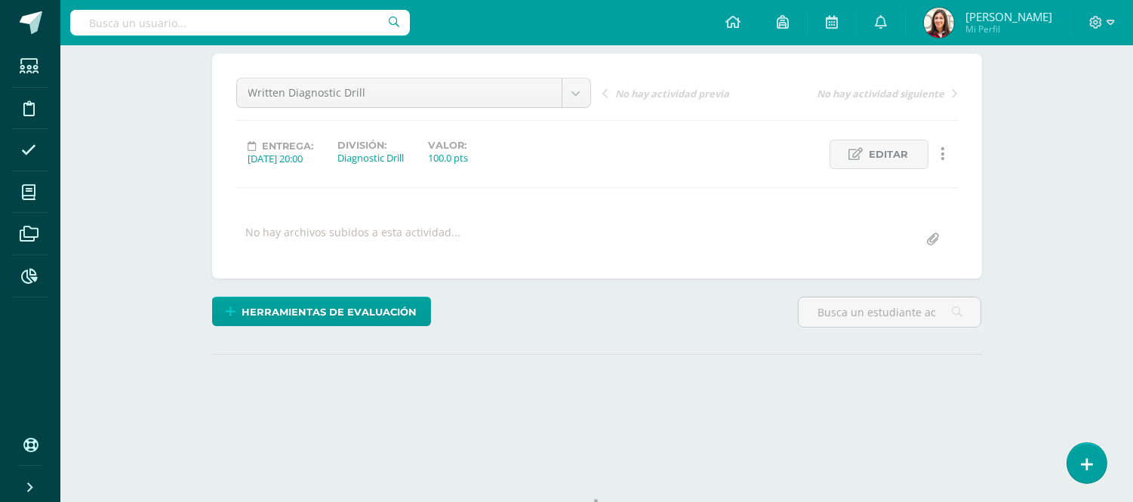
scroll to position [190, 0]
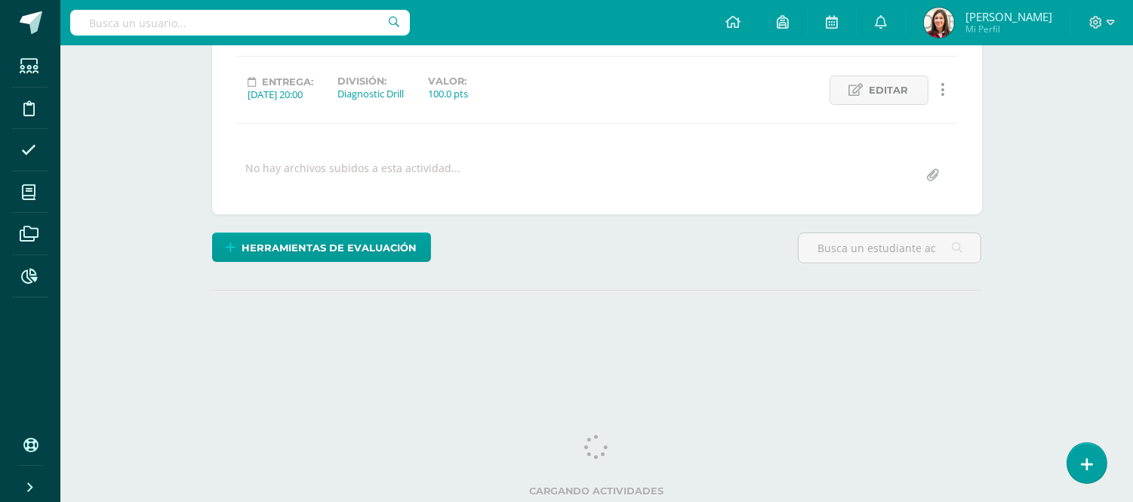
drag, startPoint x: 1136, startPoint y: 98, endPoint x: 1123, endPoint y: 285, distance: 187.6
click at [1123, 285] on html "Estudiantes Disciplina Asistencia Mis cursos Archivos Reportes Soporte Ayuda Re…" at bounding box center [566, 109] width 1133 height 598
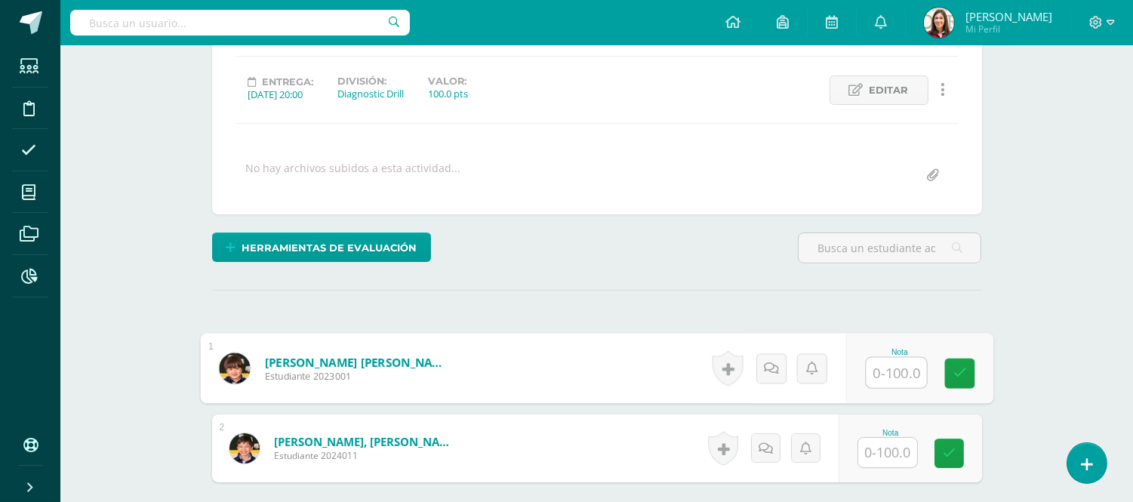
click at [881, 370] on input "text" at bounding box center [895, 373] width 60 height 30
type input "86"
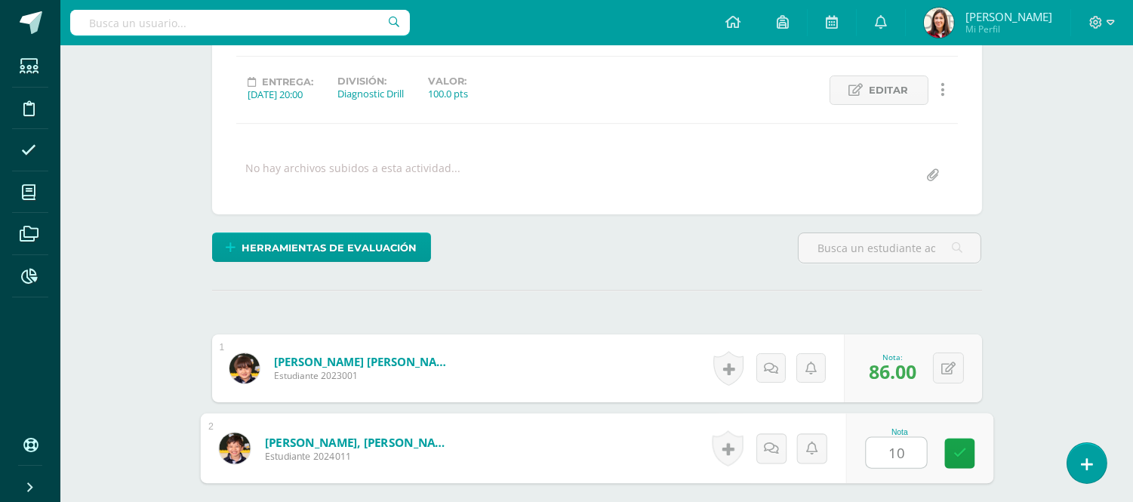
type input "100"
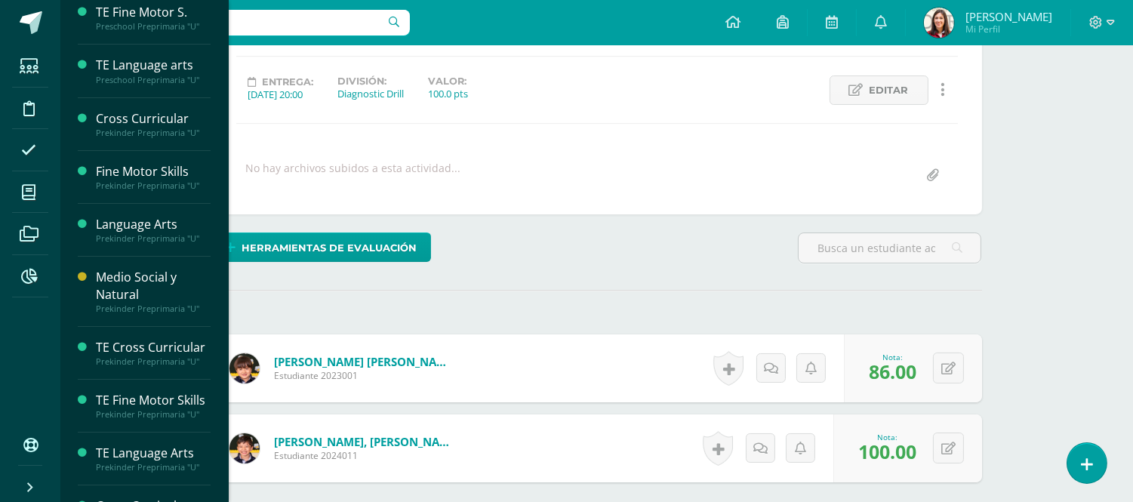
scroll to position [575, 0]
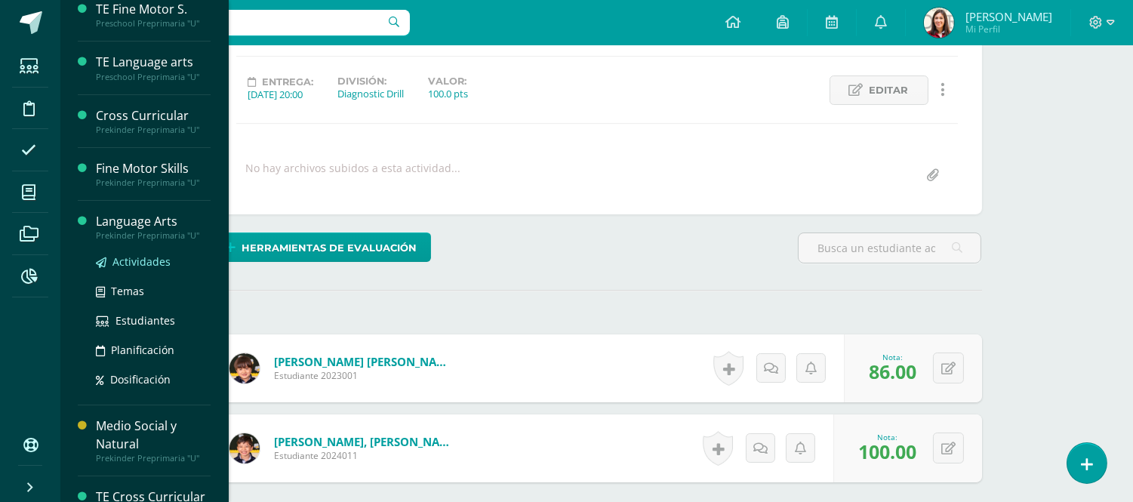
click at [146, 261] on span "Actividades" at bounding box center [141, 261] width 58 height 14
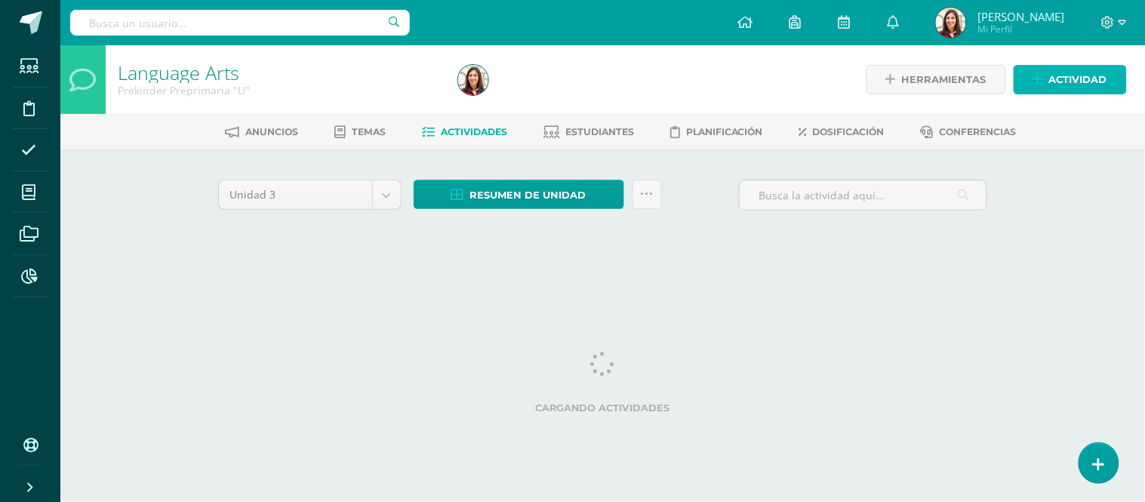
click at [1054, 83] on span "Actividad" at bounding box center [1078, 80] width 58 height 28
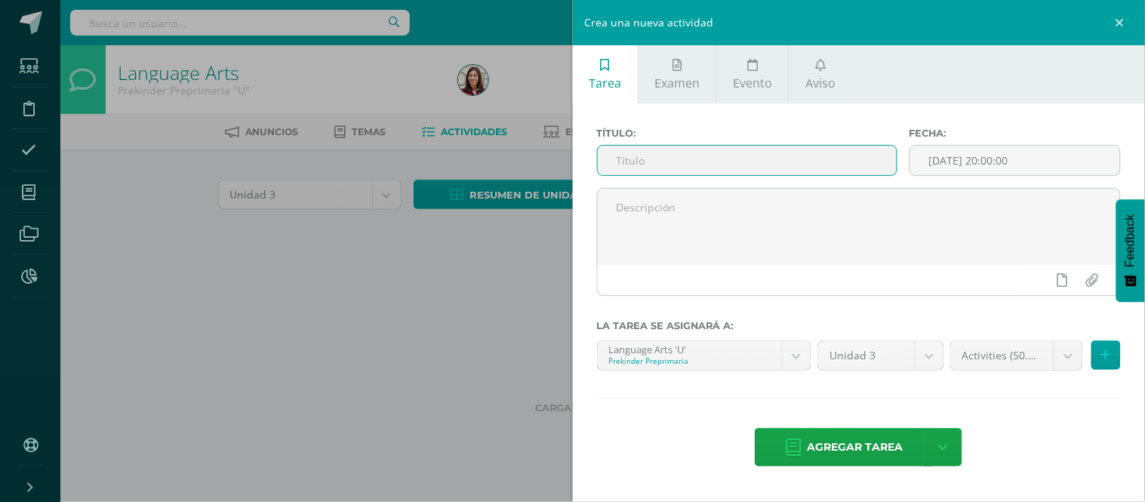
click at [872, 157] on input "text" at bounding box center [747, 160] width 299 height 29
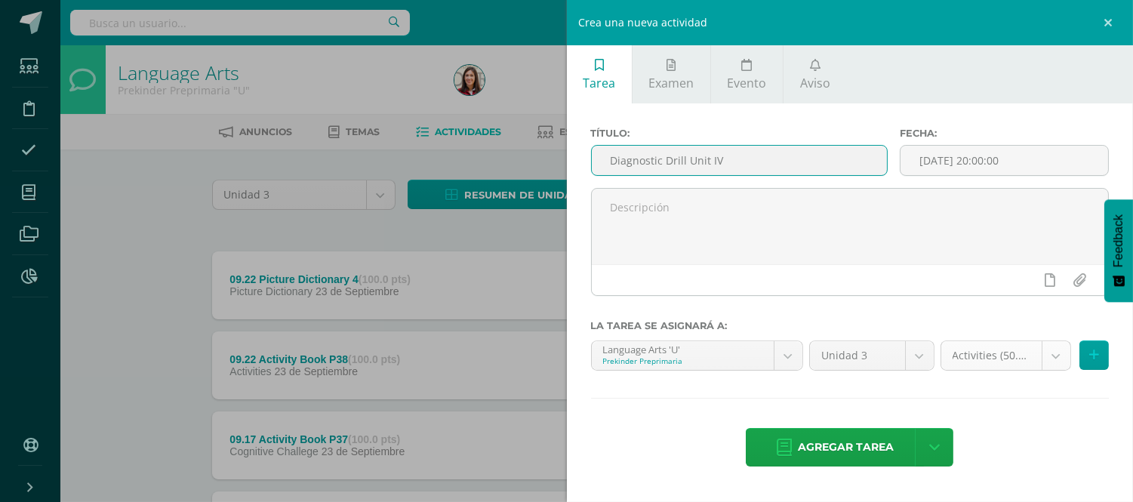
type input "Diagnostic Drill Unit IV"
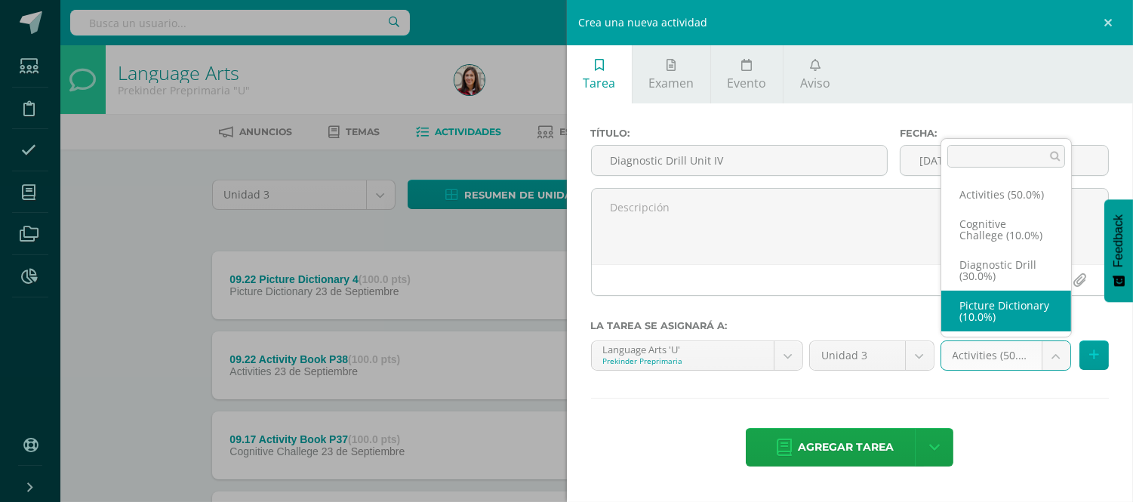
scroll to position [28, 0]
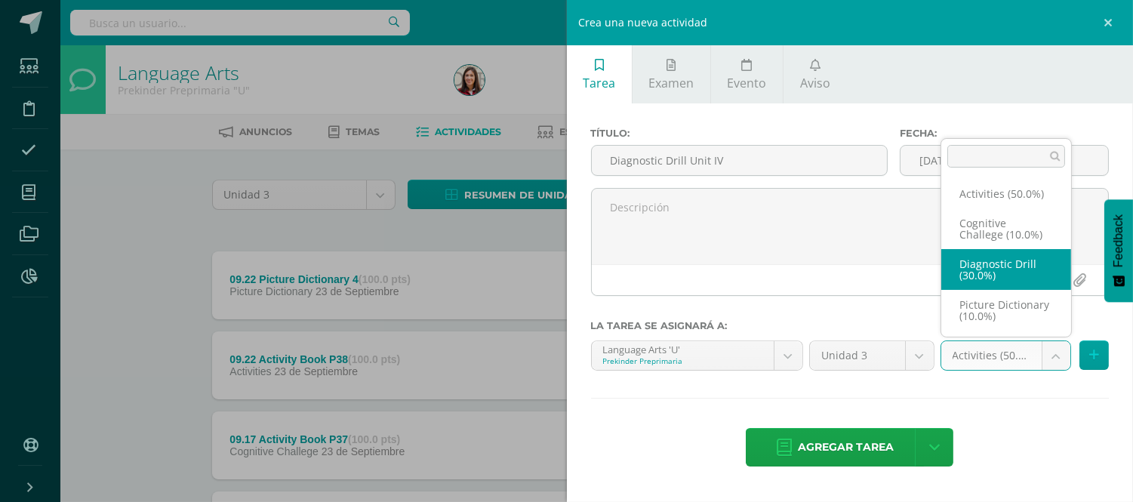
select select "204268"
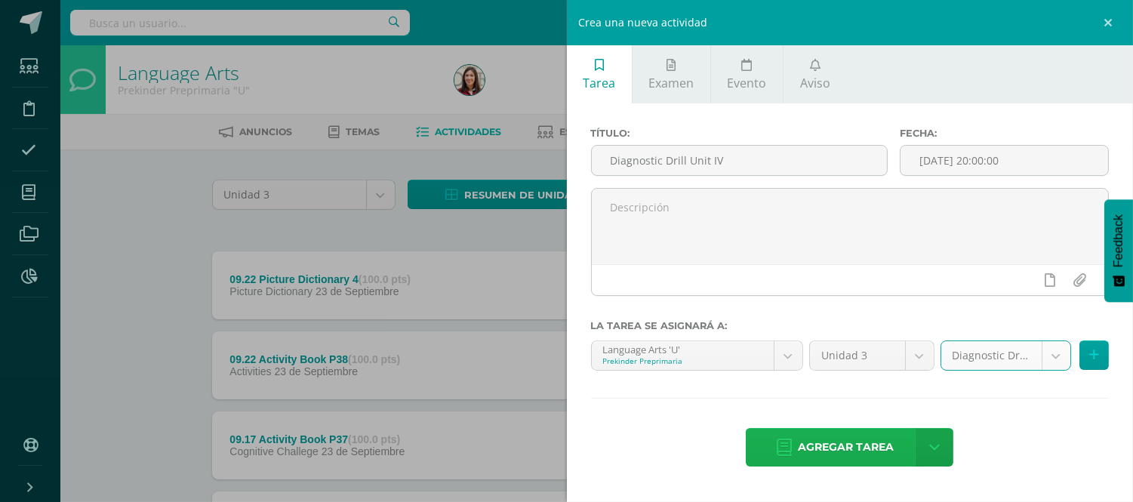
click at [855, 447] on span "Agregar tarea" at bounding box center [846, 447] width 96 height 37
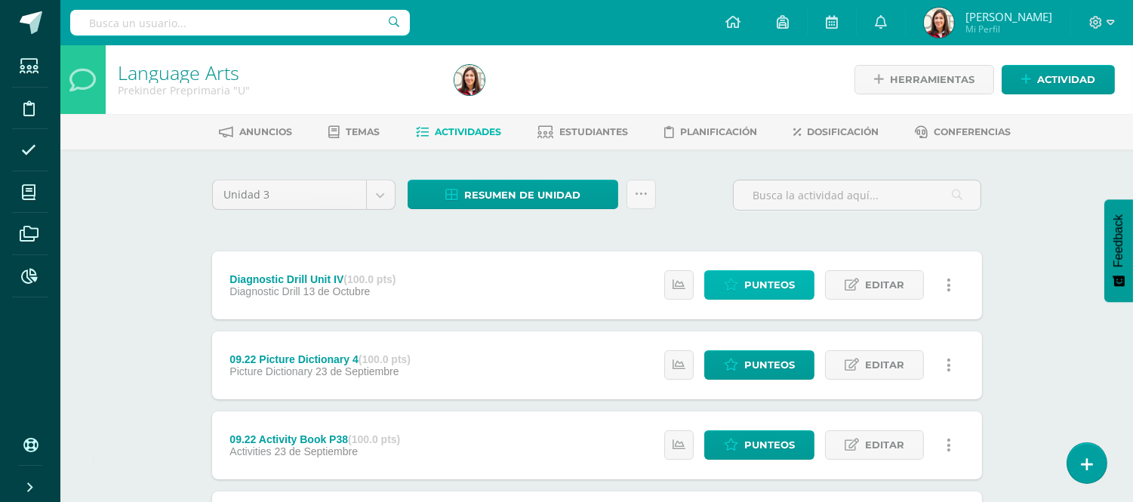
click at [785, 285] on span "Punteos" at bounding box center [769, 285] width 51 height 28
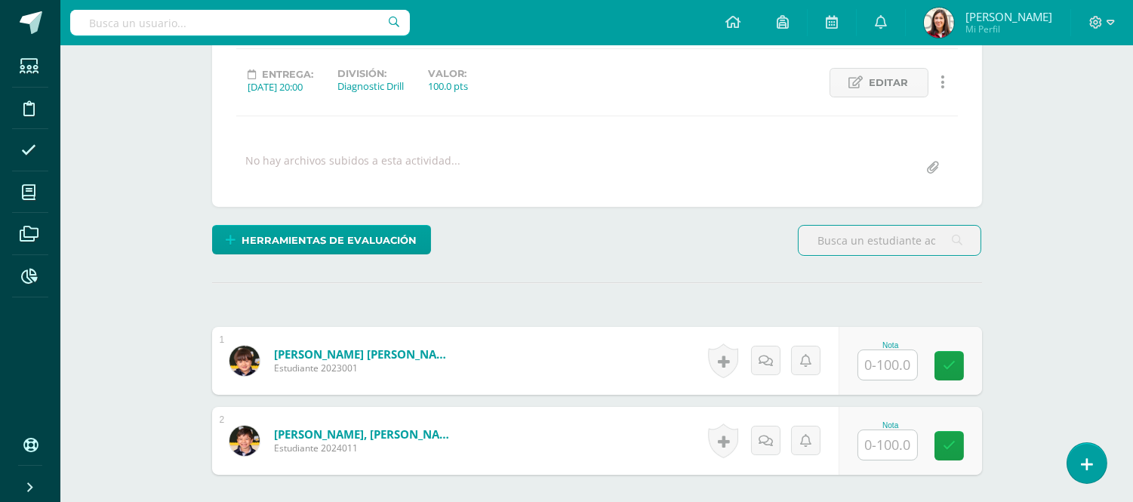
scroll to position [219, 0]
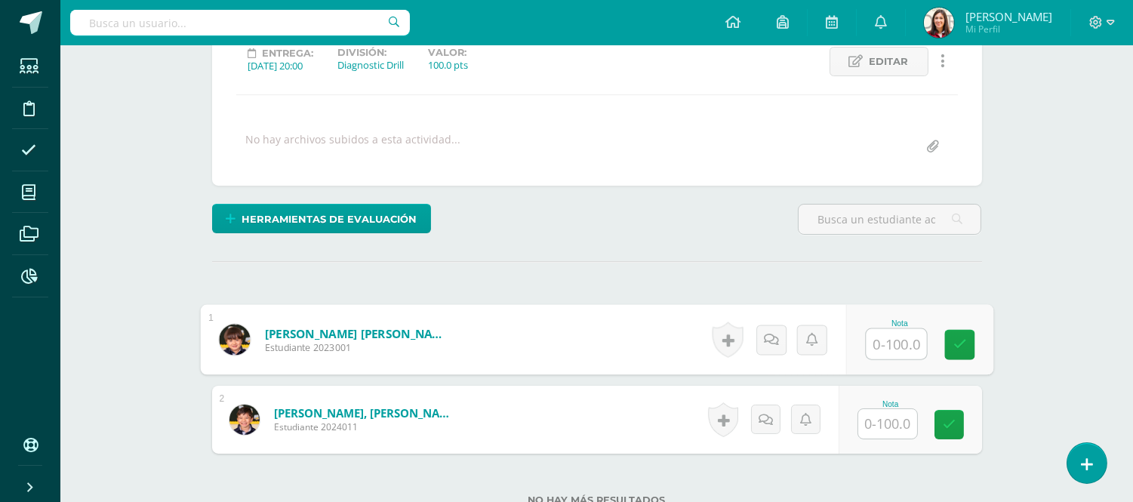
click at [890, 334] on input "text" at bounding box center [895, 344] width 60 height 30
type input "86"
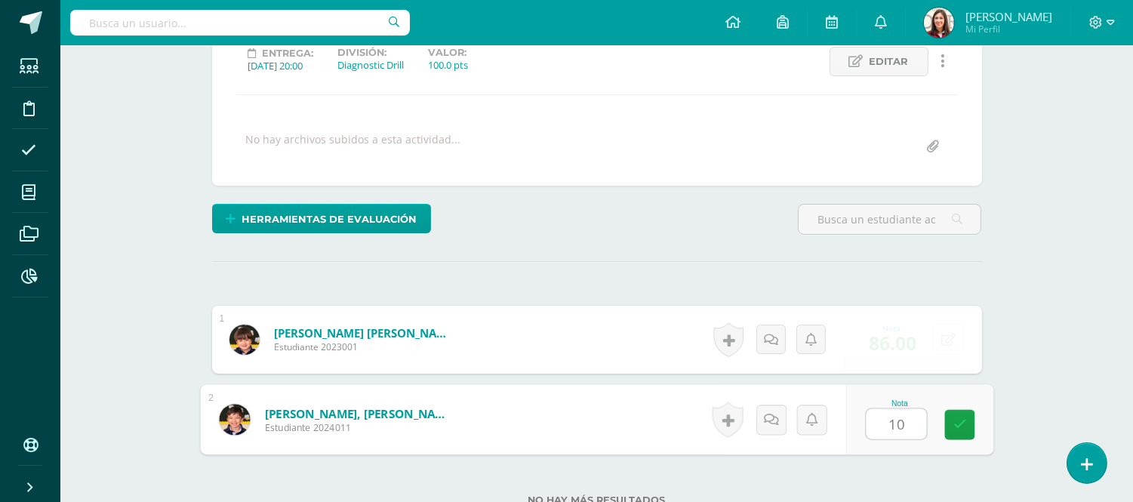
type input "100"
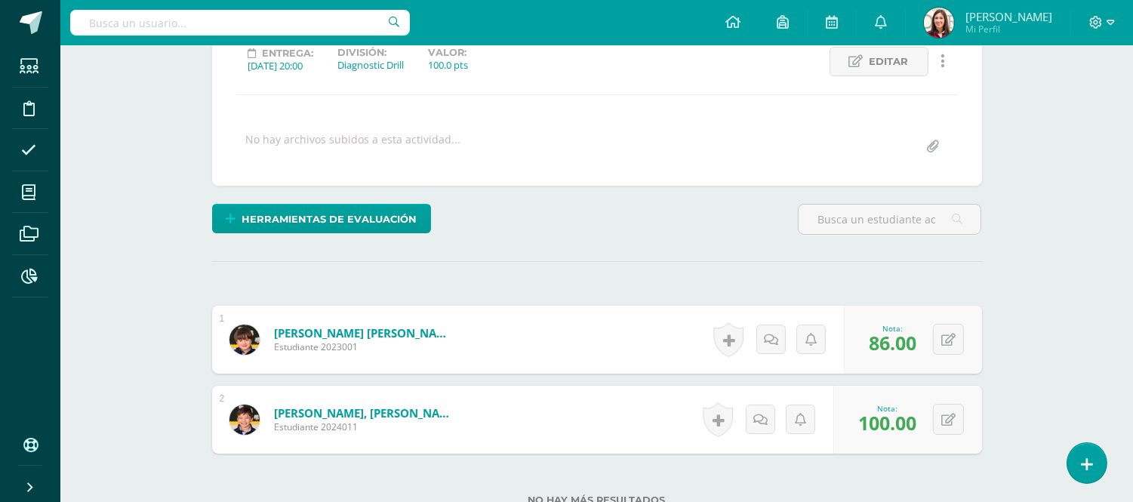
scroll to position [0, 0]
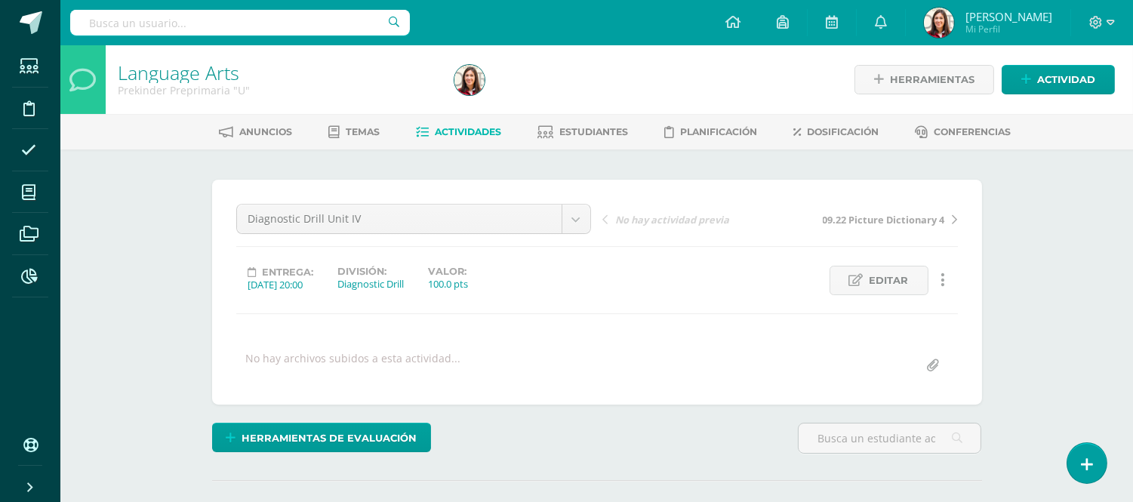
click at [436, 136] on span "Actividades" at bounding box center [468, 131] width 66 height 11
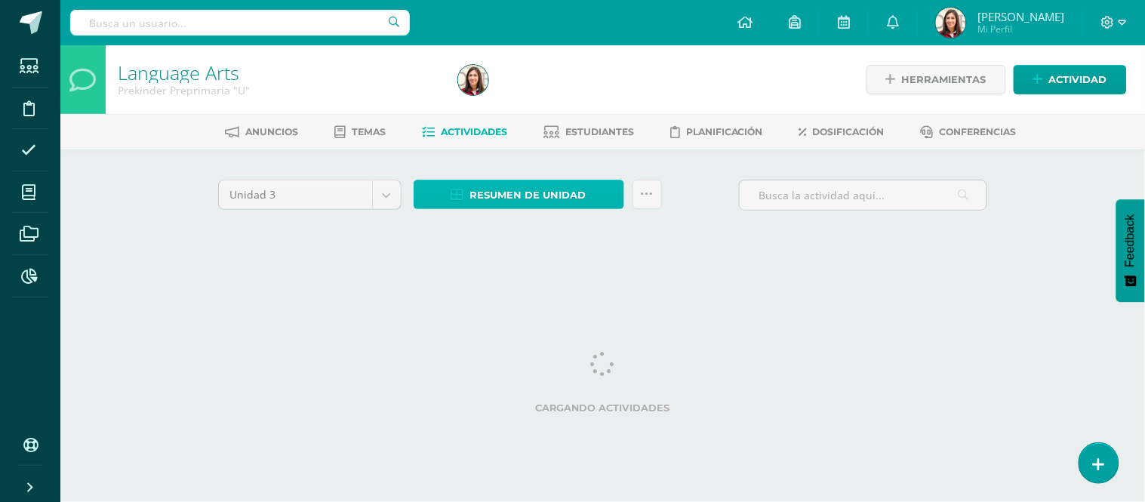
click at [483, 190] on span "Resumen de unidad" at bounding box center [528, 195] width 116 height 28
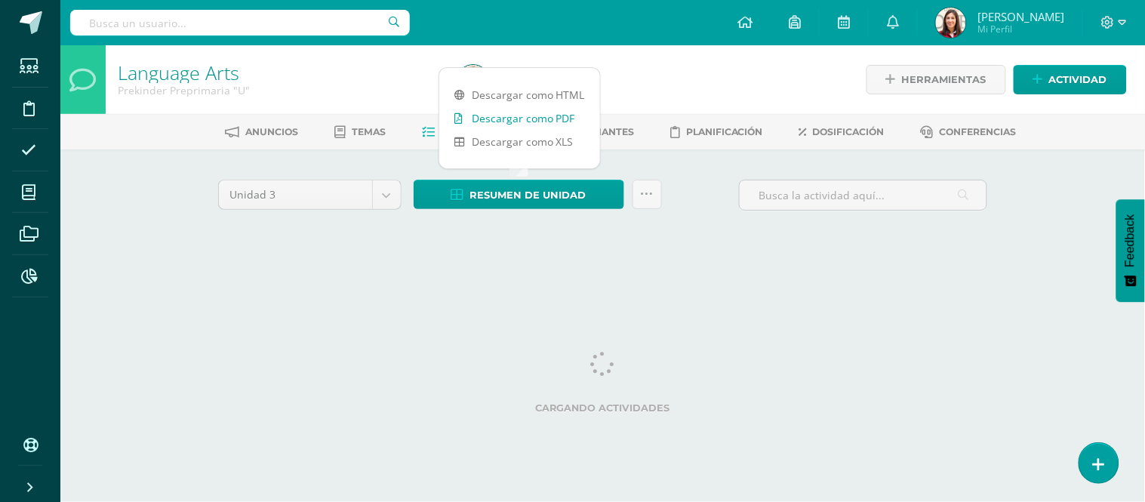
click at [496, 123] on link "Descargar como PDF" at bounding box center [519, 117] width 161 height 23
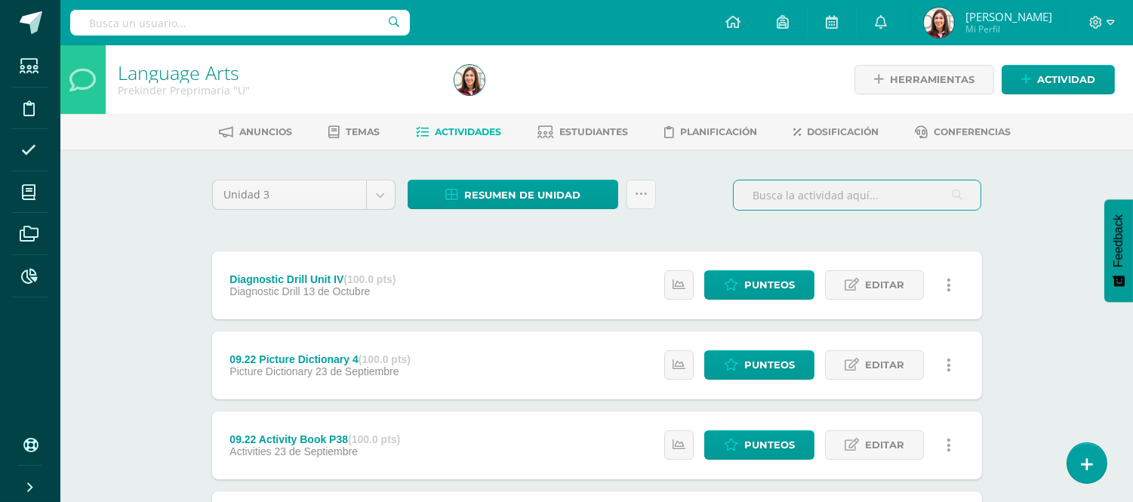
click at [798, 208] on input "text" at bounding box center [856, 194] width 247 height 29
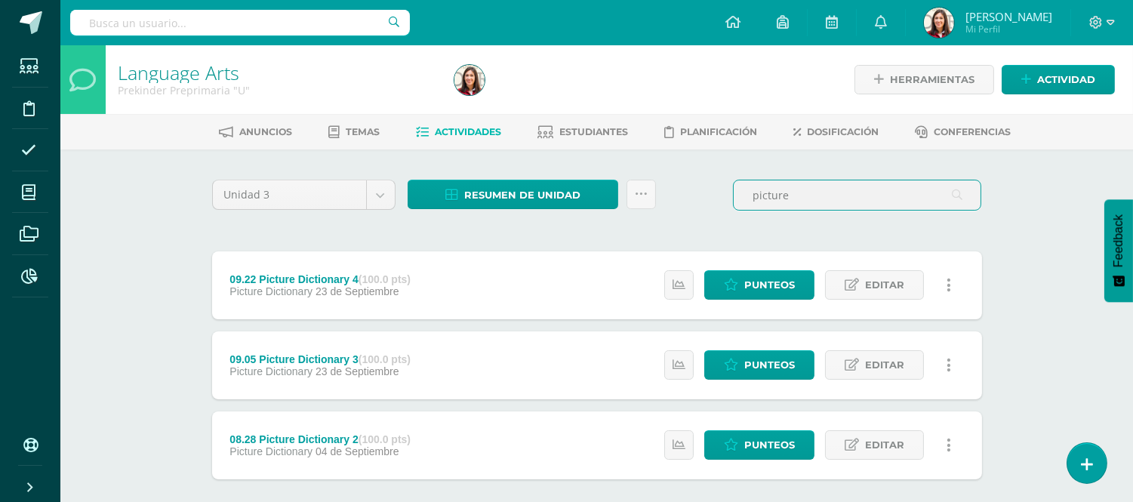
type input "picture"
click at [464, 133] on span "Actividades" at bounding box center [468, 131] width 66 height 11
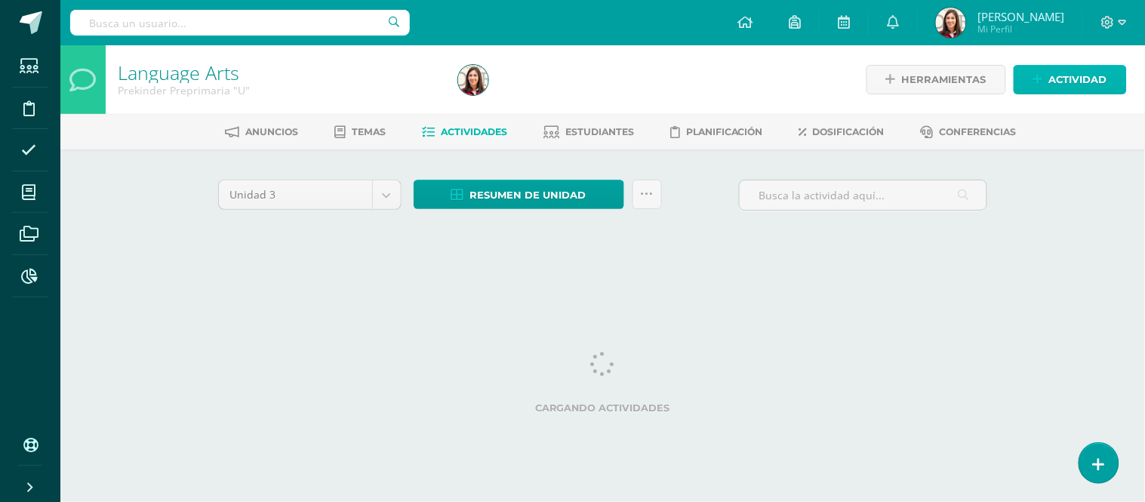
click at [1056, 88] on span "Actividad" at bounding box center [1078, 80] width 58 height 28
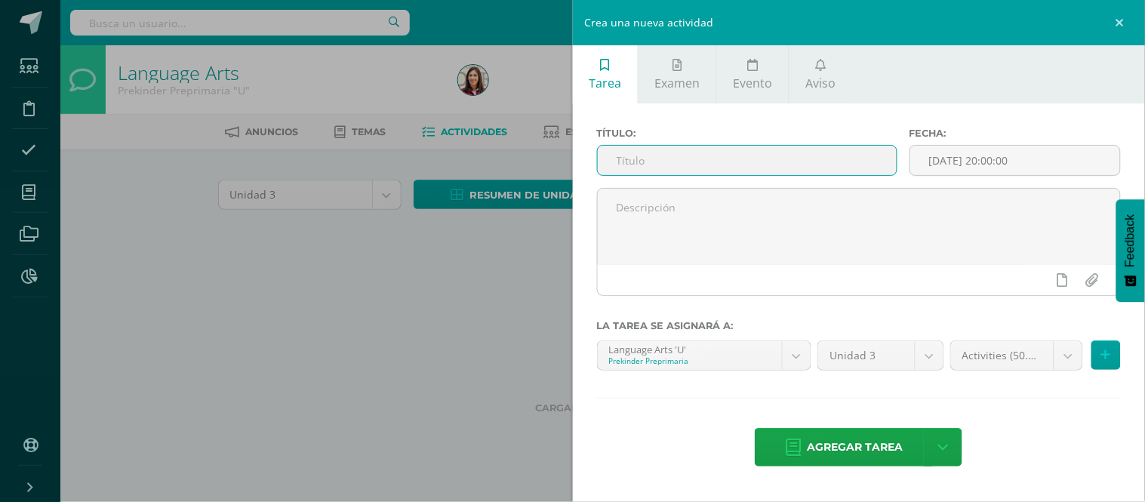
click at [819, 158] on input "text" at bounding box center [747, 160] width 299 height 29
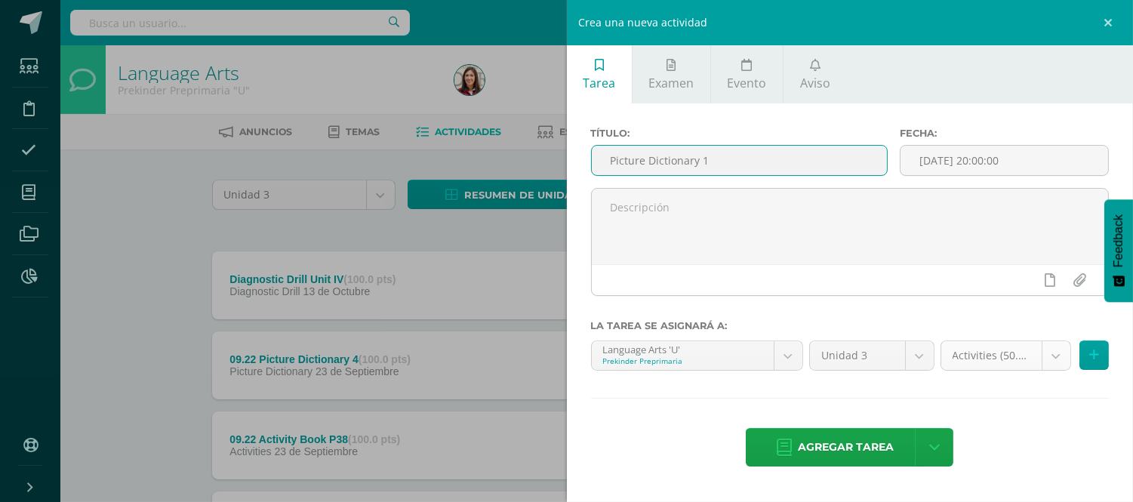
type input "Picture Dictionary 1"
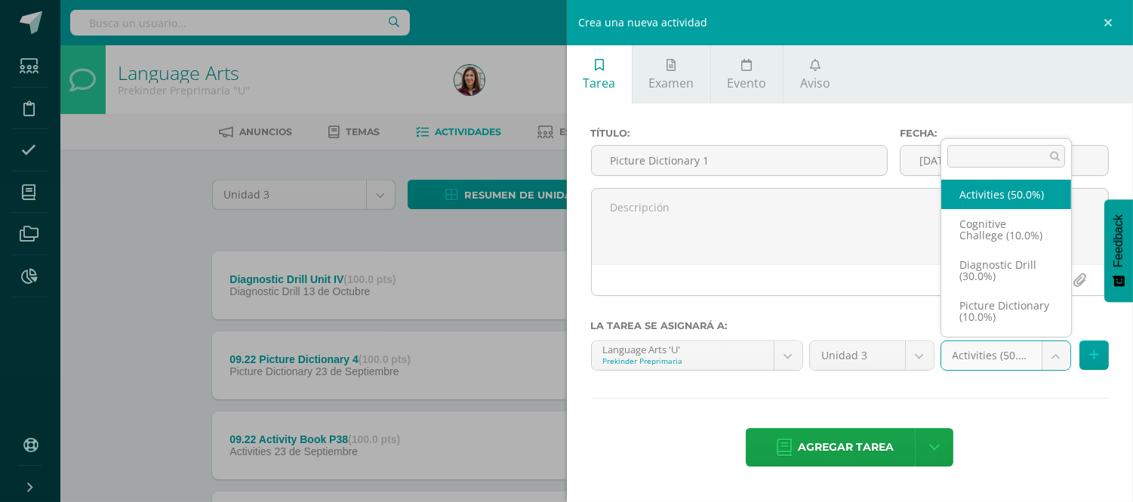
scroll to position [28, 0]
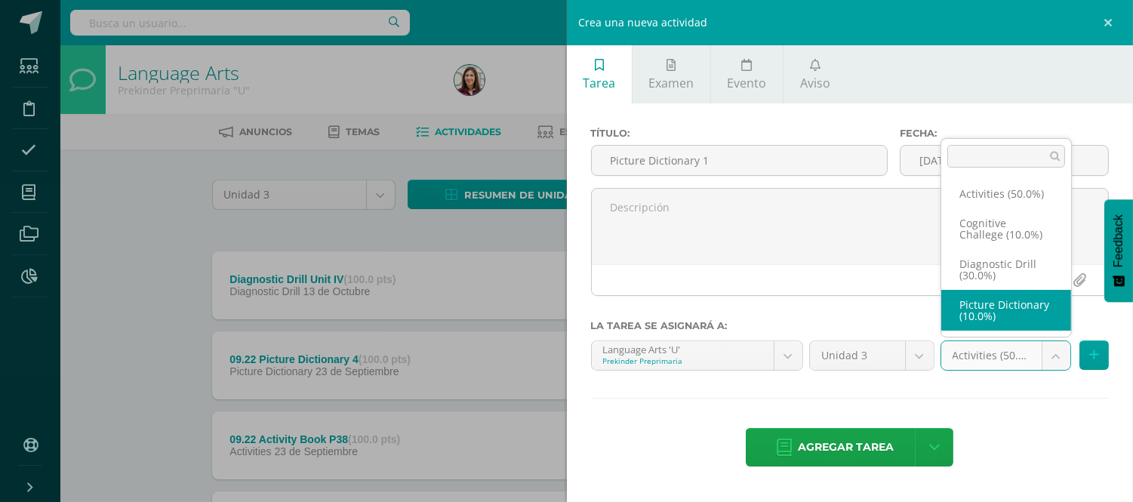
select select "204271"
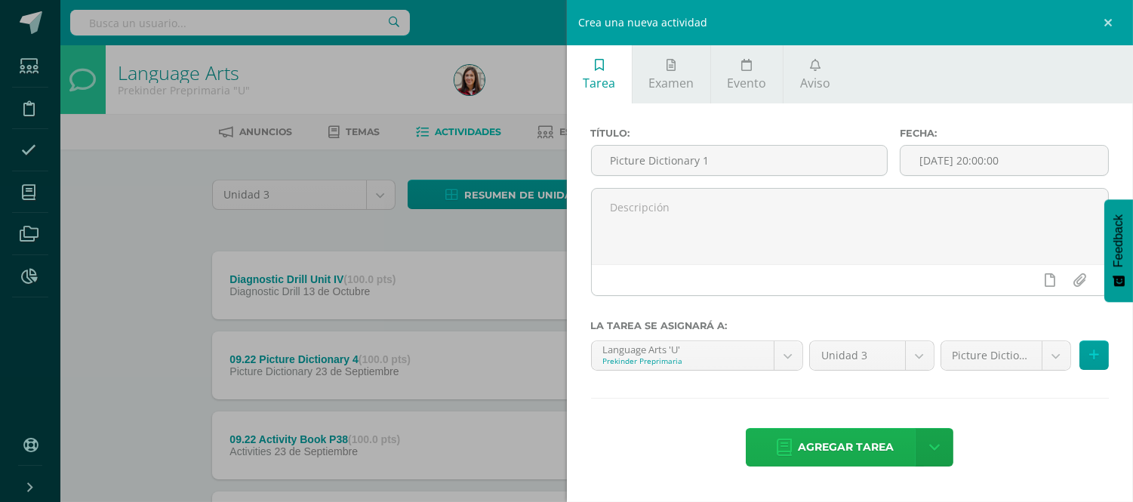
click at [808, 451] on span "Agregar tarea" at bounding box center [846, 447] width 96 height 37
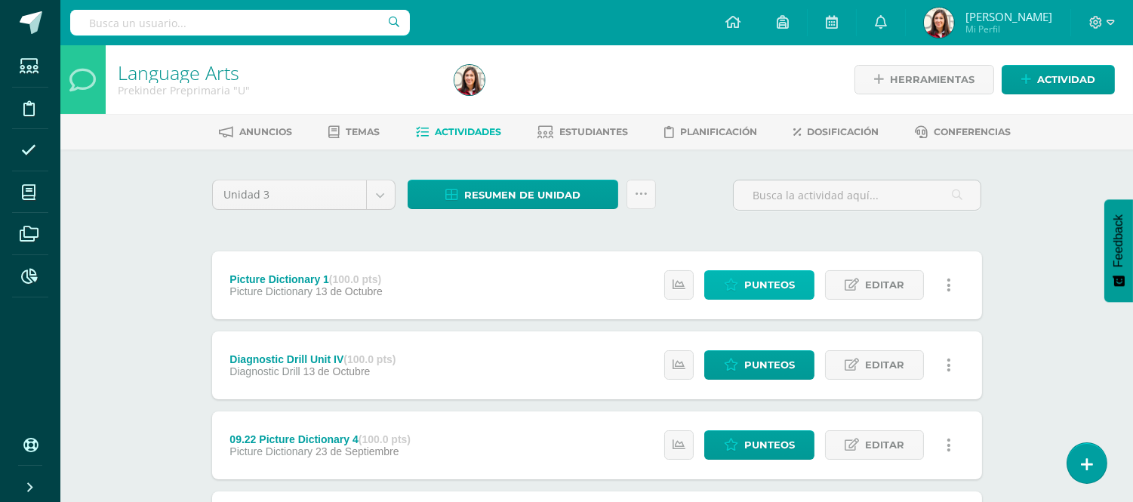
click at [747, 290] on span "Punteos" at bounding box center [769, 285] width 51 height 28
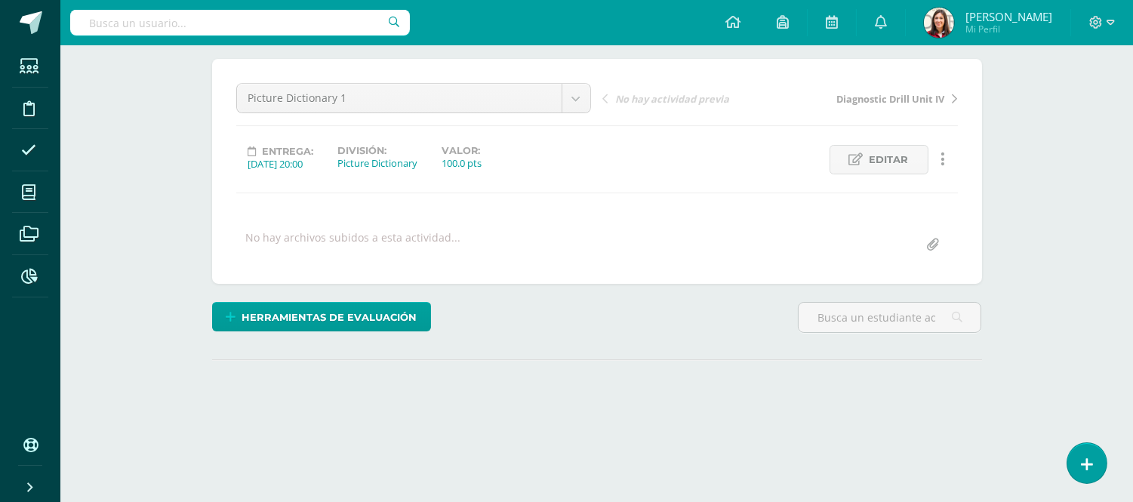
scroll to position [190, 0]
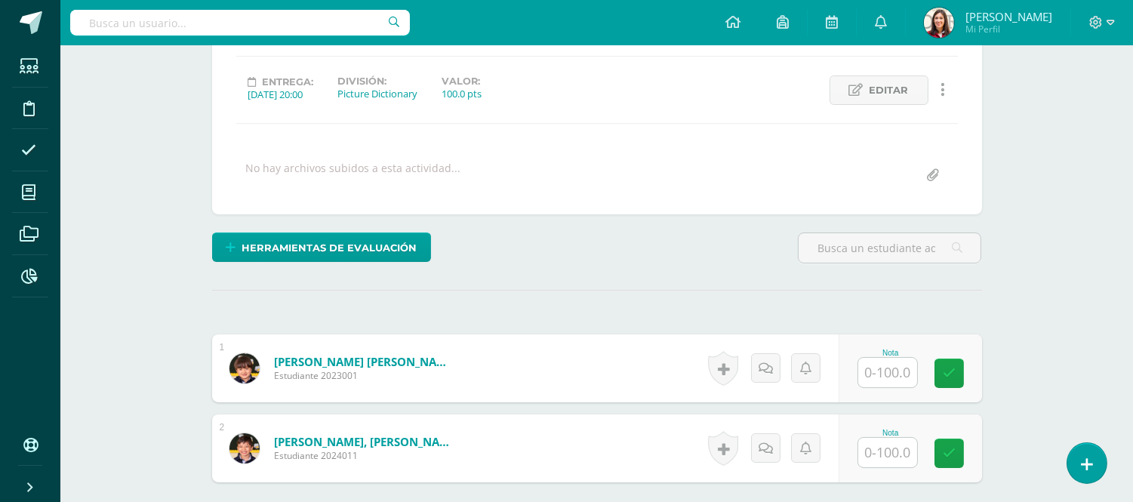
click at [892, 361] on input "text" at bounding box center [887, 372] width 59 height 29
type input "100"
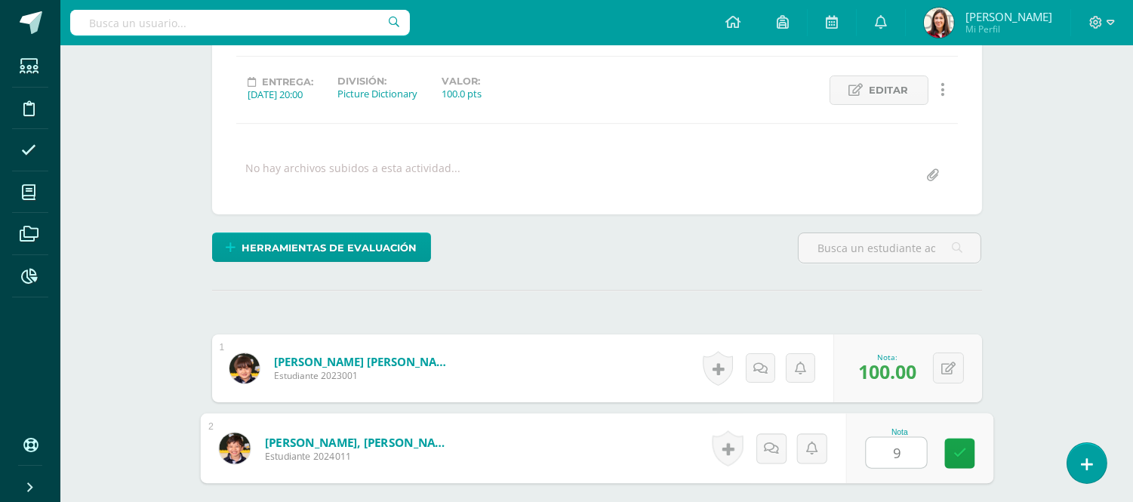
type input "90"
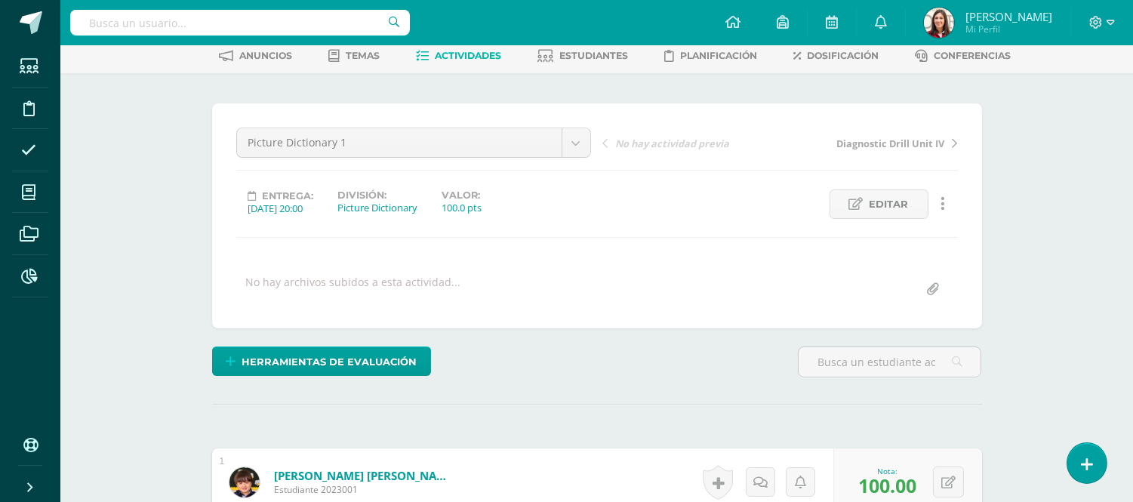
scroll to position [0, 0]
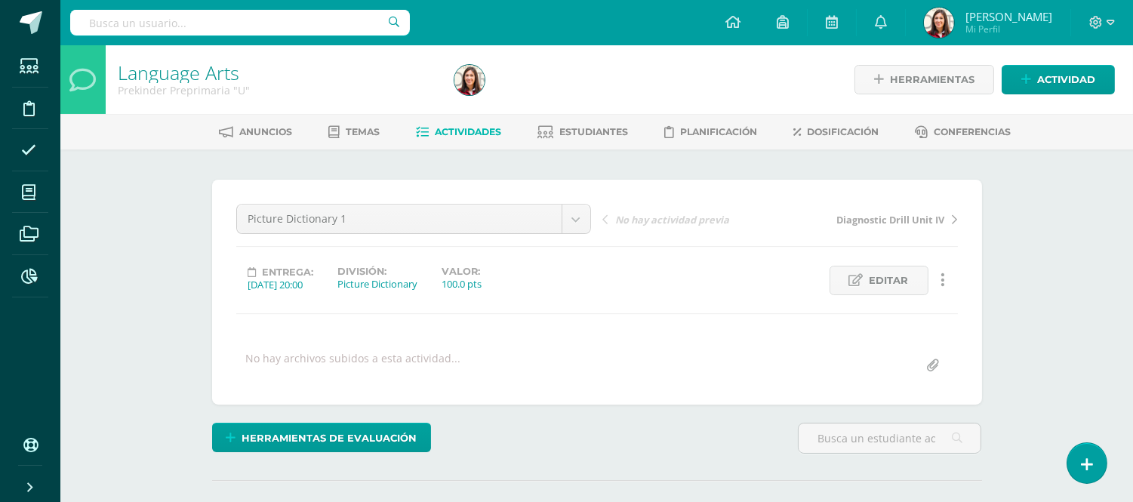
click at [487, 134] on span "Actividades" at bounding box center [468, 131] width 66 height 11
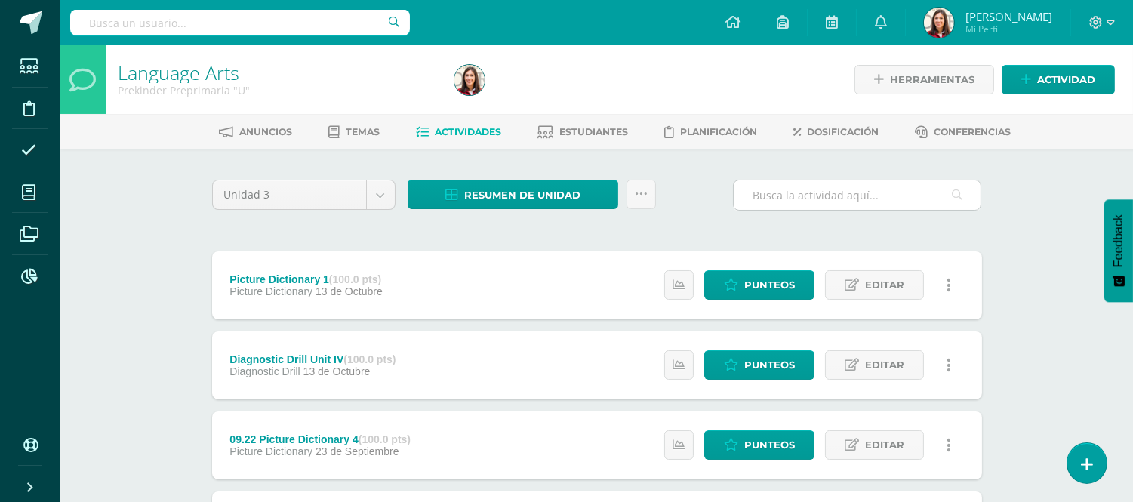
click at [843, 198] on input "text" at bounding box center [856, 194] width 247 height 29
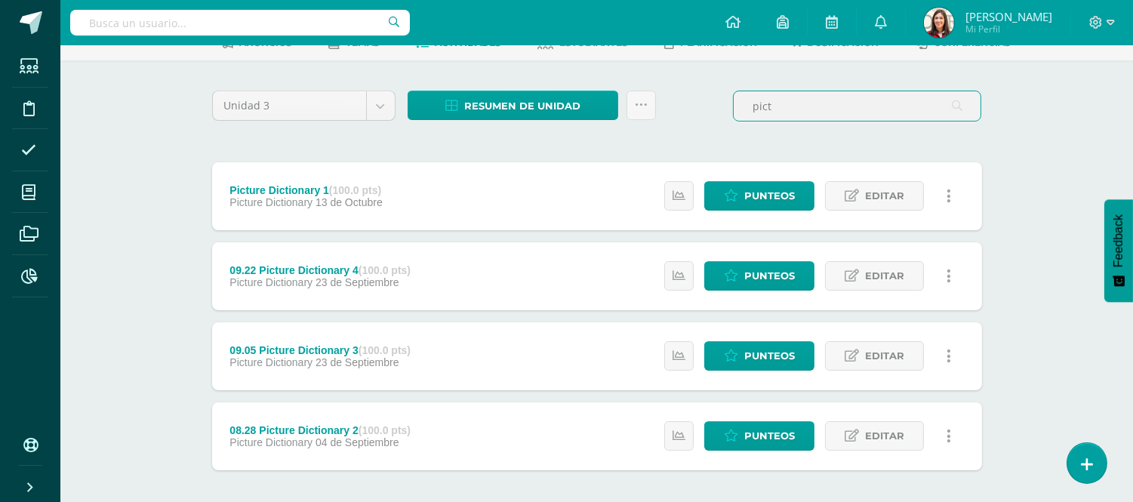
scroll to position [91, 0]
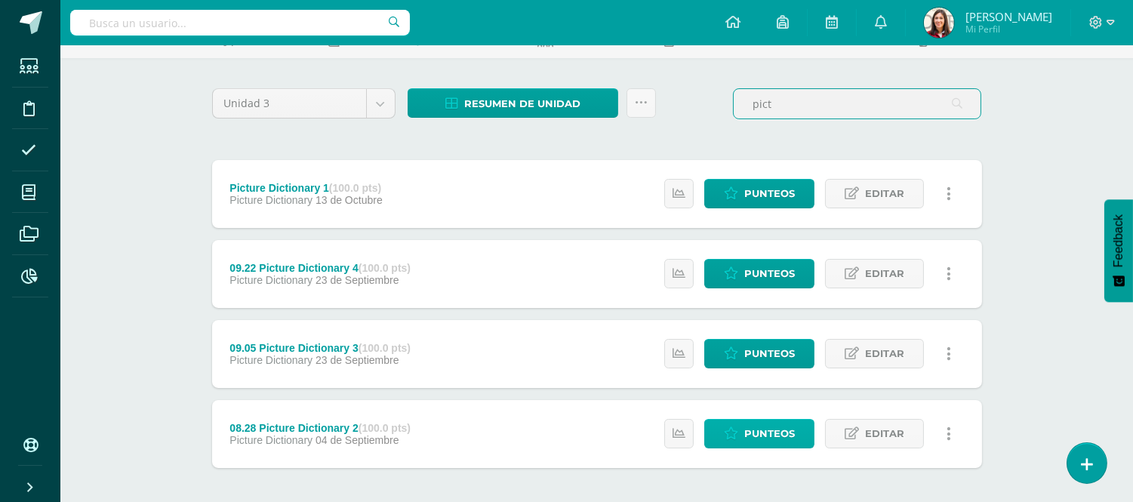
type input "pict"
click at [783, 426] on span "Punteos" at bounding box center [769, 434] width 51 height 28
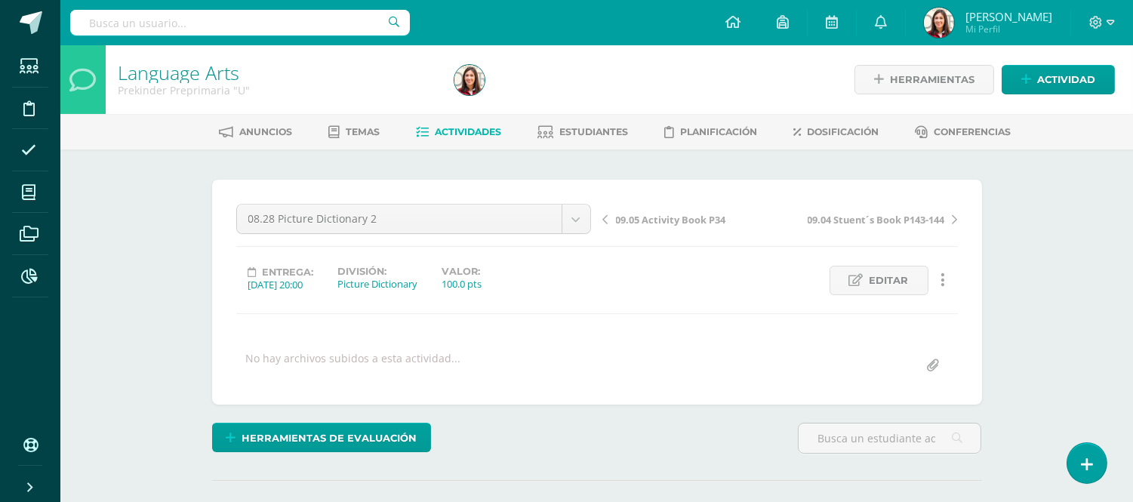
drag, startPoint x: 1142, startPoint y: 49, endPoint x: 1144, endPoint y: 63, distance: 14.4
click at [1133, 63] on html "Estudiantes Disciplina Asistencia Mis cursos Archivos Reportes Soporte Ayuda Re…" at bounding box center [566, 422] width 1133 height 845
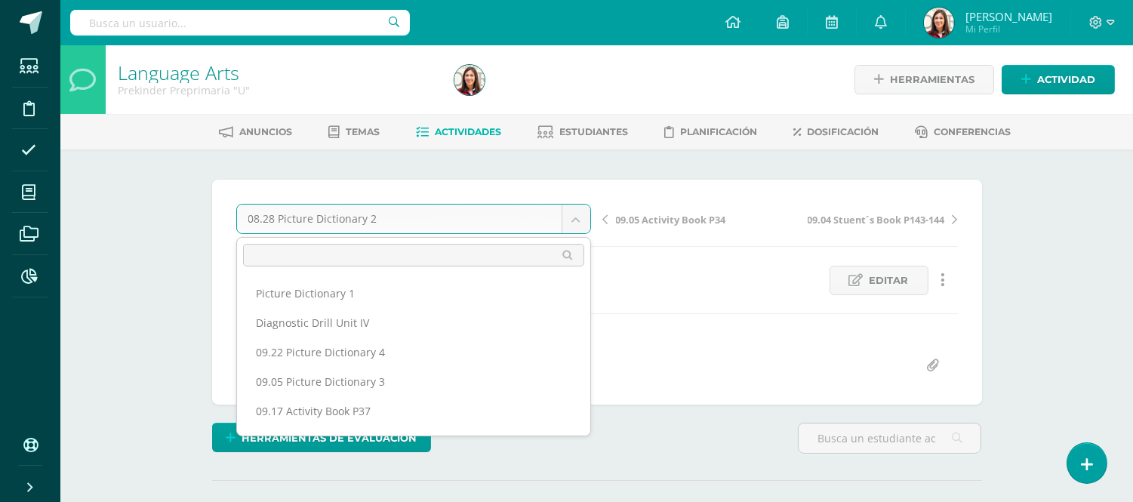
click at [564, 214] on body "Estudiantes Disciplina Asistencia Mis cursos Archivos Reportes Soporte Ayuda Re…" at bounding box center [566, 422] width 1133 height 845
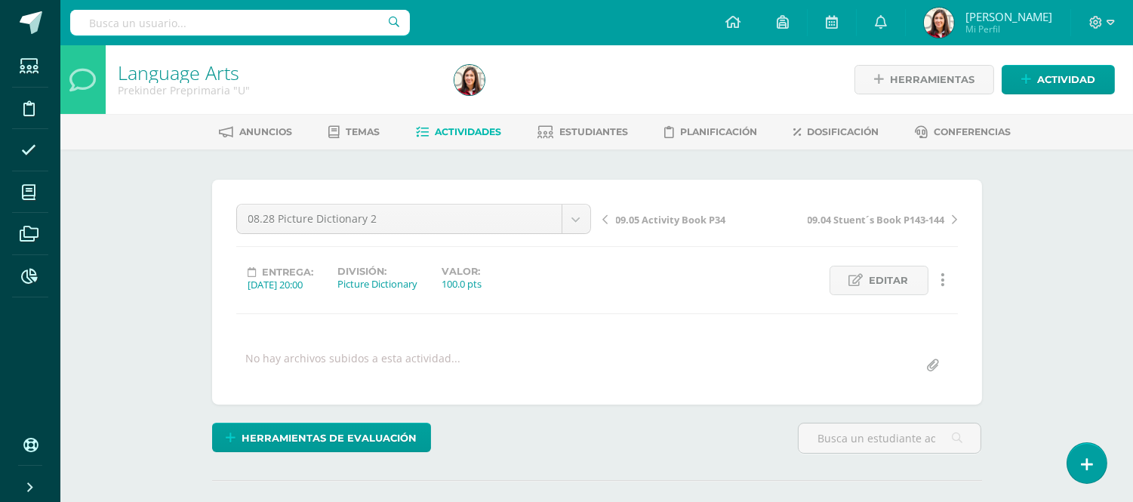
click at [717, 282] on body "Estudiantes Disciplina Asistencia Mis cursos Archivos Reportes Soporte Ayuda Re…" at bounding box center [566, 422] width 1133 height 845
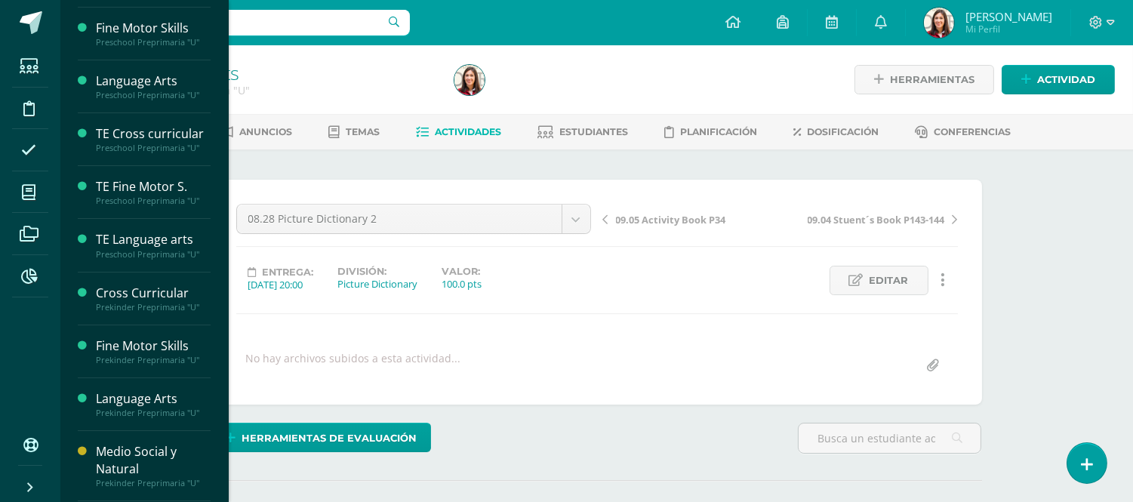
scroll to position [401, 0]
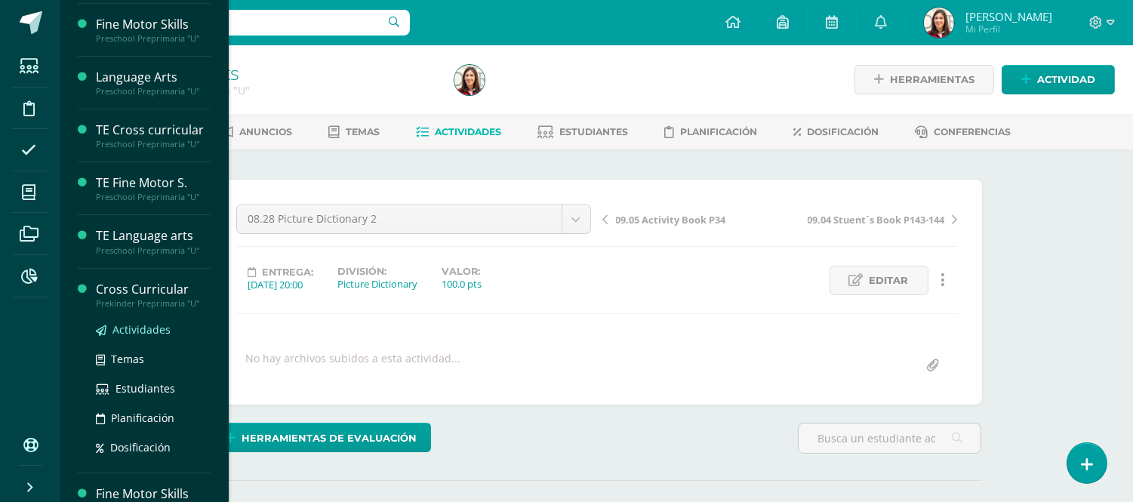
click at [134, 326] on span "Actividades" at bounding box center [141, 329] width 58 height 14
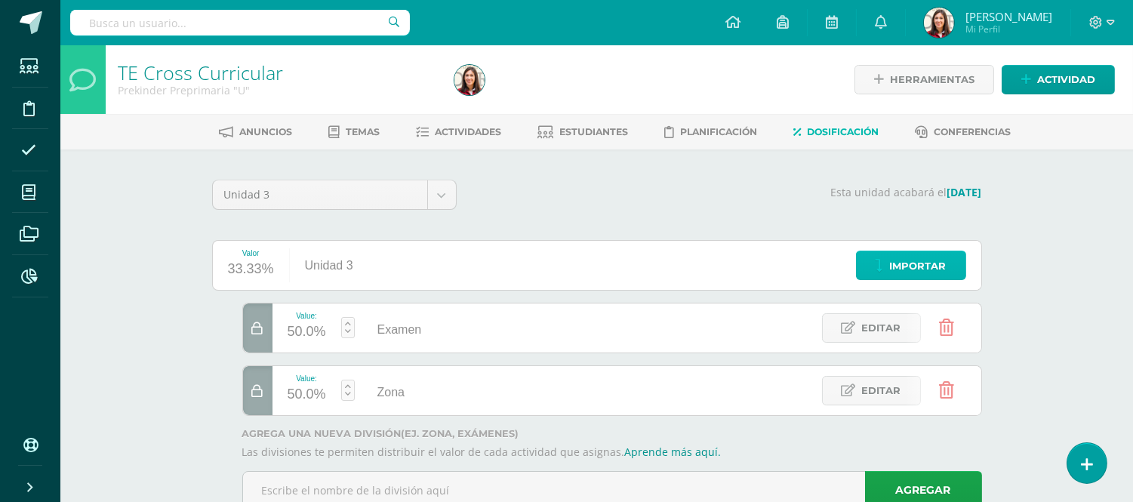
click at [916, 257] on span "Importar" at bounding box center [918, 266] width 57 height 28
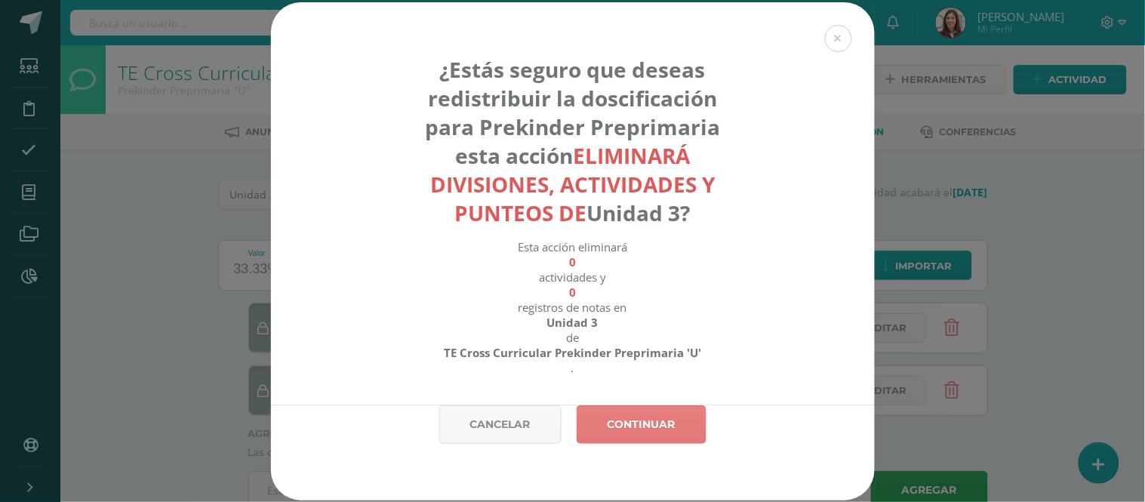
click at [643, 425] on link "Continuar" at bounding box center [641, 424] width 130 height 38
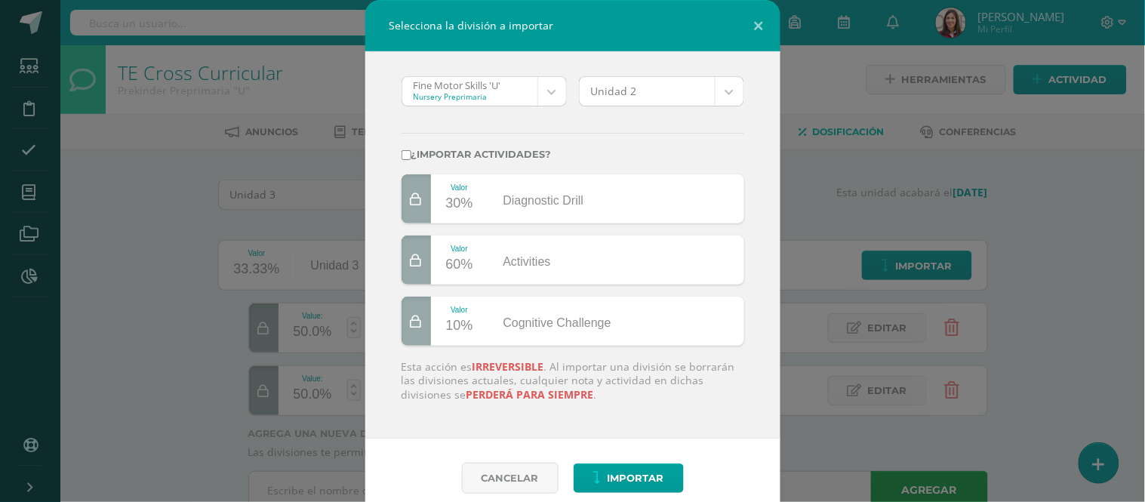
click at [555, 85] on body "Selecciona la división a importar Fine Motor Skills 'U' Nursery Preprimaria Fin…" at bounding box center [572, 276] width 1145 height 552
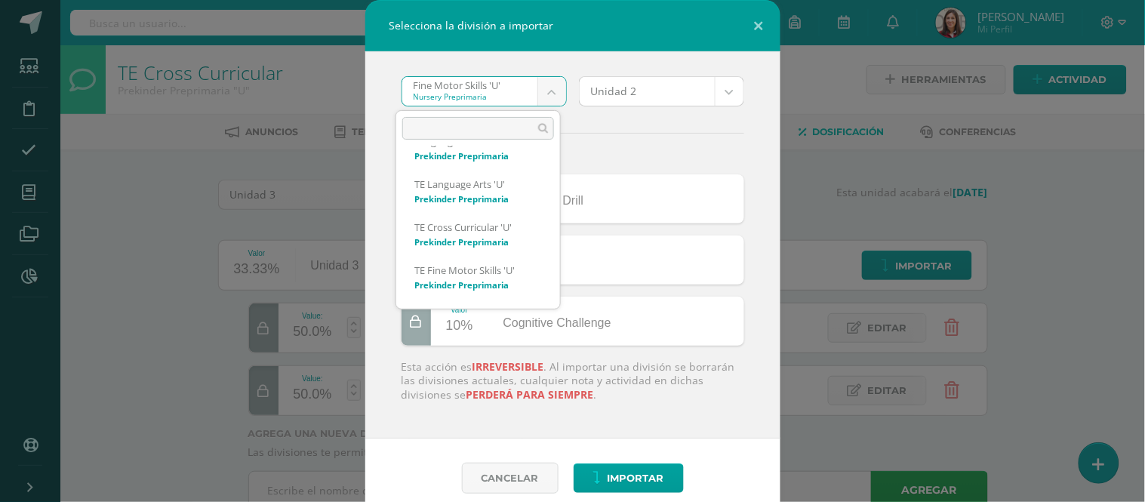
scroll to position [727, 0]
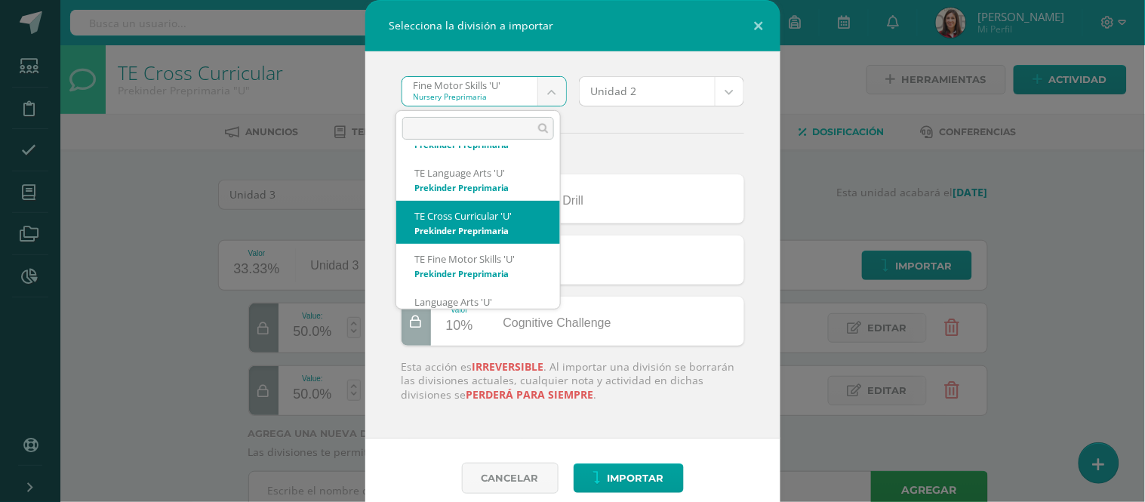
select select "2543"
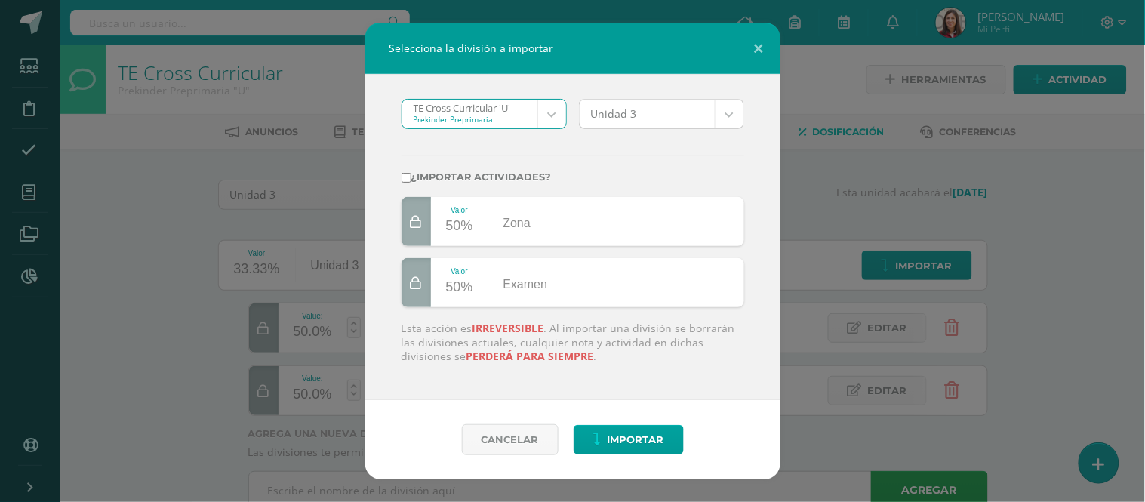
click at [732, 117] on body "Selecciona la división a importar TE Cross Curricular 'U' Prekinder Preprimaria…" at bounding box center [572, 276] width 1145 height 552
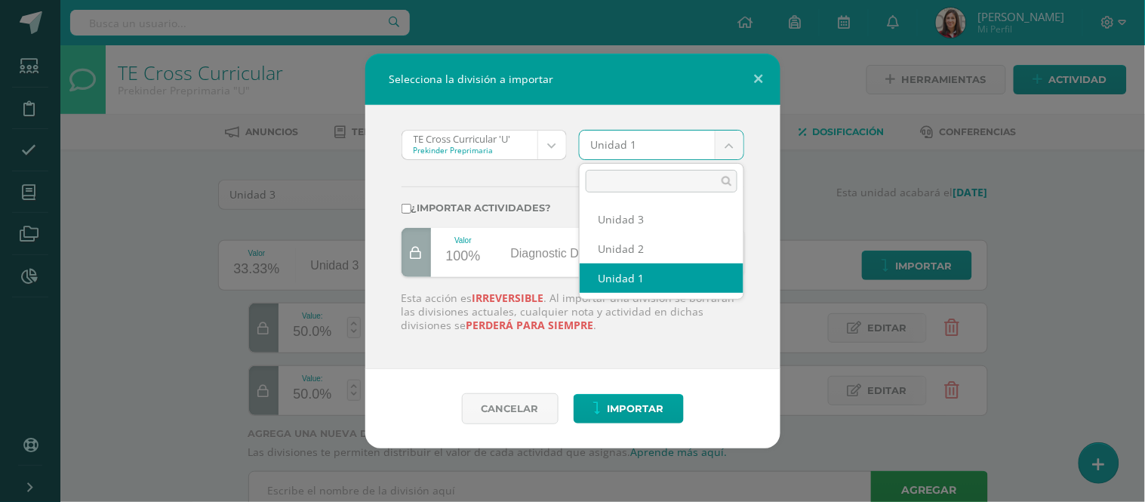
click at [732, 145] on body "Selecciona la división a importar TE Cross Curricular 'U' Prekinder Preprimaria…" at bounding box center [572, 276] width 1145 height 552
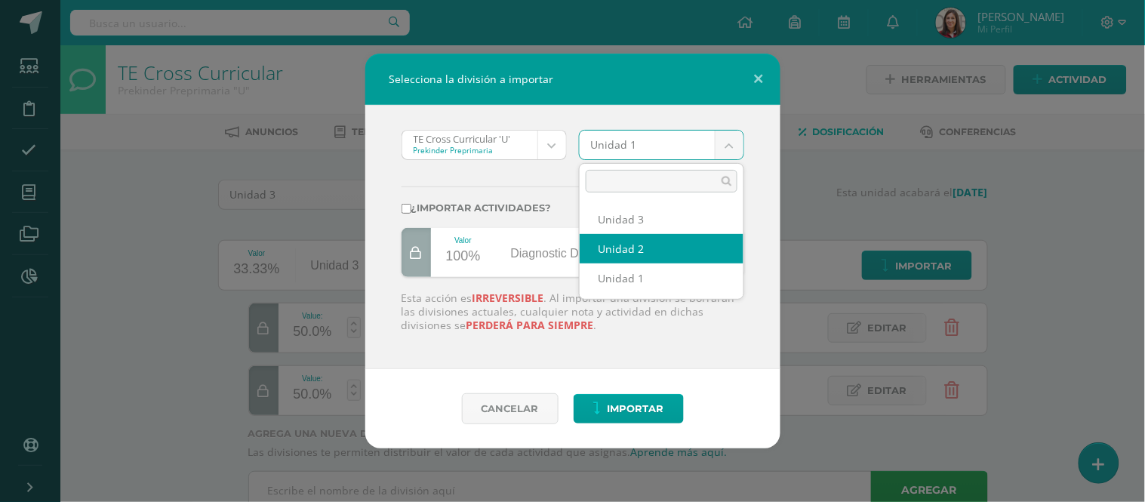
select select "201341"
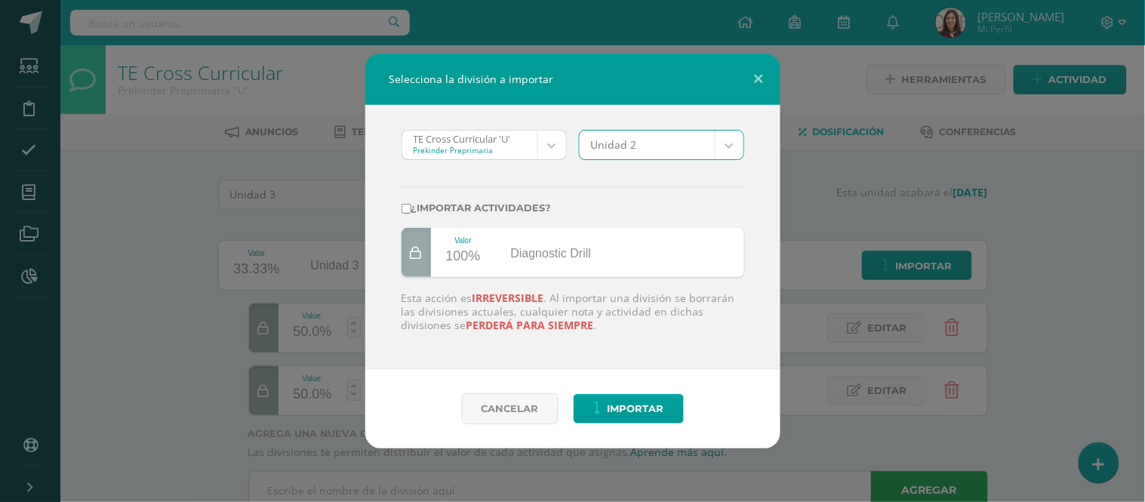
click at [525, 208] on label "¿Importar actividades?" at bounding box center [572, 207] width 343 height 11
click at [411, 208] on input "¿Importar actividades?" at bounding box center [406, 209] width 10 height 10
checkbox input "true"
click at [625, 401] on span "Importar" at bounding box center [635, 409] width 57 height 28
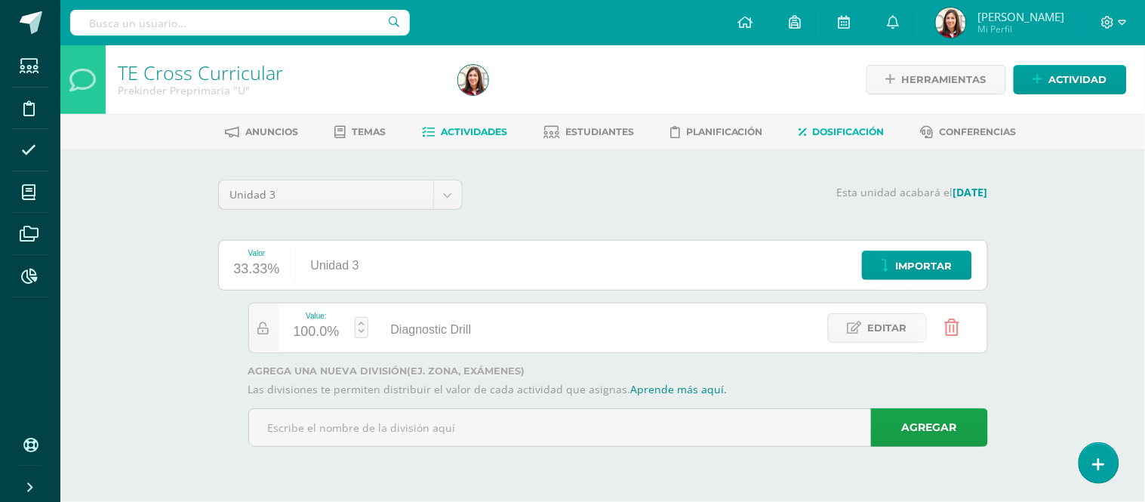
click at [466, 127] on span "Actividades" at bounding box center [474, 131] width 66 height 11
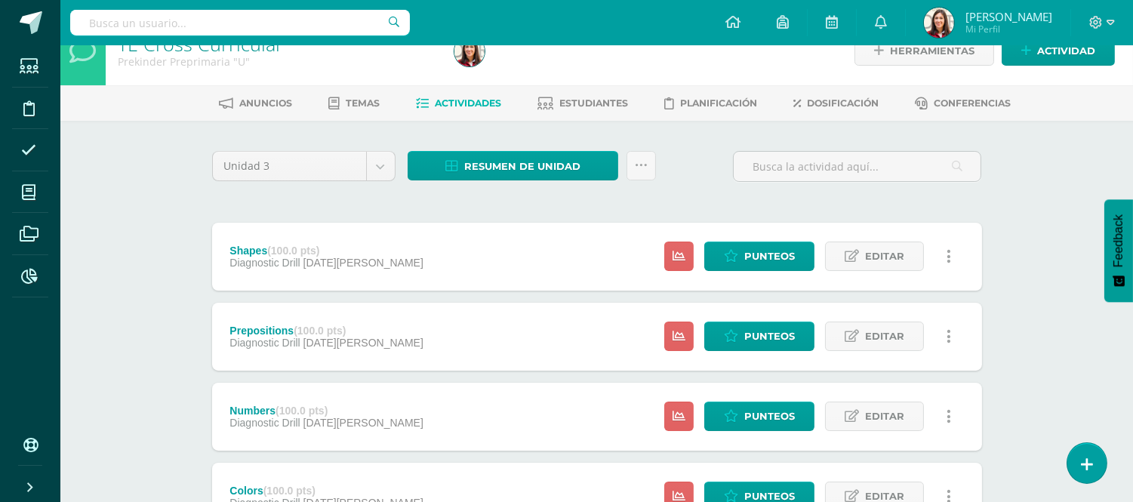
scroll to position [11, 0]
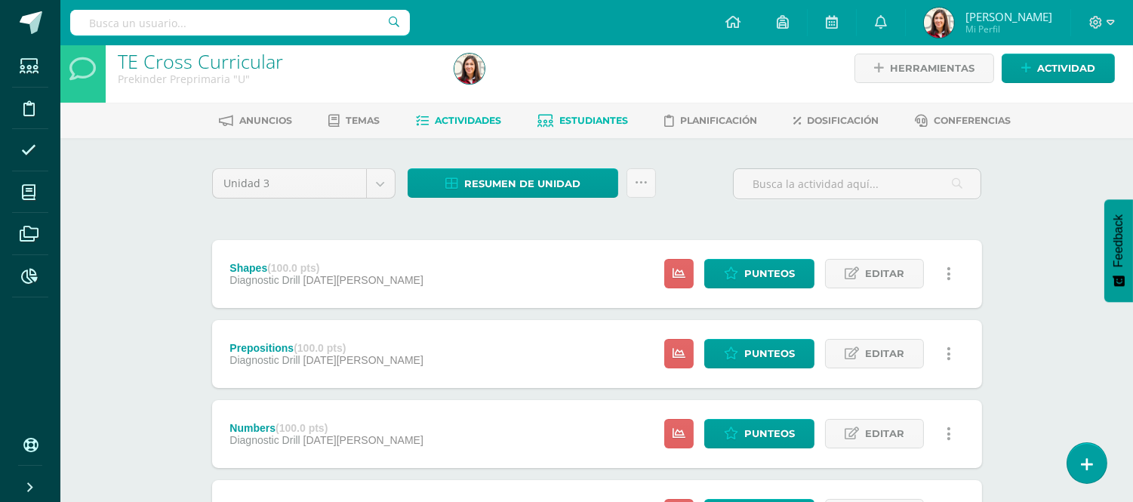
click at [623, 118] on span "Estudiantes" at bounding box center [593, 120] width 69 height 11
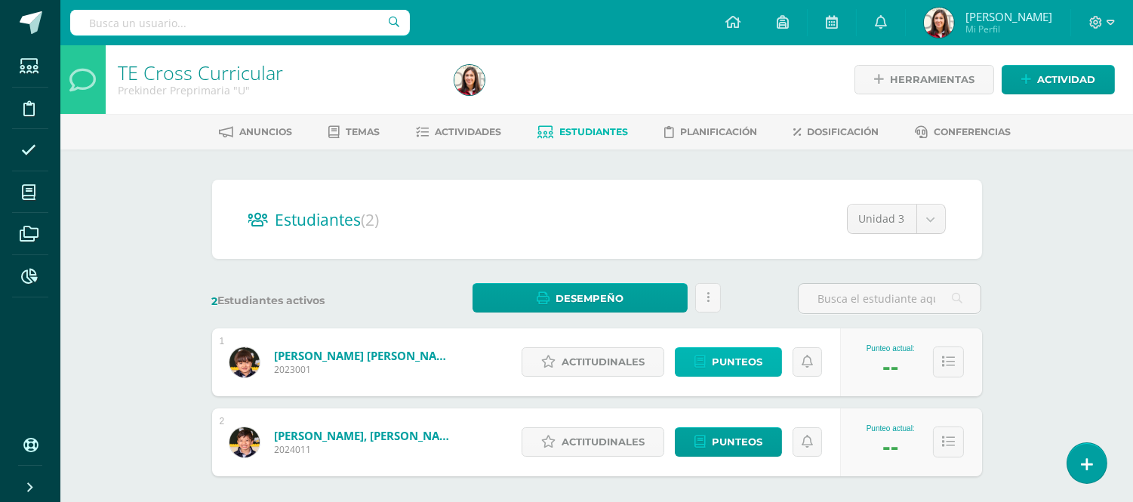
click at [713, 358] on span "Punteos" at bounding box center [737, 362] width 51 height 28
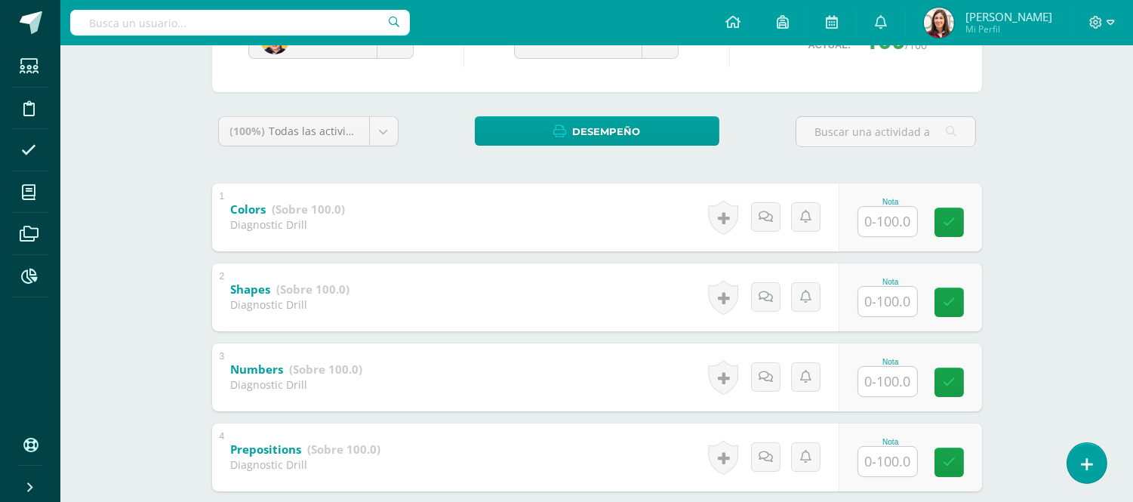
scroll to position [210, 0]
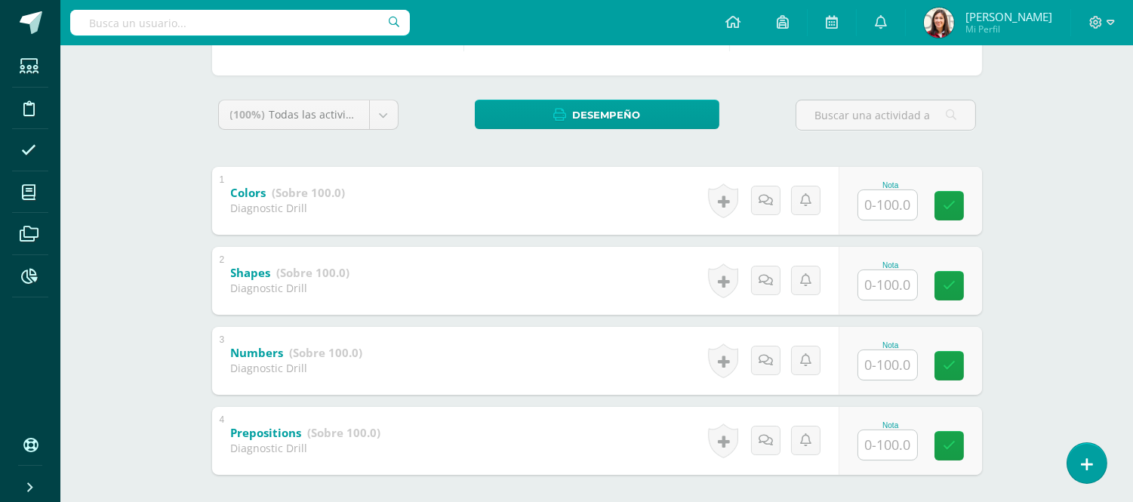
click at [889, 208] on input "text" at bounding box center [887, 204] width 59 height 29
type input "100"
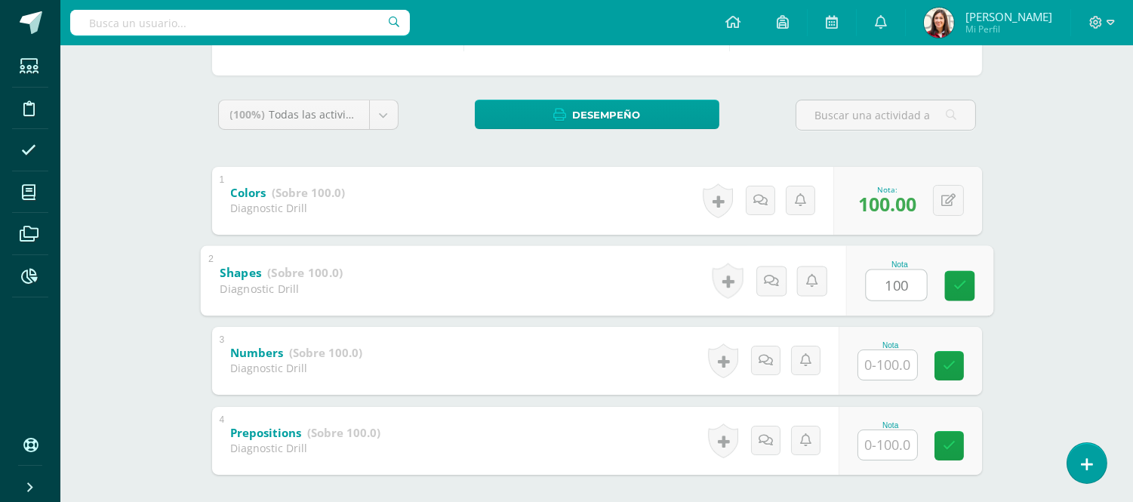
type input "100"
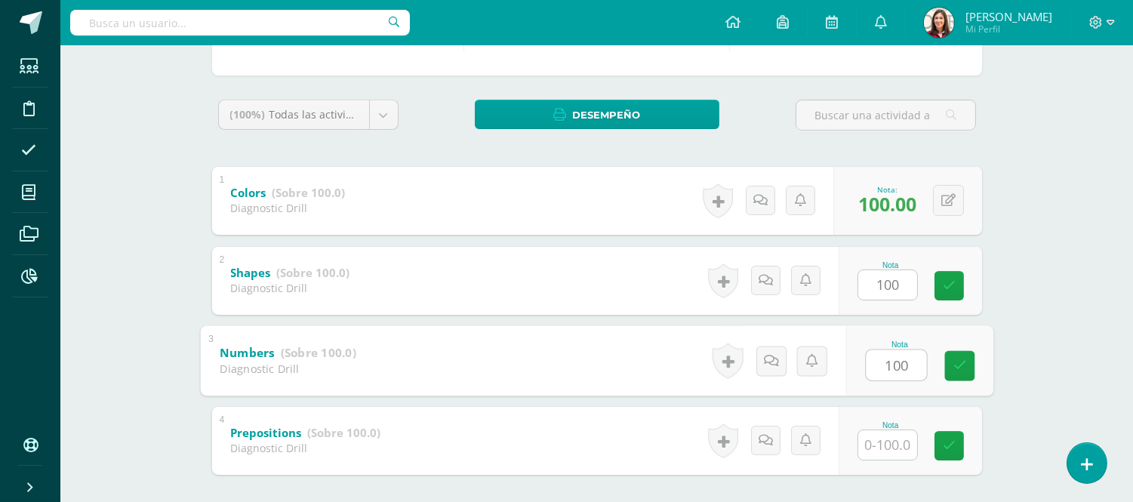
type input "100"
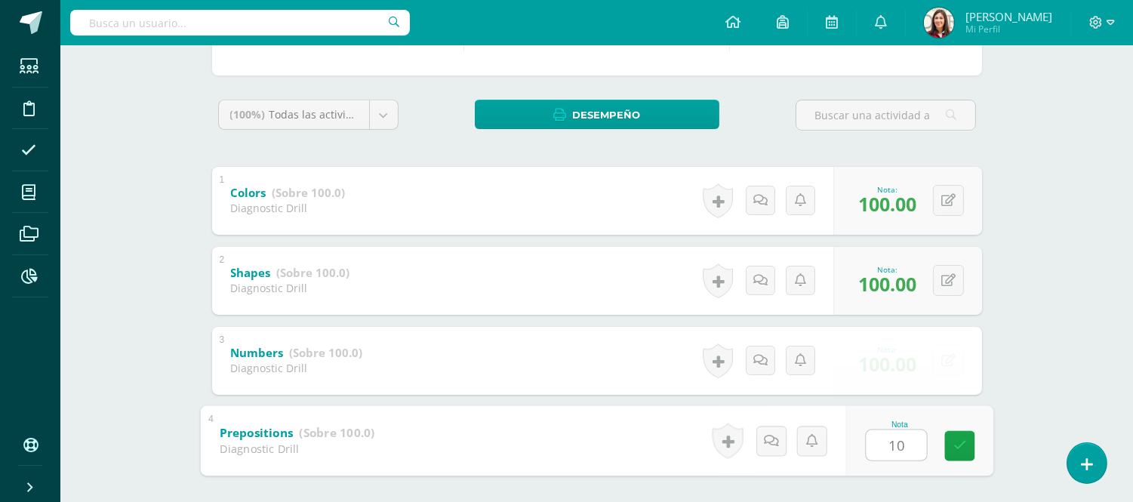
type input "100"
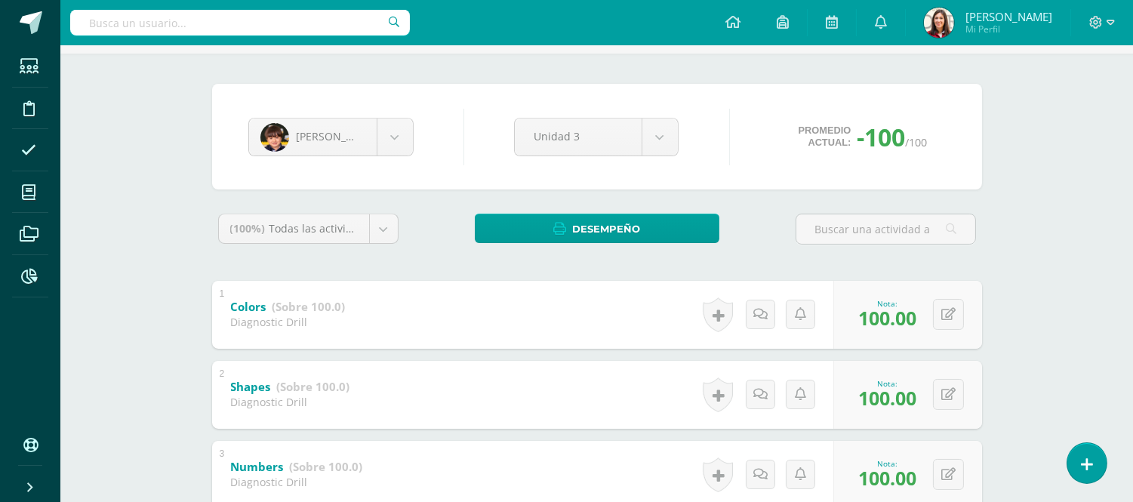
scroll to position [46, 0]
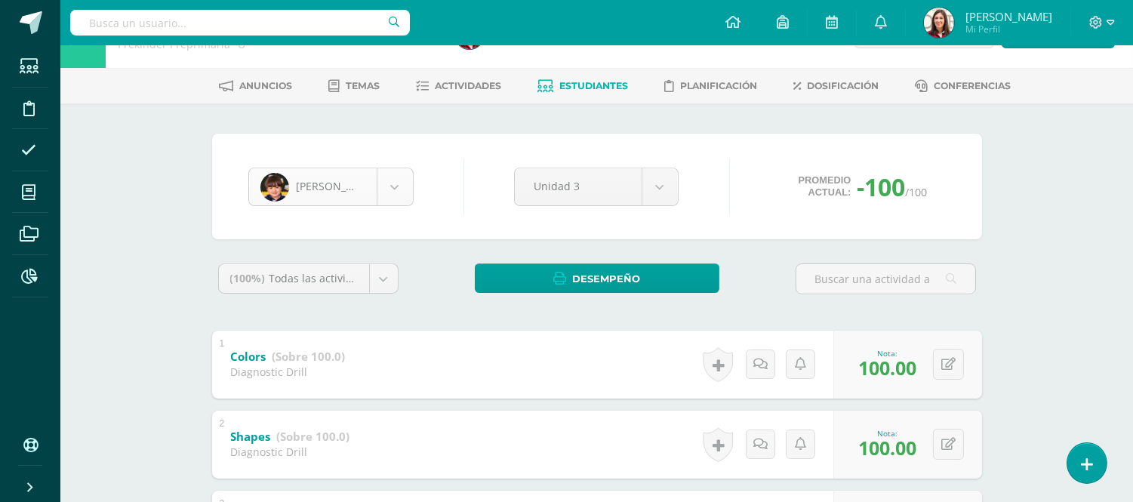
click at [393, 183] on body "Estudiantes Disciplina Asistencia Mis cursos Archivos Reportes Soporte Ayuda Re…" at bounding box center [566, 346] width 1133 height 785
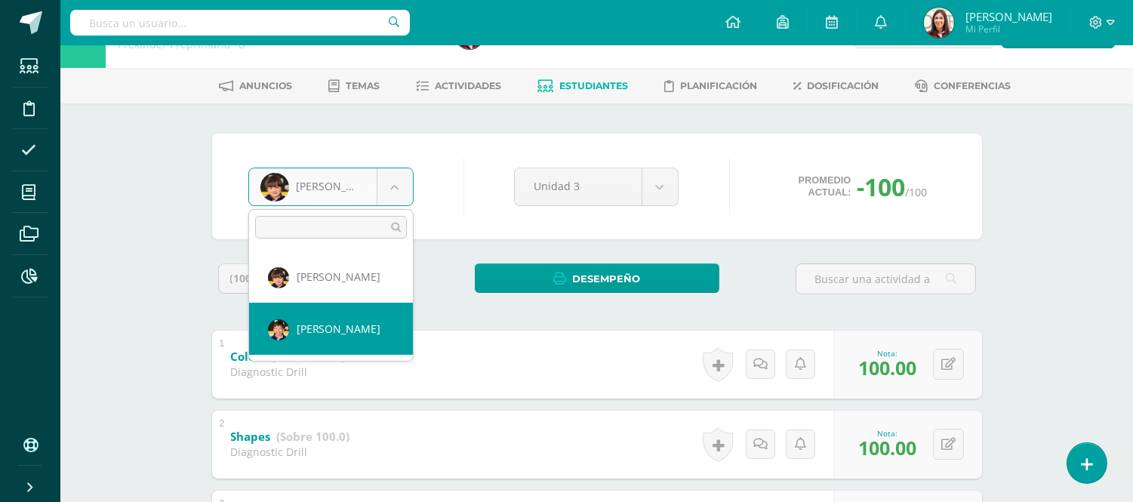
select select "581"
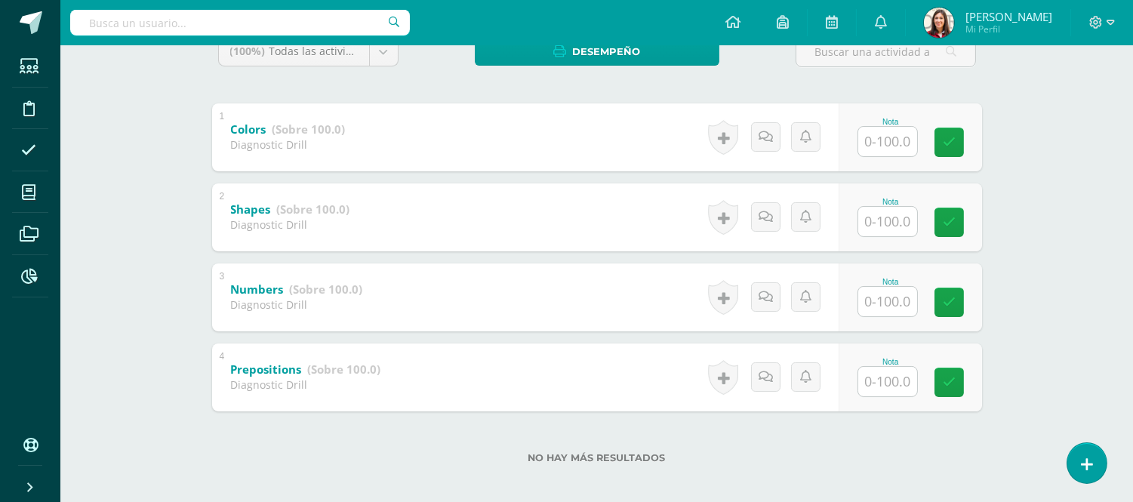
scroll to position [281, 0]
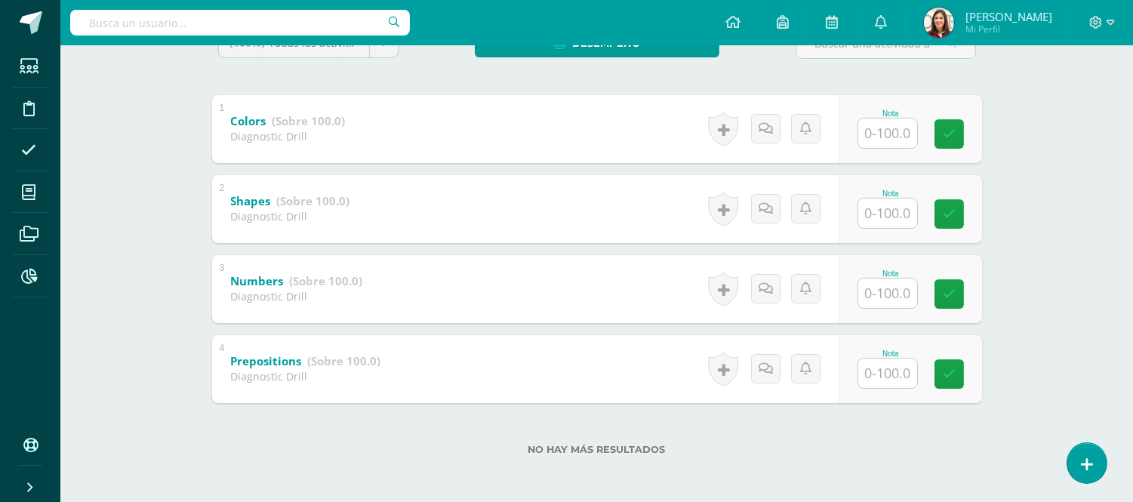
click at [895, 124] on input "text" at bounding box center [887, 132] width 59 height 29
type input "100"
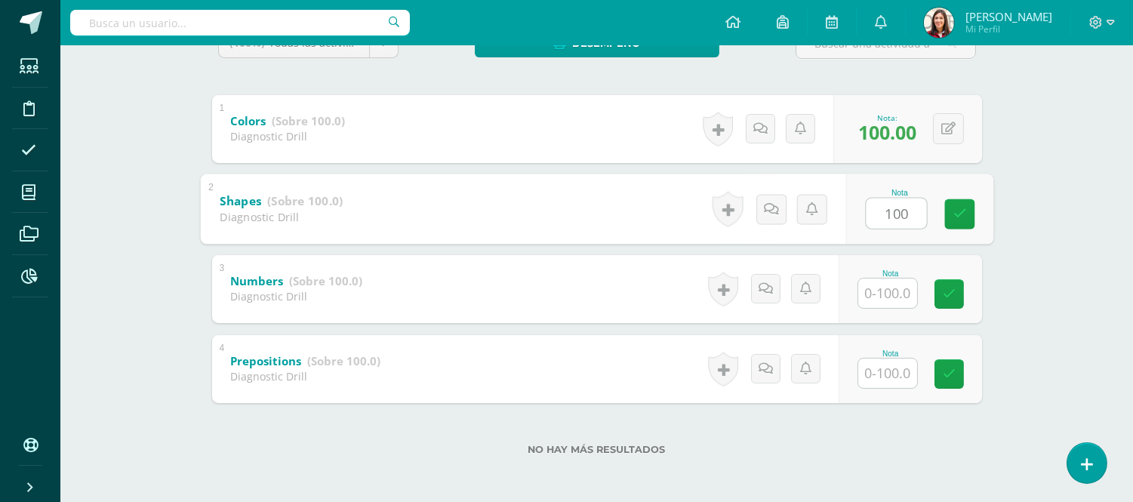
type input "100"
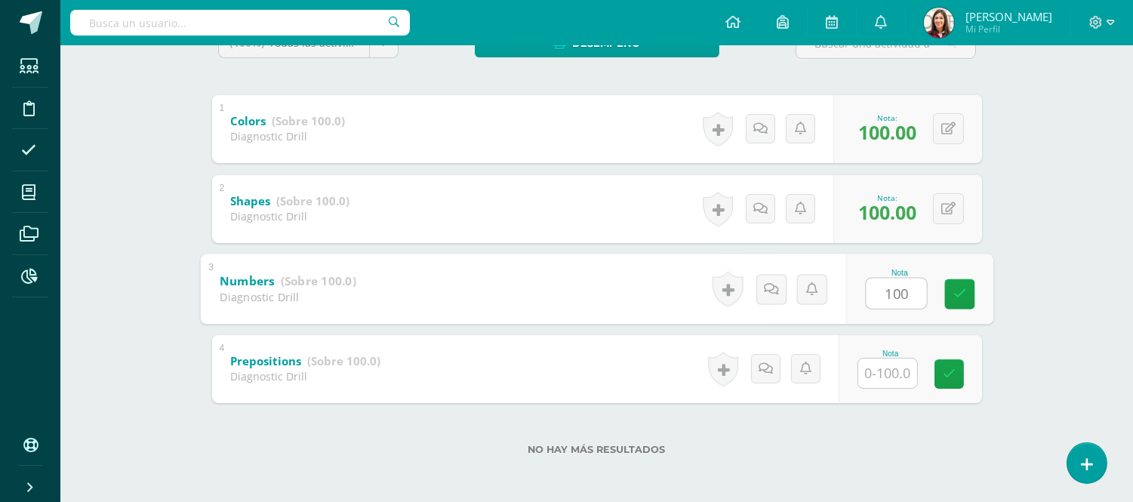
type input "100"
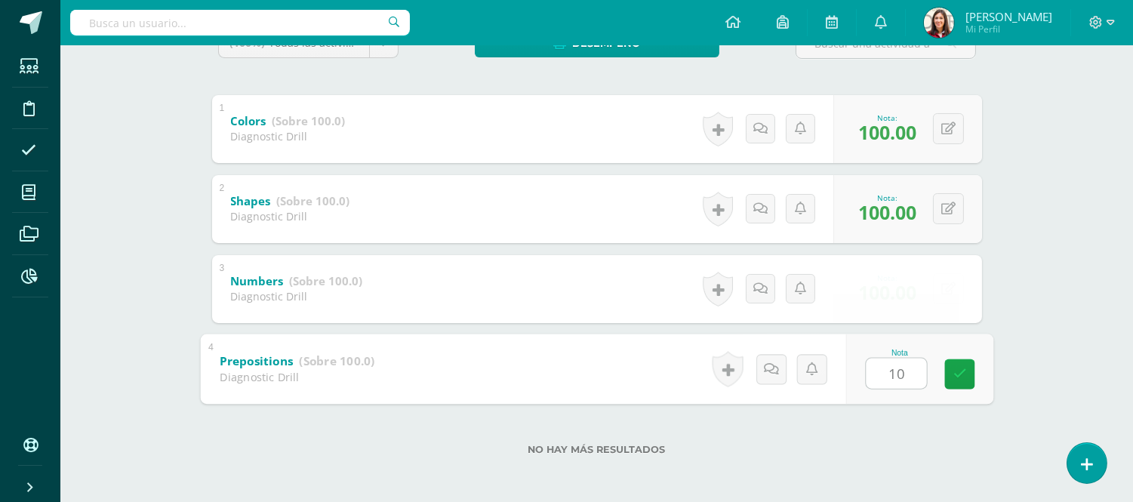
type input "100"
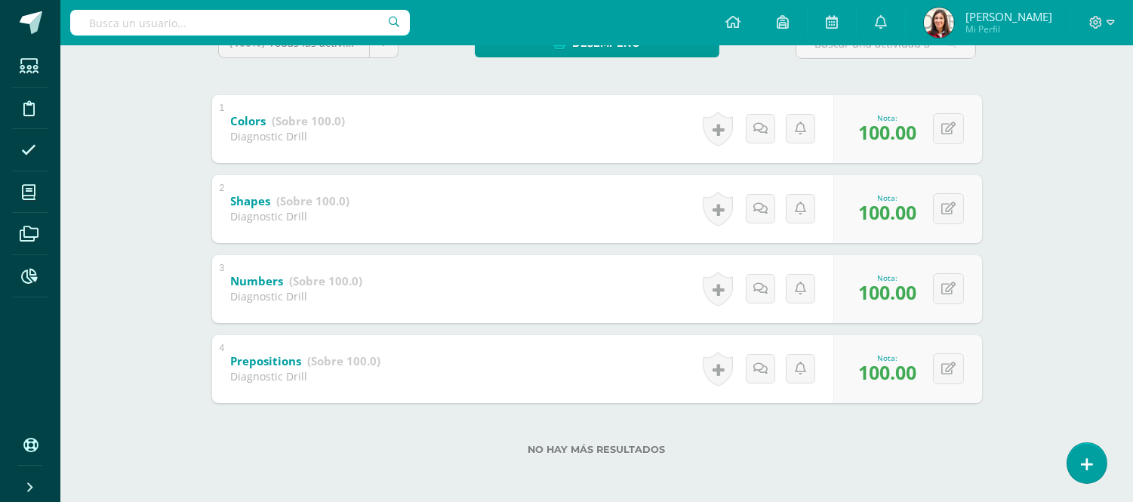
scroll to position [0, 0]
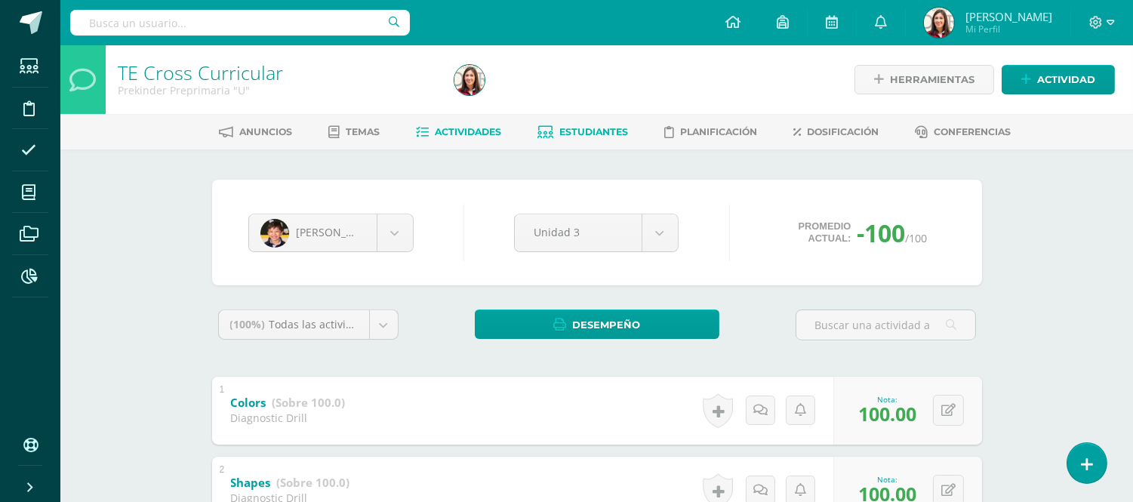
click at [462, 134] on span "Actividades" at bounding box center [468, 131] width 66 height 11
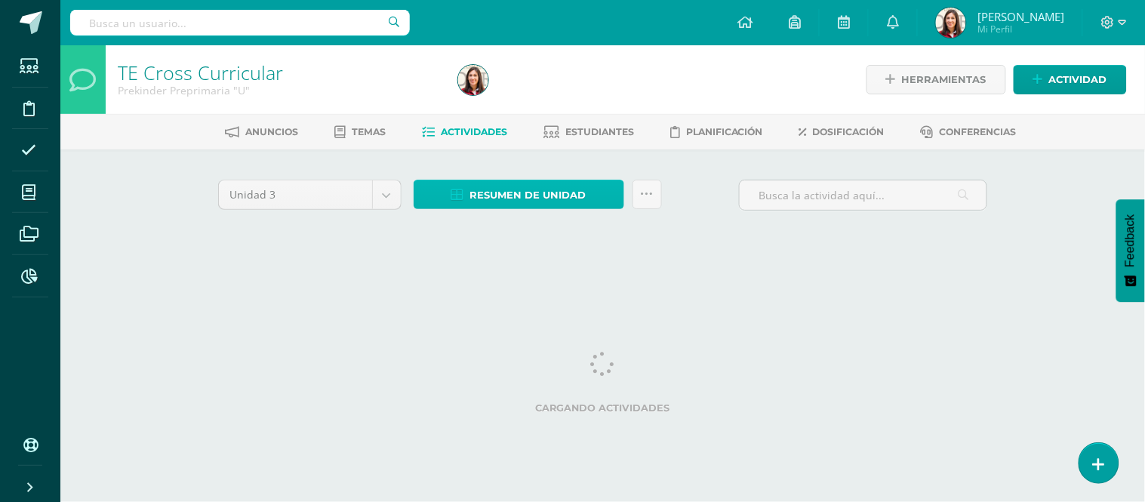
click at [470, 185] on span "Resumen de unidad" at bounding box center [528, 195] width 116 height 28
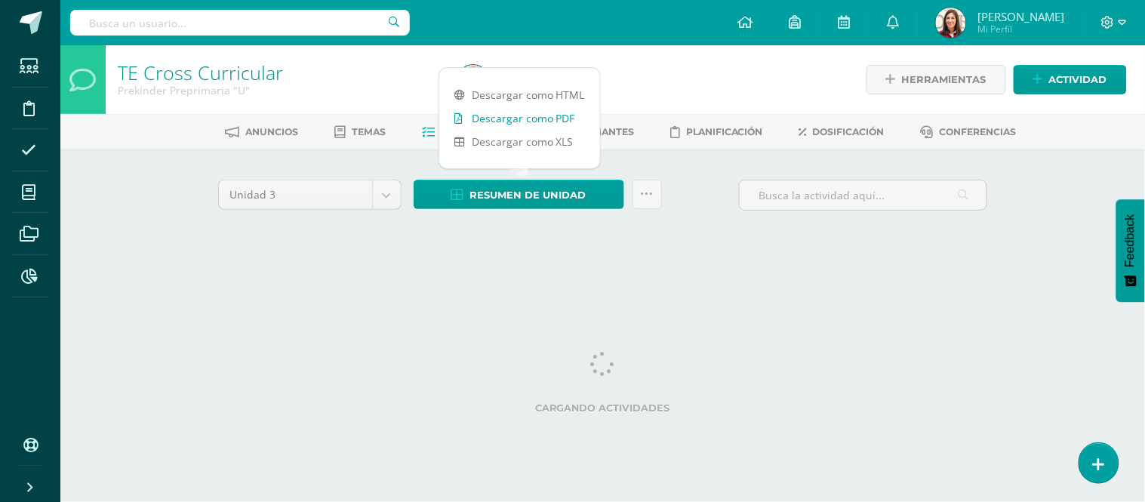
click at [503, 128] on link "Descargar como PDF" at bounding box center [519, 117] width 161 height 23
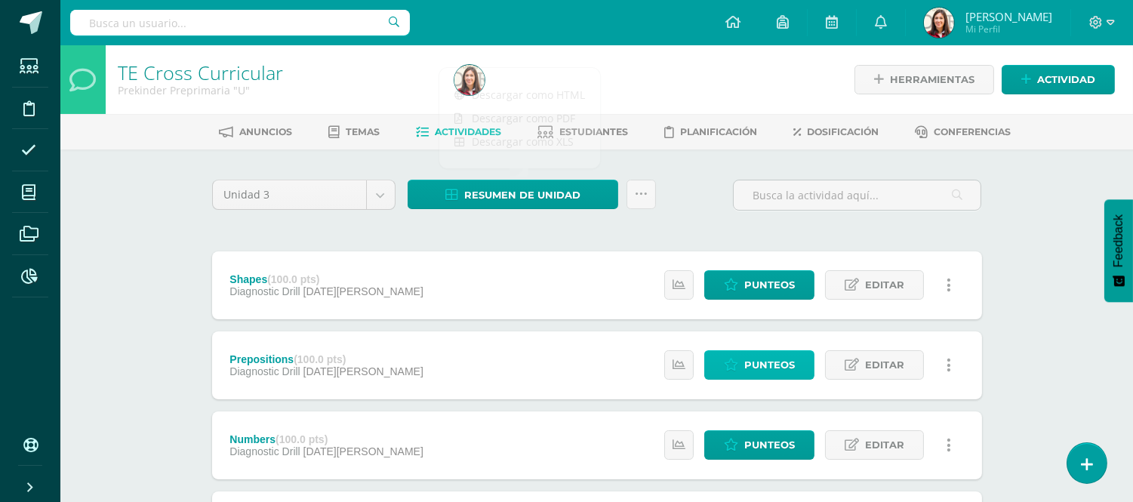
click at [749, 374] on span "Punteos" at bounding box center [769, 365] width 51 height 28
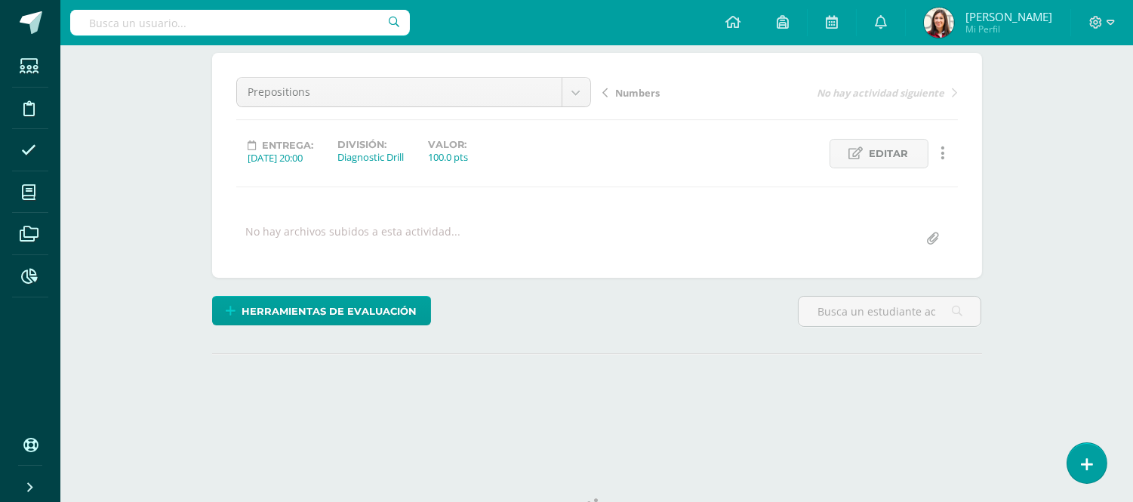
scroll to position [190, 0]
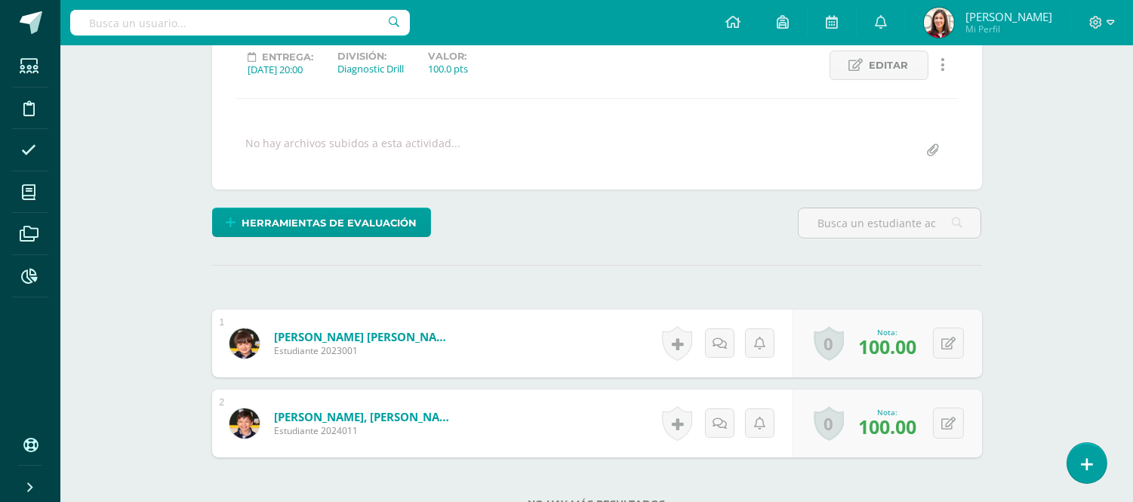
drag, startPoint x: 1142, startPoint y: 100, endPoint x: 1130, endPoint y: 260, distance: 159.7
click at [1130, 260] on html "Estudiantes Disciplina Asistencia Mis cursos Archivos Reportes Soporte Ayuda Re…" at bounding box center [566, 207] width 1133 height 845
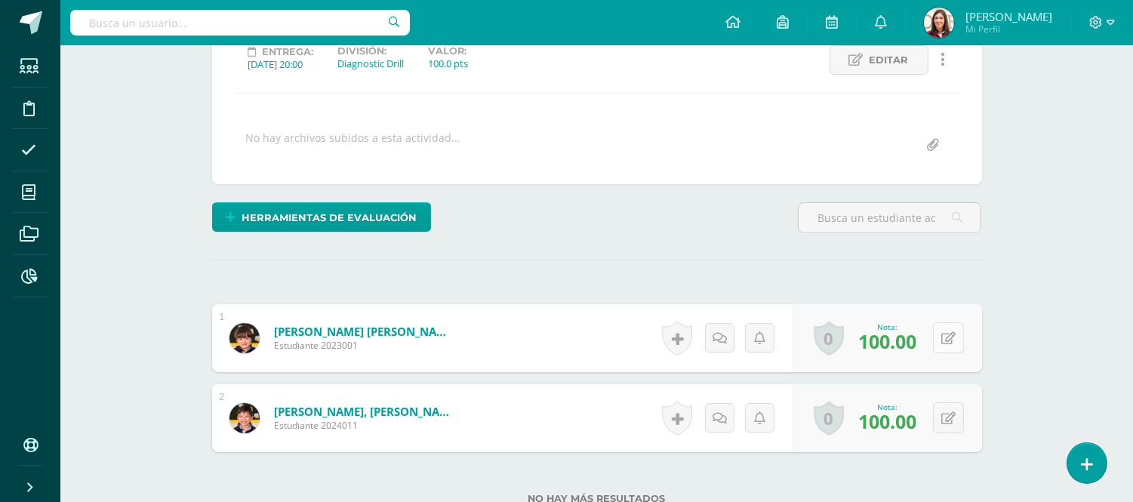
click at [940, 335] on button at bounding box center [948, 337] width 31 height 31
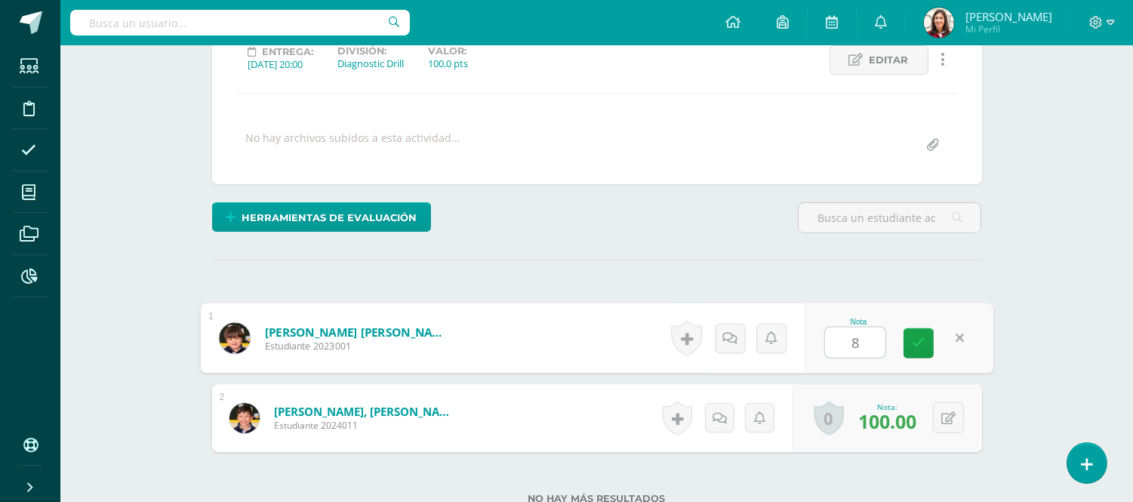
type input "80"
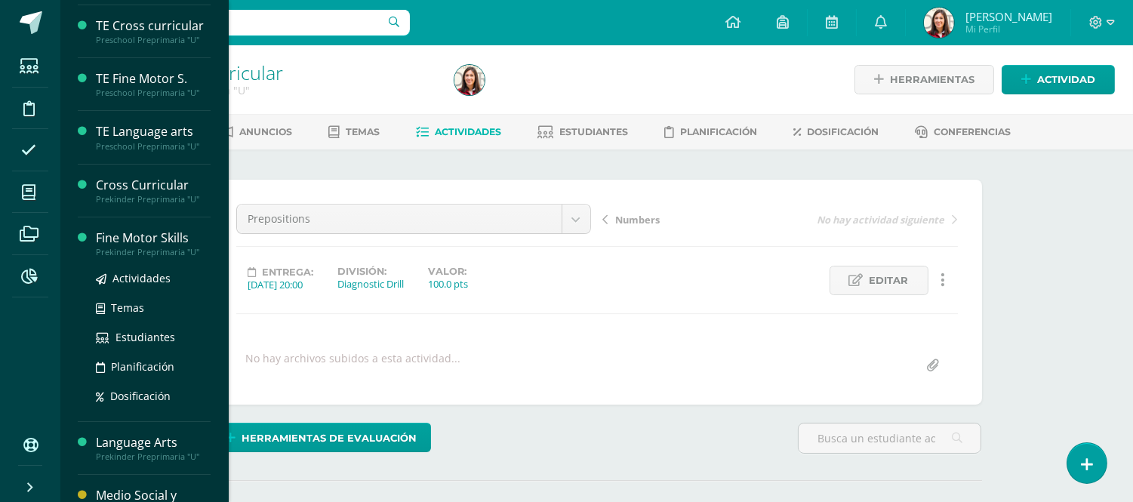
scroll to position [508, 0]
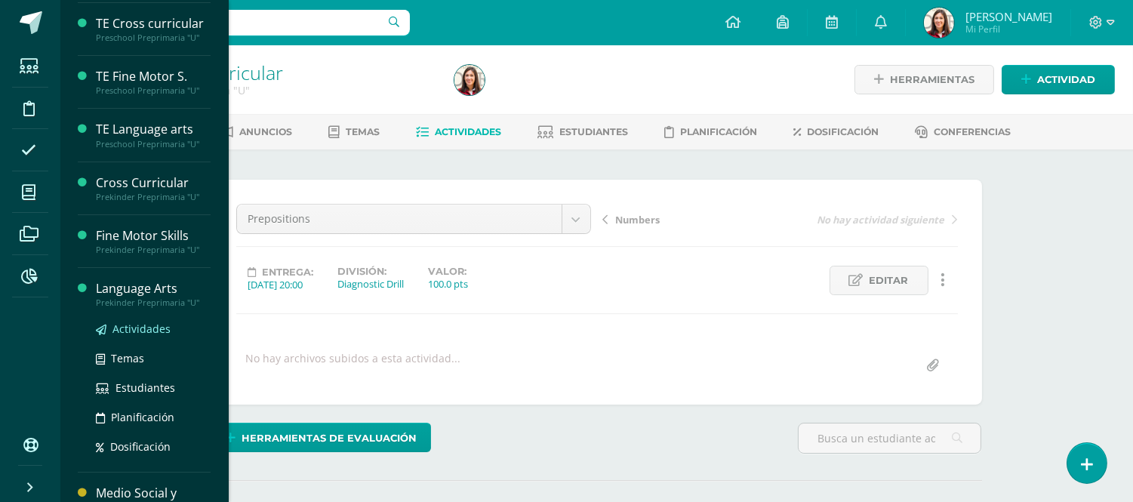
click at [137, 326] on span "Actividades" at bounding box center [141, 328] width 58 height 14
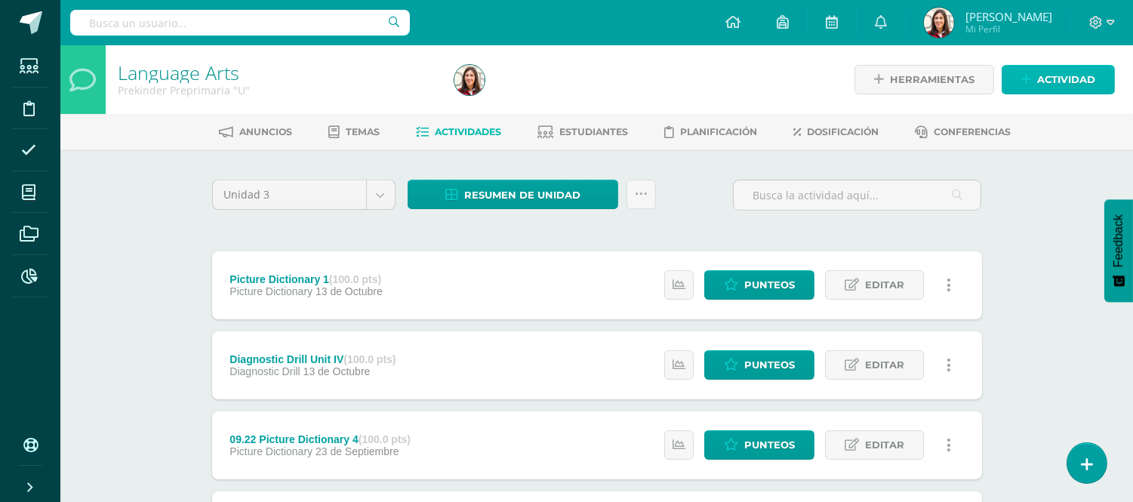
click at [1066, 84] on span "Actividad" at bounding box center [1066, 80] width 58 height 28
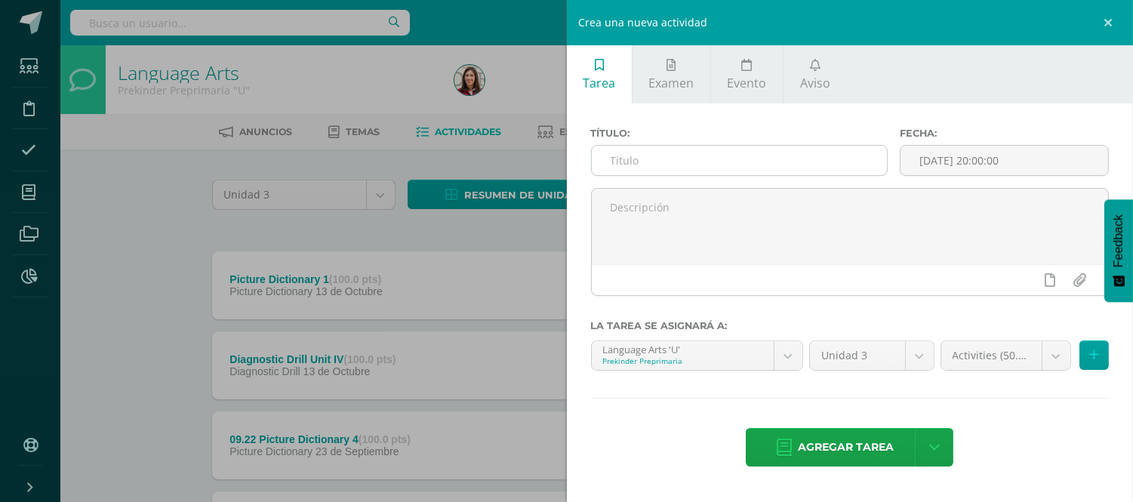
click at [841, 164] on input "text" at bounding box center [740, 160] width 296 height 29
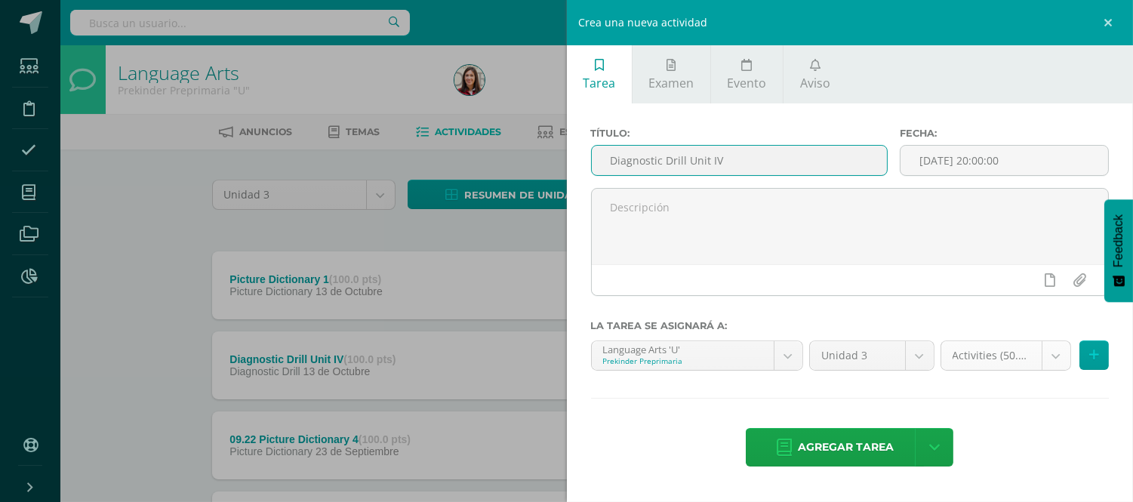
type input "Diagnostic Drill Unit IV"
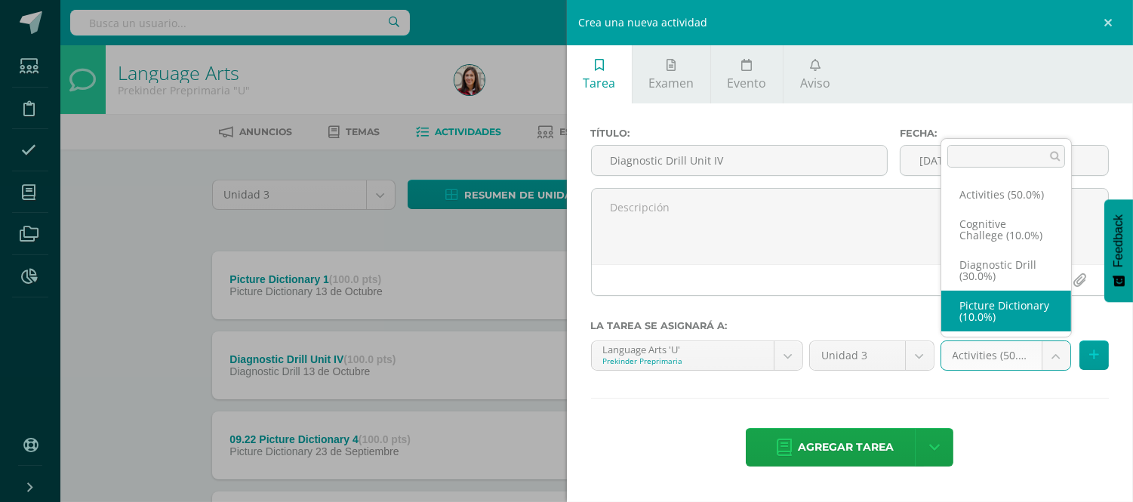
scroll to position [28, 0]
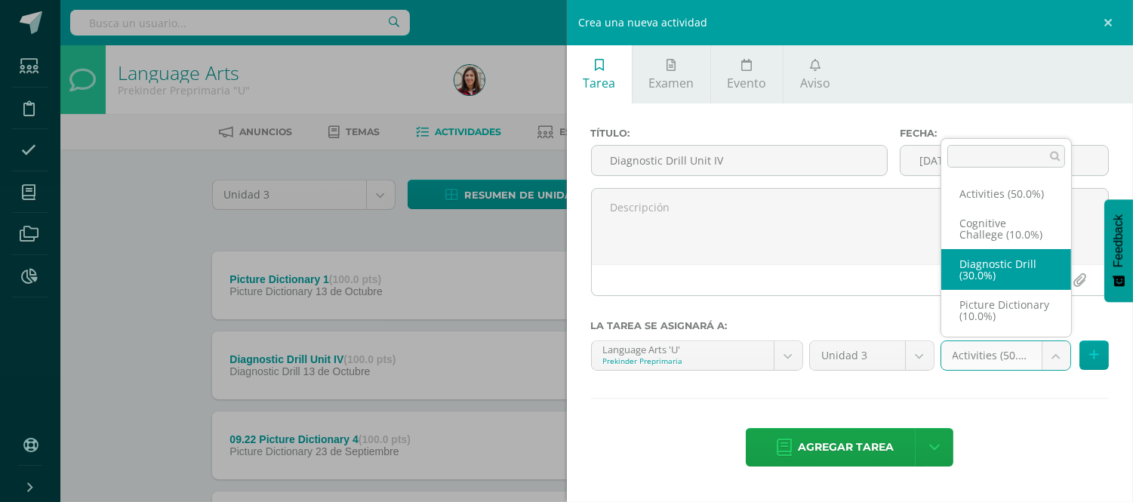
select select "204268"
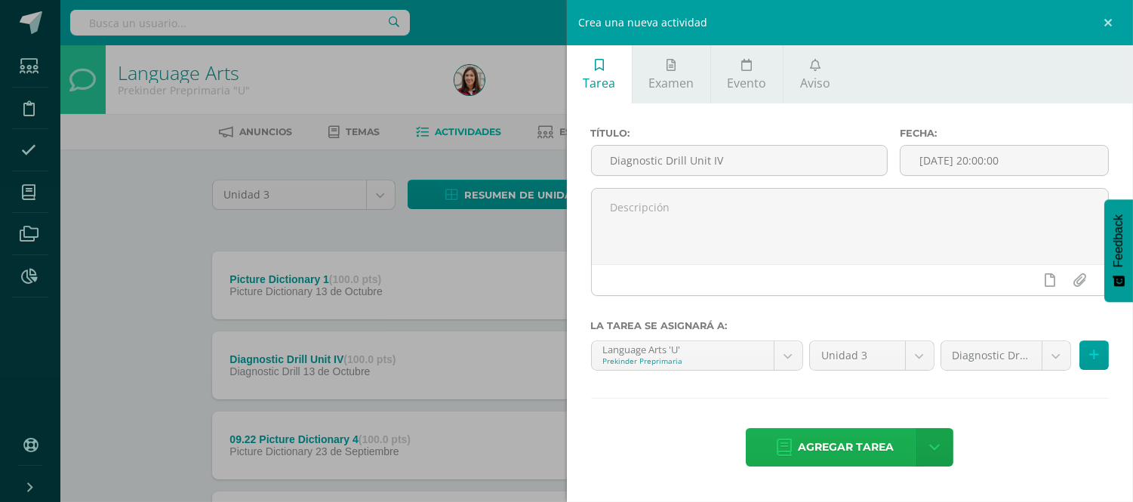
click at [865, 451] on span "Agregar tarea" at bounding box center [846, 447] width 96 height 37
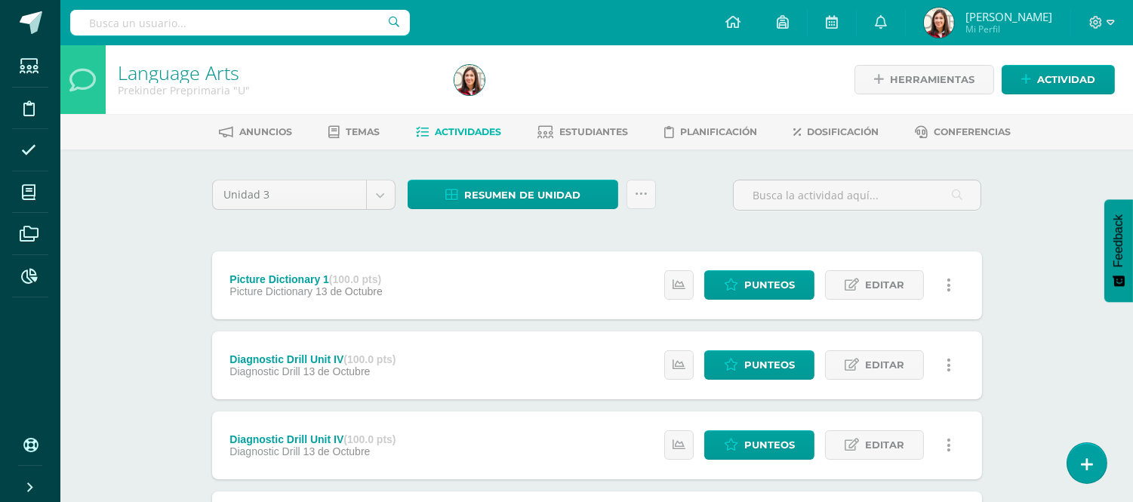
click at [946, 362] on icon at bounding box center [948, 365] width 5 height 17
click at [910, 445] on link "Eliminar" at bounding box center [920, 436] width 155 height 23
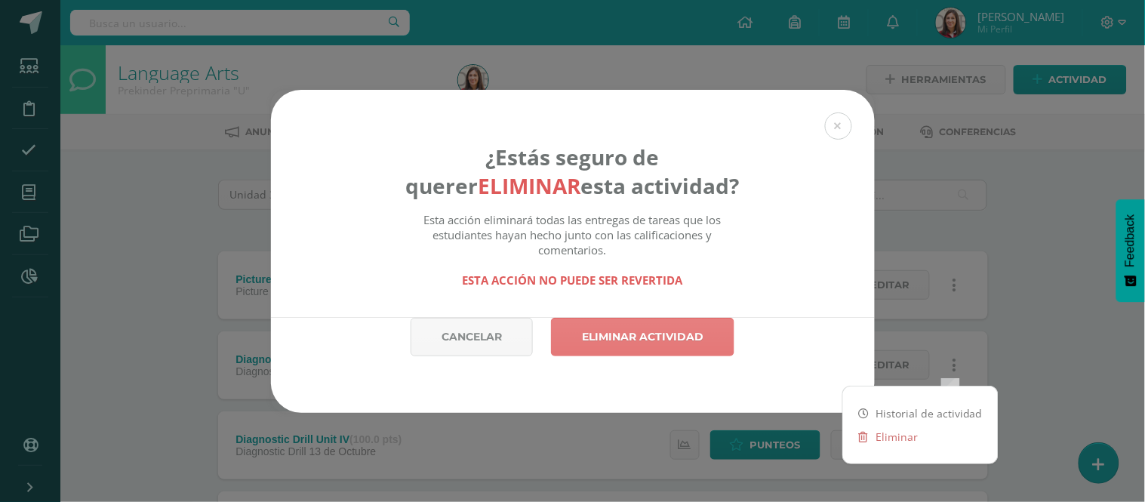
click at [705, 340] on link "Eliminar actividad" at bounding box center [642, 337] width 183 height 38
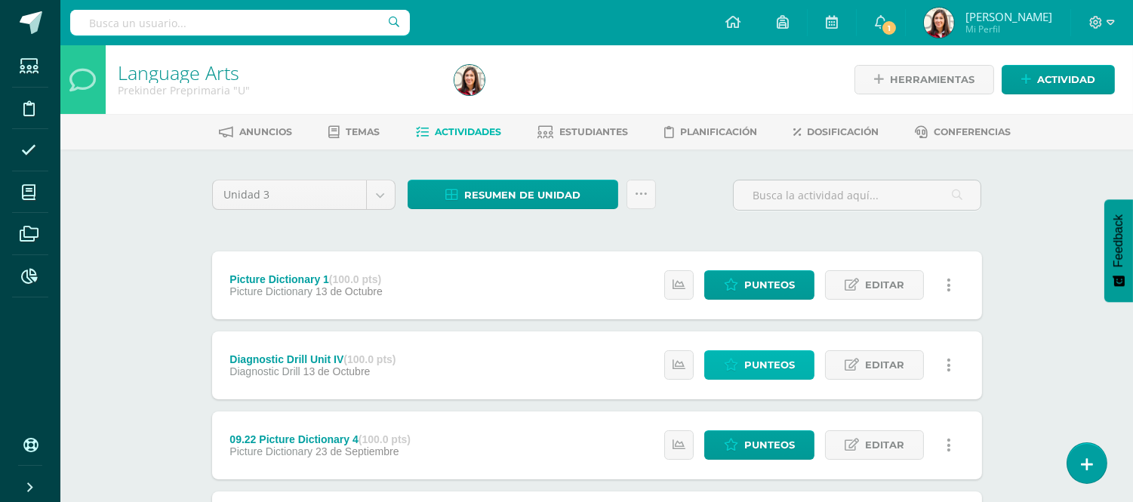
click at [758, 358] on span "Punteos" at bounding box center [769, 365] width 51 height 28
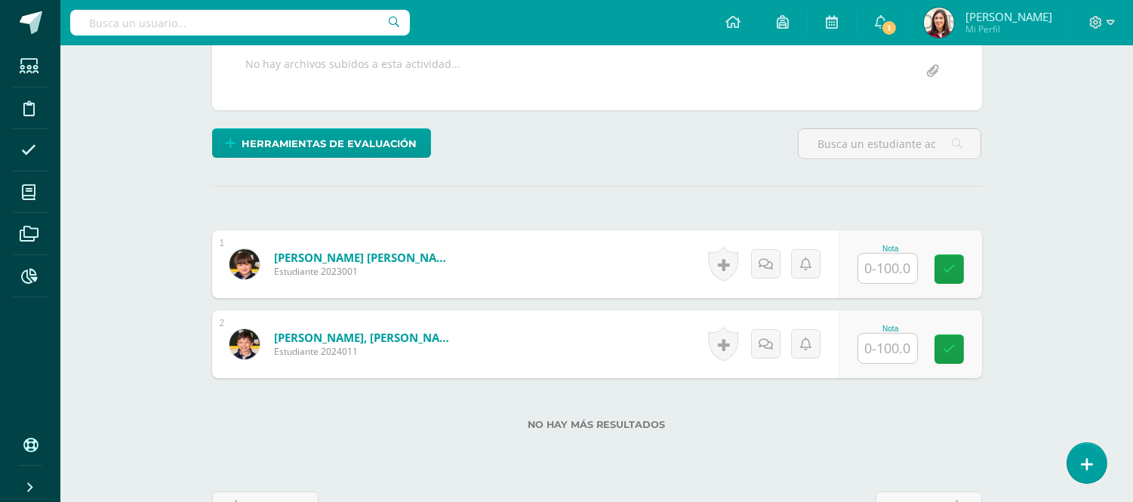
scroll to position [313, 0]
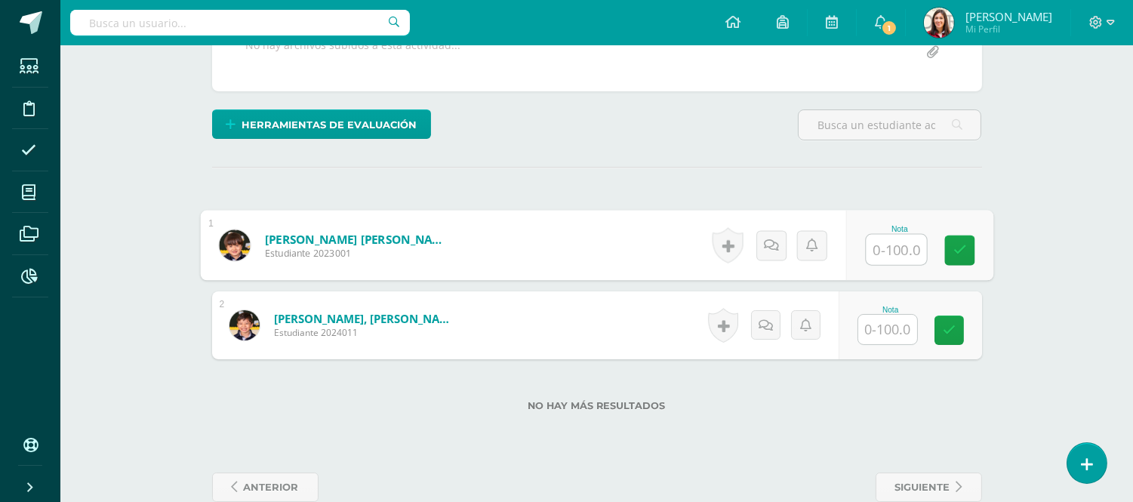
click at [885, 257] on input "text" at bounding box center [895, 250] width 60 height 30
type input "95"
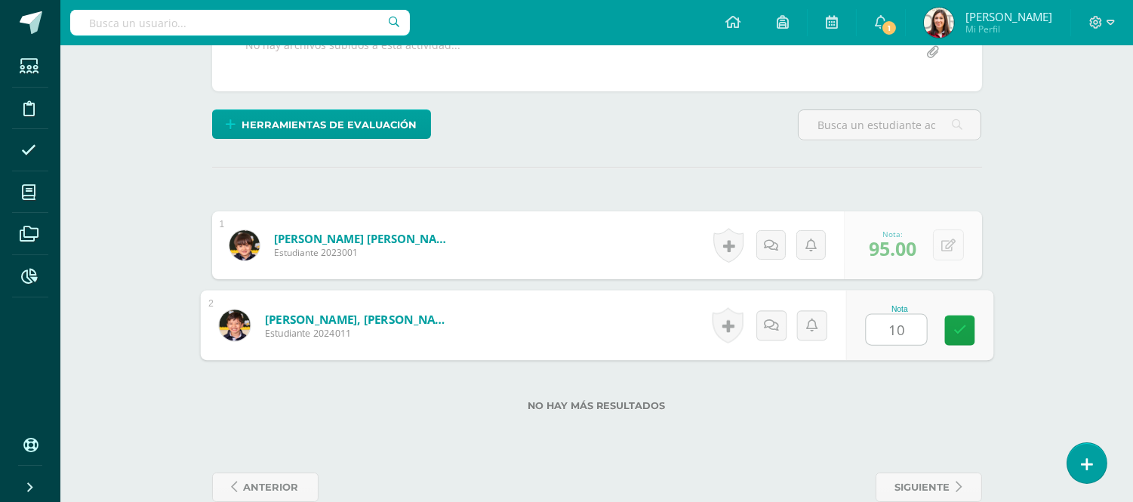
type input "100"
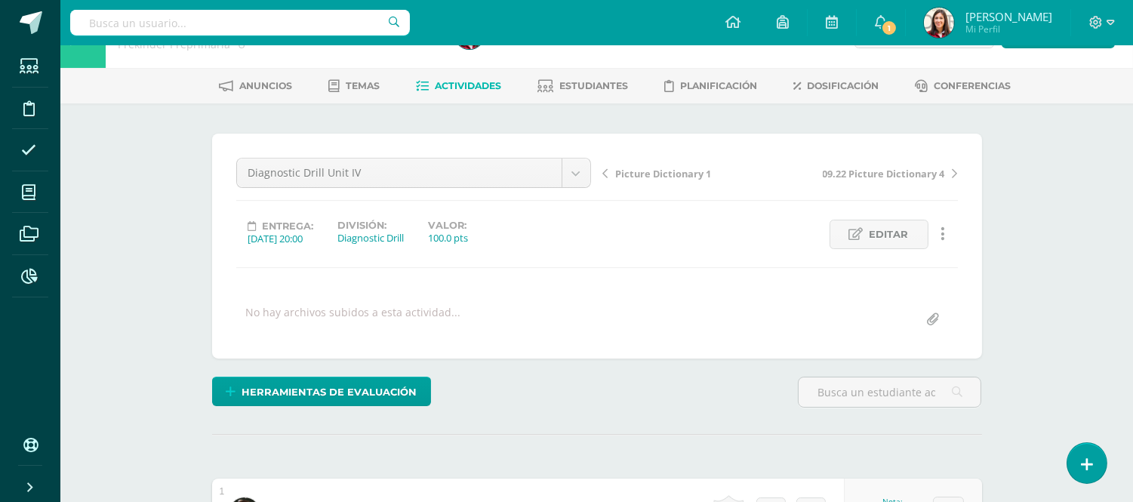
scroll to position [6, 0]
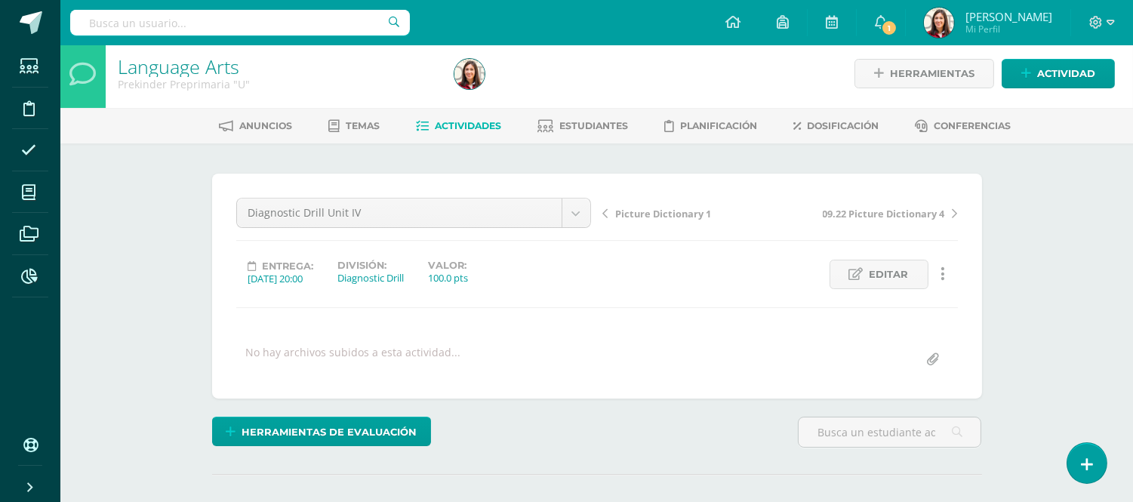
click at [457, 127] on span "Actividades" at bounding box center [468, 125] width 66 height 11
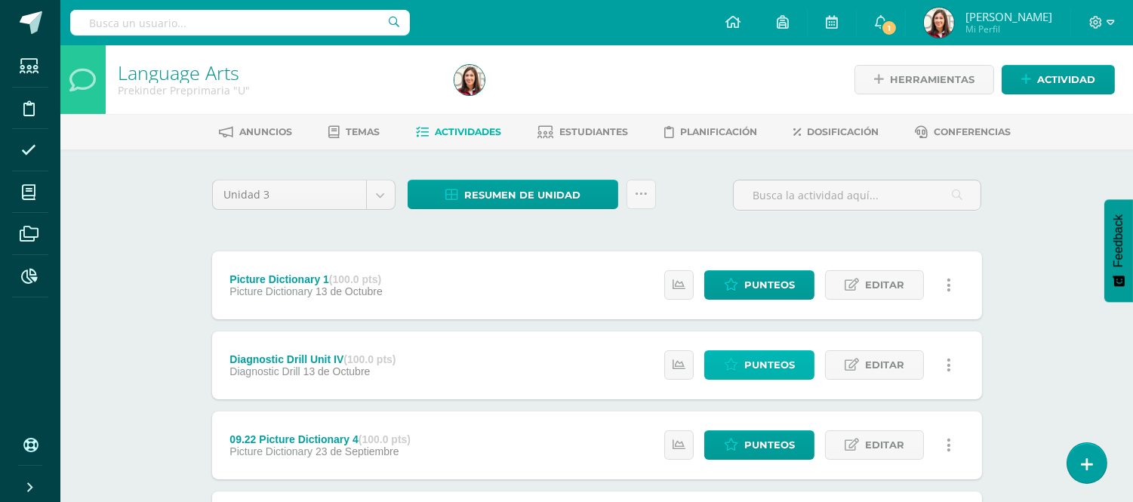
click at [750, 352] on span "Punteos" at bounding box center [769, 365] width 51 height 28
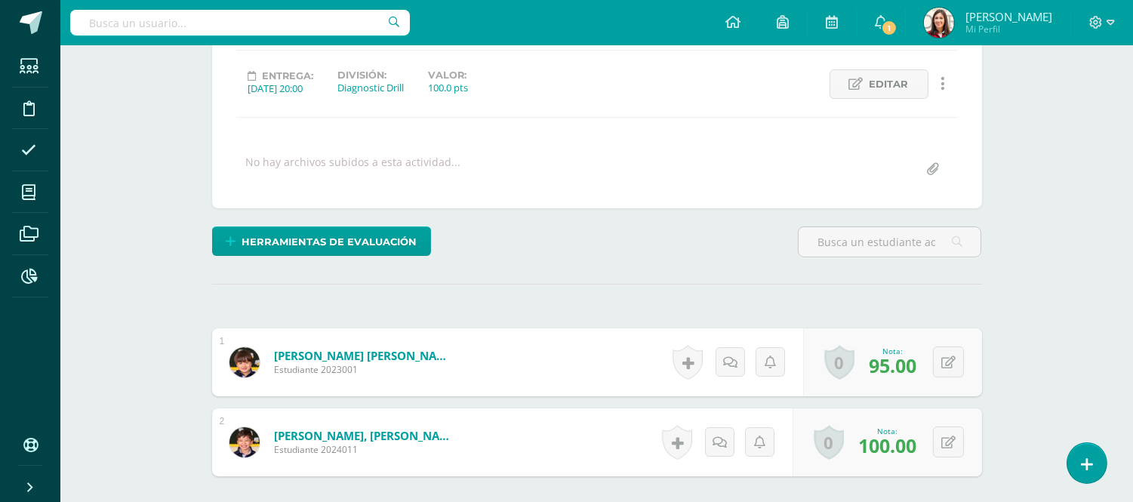
scroll to position [262, 0]
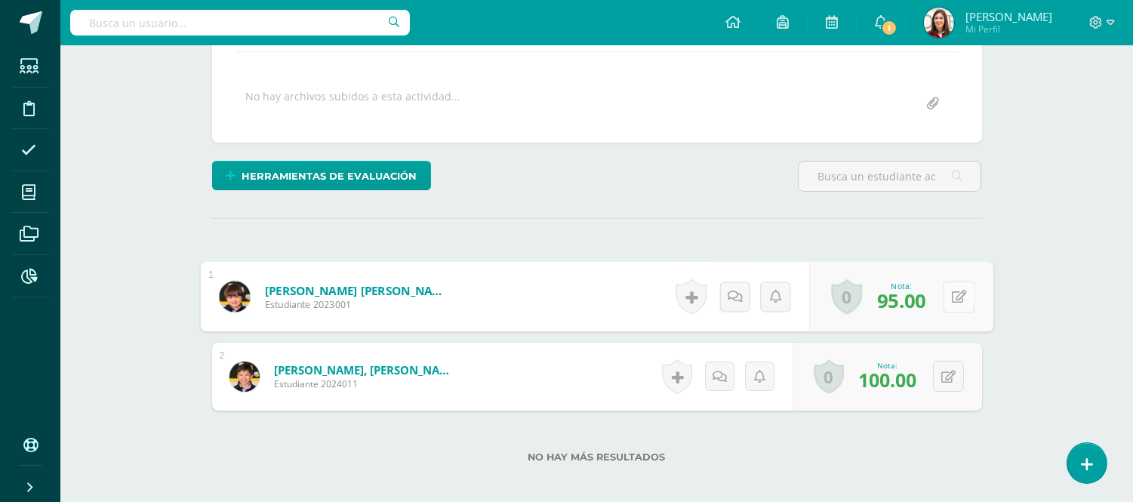
click at [952, 298] on icon at bounding box center [958, 296] width 15 height 13
type input "86"
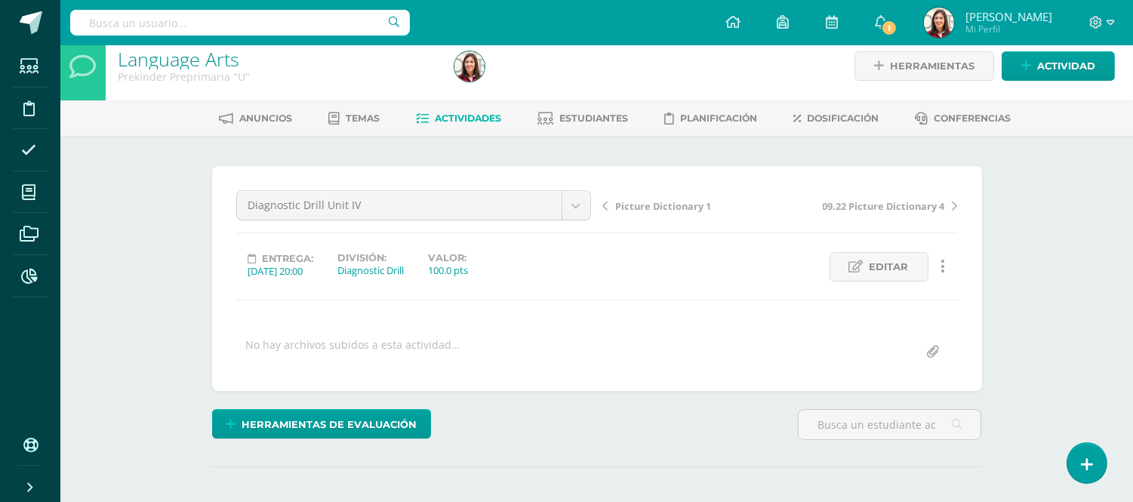
scroll to position [0, 0]
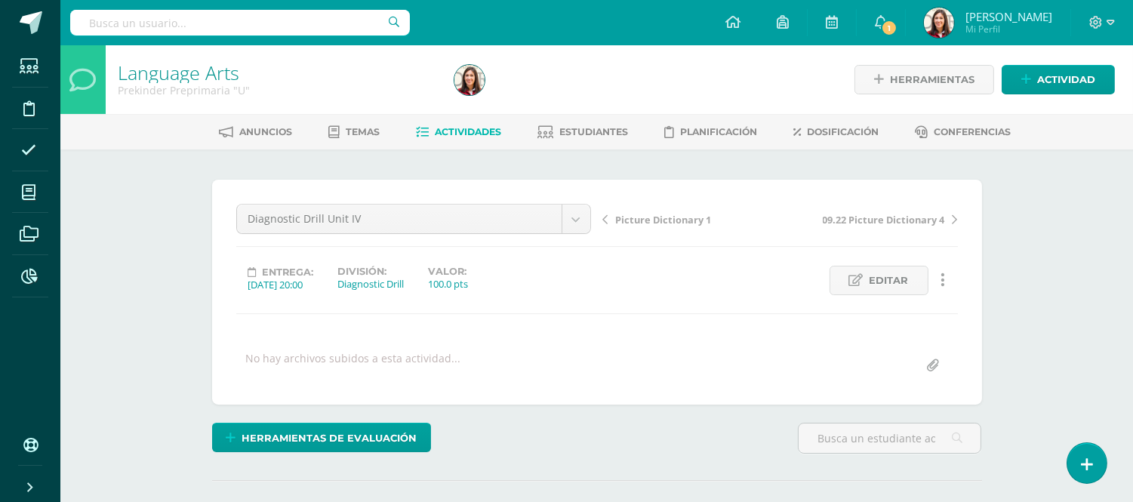
click at [466, 121] on link "Actividades" at bounding box center [458, 132] width 85 height 24
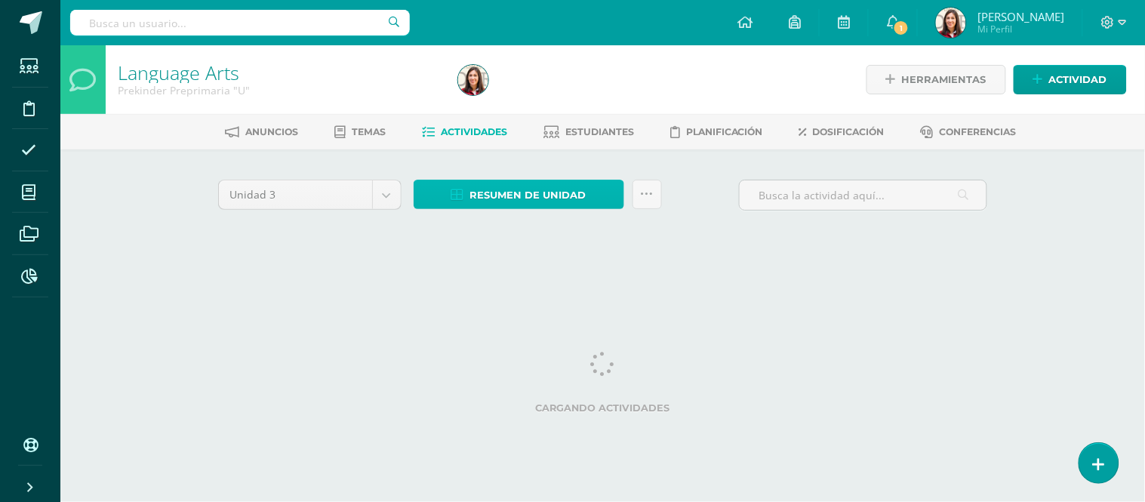
click at [472, 184] on span "Resumen de unidad" at bounding box center [528, 195] width 116 height 28
click at [478, 189] on span "Resumen de unidad" at bounding box center [528, 195] width 116 height 28
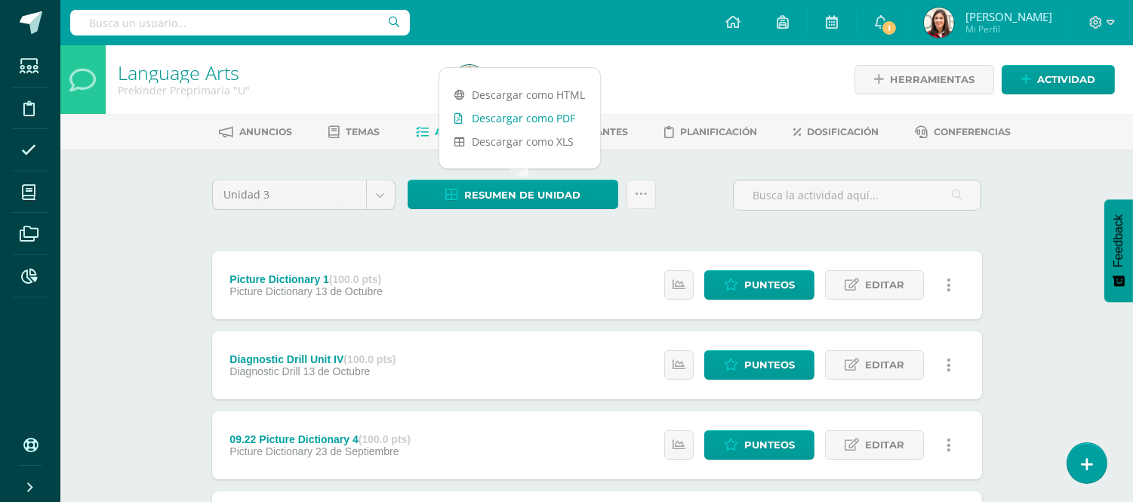
click at [491, 122] on link "Descargar como PDF" at bounding box center [519, 117] width 161 height 23
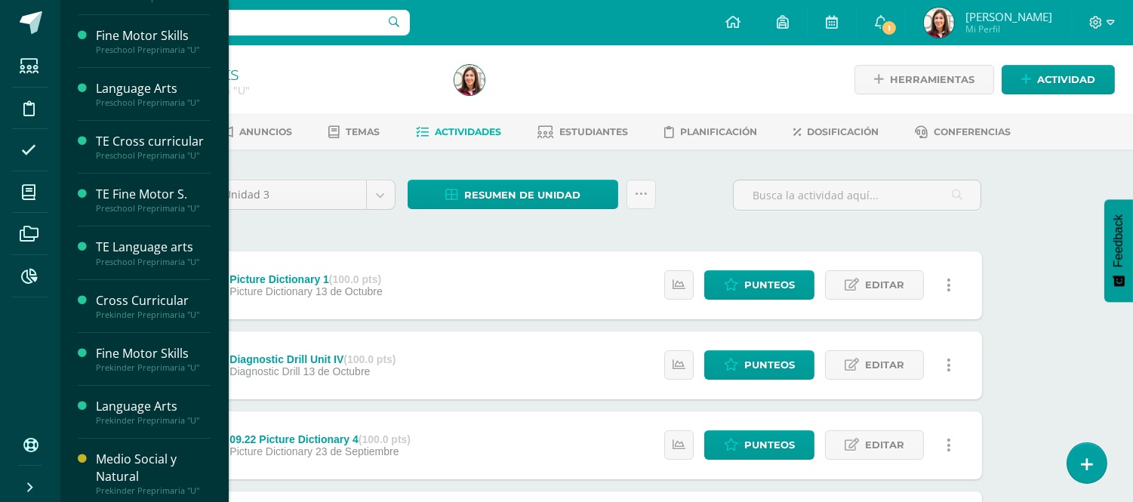
scroll to position [398, 0]
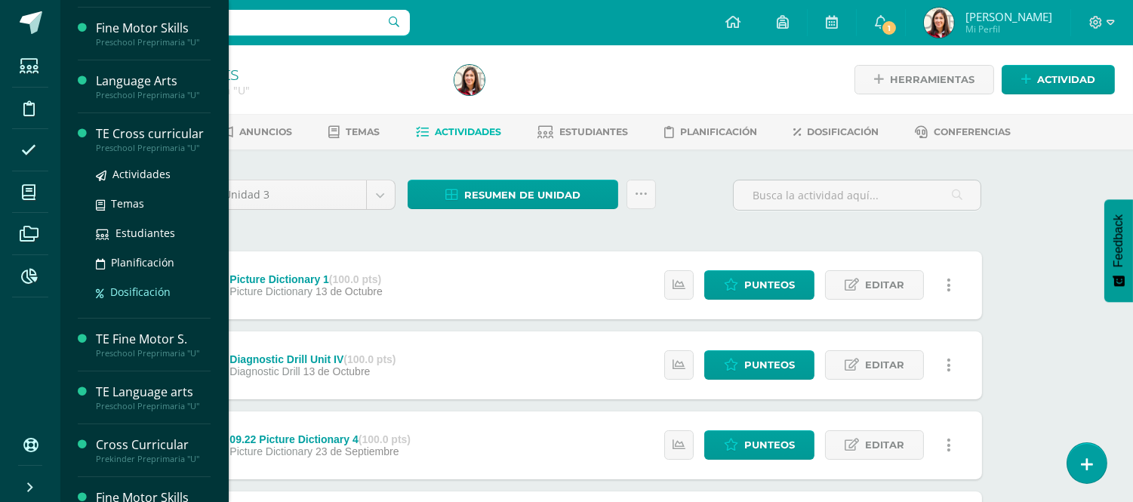
click at [136, 294] on span "Dosificación" at bounding box center [140, 291] width 60 height 14
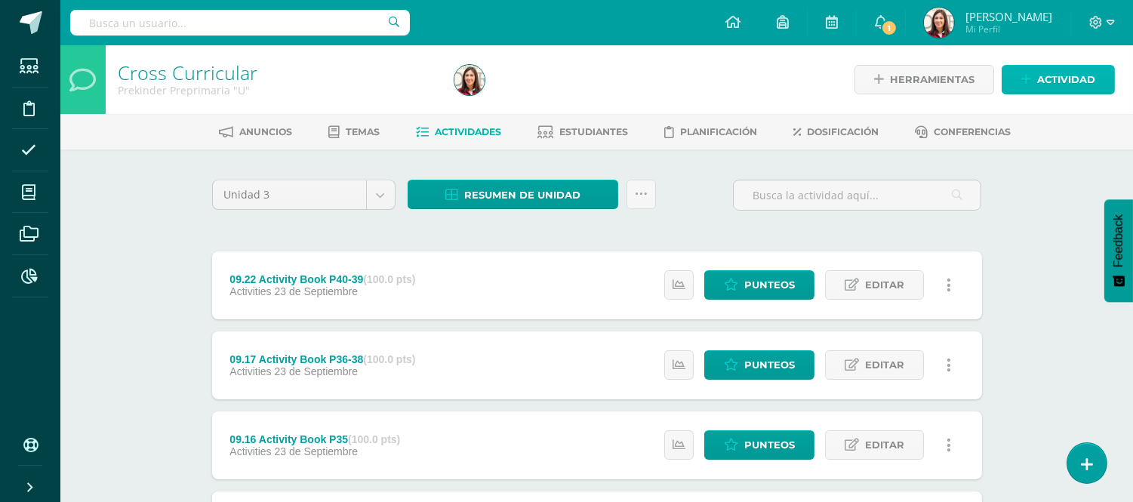
click at [1028, 88] on link "Actividad" at bounding box center [1057, 79] width 113 height 29
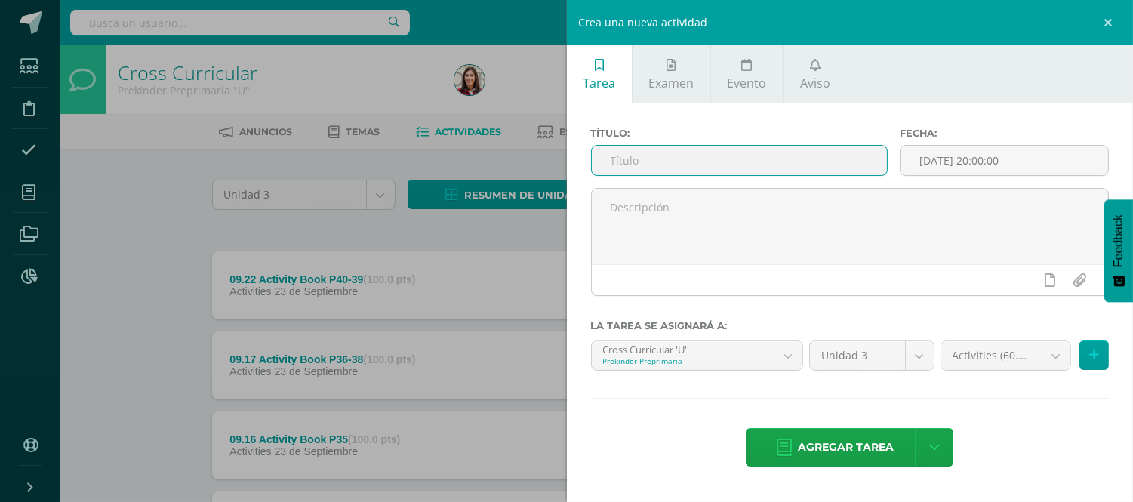
click at [817, 151] on input "text" at bounding box center [740, 160] width 296 height 29
type input "P"
type input "Diagnostic Drill Unit IV"
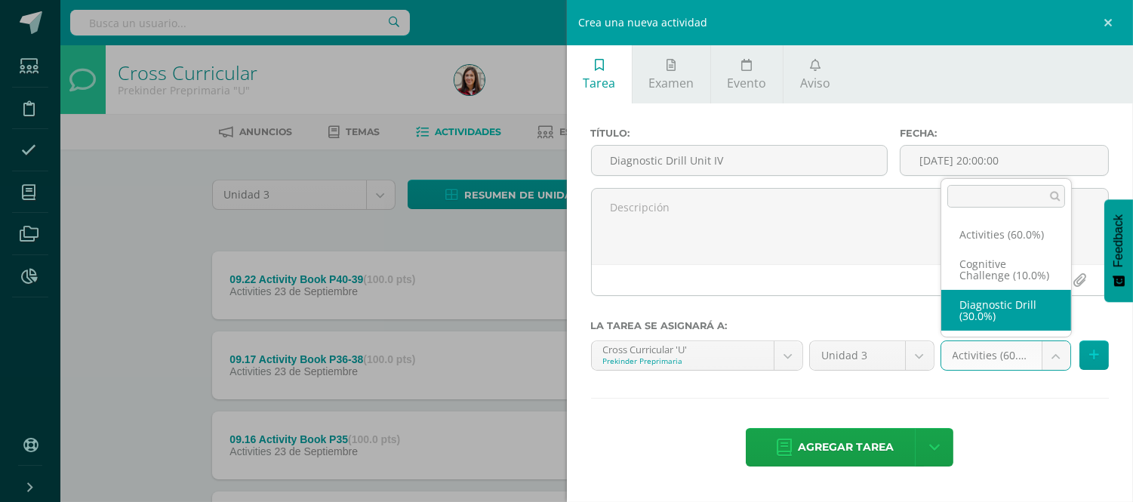
select select "204281"
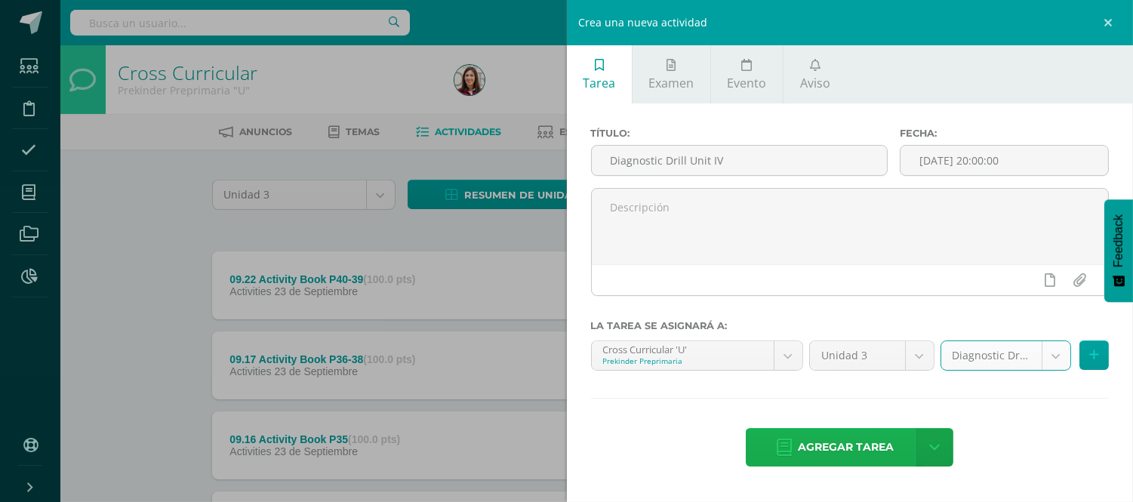
click at [862, 447] on span "Agregar tarea" at bounding box center [846, 447] width 96 height 37
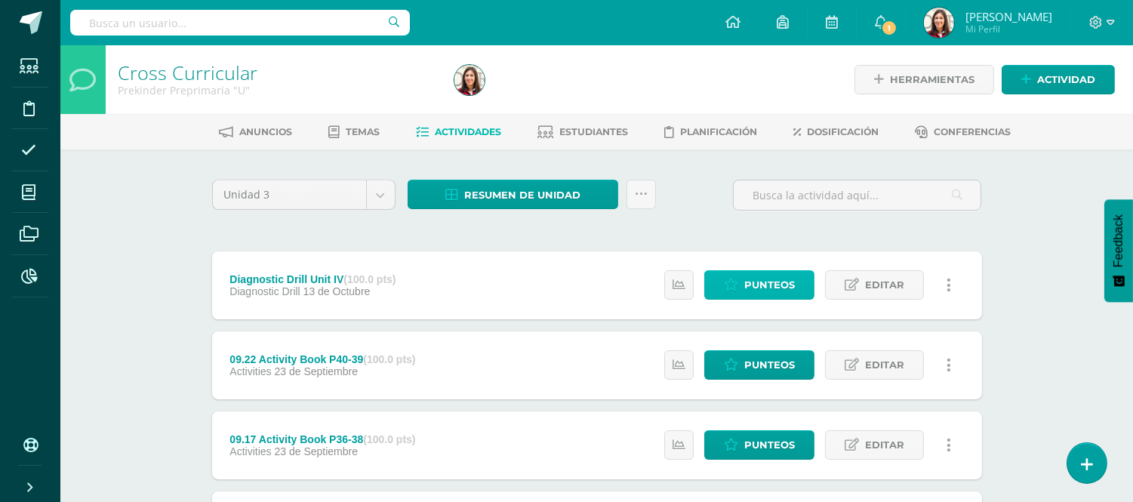
click at [770, 282] on span "Punteos" at bounding box center [769, 285] width 51 height 28
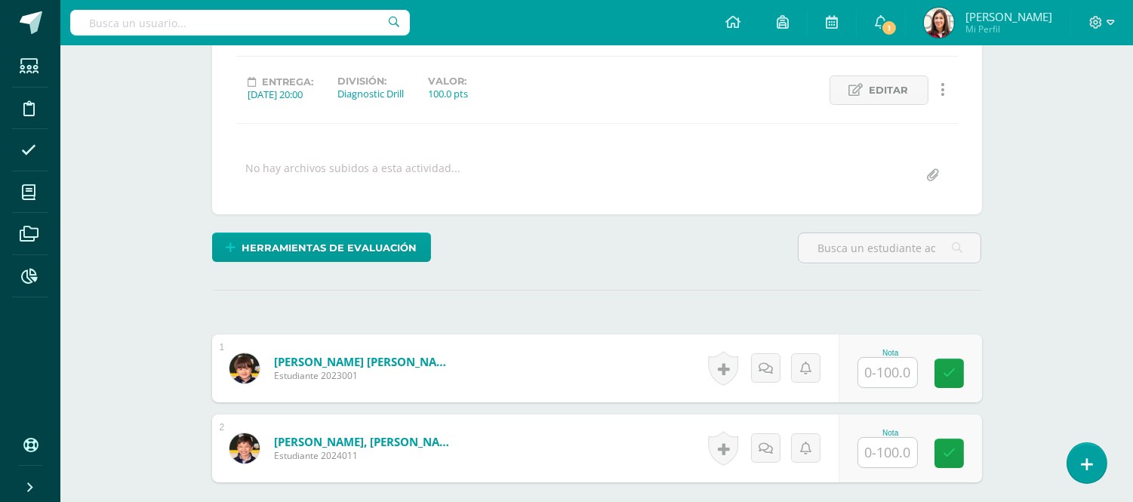
drag, startPoint x: 1136, startPoint y: 59, endPoint x: 1134, endPoint y: 186, distance: 127.5
click at [1132, 186] on html "Estudiantes Disciplina Asistencia Mis cursos Archivos Reportes Soporte Ayuda Re…" at bounding box center [566, 232] width 1133 height 845
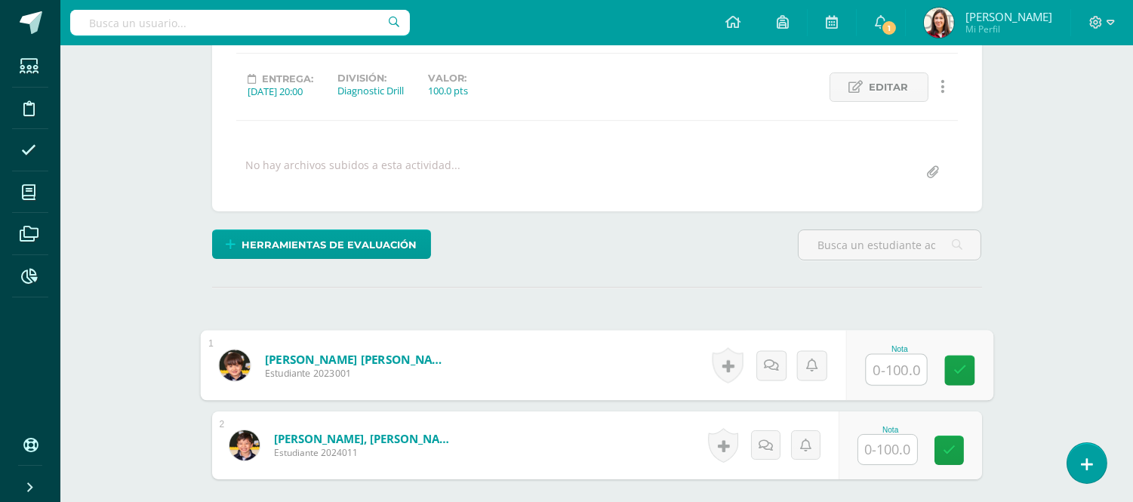
click at [885, 366] on input "text" at bounding box center [895, 370] width 60 height 30
type input "95"
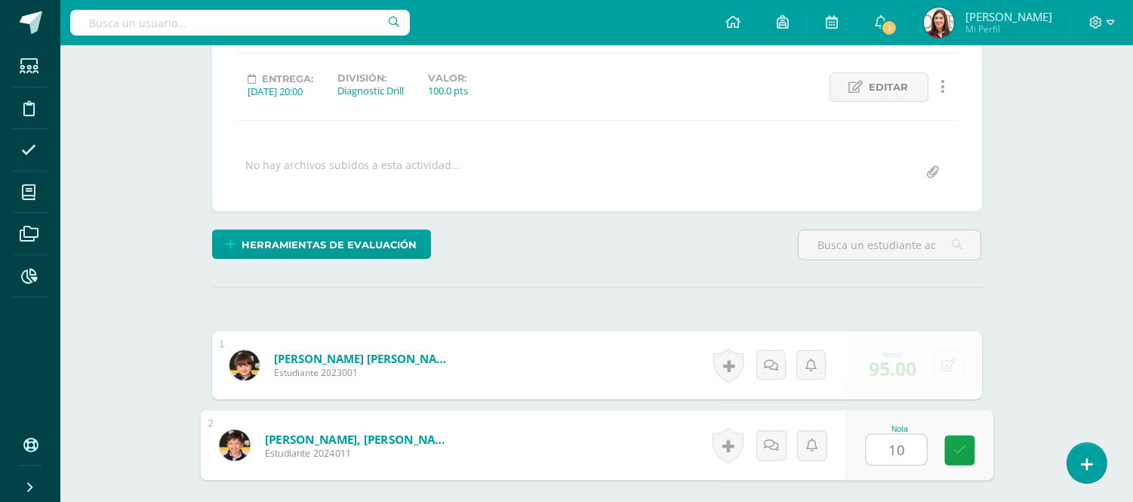
type input "100"
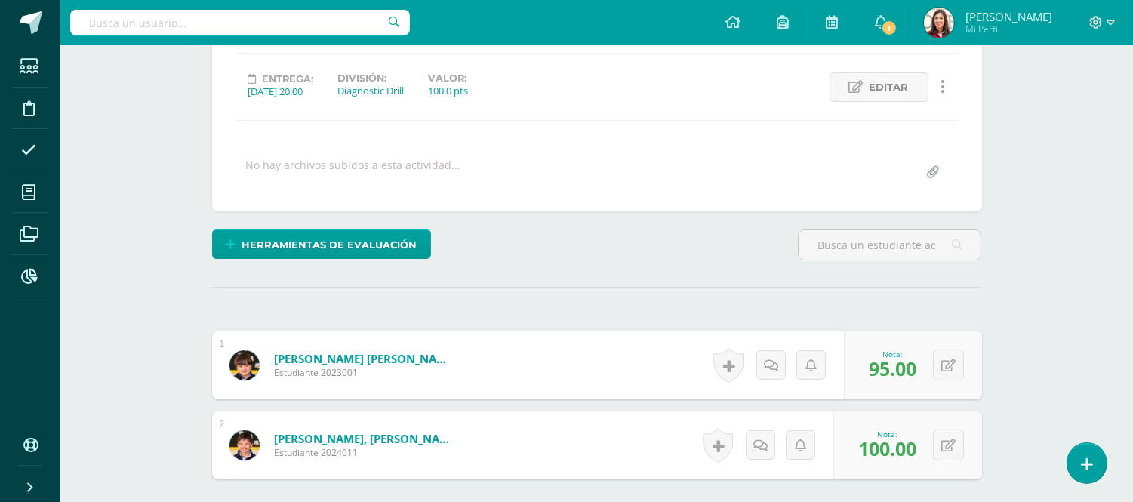
scroll to position [0, 0]
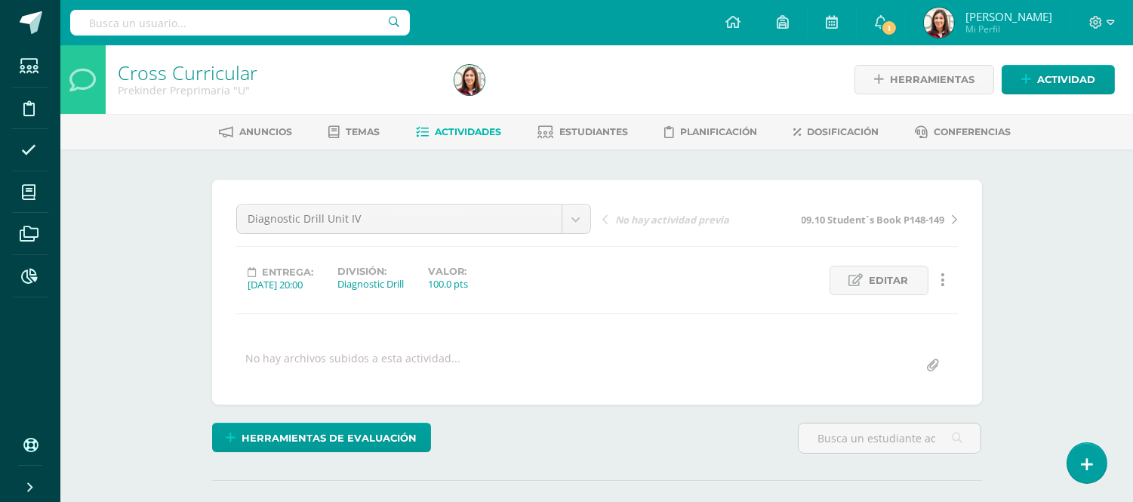
click at [475, 133] on span "Actividades" at bounding box center [468, 131] width 66 height 11
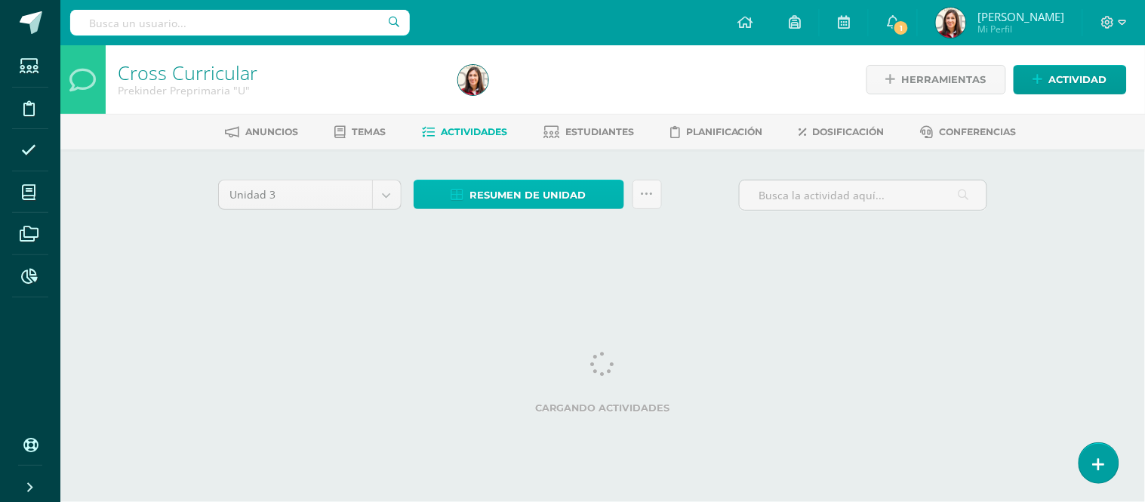
click at [487, 194] on span "Resumen de unidad" at bounding box center [528, 195] width 116 height 28
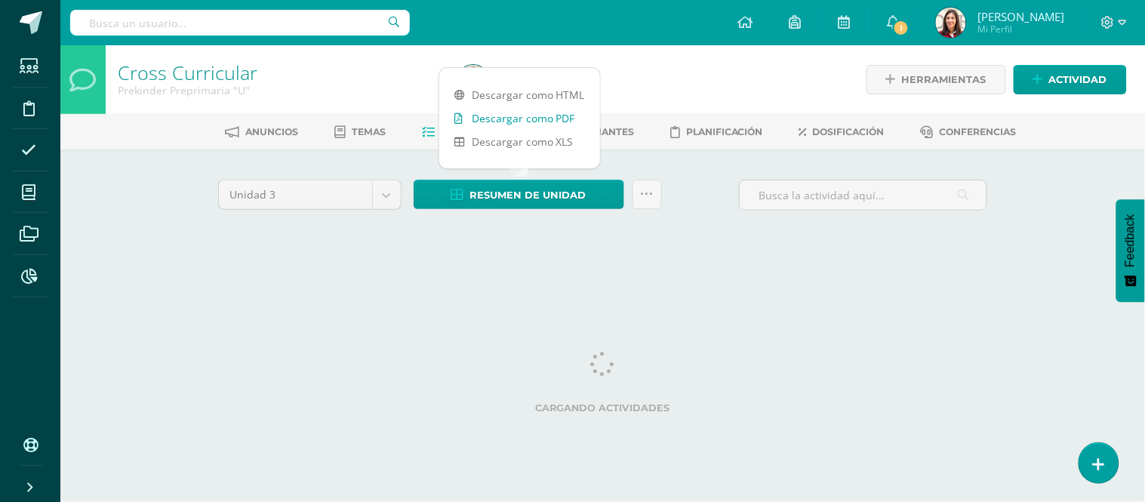
click at [492, 122] on link "Descargar como PDF" at bounding box center [519, 117] width 161 height 23
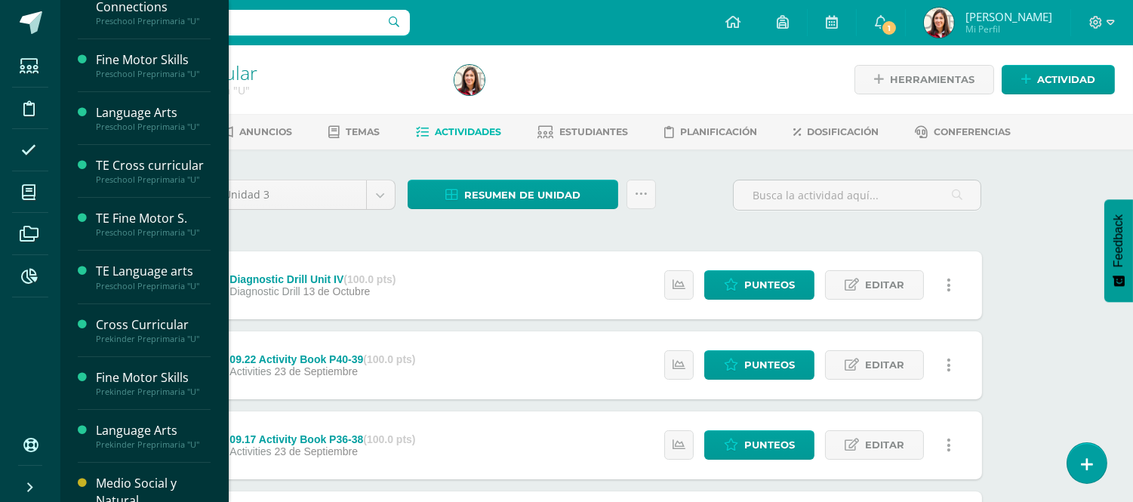
scroll to position [370, 0]
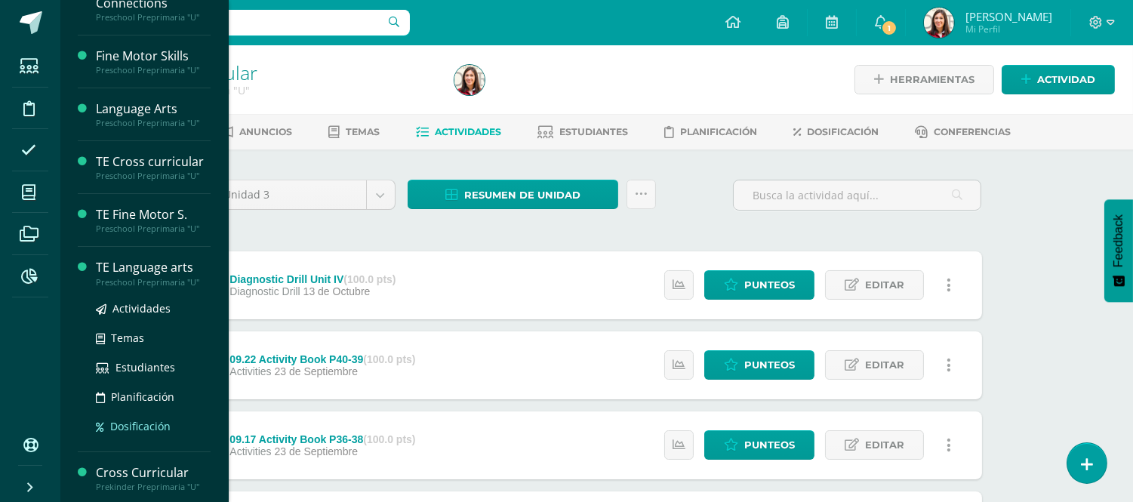
click at [129, 423] on span "Dosificación" at bounding box center [140, 426] width 60 height 14
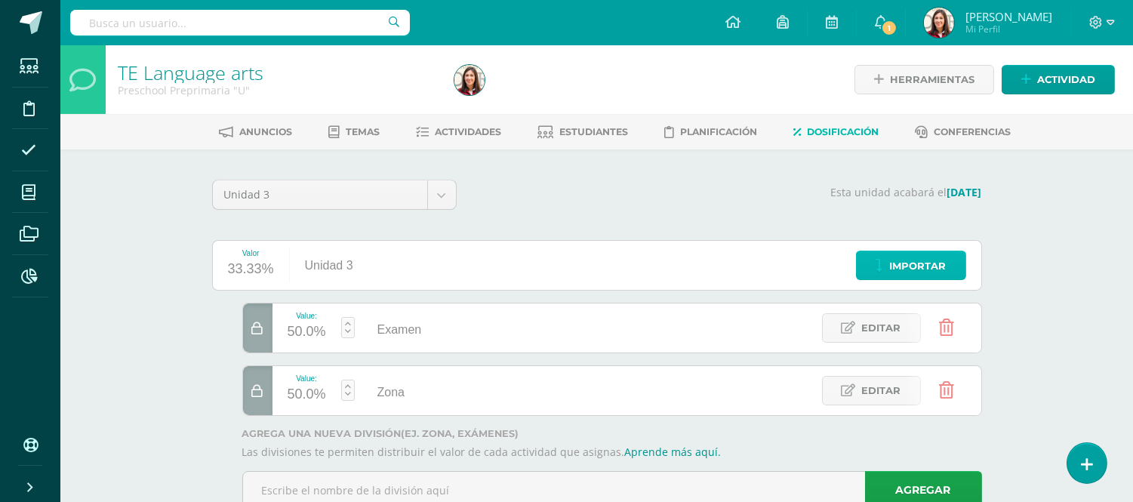
click at [878, 257] on link "Importar" at bounding box center [911, 265] width 110 height 29
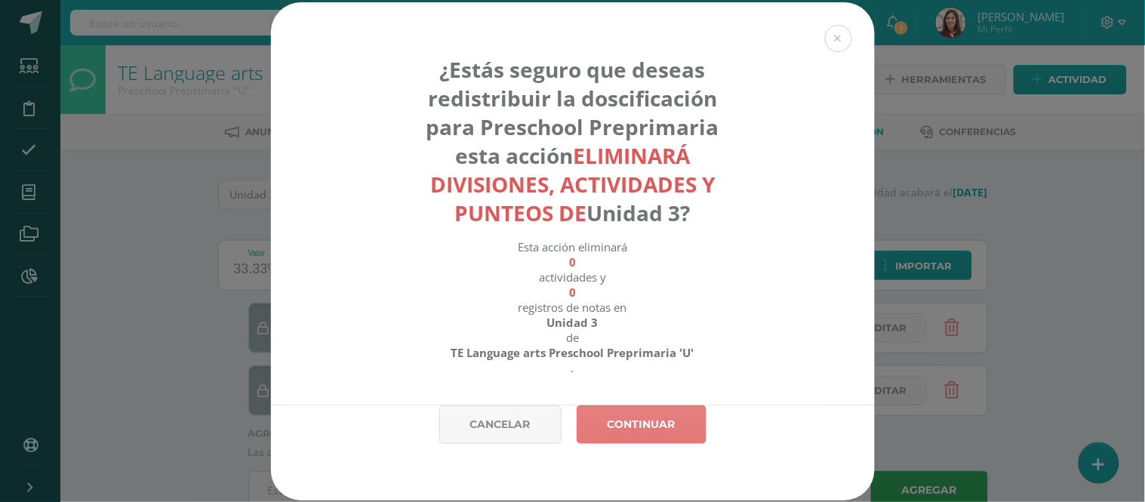
click at [636, 439] on link "Continuar" at bounding box center [641, 424] width 130 height 38
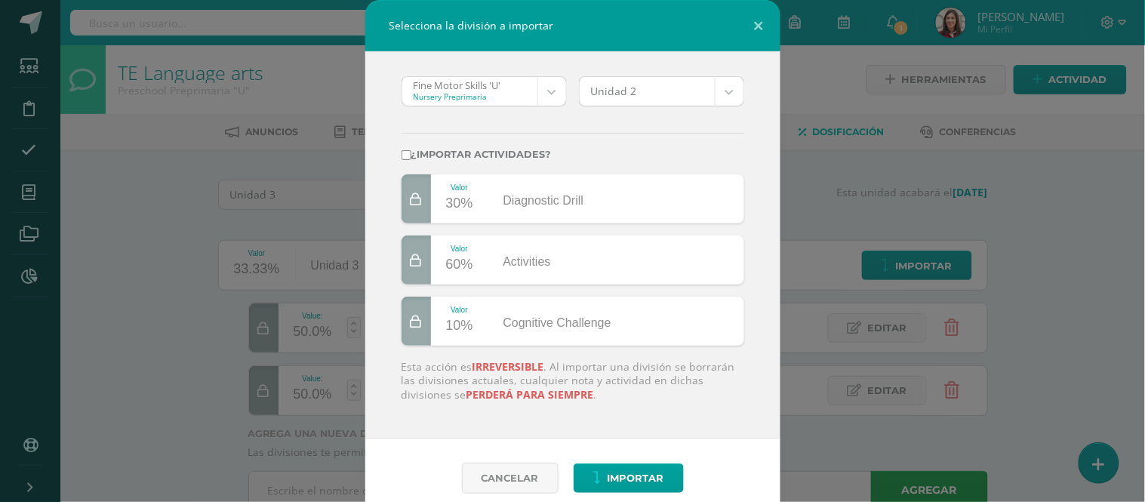
click at [537, 91] on body "Selecciona la división a importar Fine Motor Skills 'U' Nursery Preprimaria Fin…" at bounding box center [572, 276] width 1145 height 552
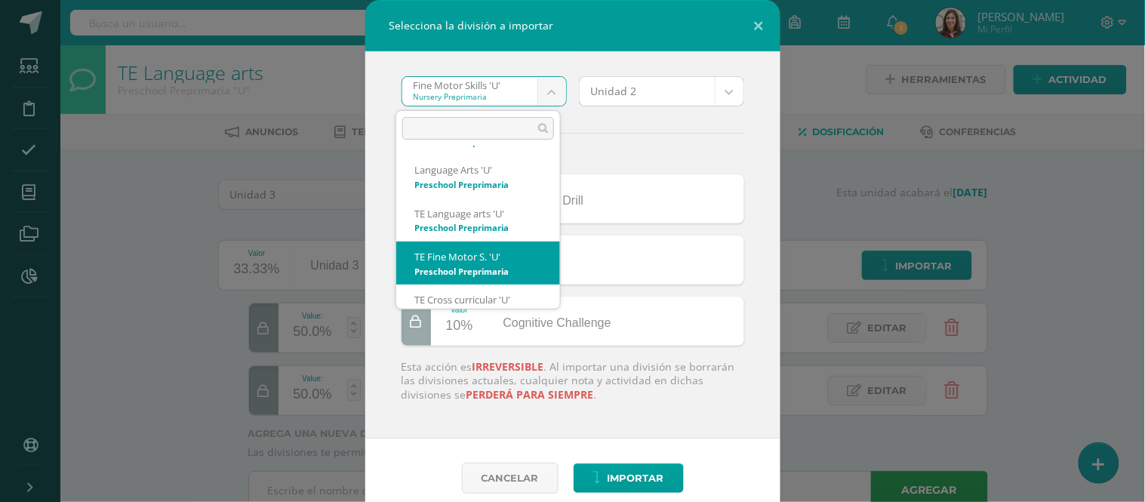
scroll to position [1414, 0]
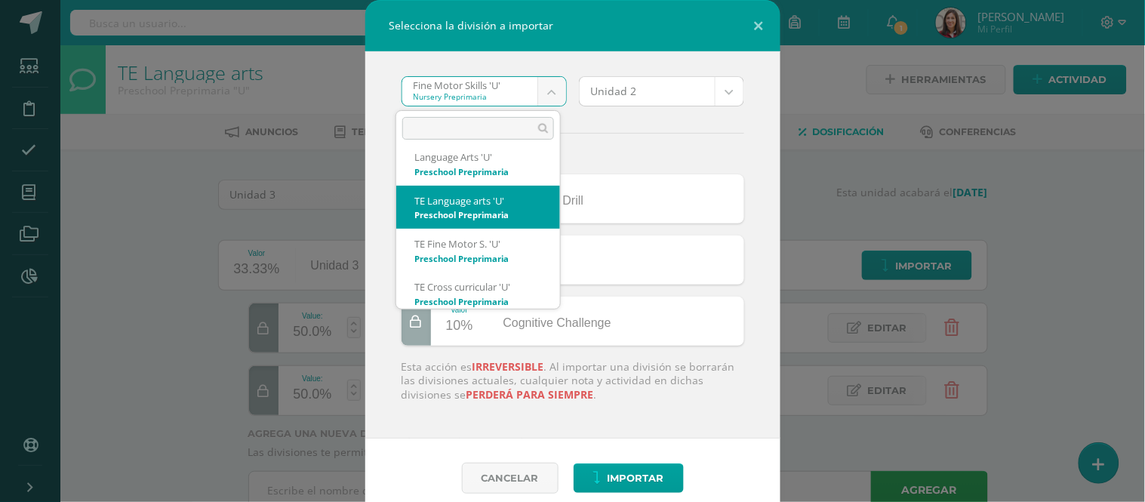
select select "2577"
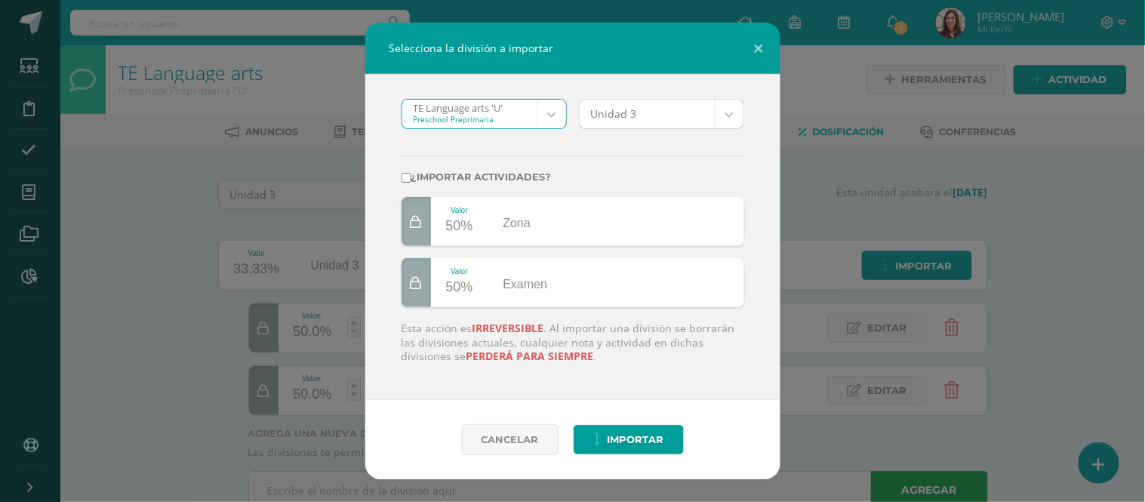
click at [736, 112] on body "Selecciona la división a importar TE Language arts 'U' Preschool Preprimaria Fi…" at bounding box center [572, 276] width 1145 height 552
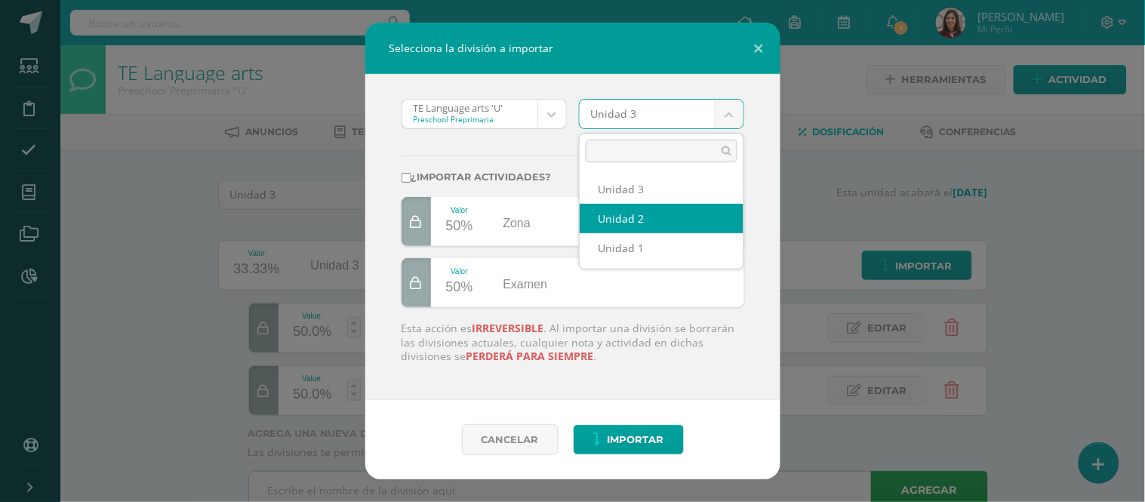
select select "206142"
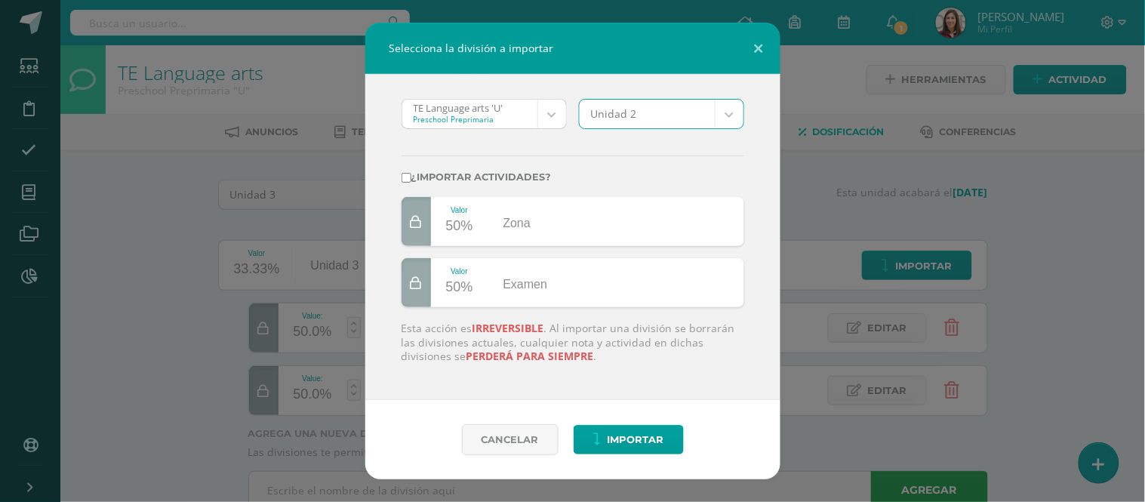
click at [410, 177] on label "¿Importar actividades?" at bounding box center [572, 176] width 343 height 11
click at [410, 177] on input "¿Importar actividades?" at bounding box center [406, 178] width 10 height 10
checkbox input "true"
click at [639, 438] on span "Importar" at bounding box center [635, 440] width 57 height 28
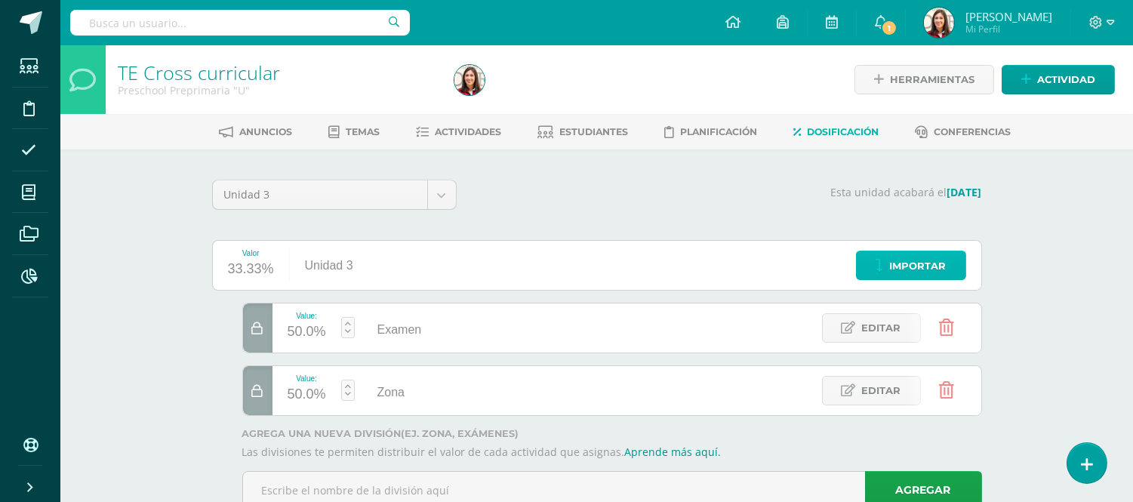
drag, startPoint x: 893, startPoint y: 260, endPoint x: 878, endPoint y: 258, distance: 15.3
click at [878, 260] on icon at bounding box center [879, 266] width 8 height 13
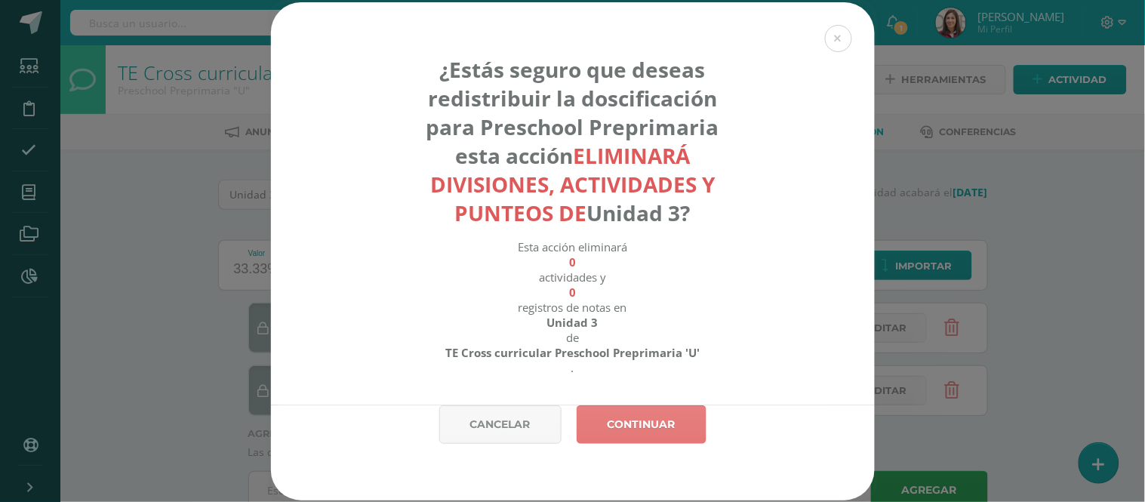
click at [680, 423] on link "Continuar" at bounding box center [641, 424] width 130 height 38
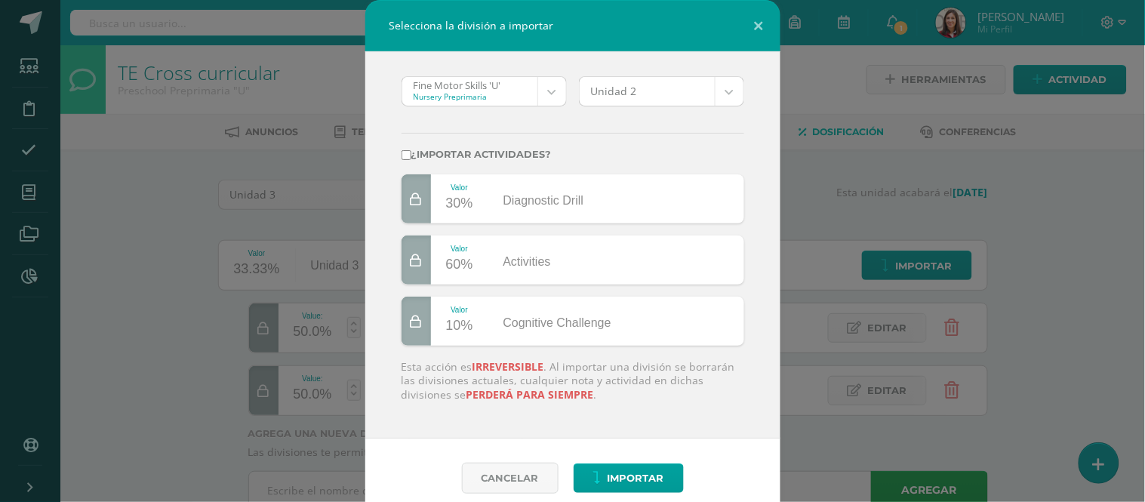
click at [543, 97] on body "Selecciona la división a importar Fine Motor Skills 'U' Nursery Preprimaria Fin…" at bounding box center [572, 276] width 1145 height 552
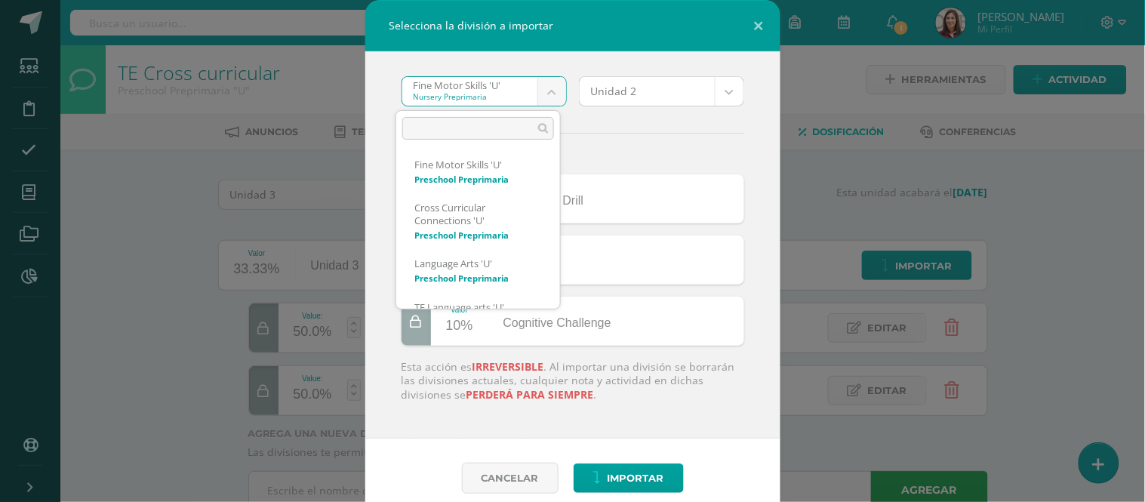
scroll to position [1464, 0]
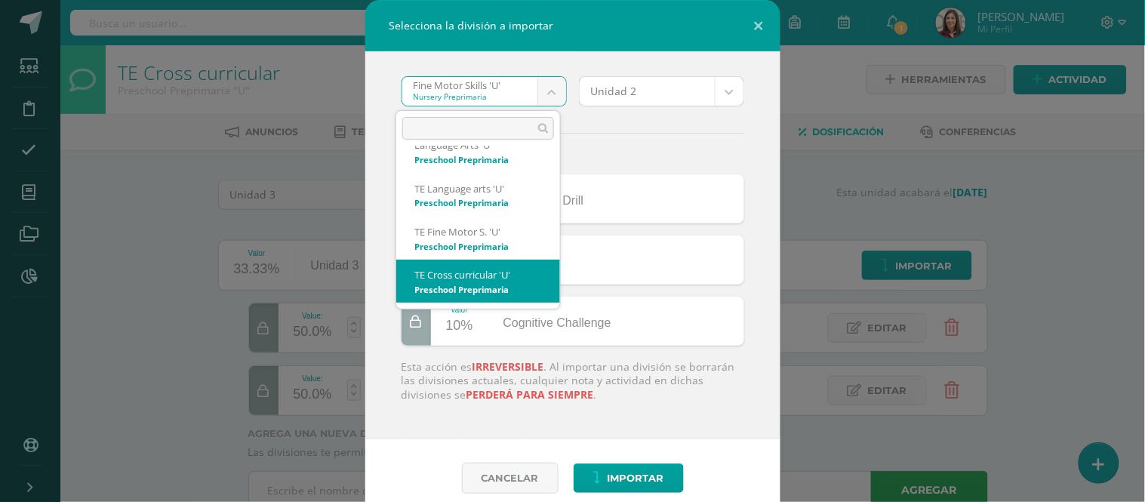
select select "2582"
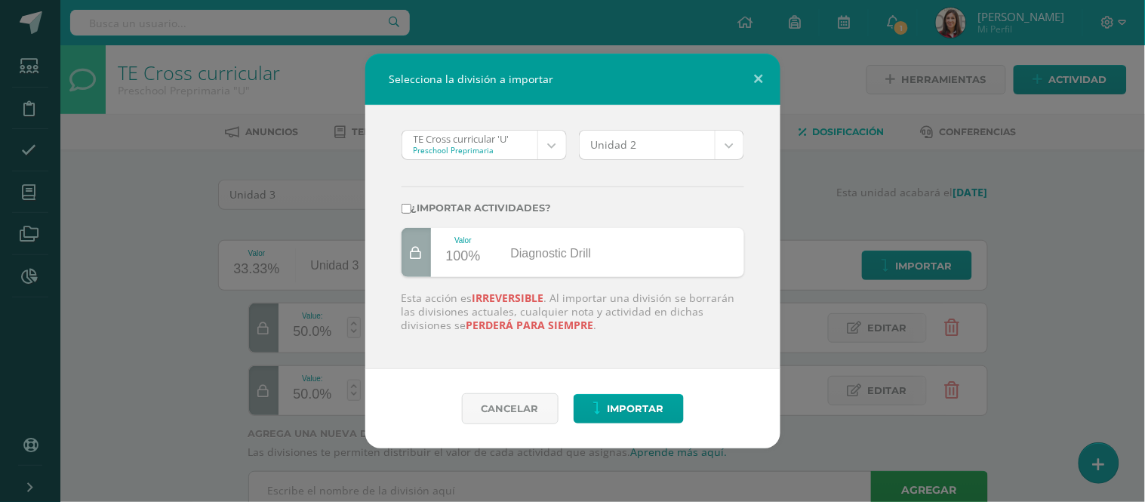
click at [441, 204] on label "¿Importar actividades?" at bounding box center [572, 207] width 343 height 11
click at [411, 204] on input "¿Importar actividades?" at bounding box center [406, 209] width 10 height 10
checkbox input "true"
click at [598, 405] on icon "submit" at bounding box center [597, 408] width 8 height 13
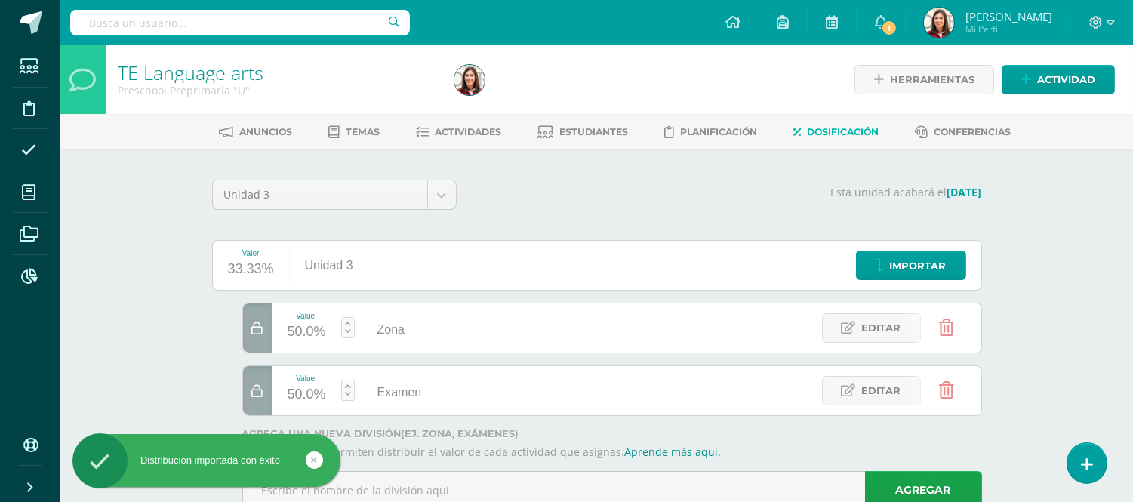
click at [262, 394] on icon at bounding box center [257, 391] width 11 height 13
click at [850, 390] on icon at bounding box center [848, 390] width 14 height 13
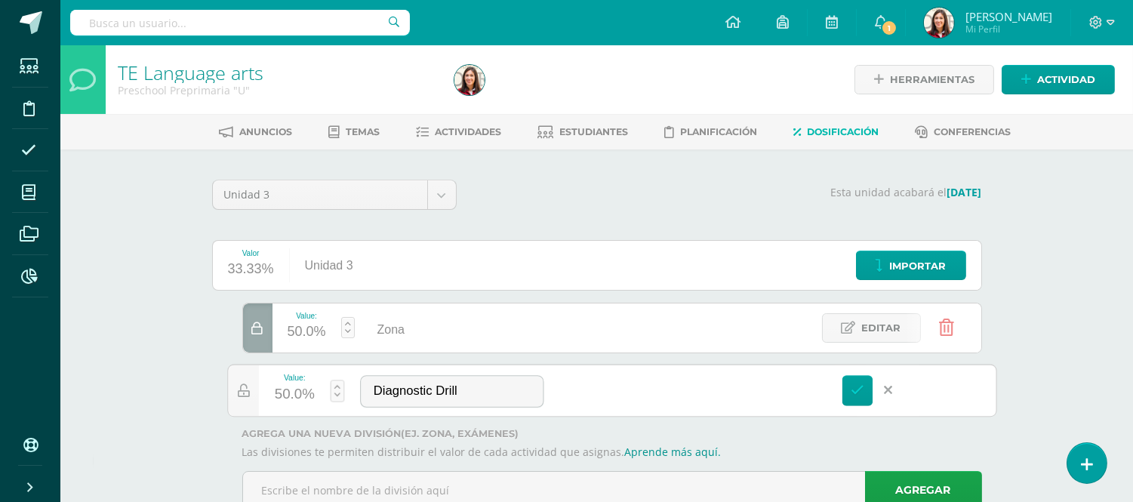
type input "Diagnostic Drill"
click at [850, 390] on icon at bounding box center [857, 390] width 14 height 14
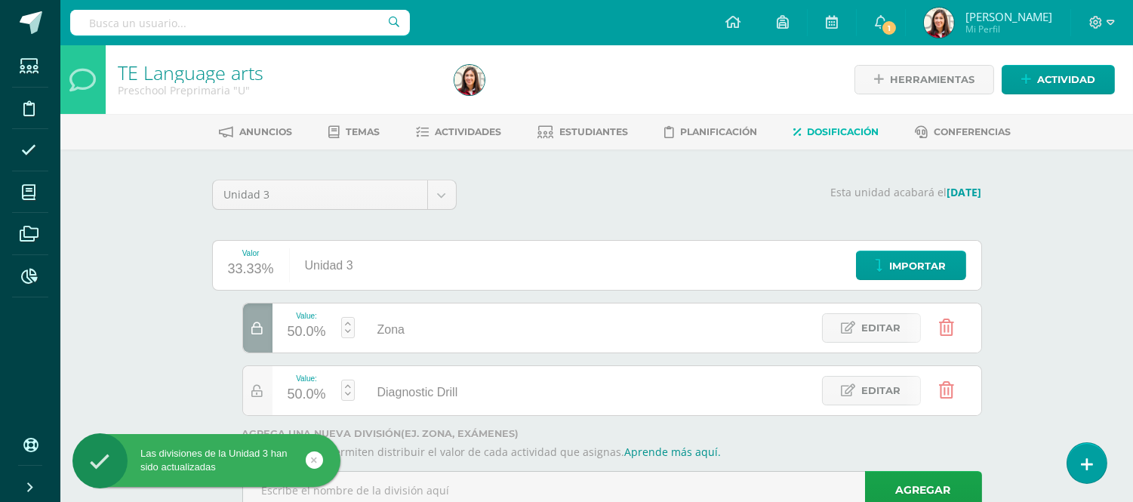
click at [260, 340] on div at bounding box center [257, 327] width 29 height 49
click at [951, 324] on icon at bounding box center [946, 327] width 15 height 17
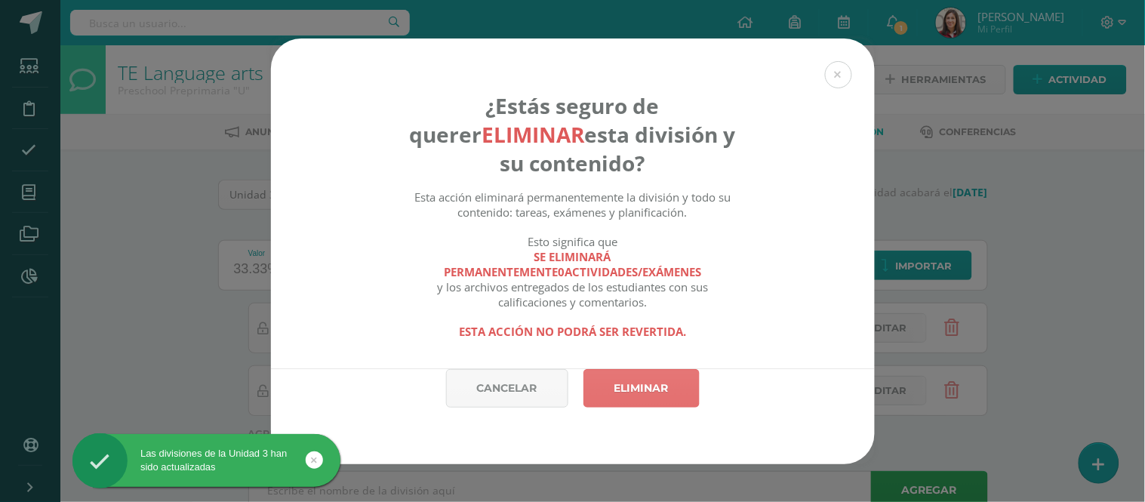
click at [660, 388] on link "Eliminar" at bounding box center [641, 388] width 116 height 38
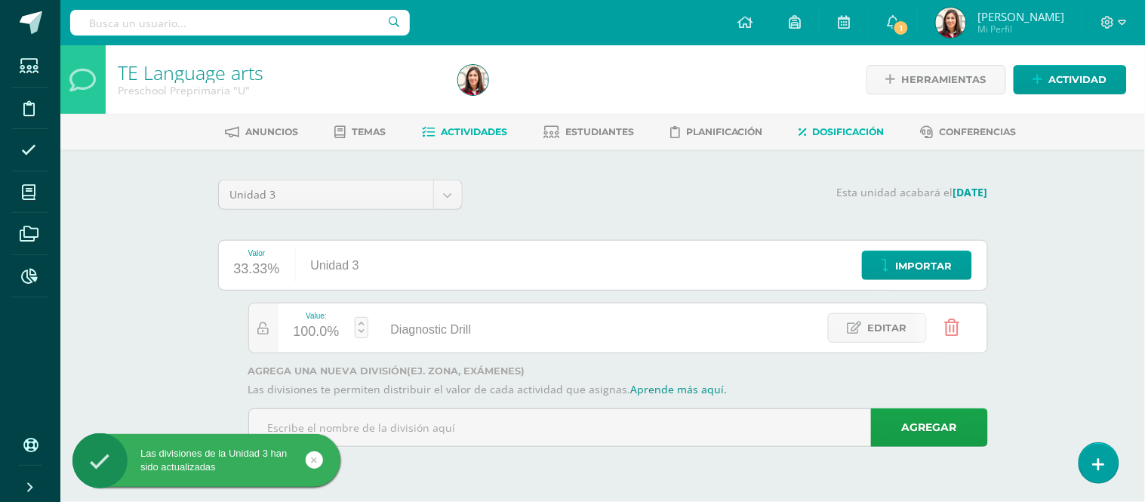
click at [486, 132] on span "Actividades" at bounding box center [474, 131] width 66 height 11
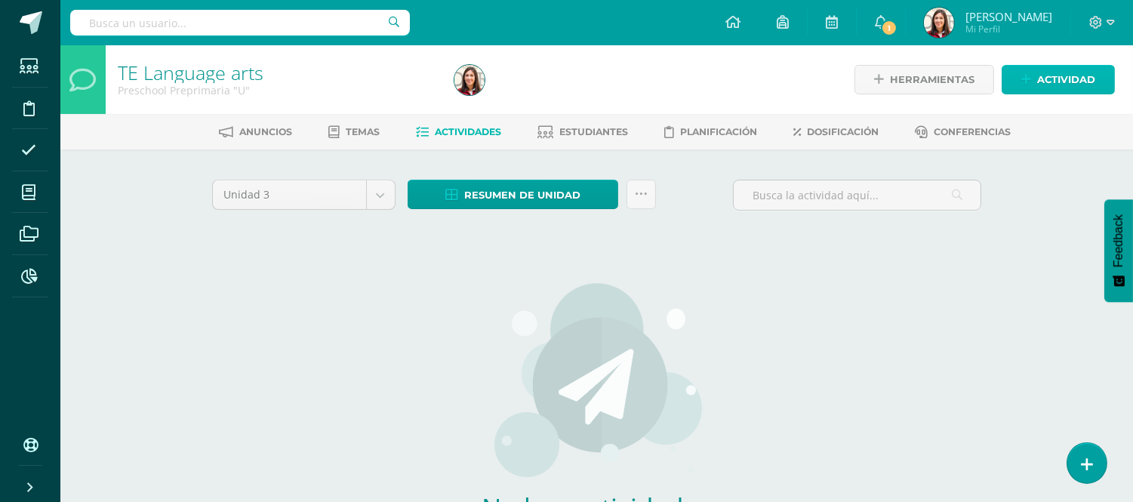
click at [1032, 81] on link "Actividad" at bounding box center [1057, 79] width 113 height 29
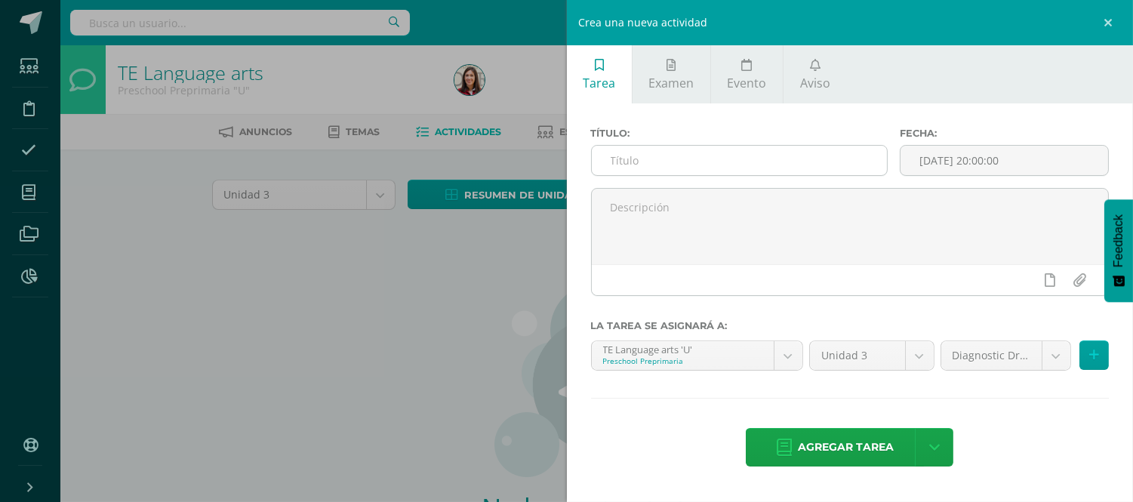
click at [770, 159] on input "text" at bounding box center [740, 160] width 296 height 29
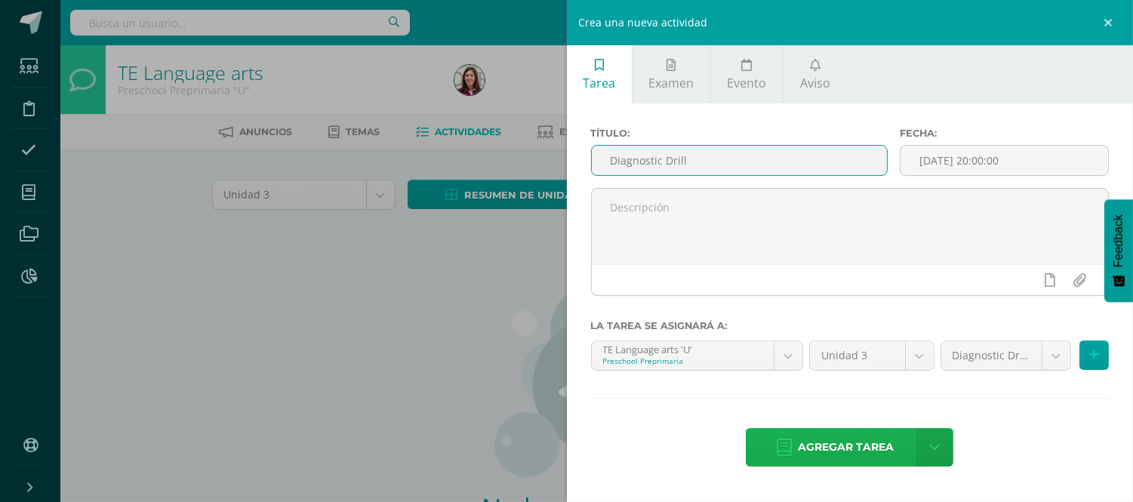
type input "Diagnostic Drill"
click at [801, 440] on span "Agregar tarea" at bounding box center [846, 447] width 96 height 37
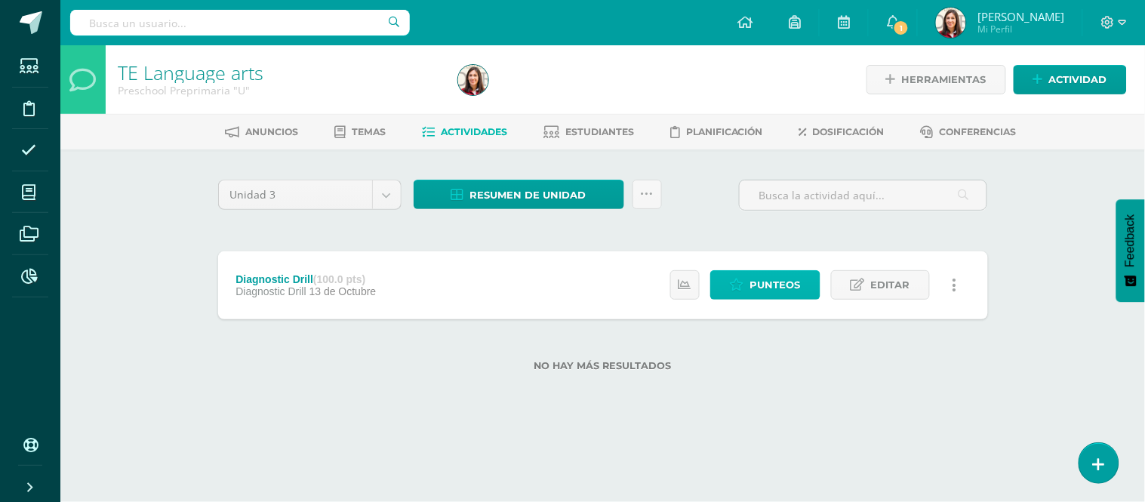
click at [766, 284] on span "Punteos" at bounding box center [775, 285] width 51 height 28
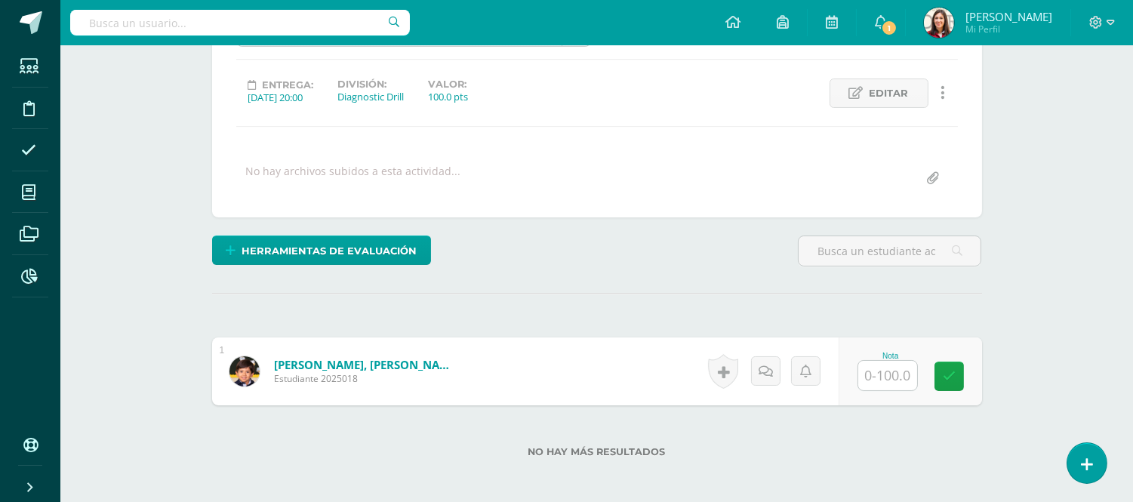
drag, startPoint x: 1135, startPoint y: 183, endPoint x: 1139, endPoint y: 324, distance: 141.9
click at [1132, 324] on html "Estudiantes Disciplina Asistencia Mis cursos Archivos Reportes Soporte Ayuda Re…" at bounding box center [566, 195] width 1133 height 765
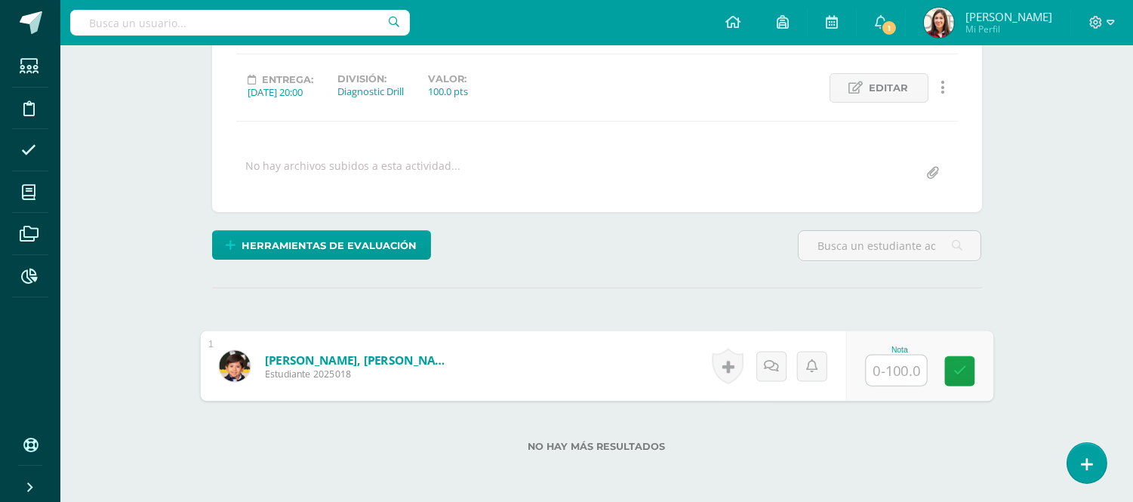
click at [884, 363] on input "text" at bounding box center [895, 370] width 60 height 30
type input "100"
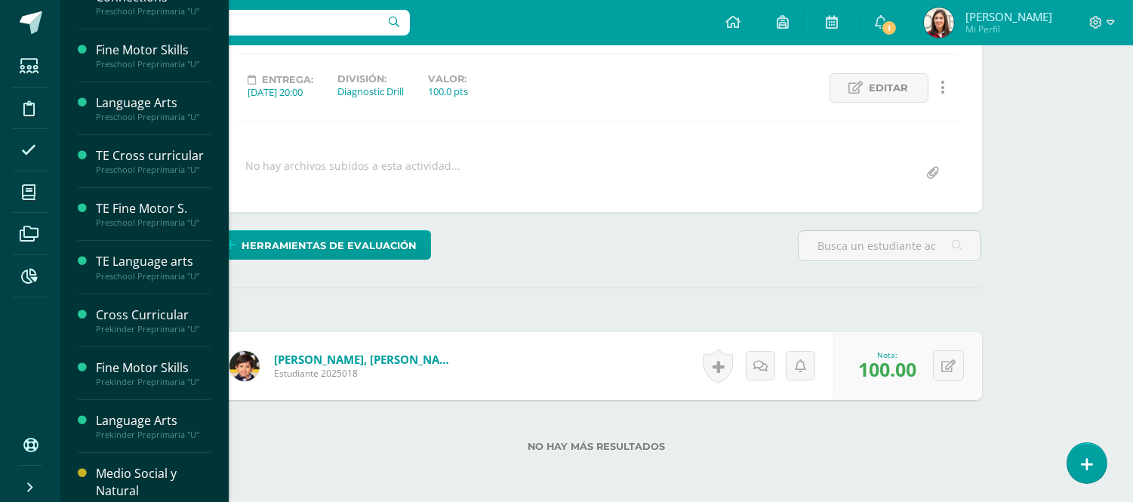
scroll to position [366, 0]
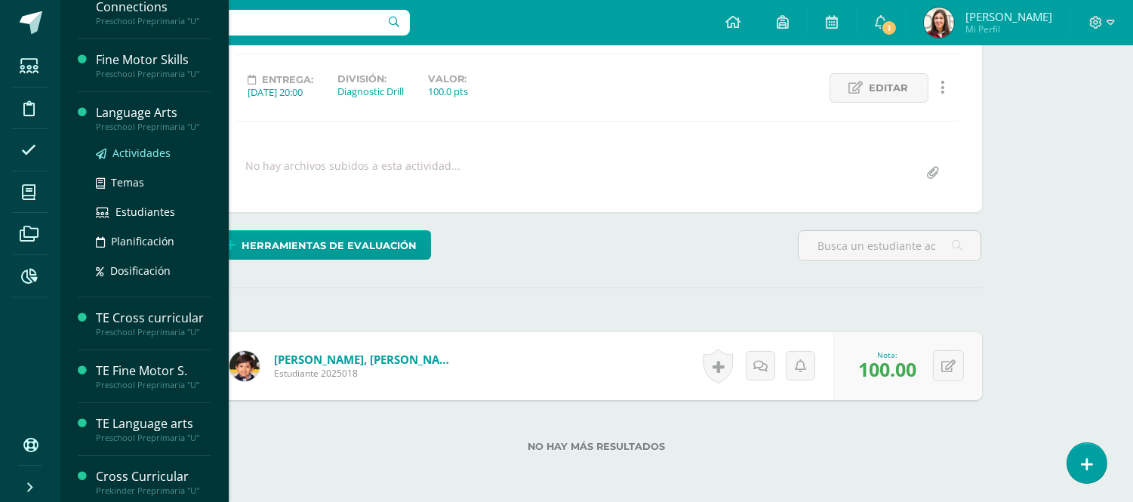
click at [156, 149] on span "Actividades" at bounding box center [141, 153] width 58 height 14
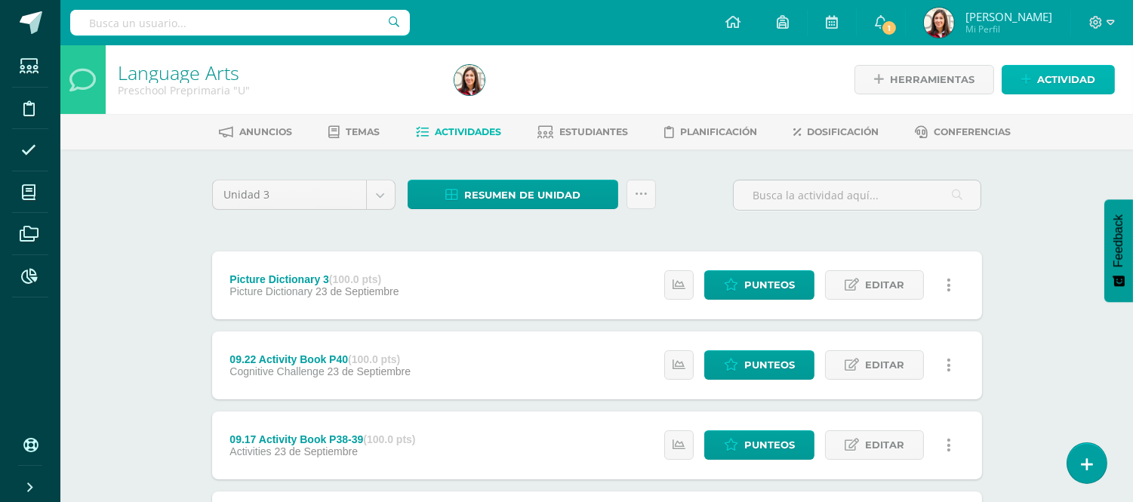
click at [1051, 71] on span "Actividad" at bounding box center [1066, 80] width 58 height 28
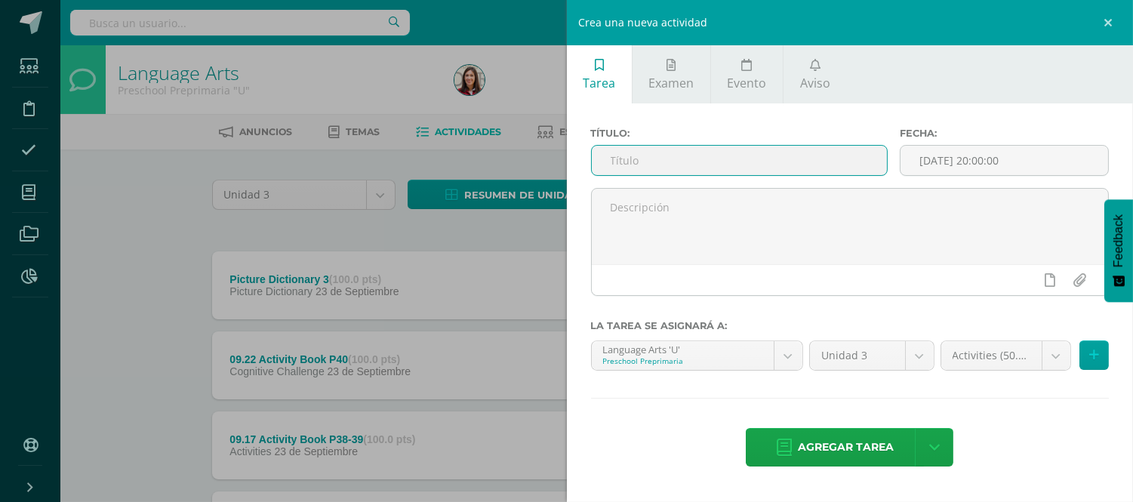
click at [813, 156] on input "text" at bounding box center [740, 160] width 296 height 29
type input "Diagnostic Drill Unit IV"
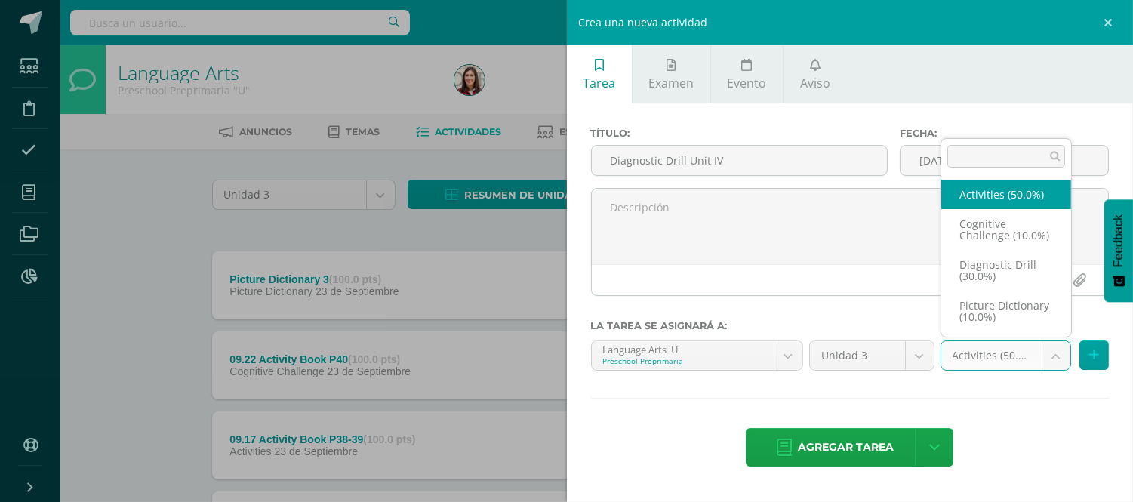
scroll to position [28, 0]
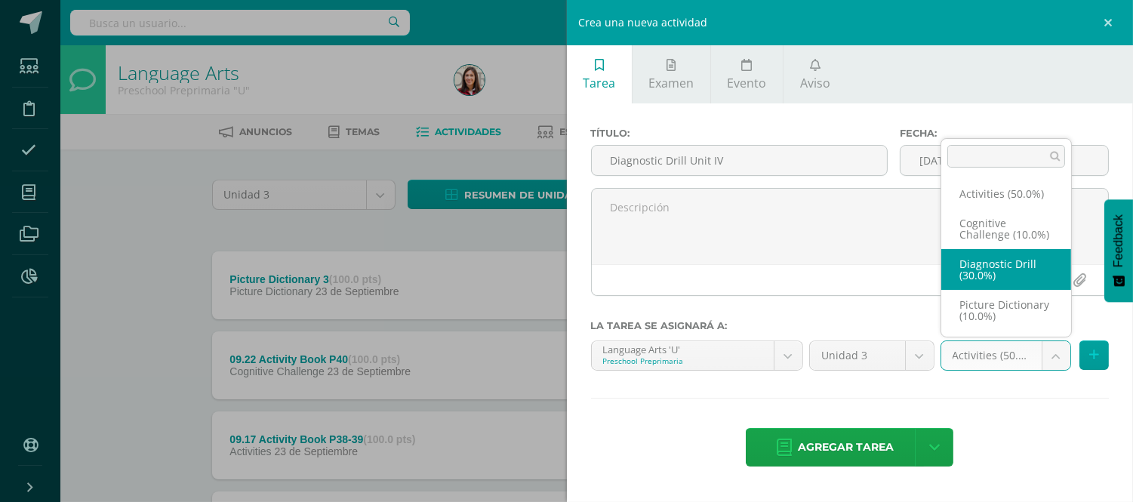
select select "206126"
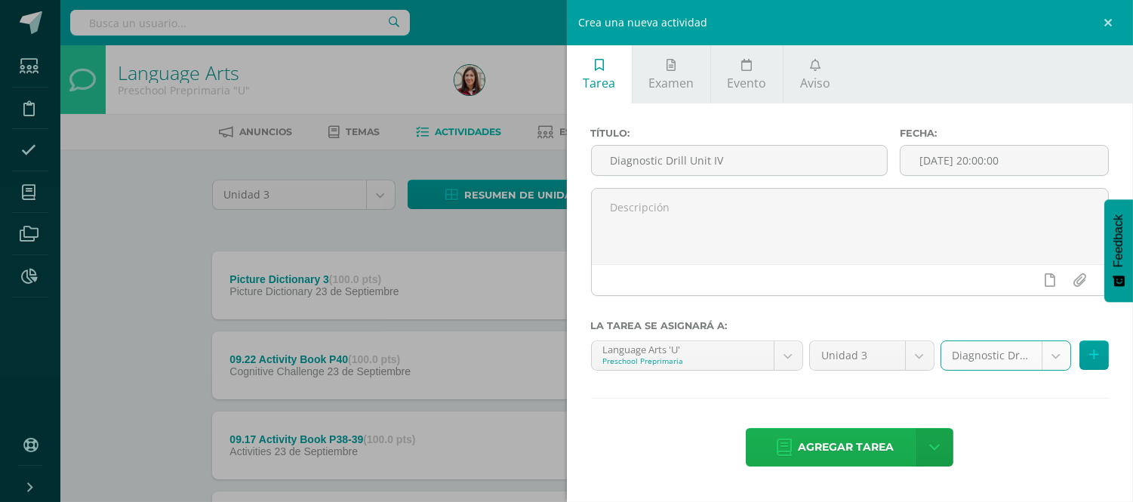
click at [883, 448] on span "Agregar tarea" at bounding box center [846, 447] width 96 height 37
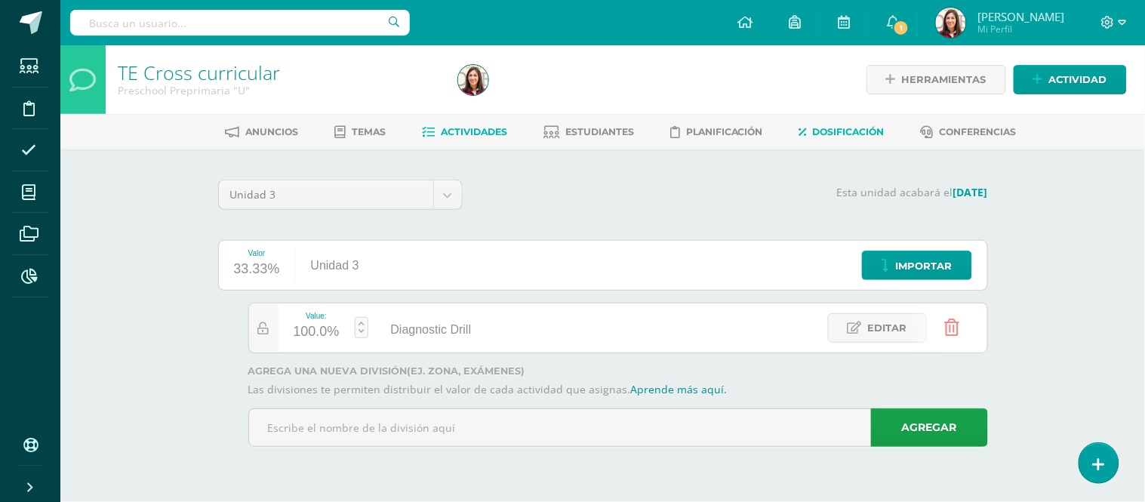
click at [456, 136] on span "Actividades" at bounding box center [474, 131] width 66 height 11
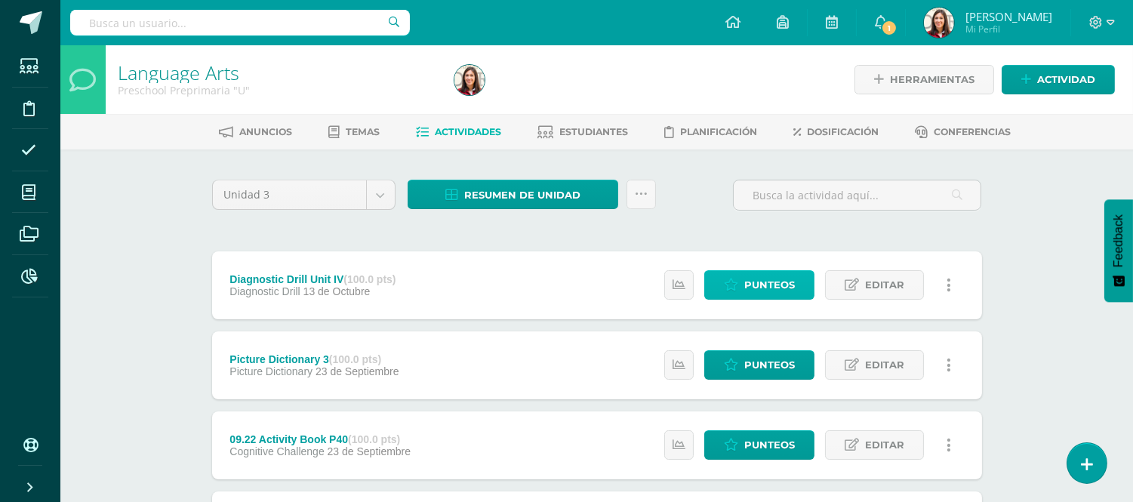
click at [779, 288] on span "Punteos" at bounding box center [769, 285] width 51 height 28
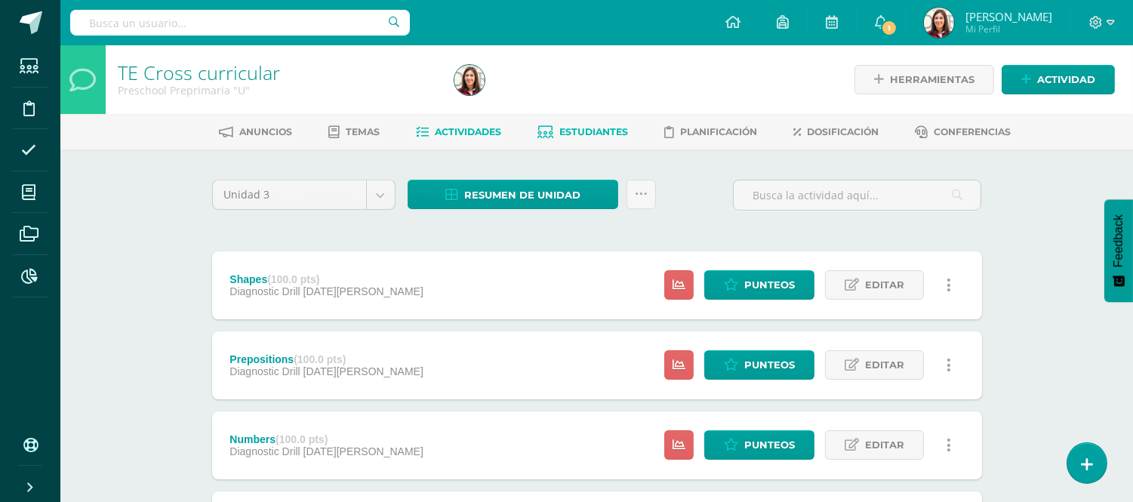
click at [567, 134] on span "Estudiantes" at bounding box center [593, 131] width 69 height 11
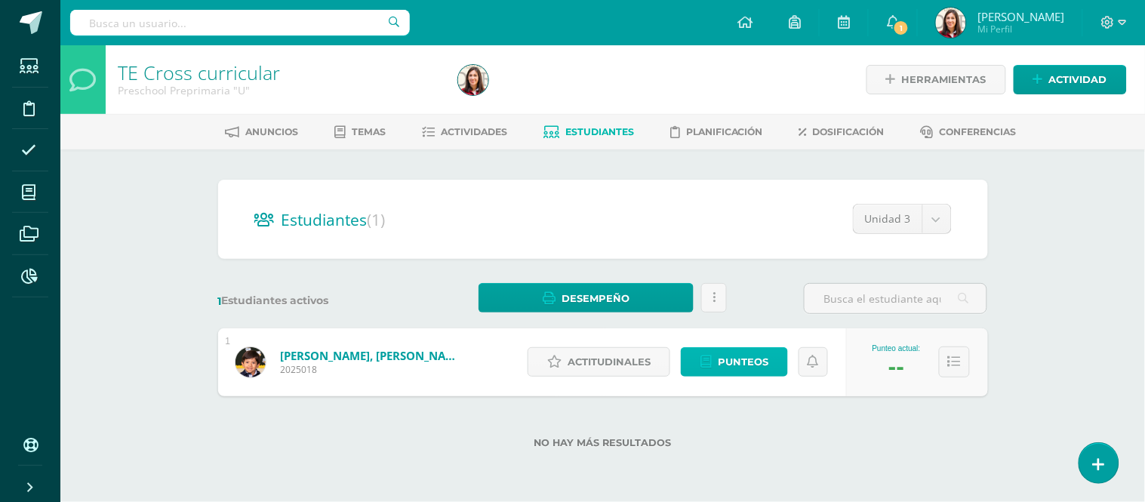
click at [729, 368] on span "Punteos" at bounding box center [743, 362] width 51 height 28
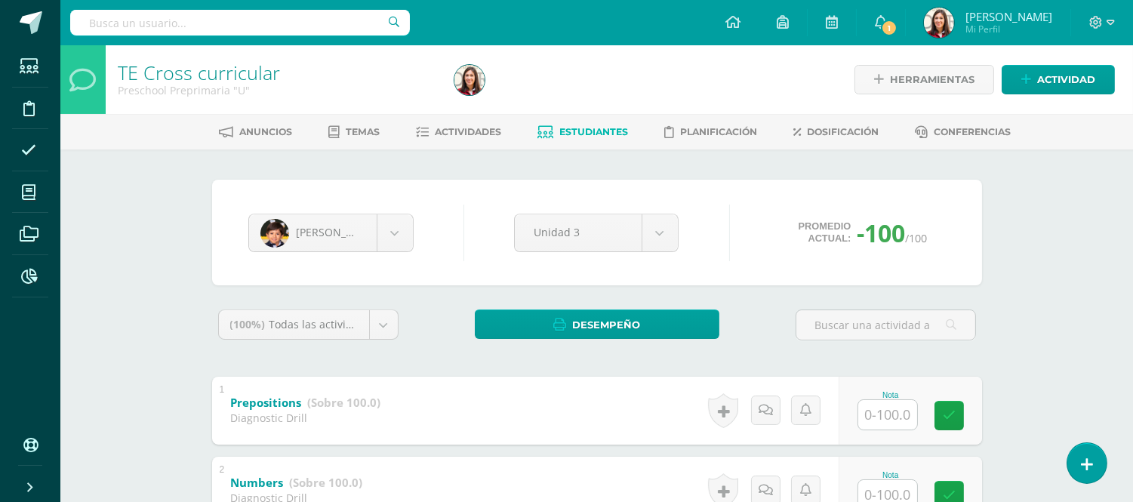
click at [912, 418] on input "text" at bounding box center [887, 414] width 59 height 29
type input "80"
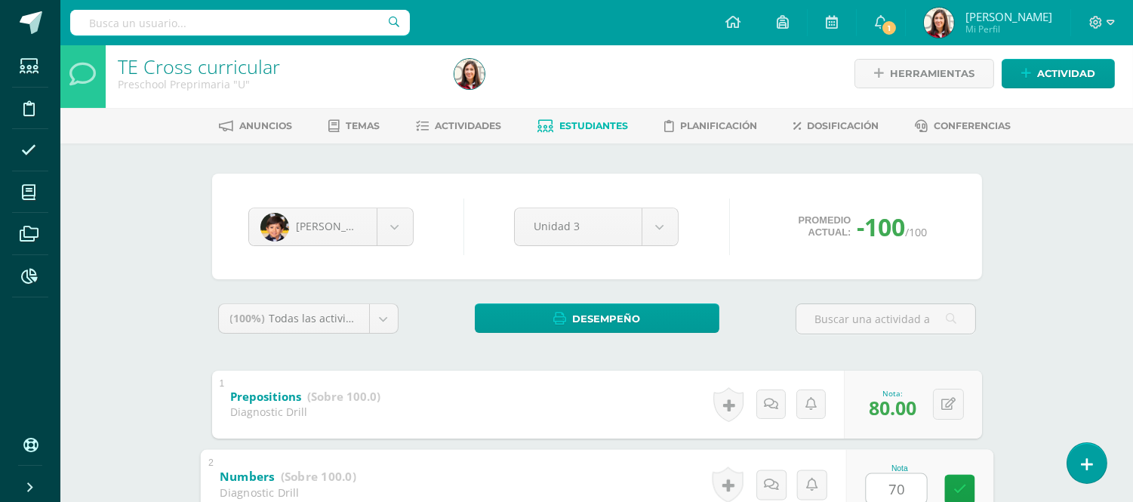
type input "70"
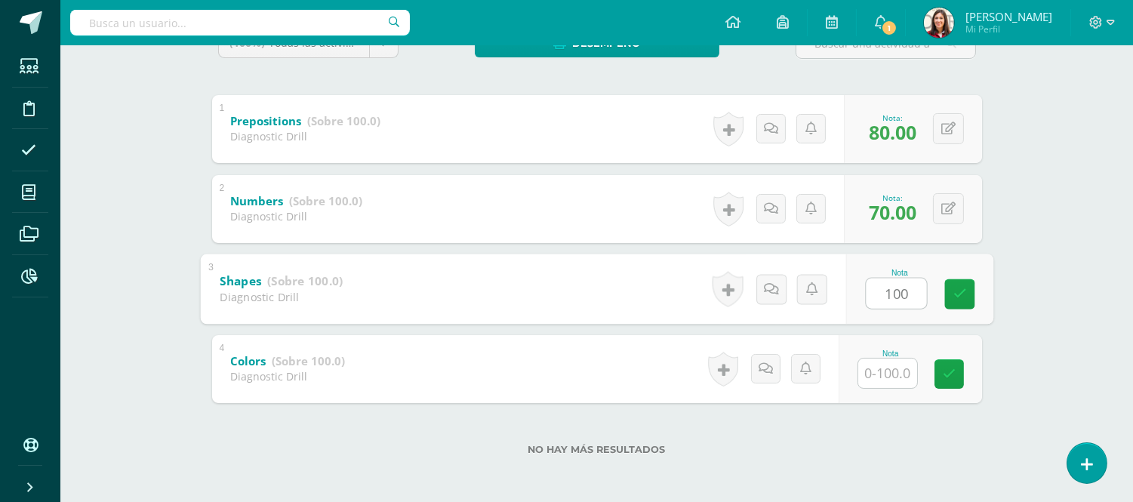
type input "100"
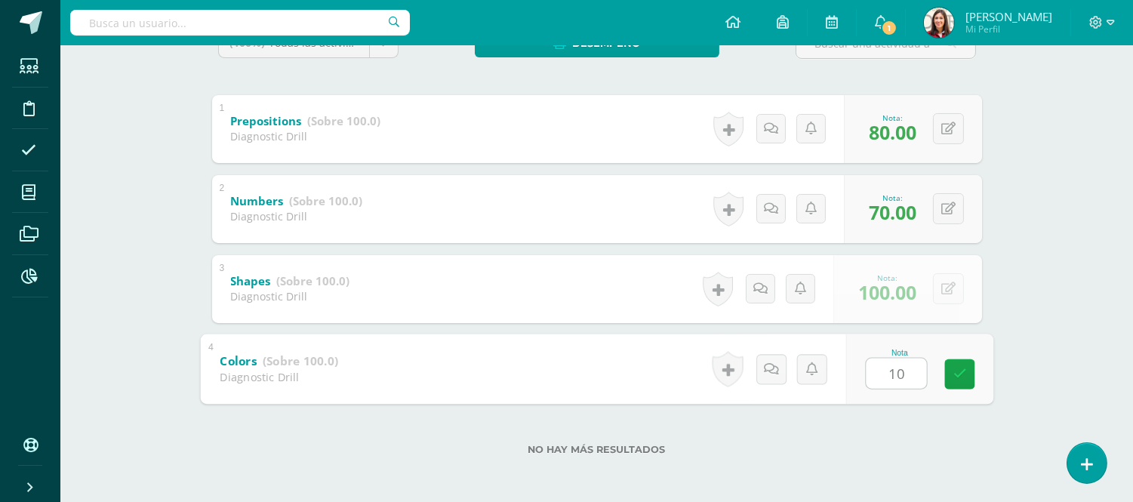
type input "100"
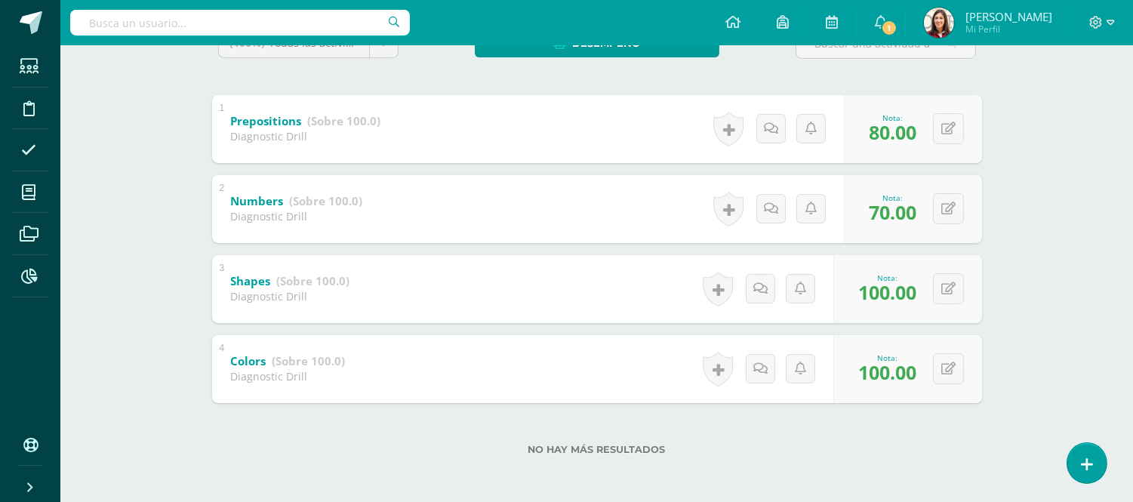
scroll to position [0, 0]
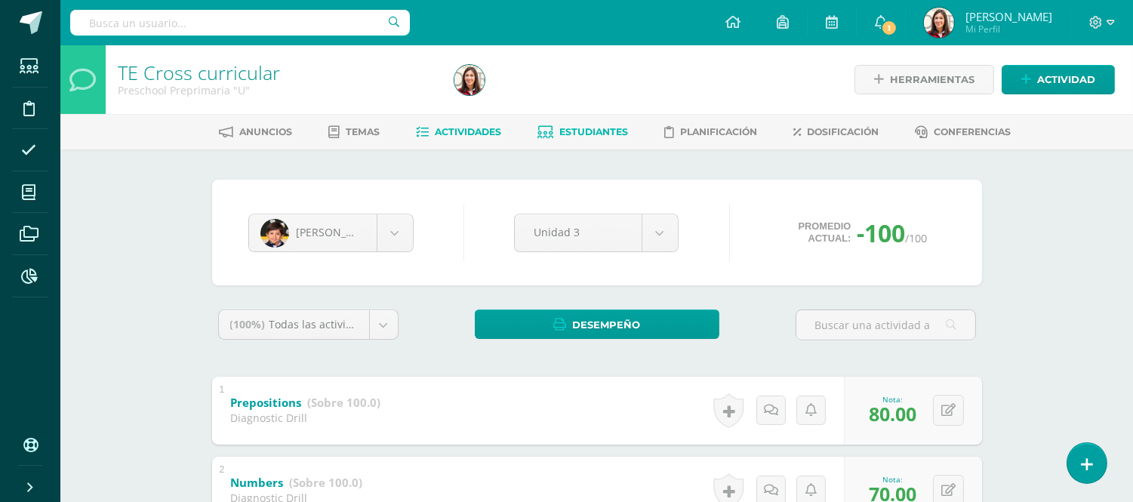
click at [489, 131] on span "Actividades" at bounding box center [468, 131] width 66 height 11
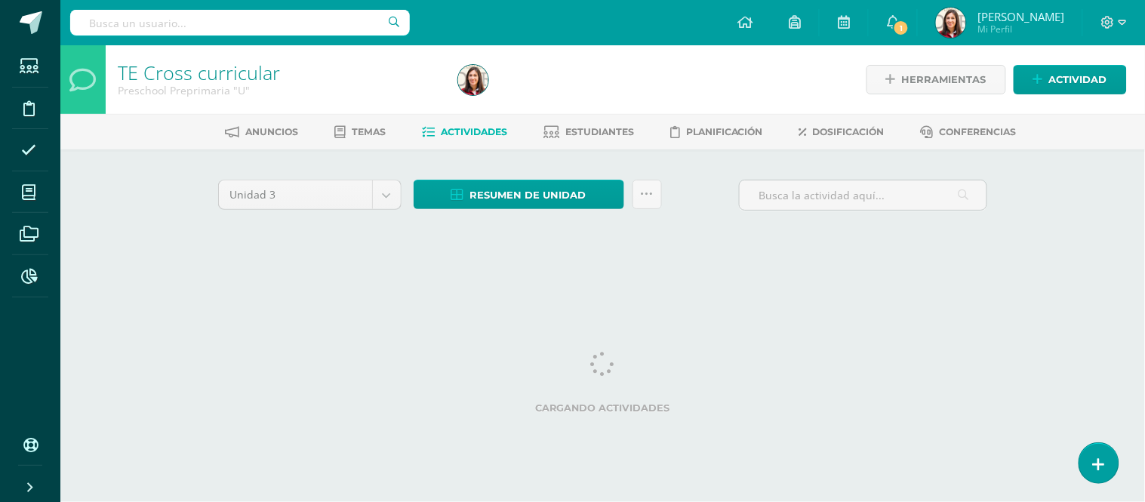
click at [519, 214] on div "Resumen de unidad Descargar como HTML Descargar como PDF Descargar como XLS Sub…" at bounding box center [537, 201] width 260 height 43
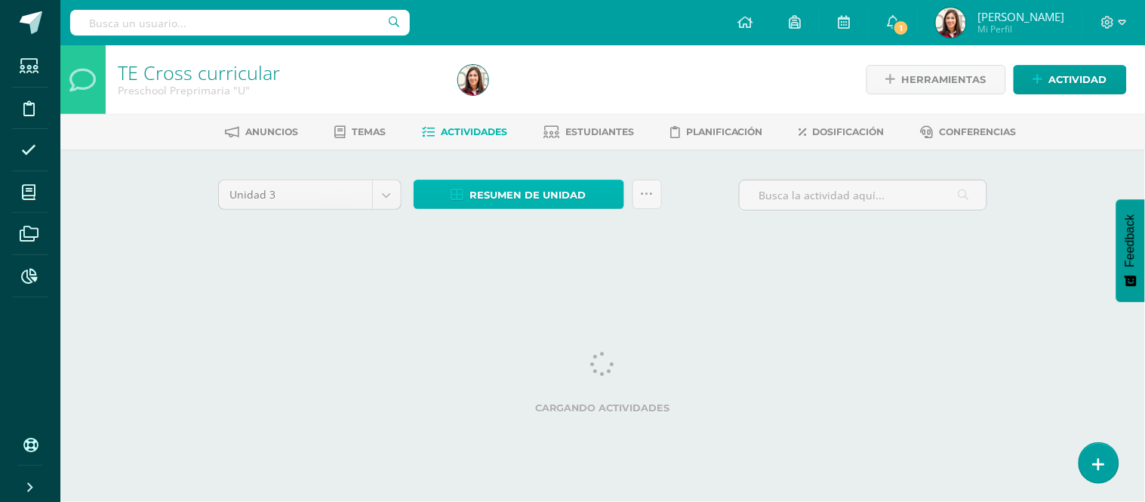
click at [517, 189] on span "Resumen de unidad" at bounding box center [528, 195] width 116 height 28
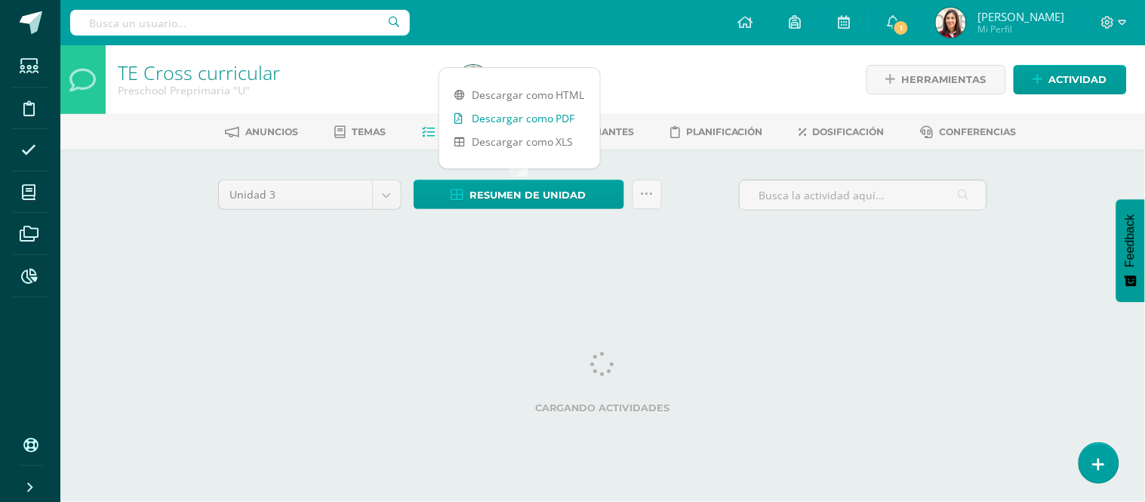
click at [515, 118] on link "Descargar como PDF" at bounding box center [519, 117] width 161 height 23
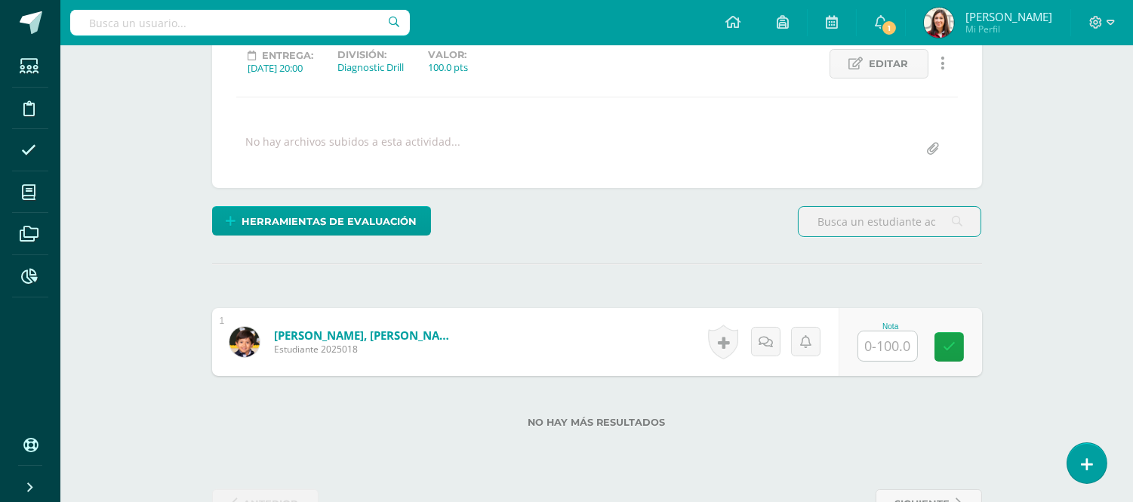
scroll to position [232, 0]
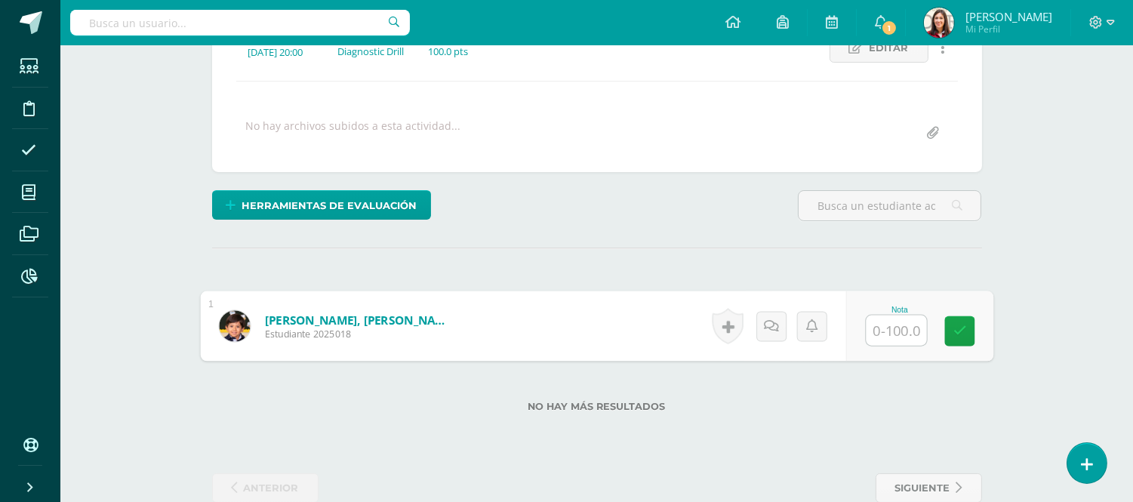
click at [895, 318] on input "text" at bounding box center [895, 330] width 60 height 30
type input "88"
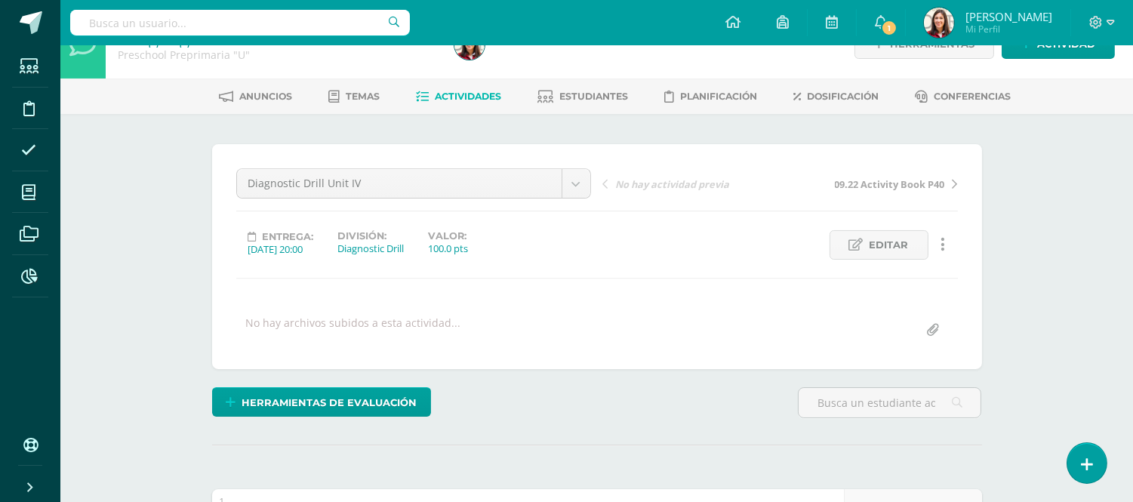
scroll to position [0, 0]
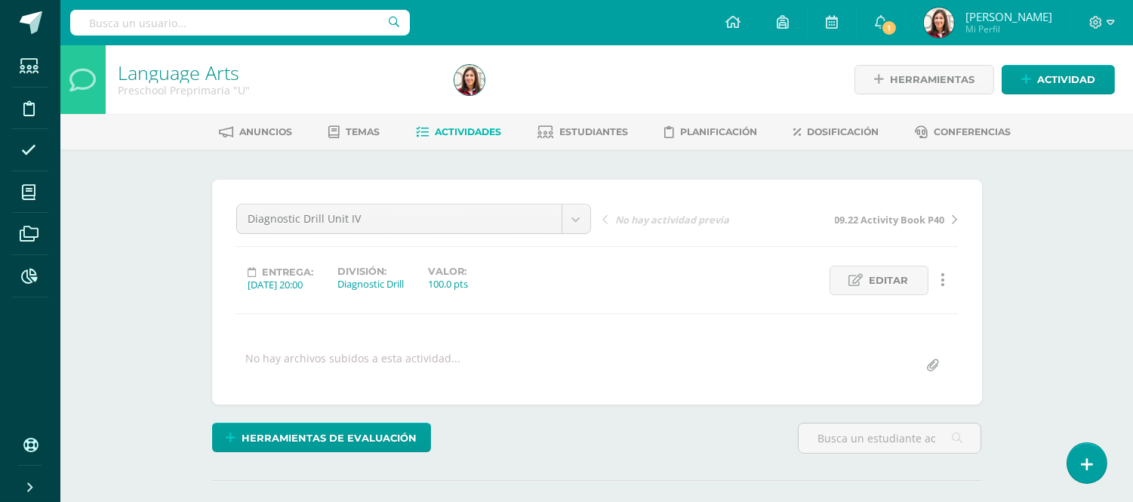
click at [479, 121] on link "Actividades" at bounding box center [458, 132] width 85 height 24
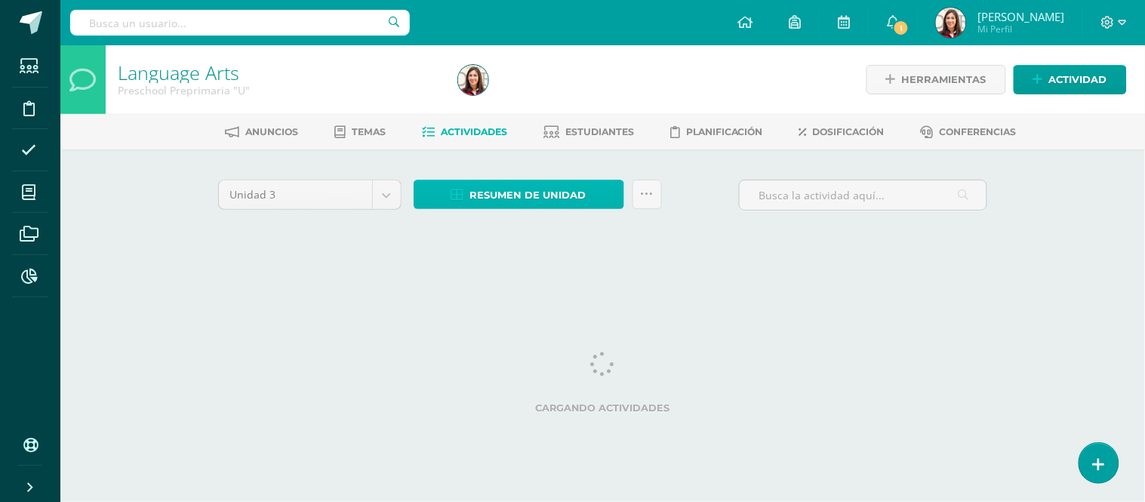
click at [508, 183] on span "Resumen de unidad" at bounding box center [528, 195] width 116 height 28
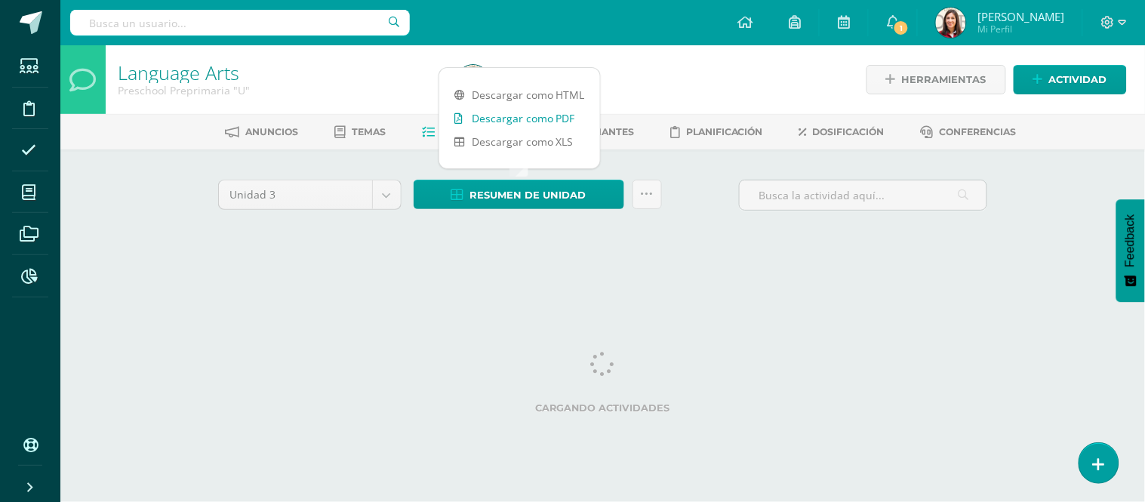
click at [511, 122] on link "Descargar como PDF" at bounding box center [519, 117] width 161 height 23
